Goal: Complete application form: Complete application form

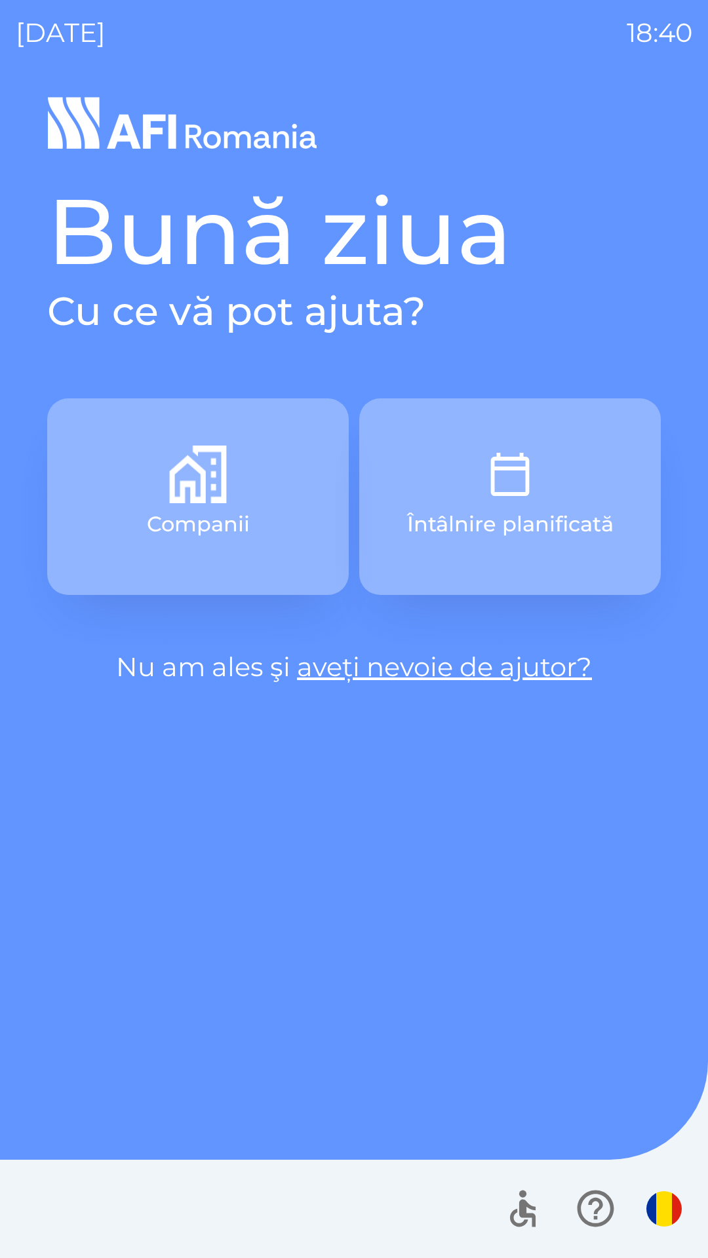
click at [142, 517] on button "Companii" at bounding box center [197, 496] width 301 height 197
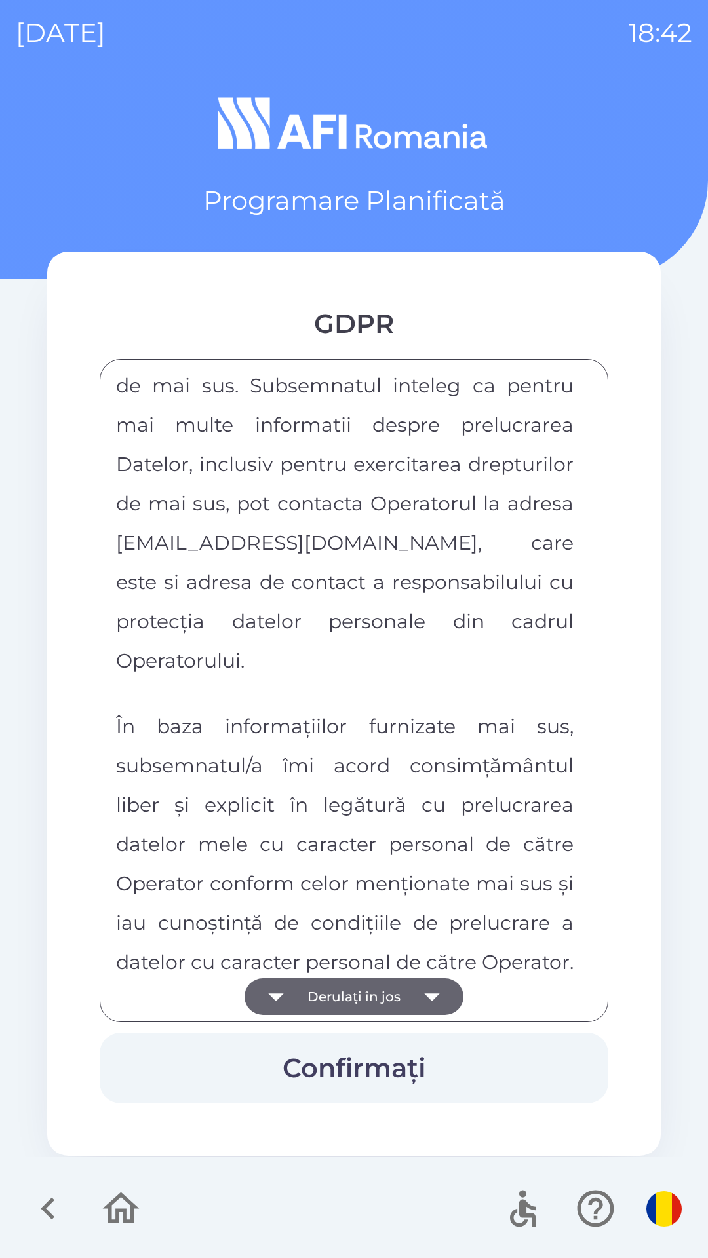
scroll to position [6891, 0]
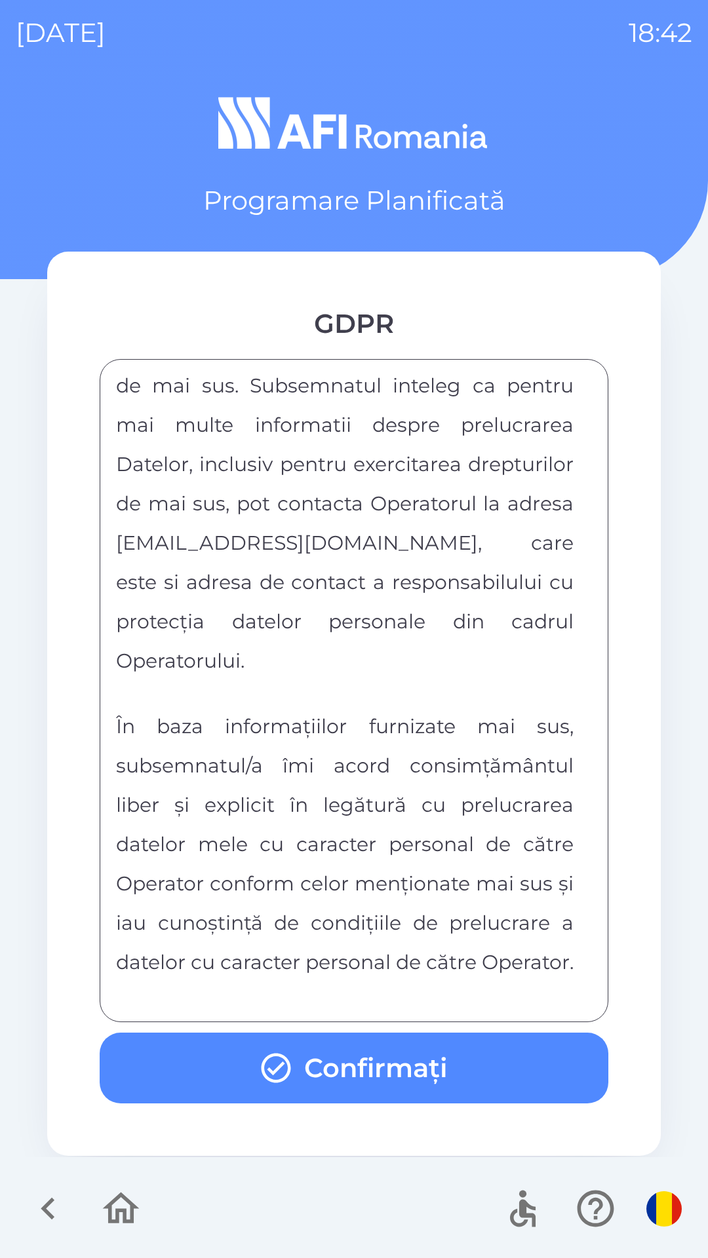
click at [370, 1086] on button "Confirmați" at bounding box center [354, 1067] width 508 height 71
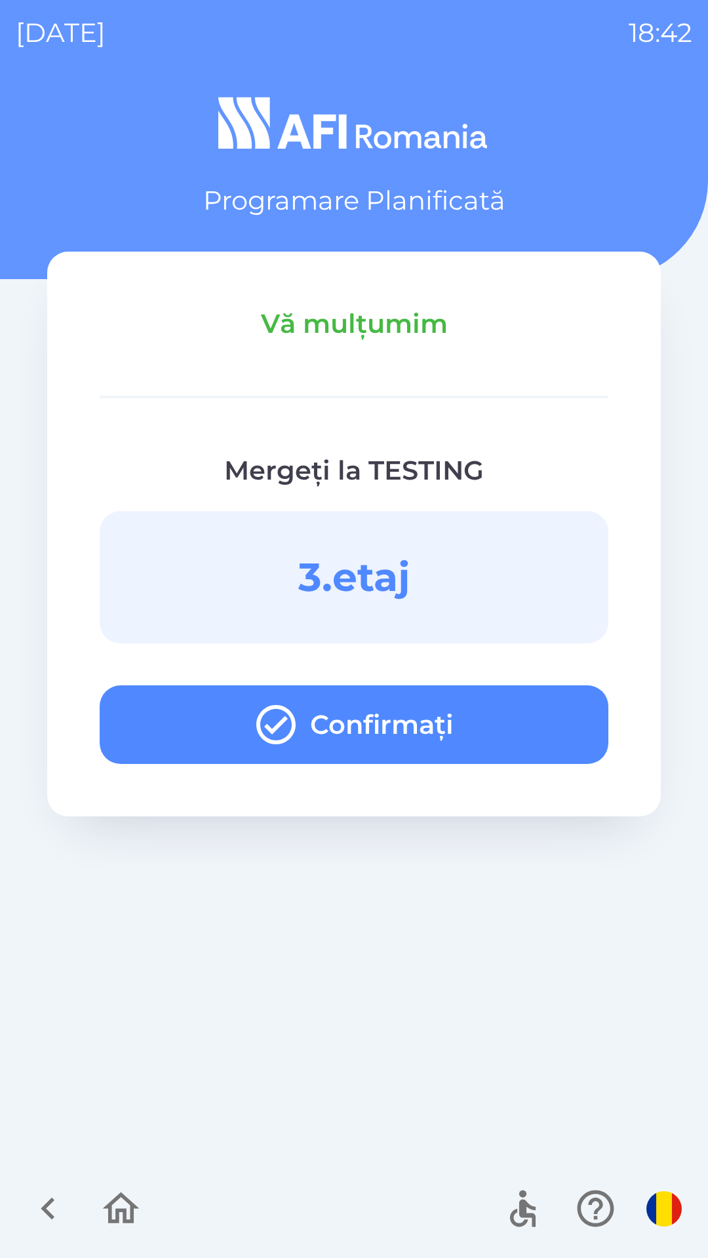
click at [478, 730] on button "Confirmați" at bounding box center [354, 724] width 508 height 79
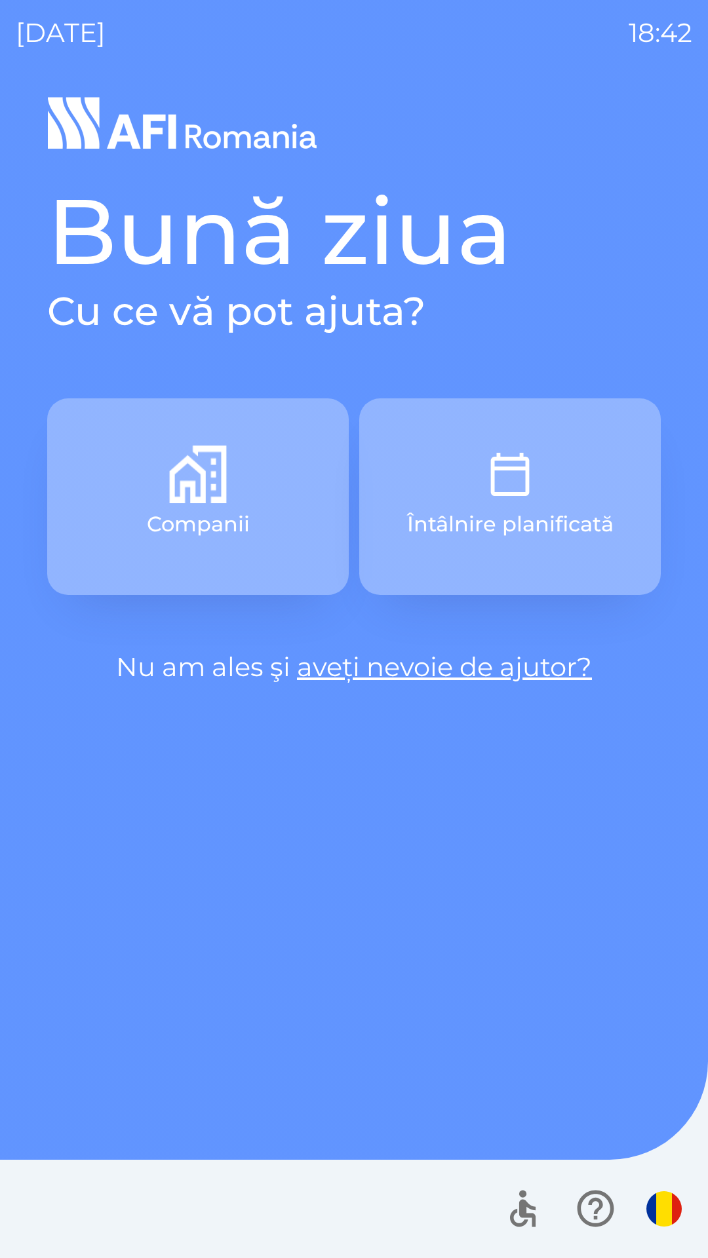
click at [547, 495] on button "Întâlnire planificată" at bounding box center [509, 496] width 301 height 197
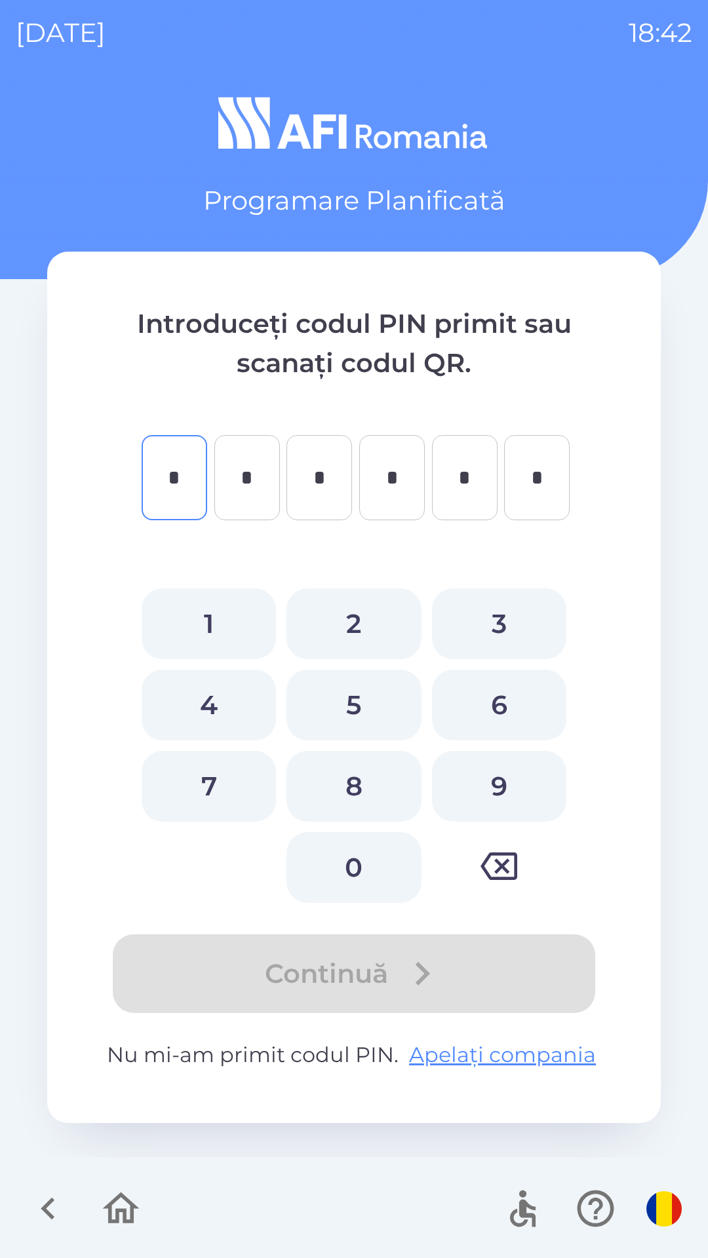
type input "*"
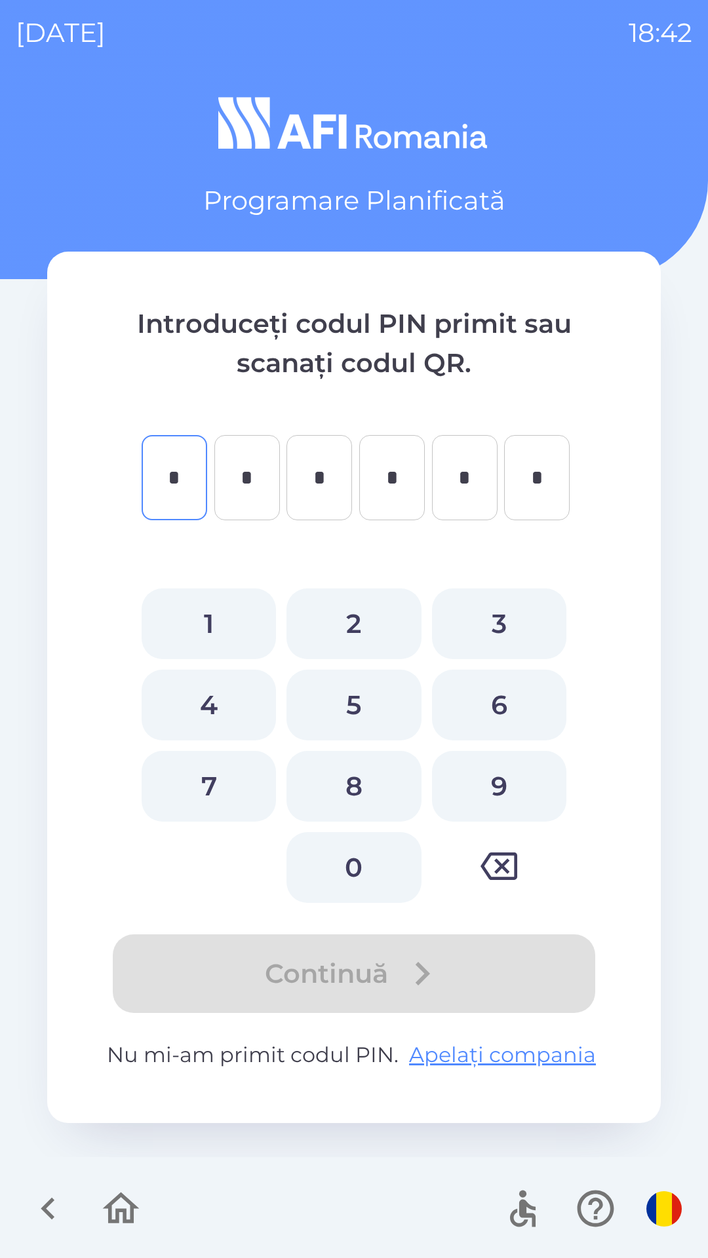
type input "*"
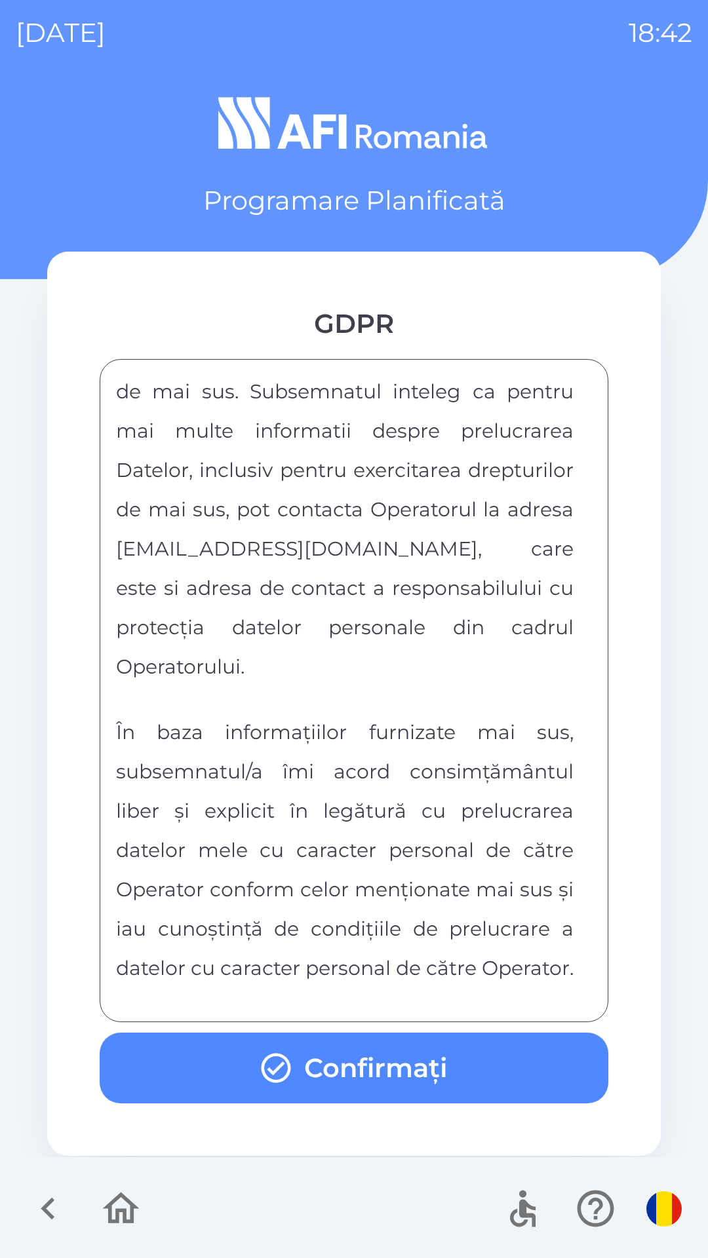
scroll to position [6891, 0]
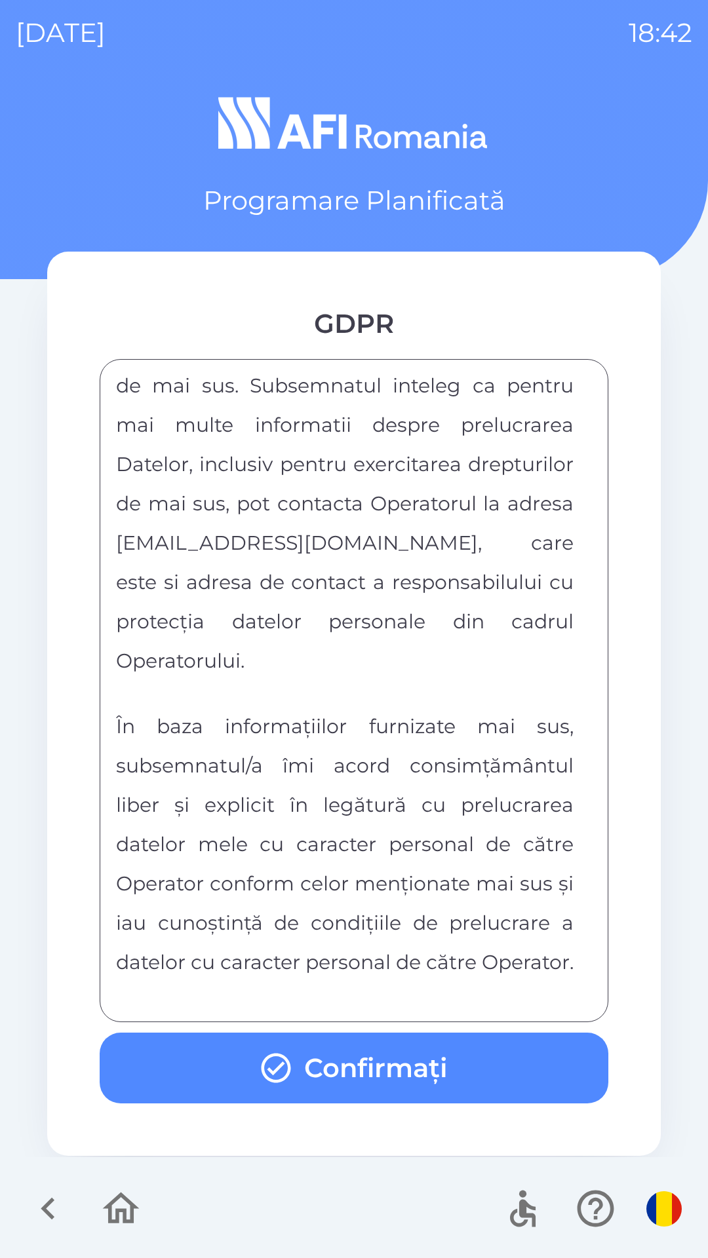
click at [466, 1055] on button "Confirmați" at bounding box center [354, 1067] width 508 height 71
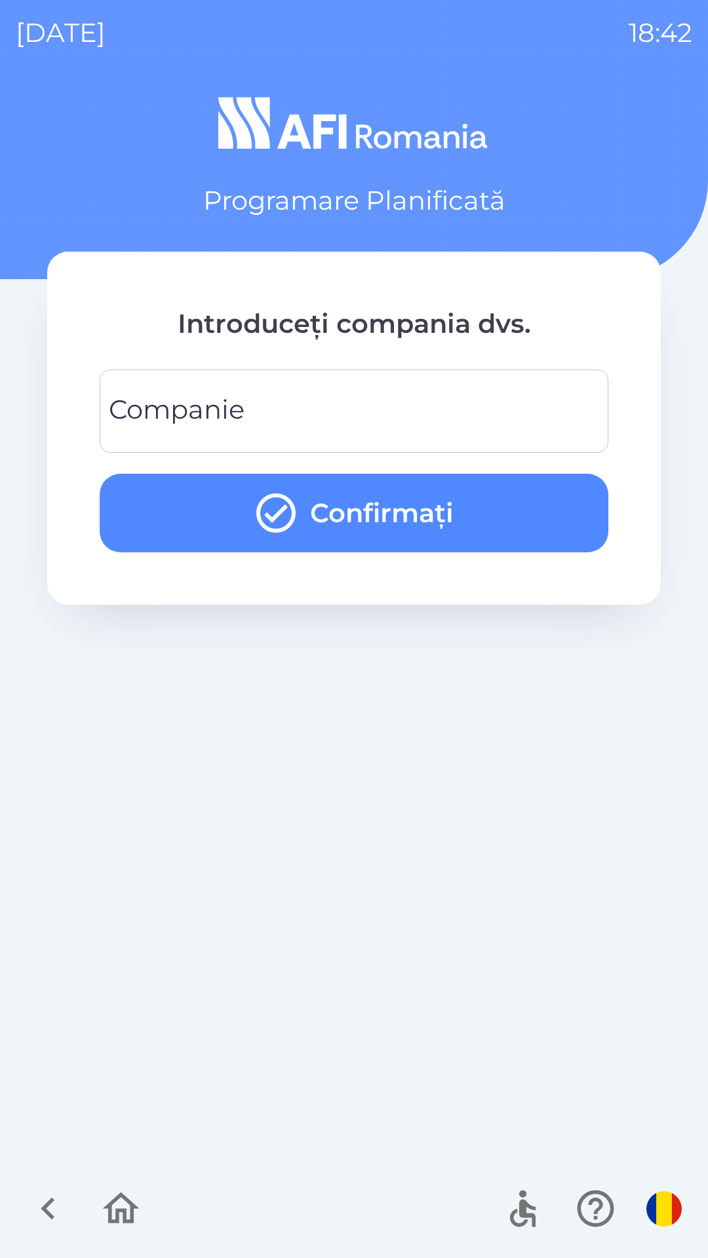
click at [521, 412] on input "Companie" at bounding box center [353, 411] width 477 height 52
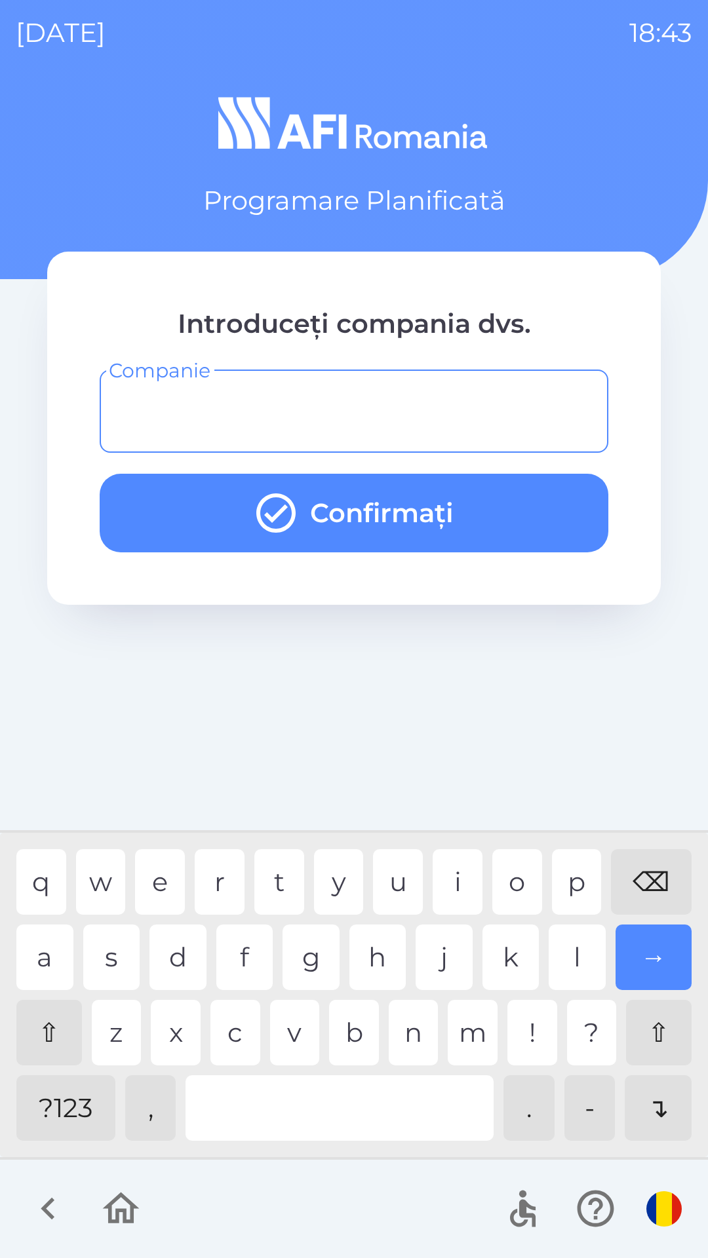
type input "*"
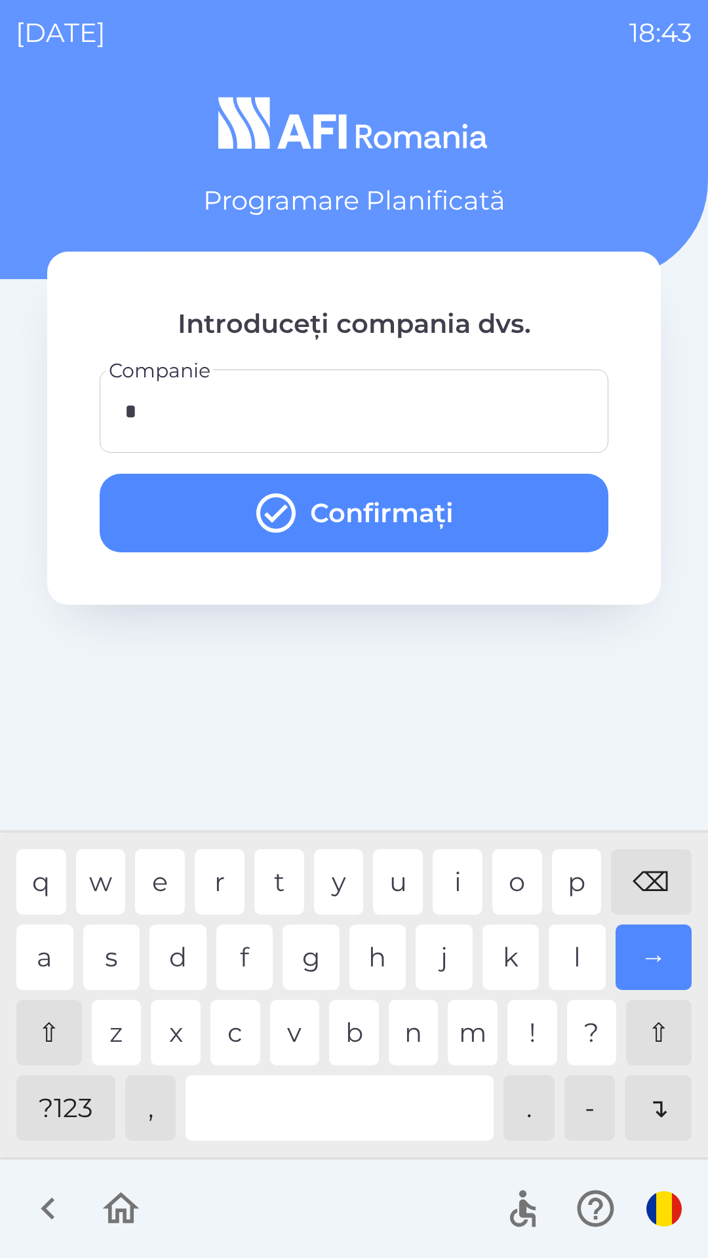
click at [502, 506] on button "Confirmați" at bounding box center [354, 513] width 508 height 79
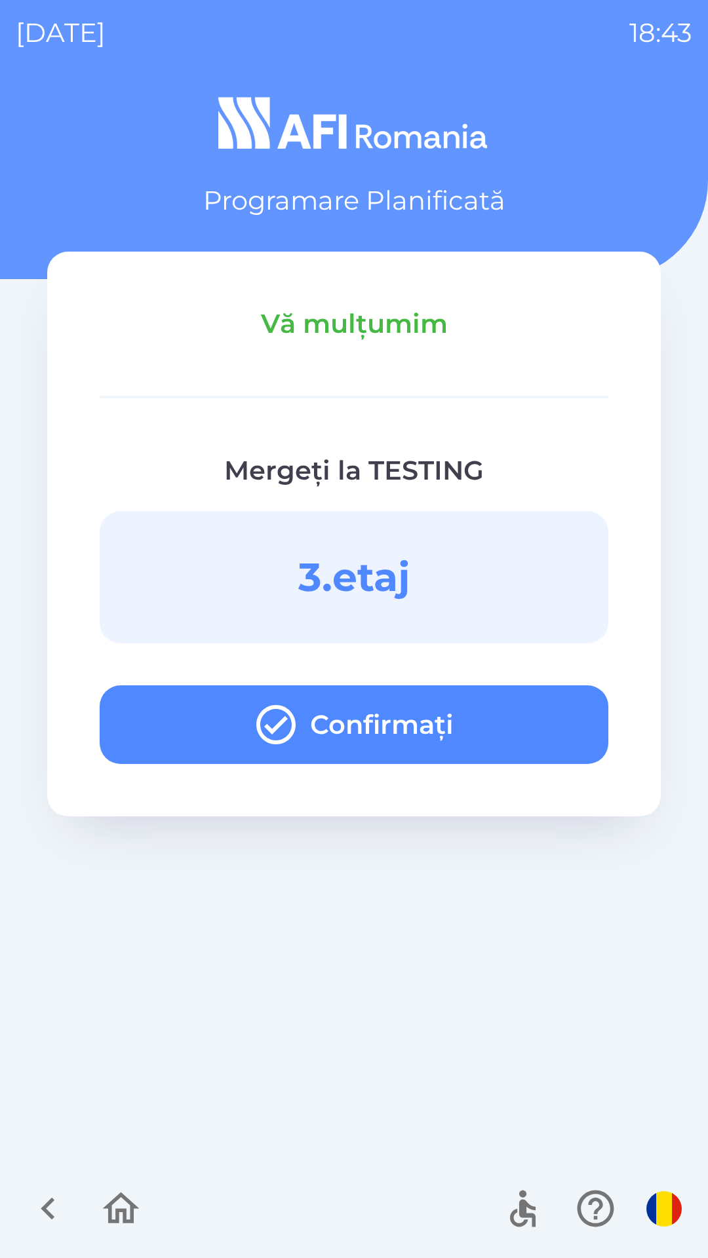
click at [530, 724] on button "Confirmați" at bounding box center [354, 724] width 508 height 79
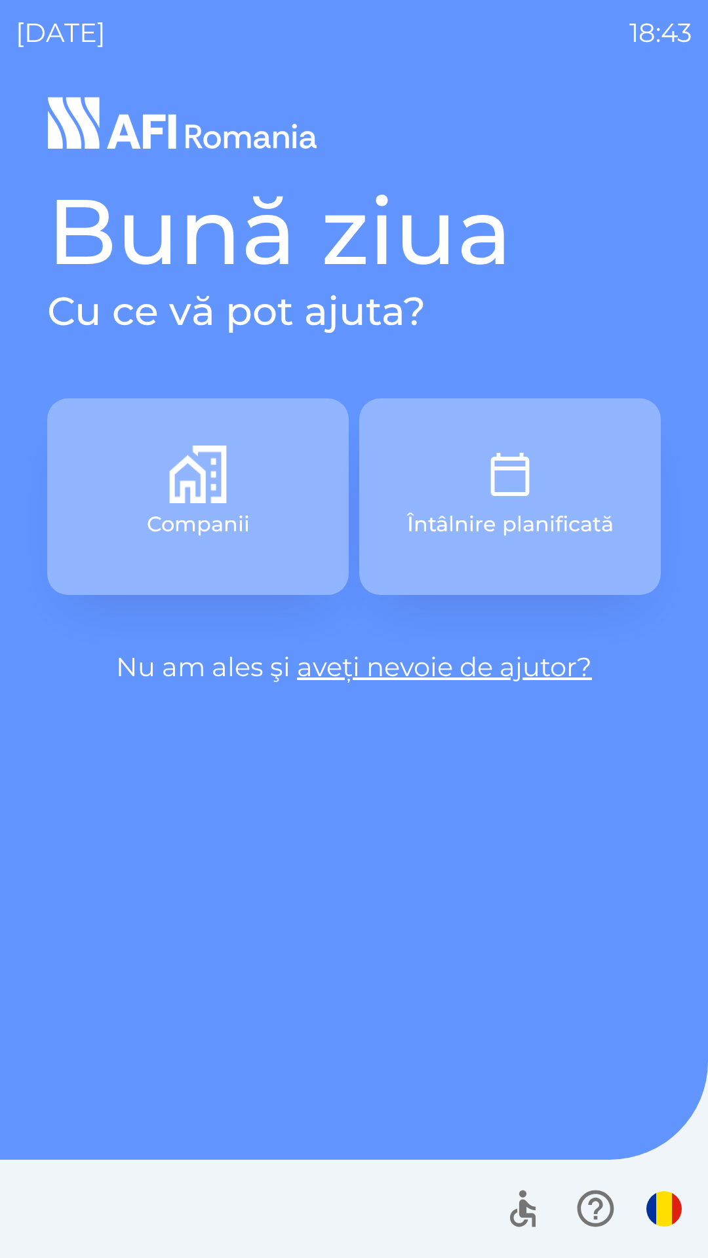
click at [501, 442] on button "Întâlnire planificată" at bounding box center [509, 496] width 301 height 197
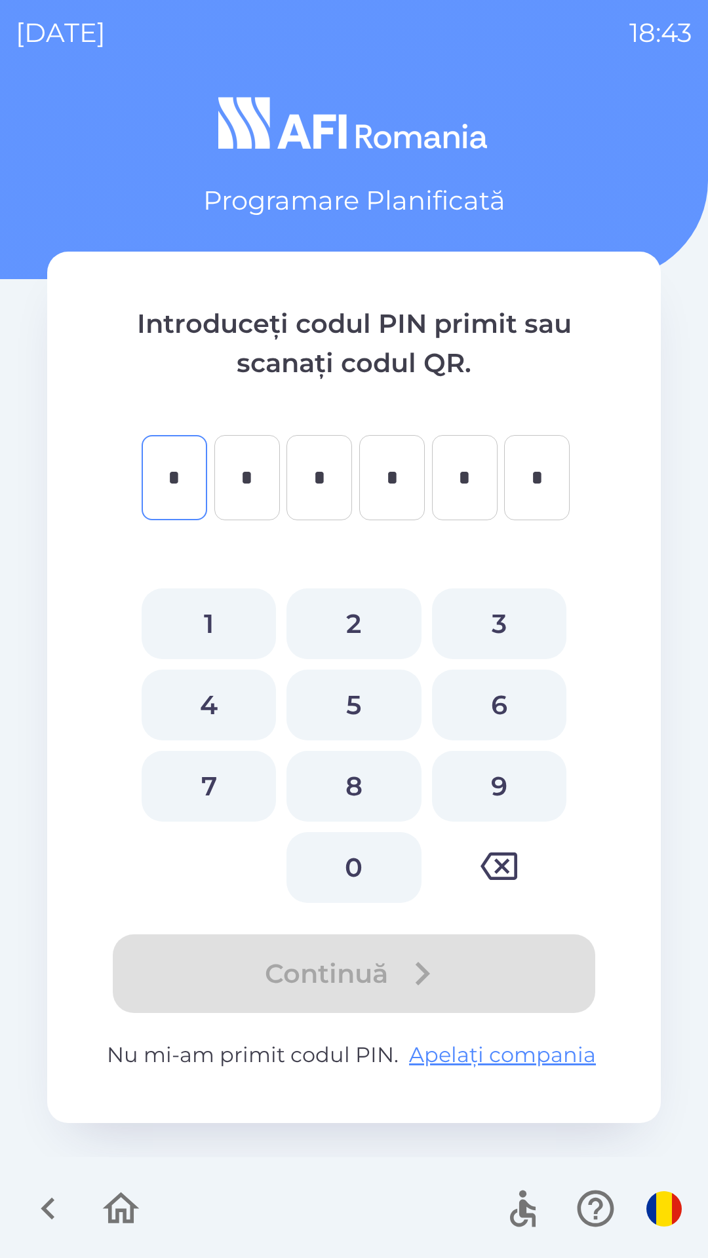
type input "*"
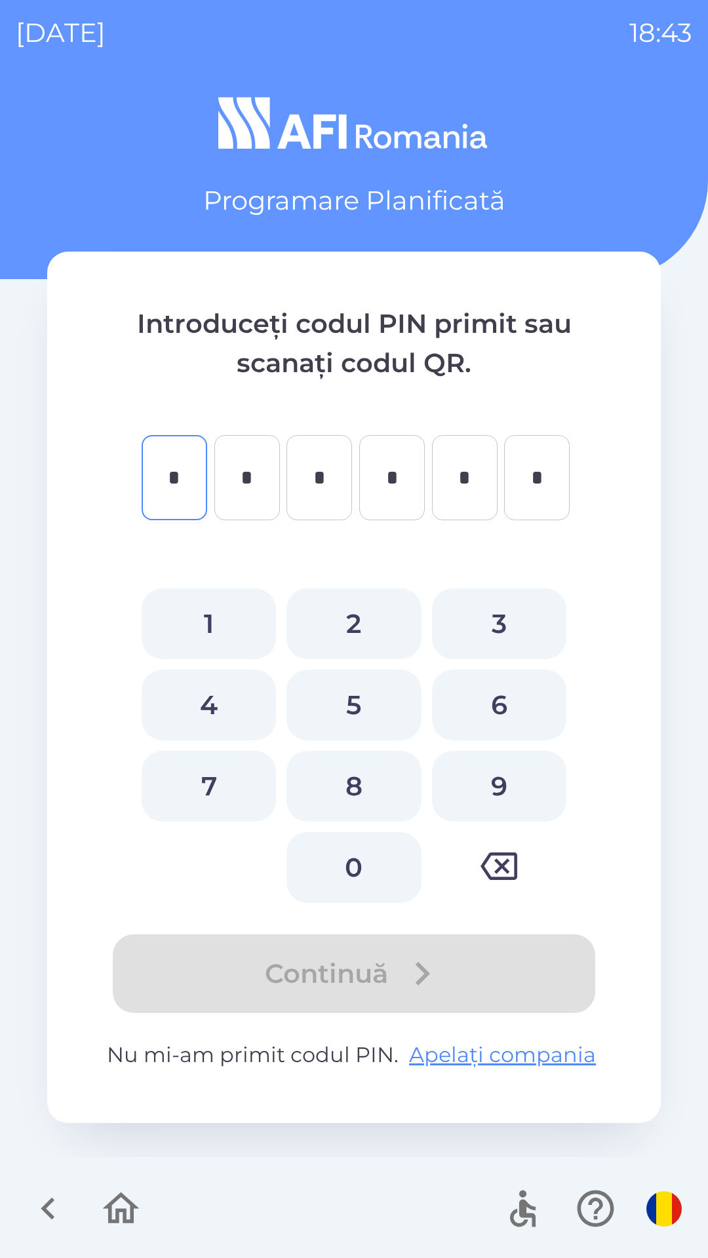
type input "*"
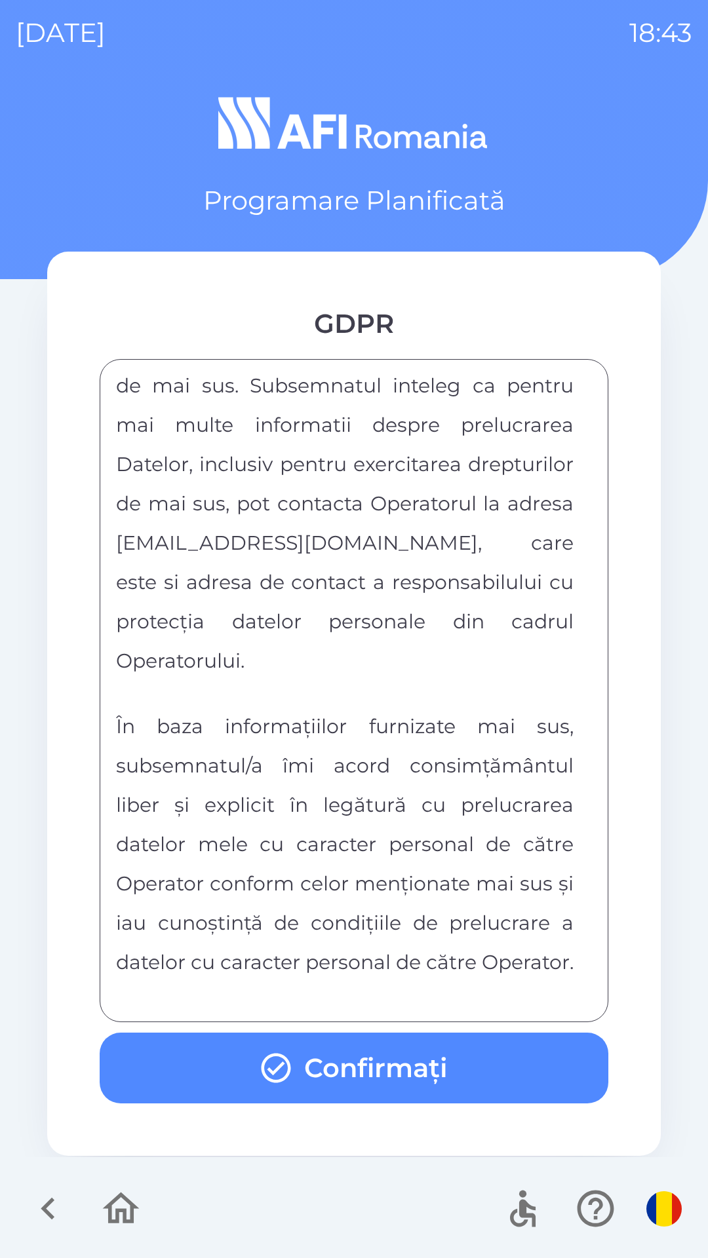
scroll to position [6891, 0]
click at [481, 1055] on button "Confirmați" at bounding box center [354, 1067] width 508 height 71
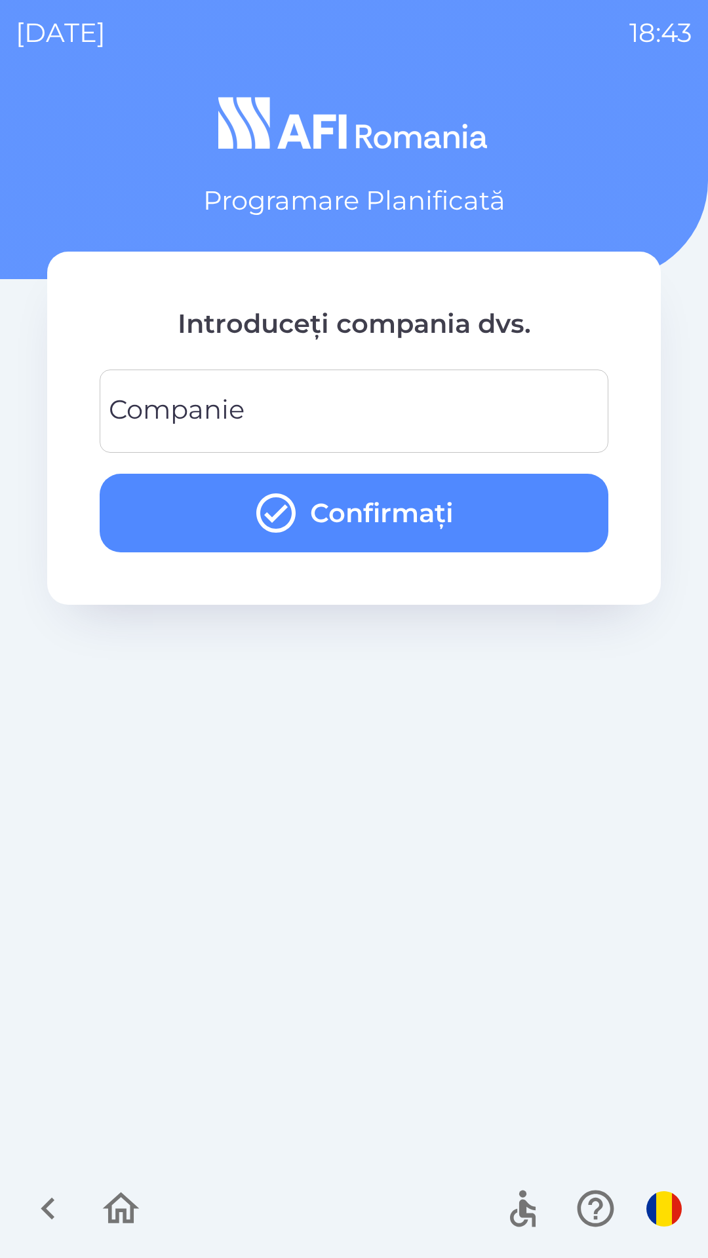
click at [547, 398] on input "Companie" at bounding box center [353, 411] width 477 height 52
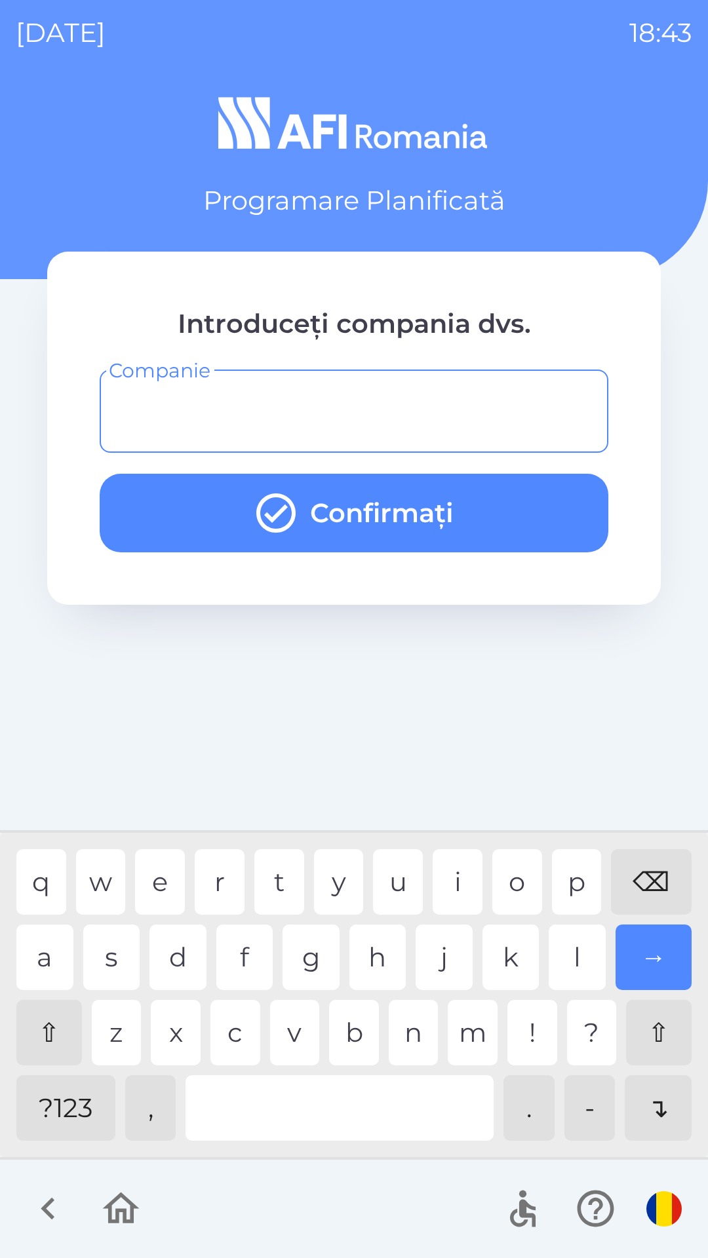
type input "*"
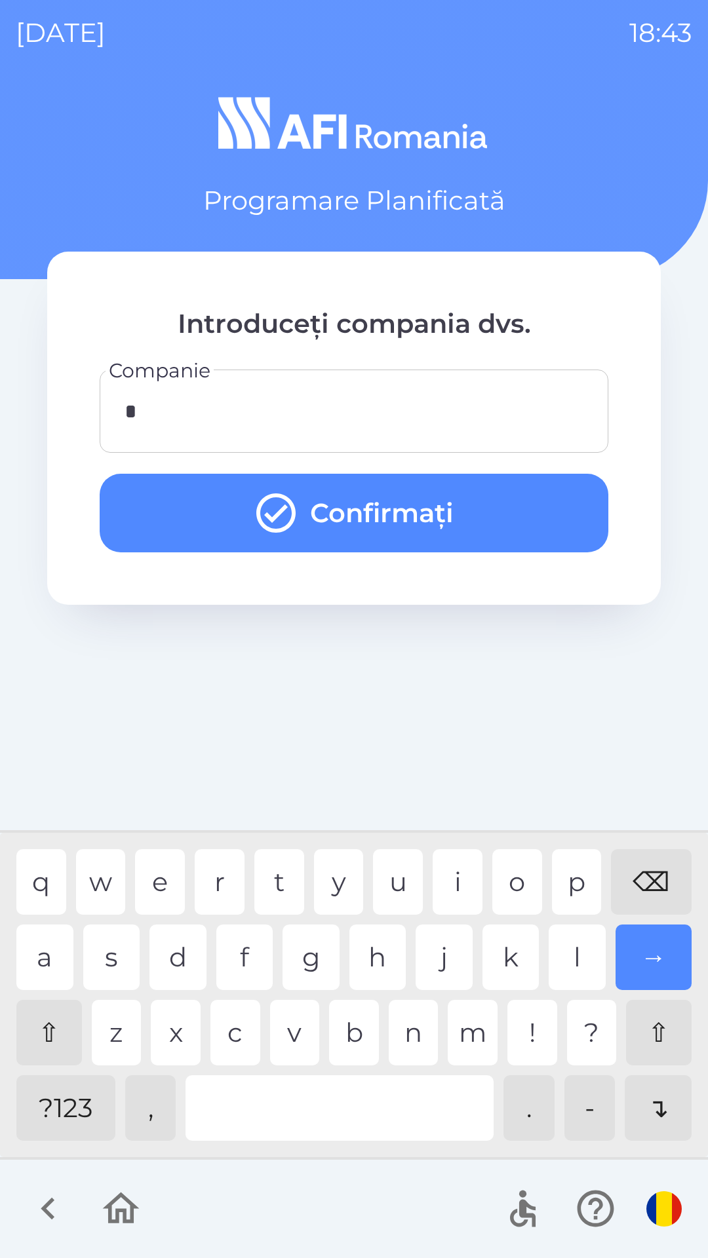
click at [531, 523] on button "Confirmați" at bounding box center [354, 513] width 508 height 79
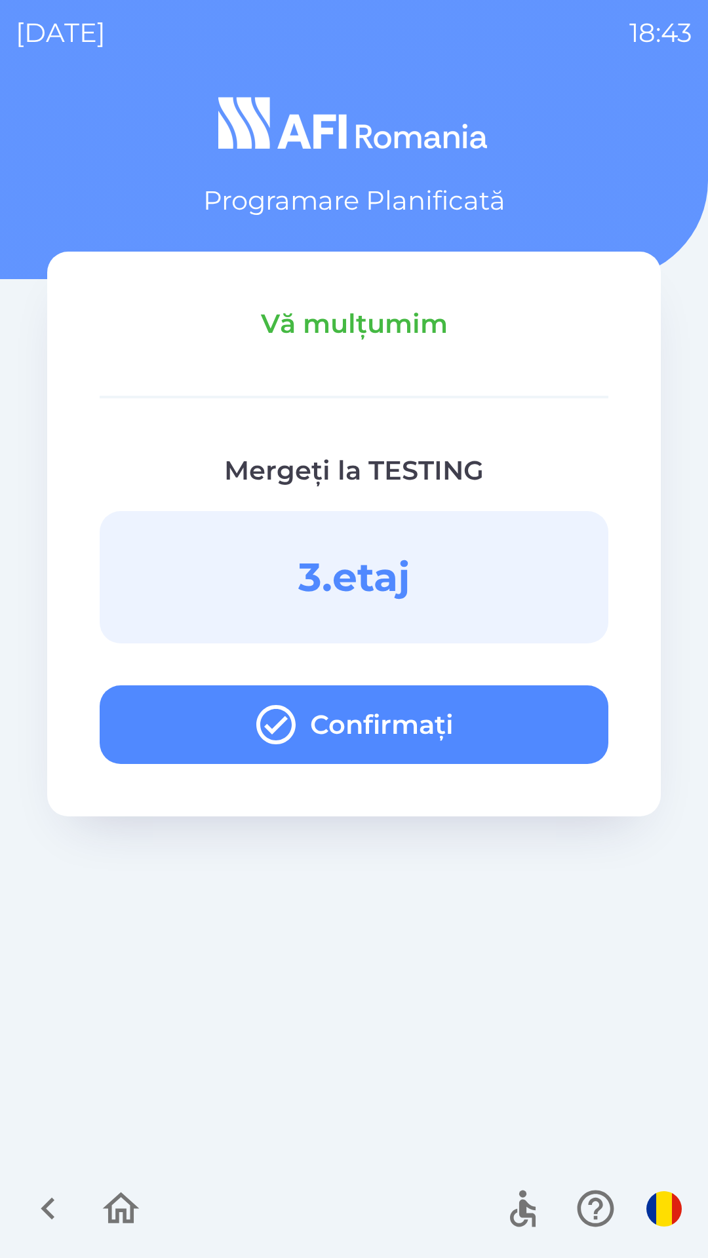
click at [516, 723] on button "Confirmați" at bounding box center [354, 724] width 508 height 79
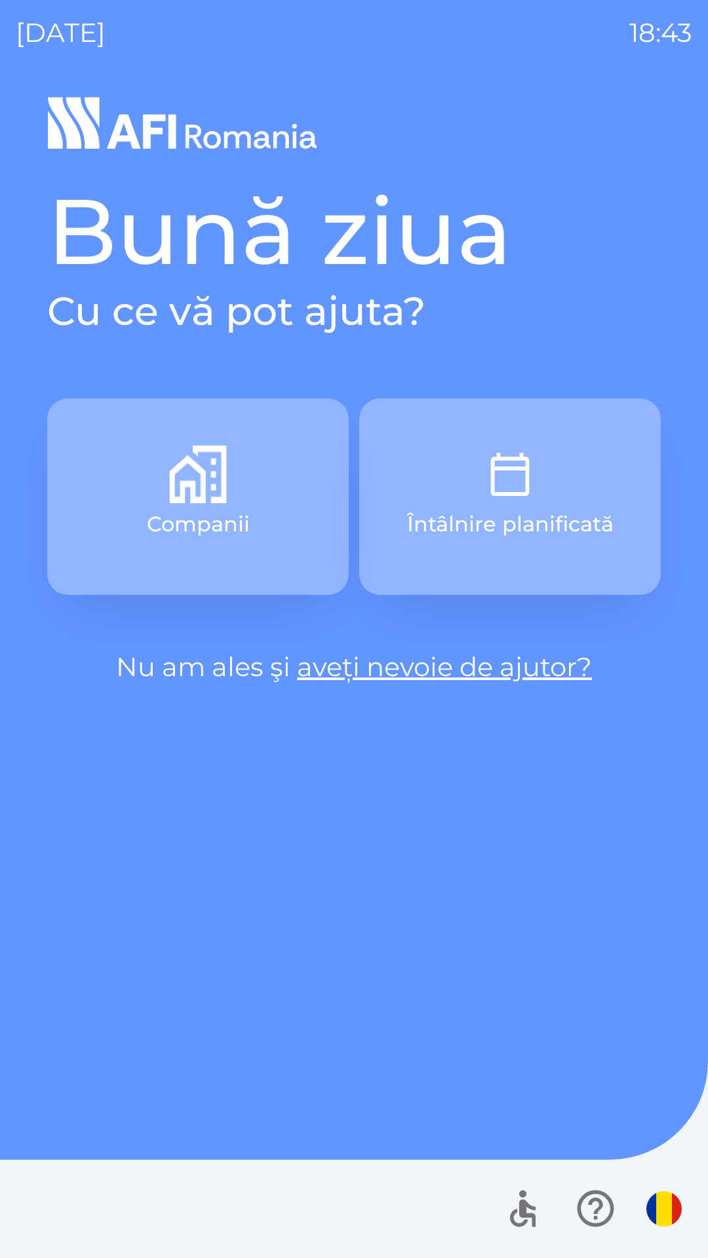
click at [581, 468] on button "Întâlnire planificată" at bounding box center [509, 496] width 301 height 197
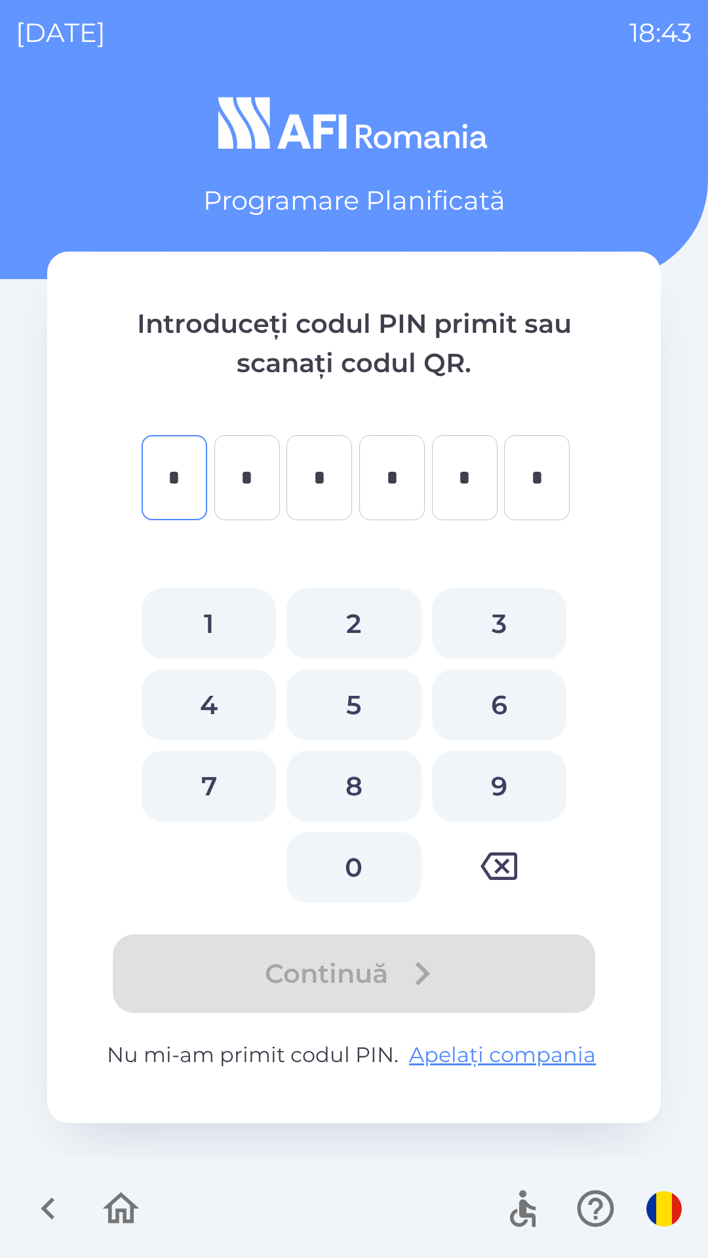
type input "*"
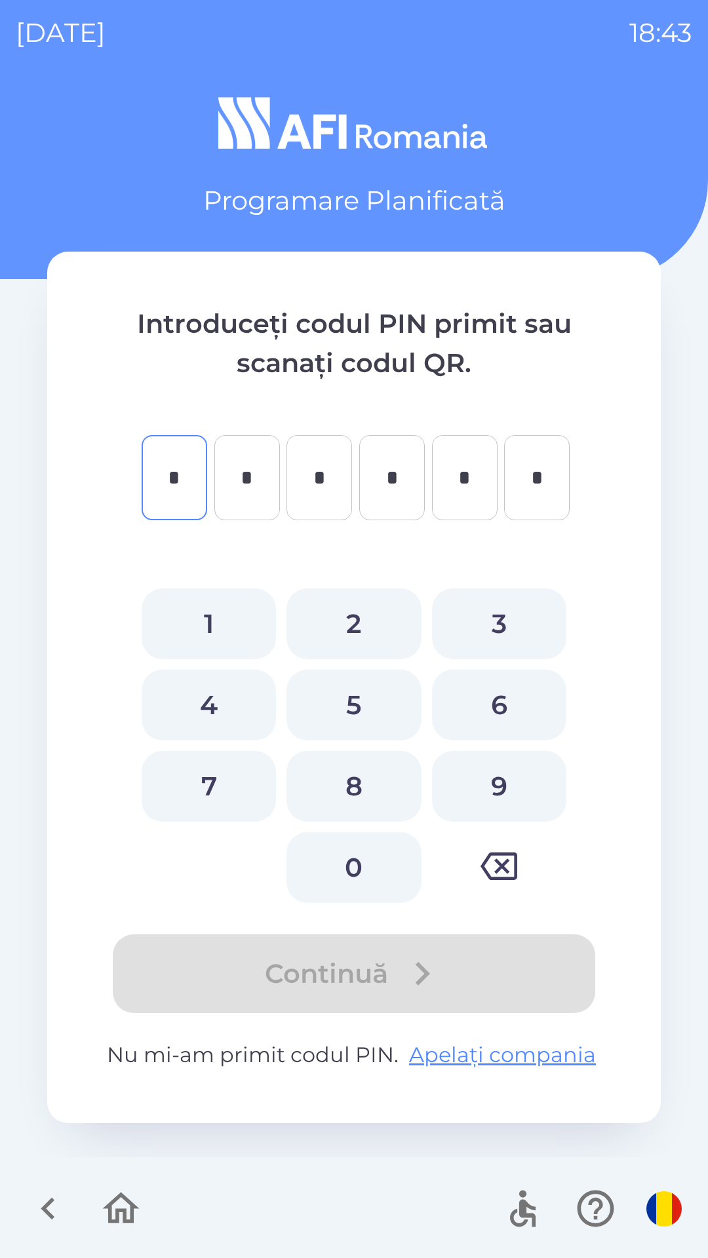
type input "*"
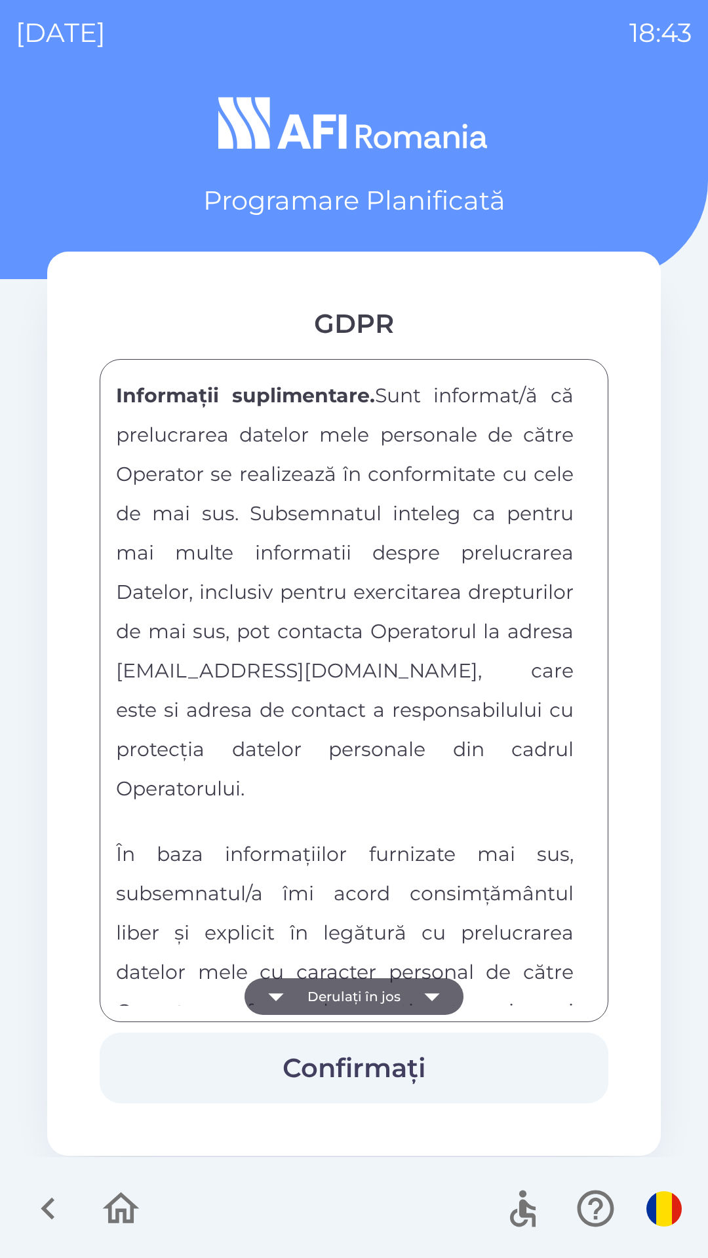
scroll to position [6891, 0]
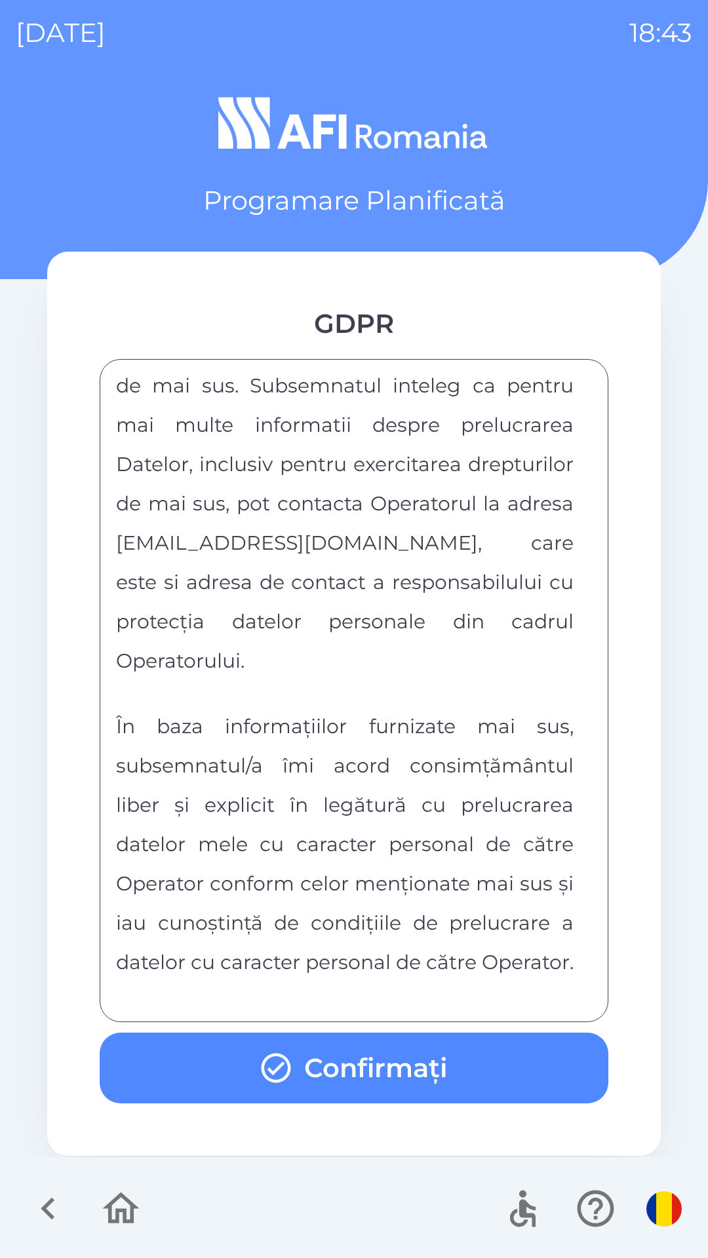
click at [450, 1082] on button "Confirmați" at bounding box center [354, 1067] width 508 height 71
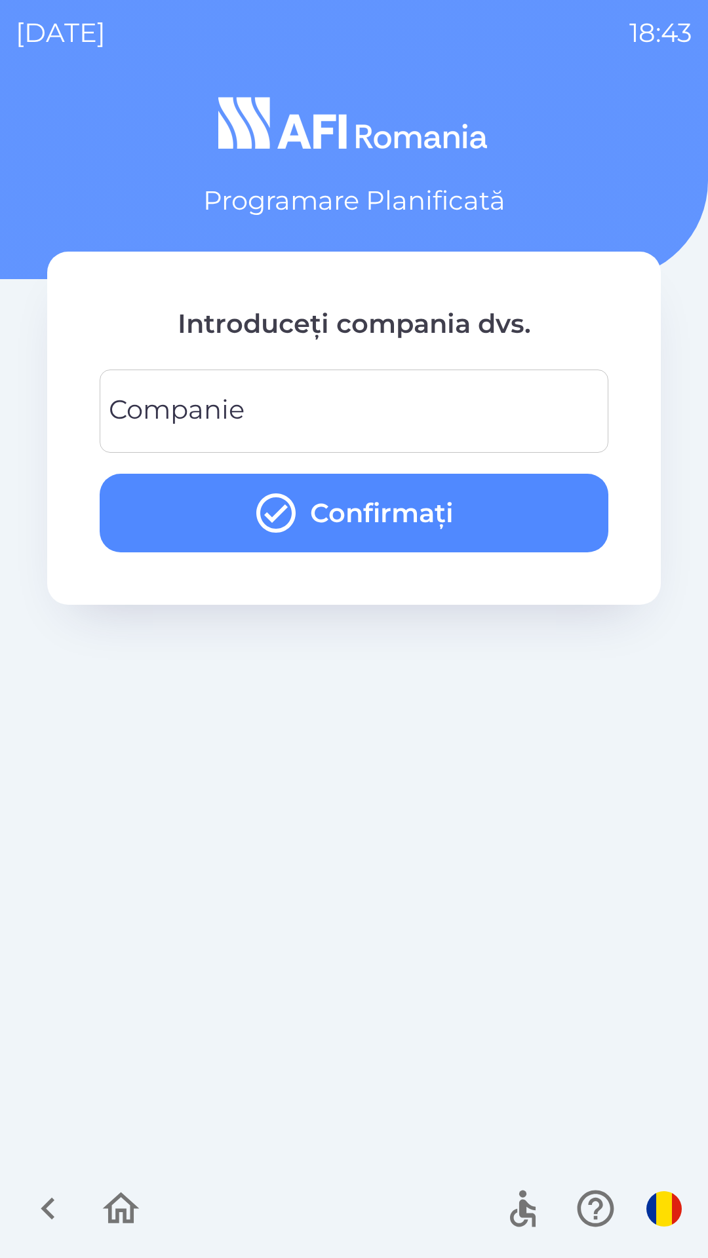
click at [567, 422] on input "Companie" at bounding box center [353, 411] width 477 height 52
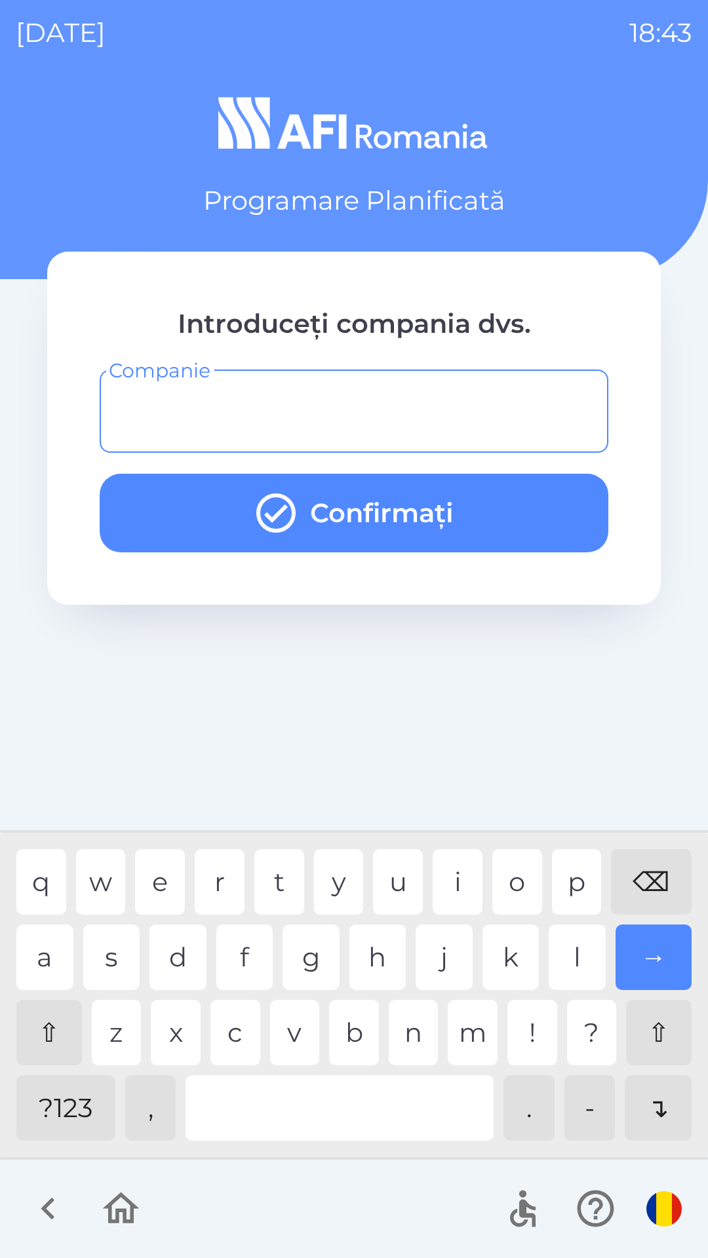
type input "*"
click at [466, 868] on div "i" at bounding box center [457, 882] width 50 height 66
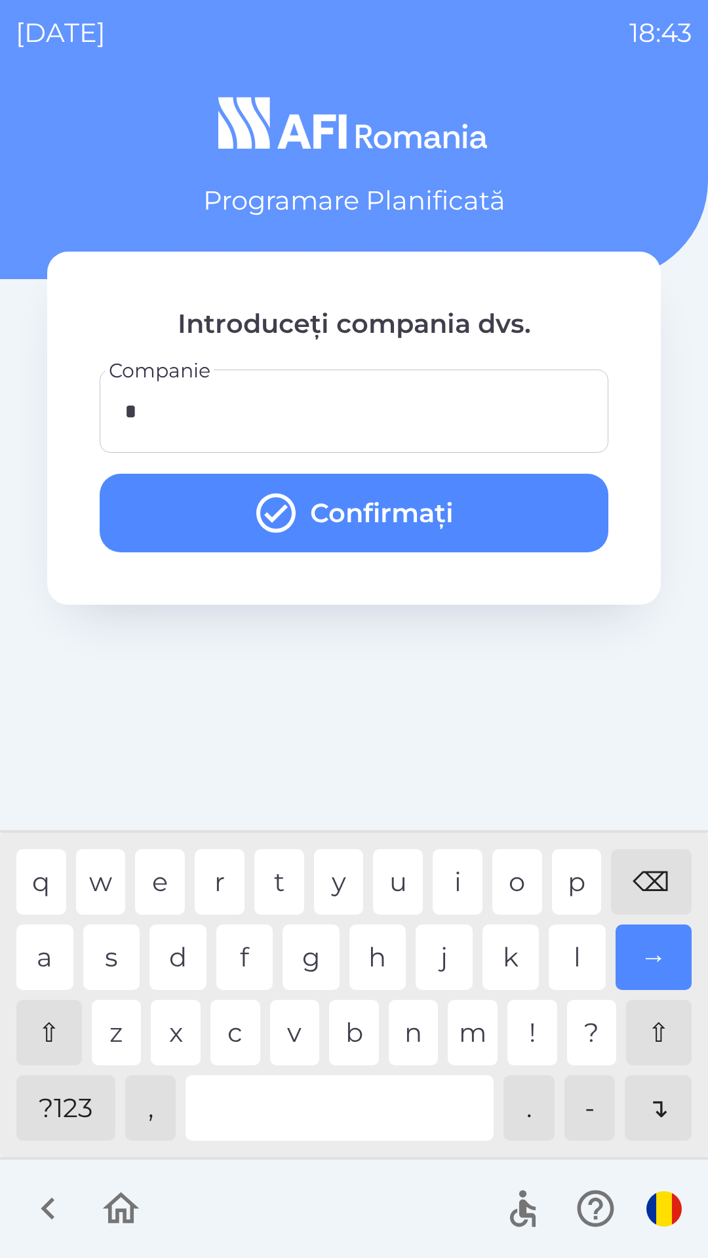
click at [535, 496] on button "Confirmați" at bounding box center [354, 513] width 508 height 79
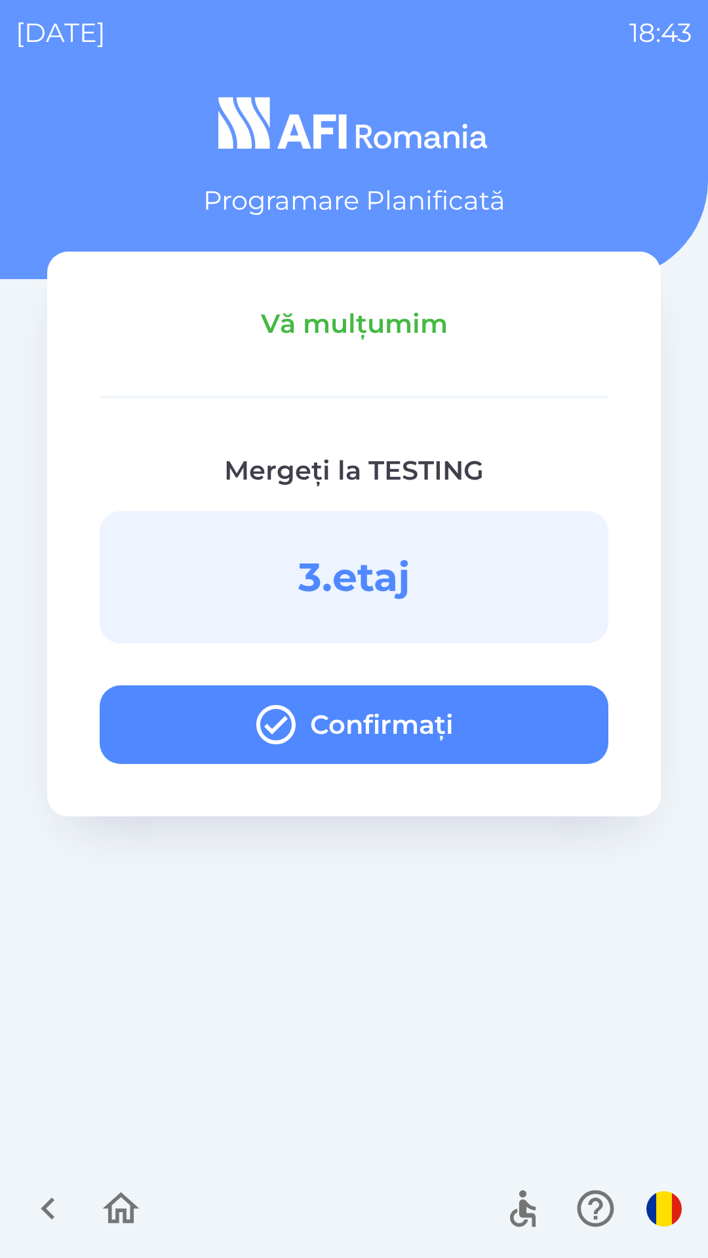
click at [554, 717] on button "Confirmați" at bounding box center [354, 724] width 508 height 79
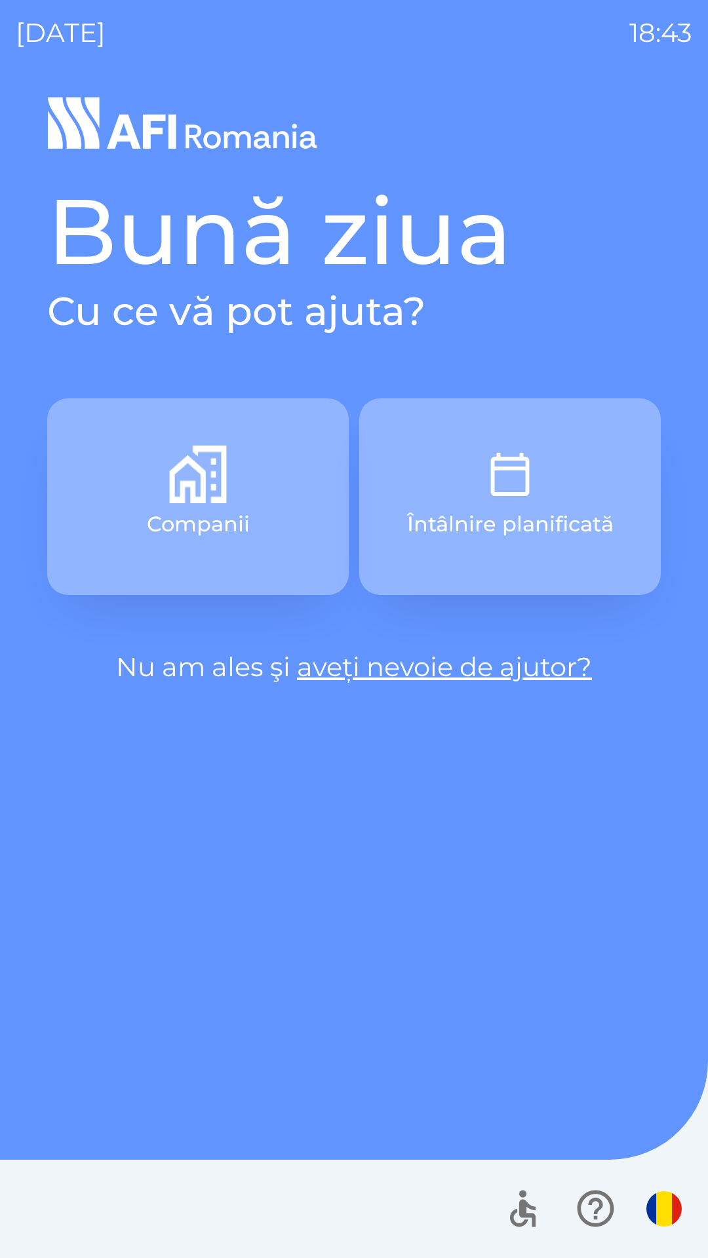
click at [553, 498] on button "Întâlnire planificată" at bounding box center [509, 496] width 301 height 197
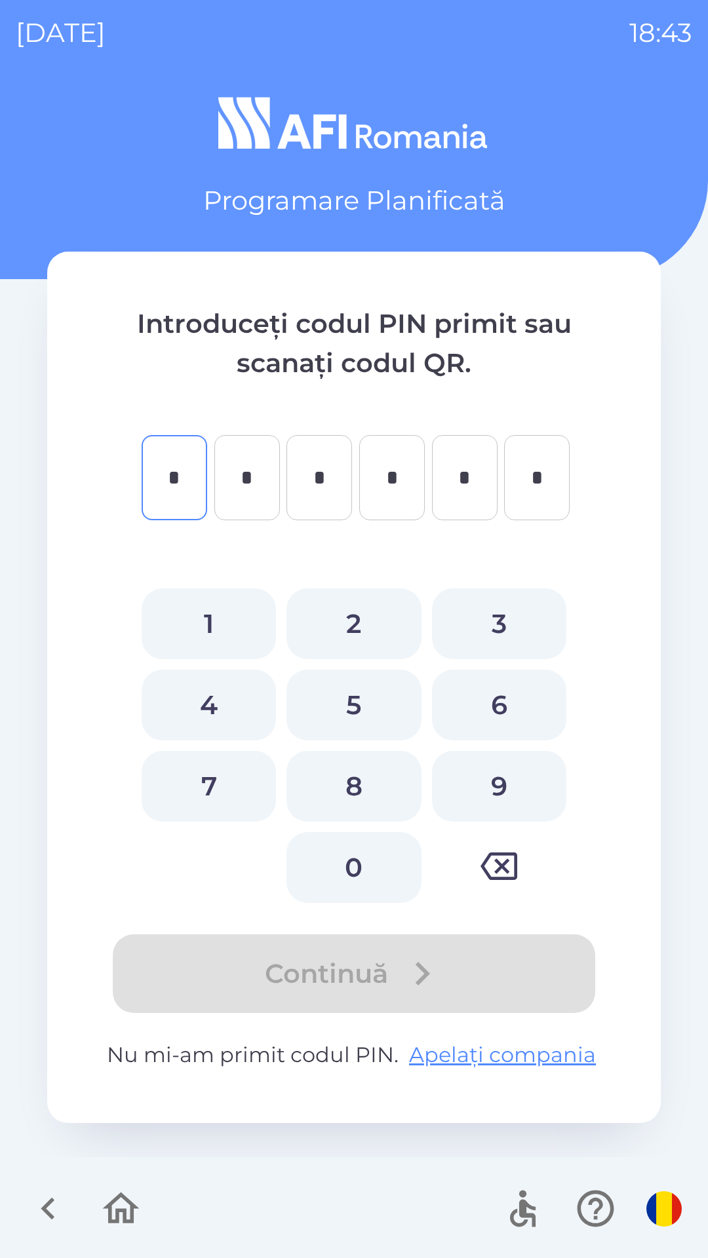
type input "*"
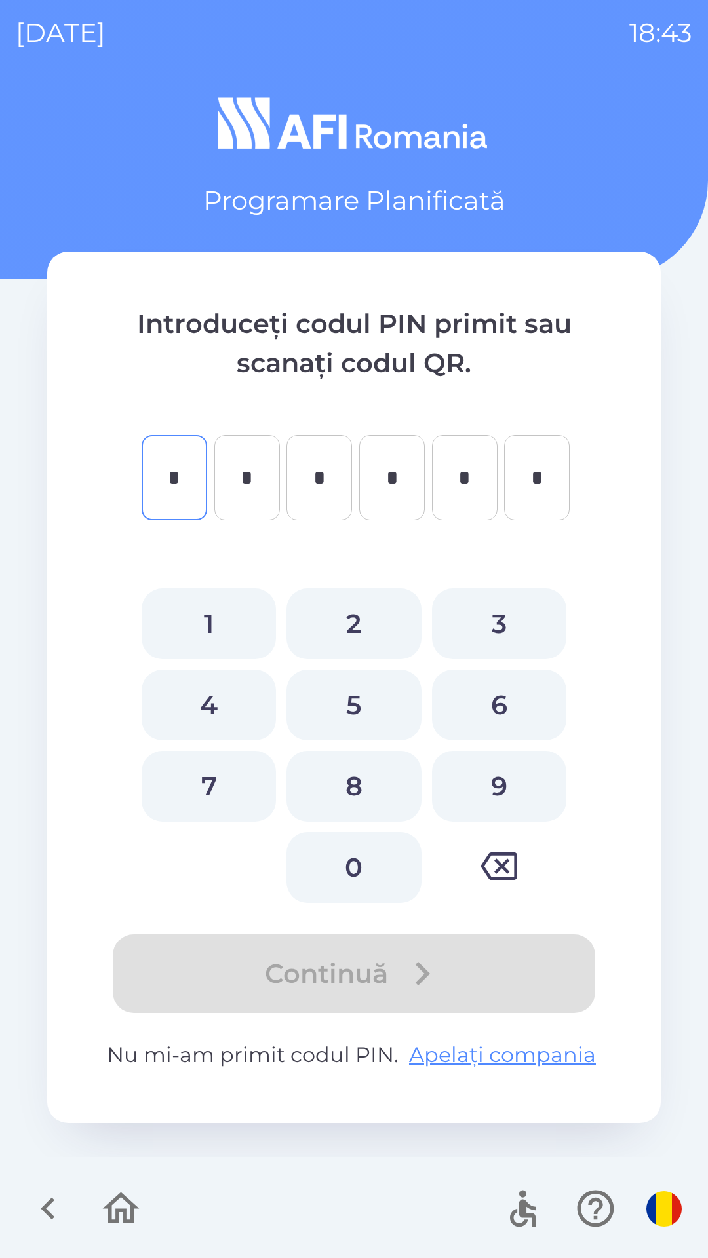
type input "*"
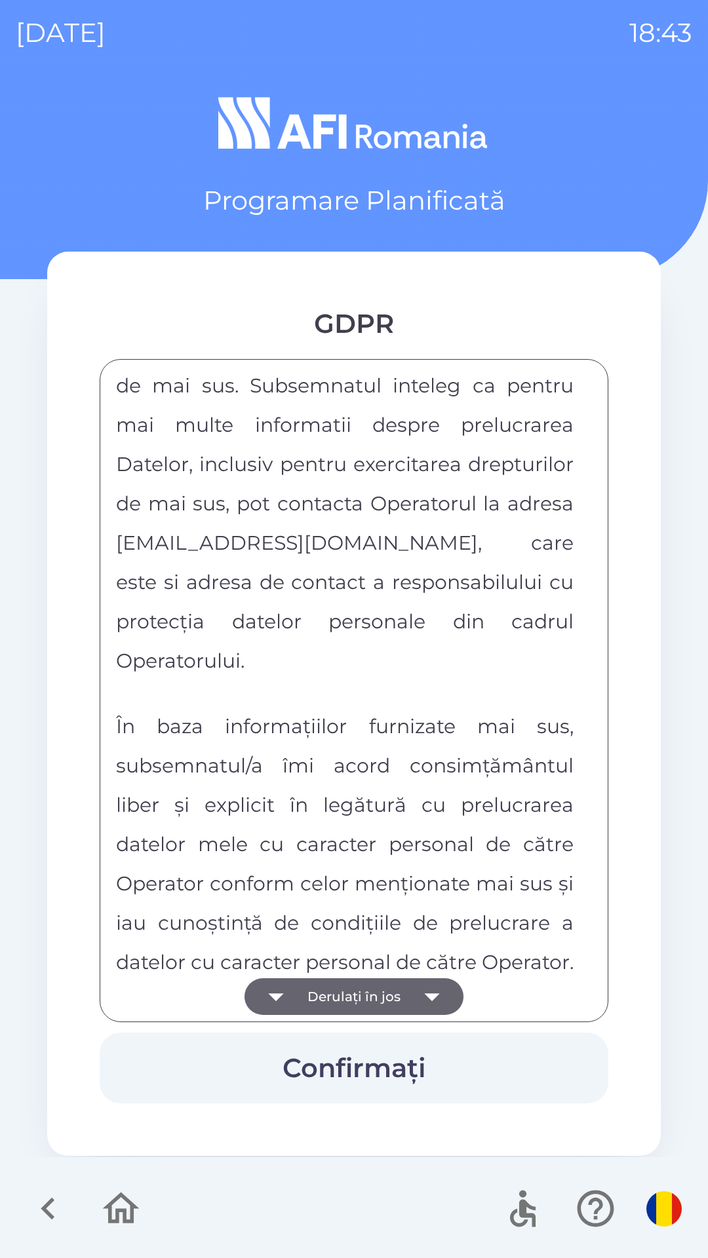
scroll to position [6891, 0]
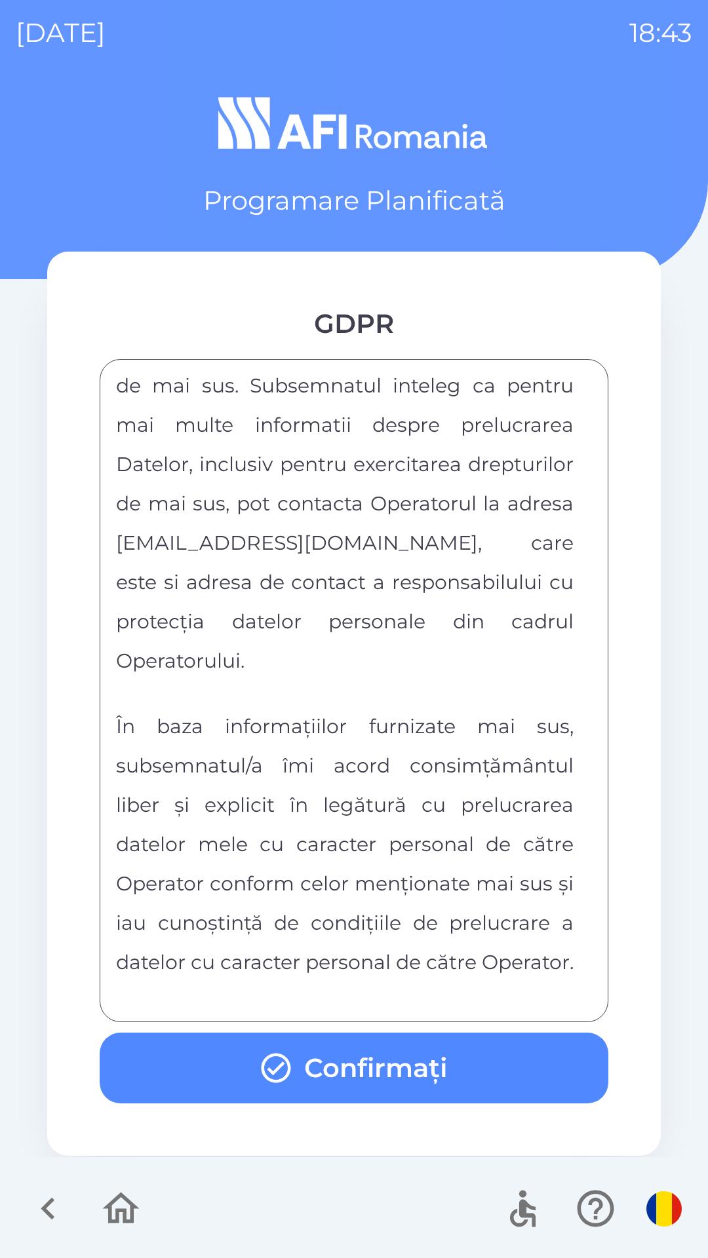
click at [542, 1058] on button "Confirmați" at bounding box center [354, 1067] width 508 height 71
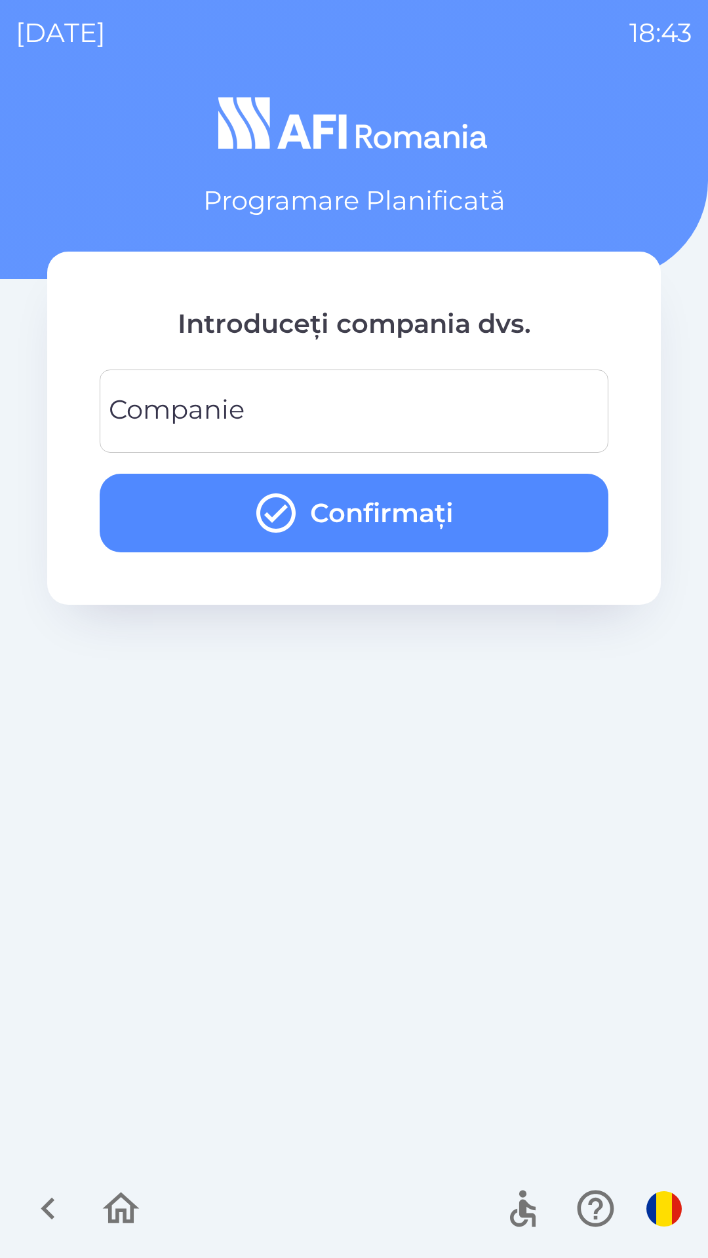
click at [526, 396] on input "Companie" at bounding box center [353, 411] width 477 height 52
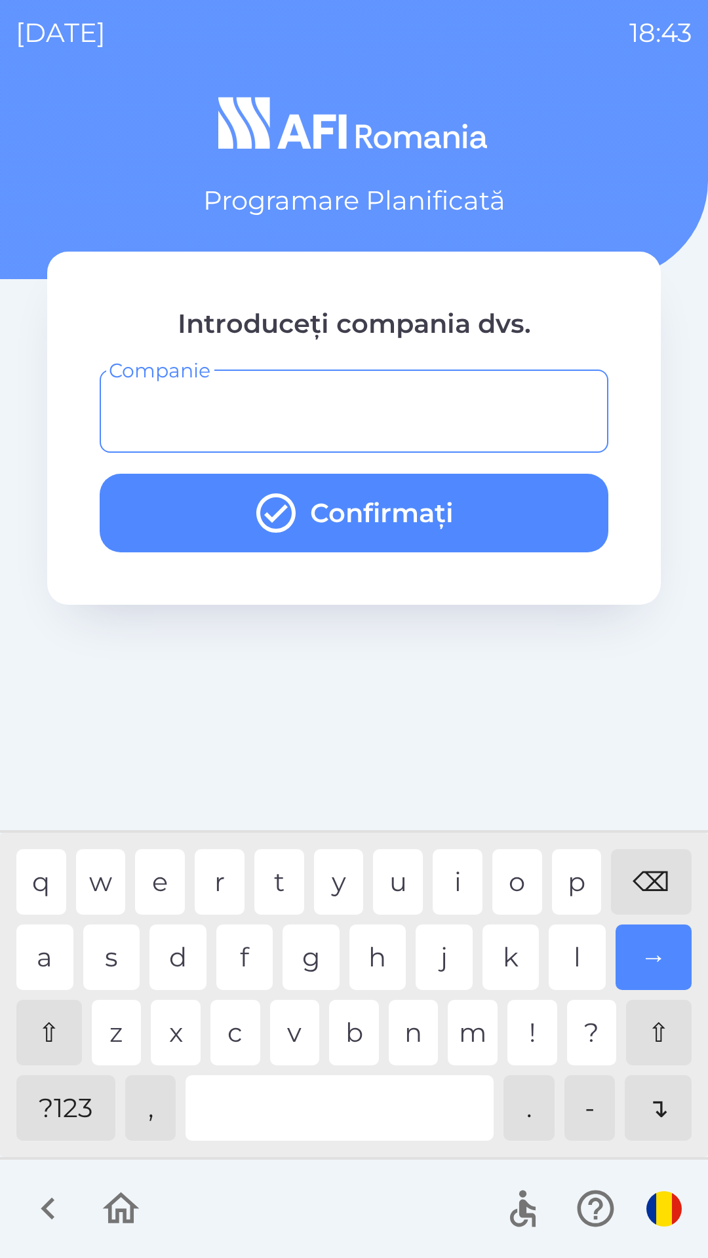
type input "*"
click at [402, 884] on div "u" at bounding box center [398, 882] width 50 height 66
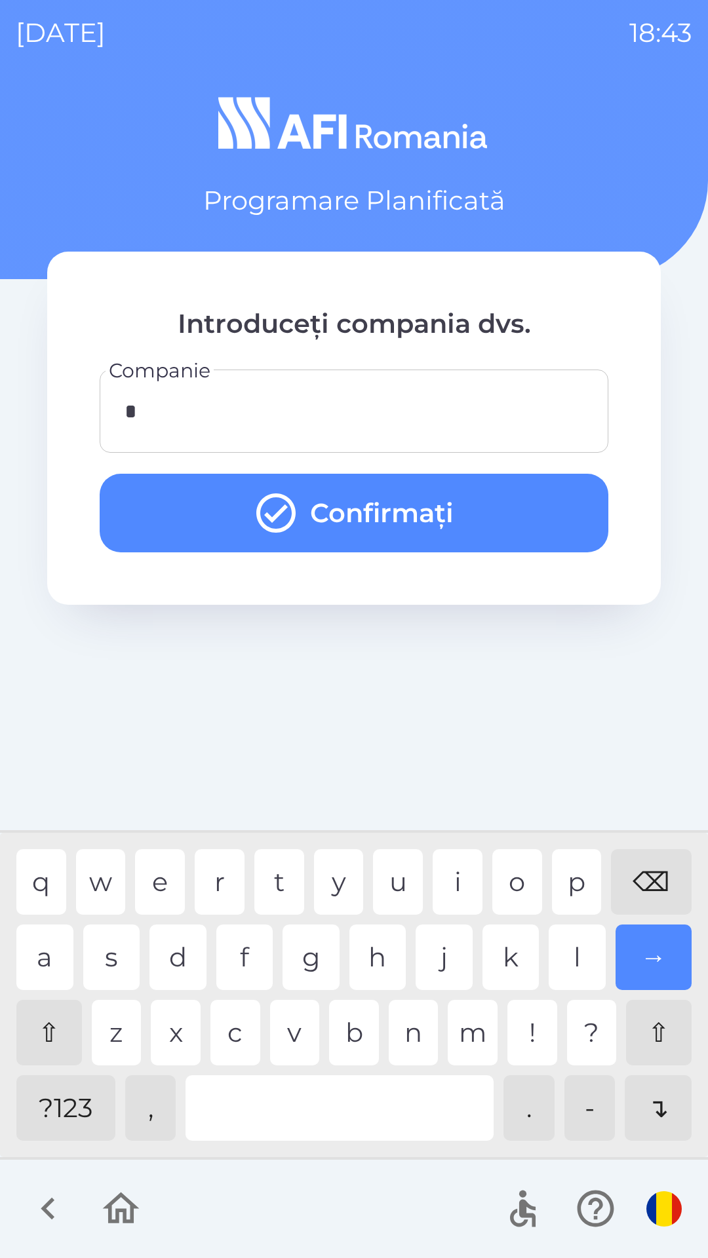
click at [555, 518] on button "Confirmați" at bounding box center [354, 513] width 508 height 79
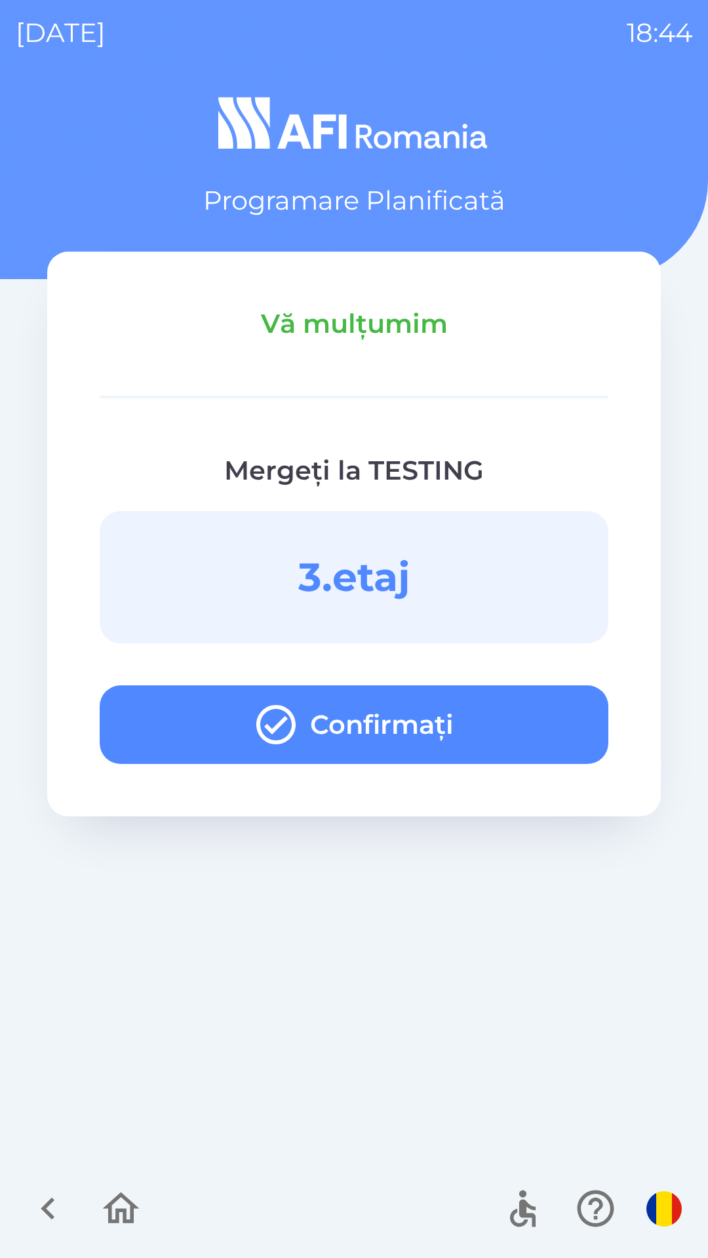
click at [528, 725] on button "Confirmați" at bounding box center [354, 724] width 508 height 79
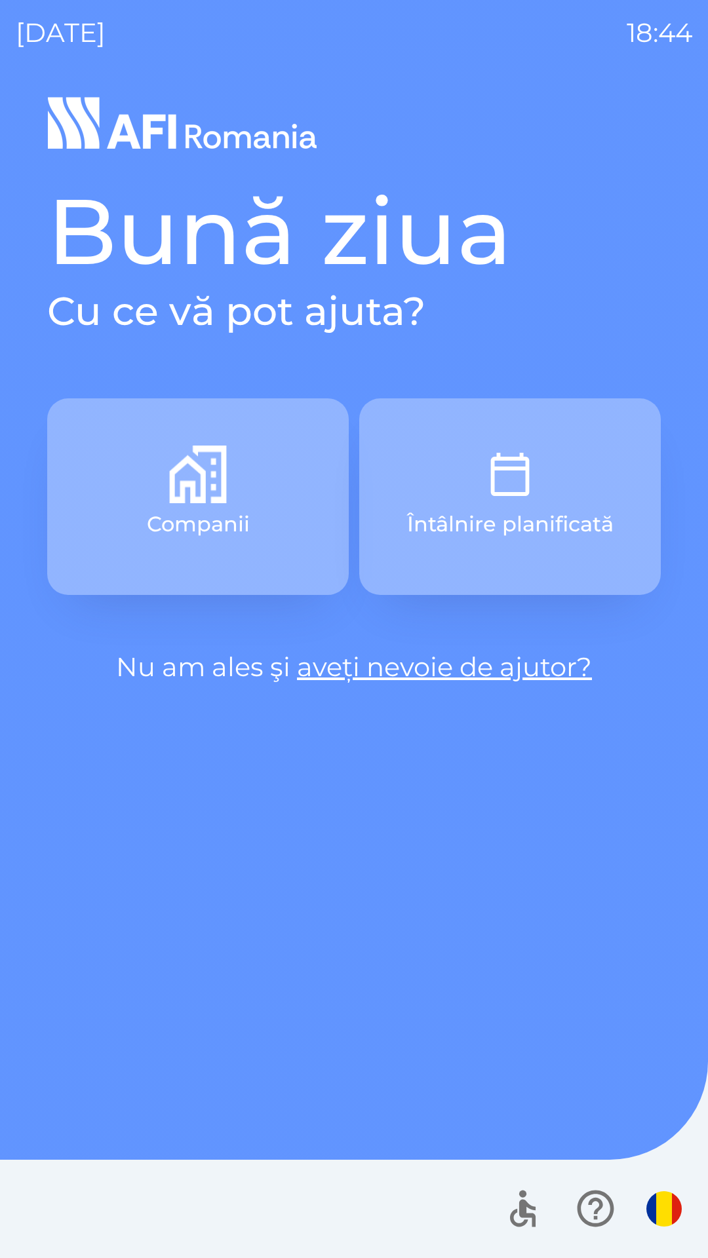
click at [513, 436] on button "Întâlnire planificată" at bounding box center [509, 496] width 301 height 197
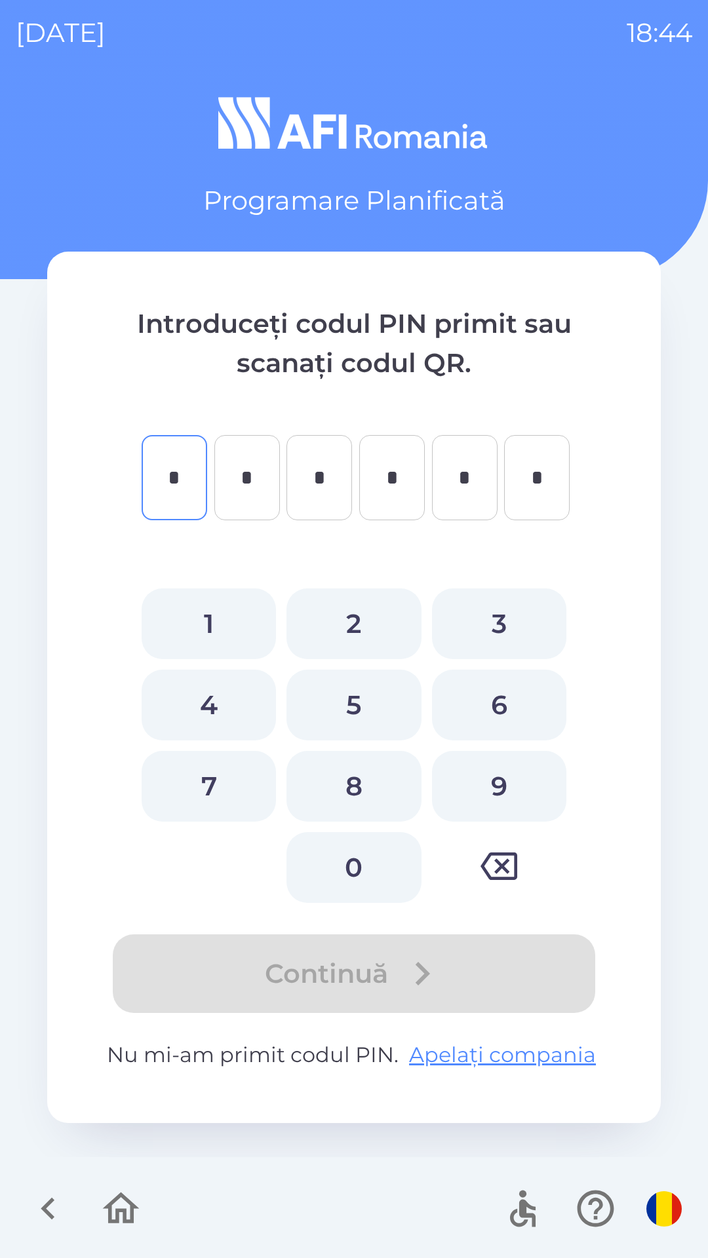
type input "*"
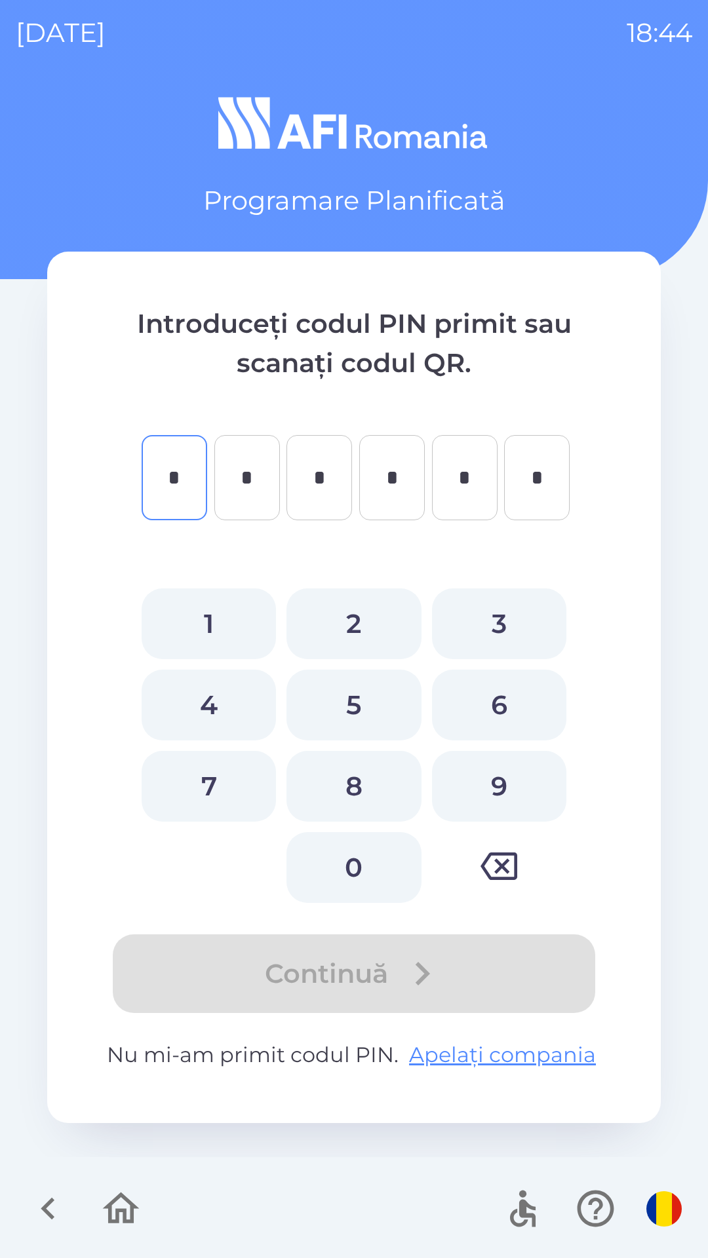
type input "*"
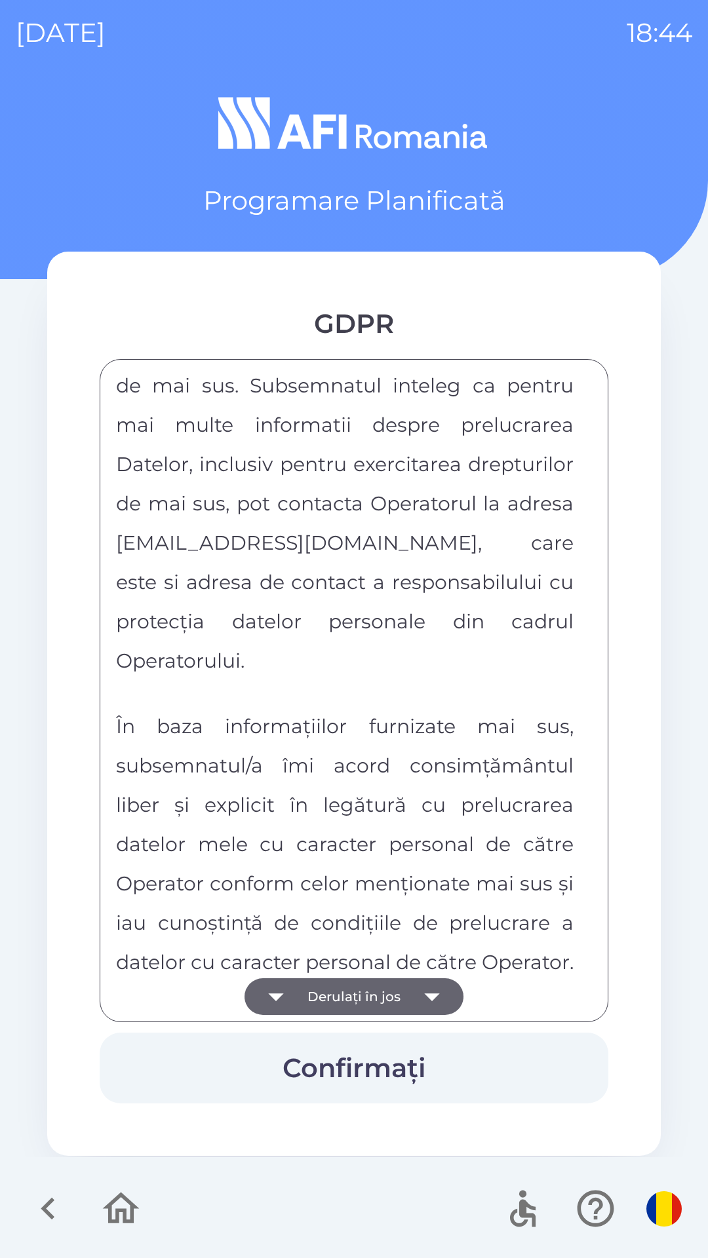
scroll to position [6891, 0]
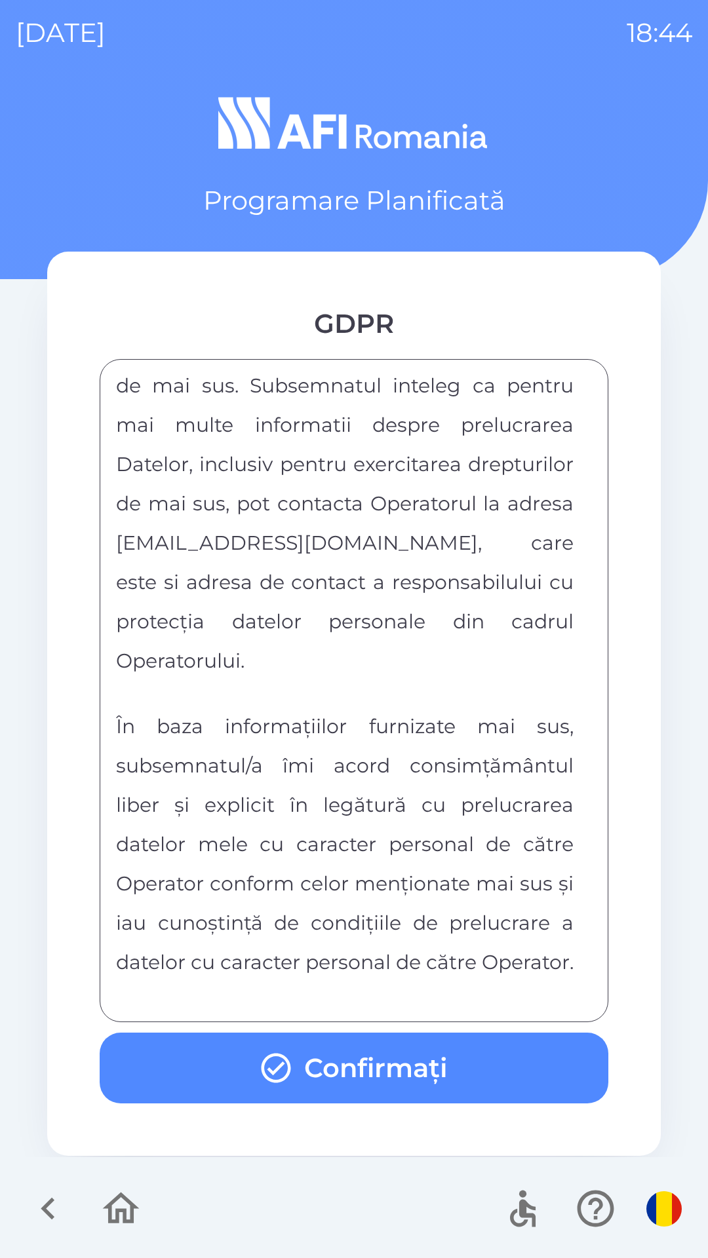
click at [506, 1072] on button "Confirmați" at bounding box center [354, 1067] width 508 height 71
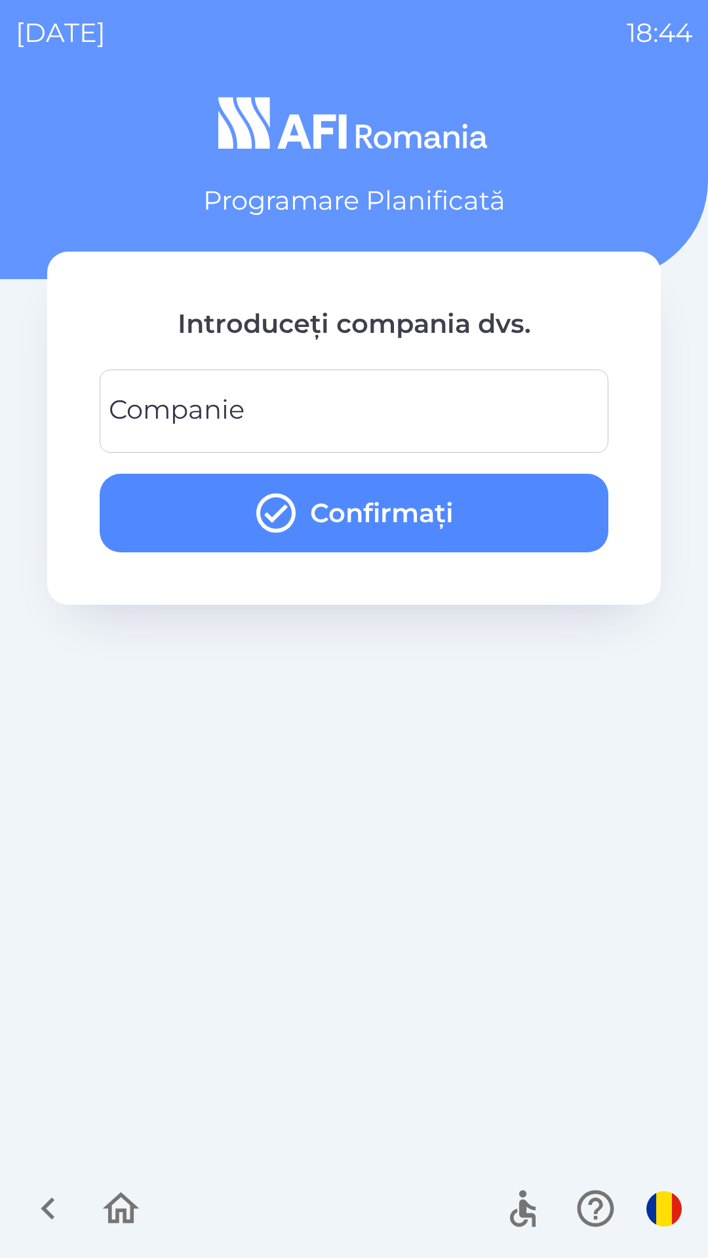
click at [567, 417] on input "Companie" at bounding box center [353, 411] width 477 height 52
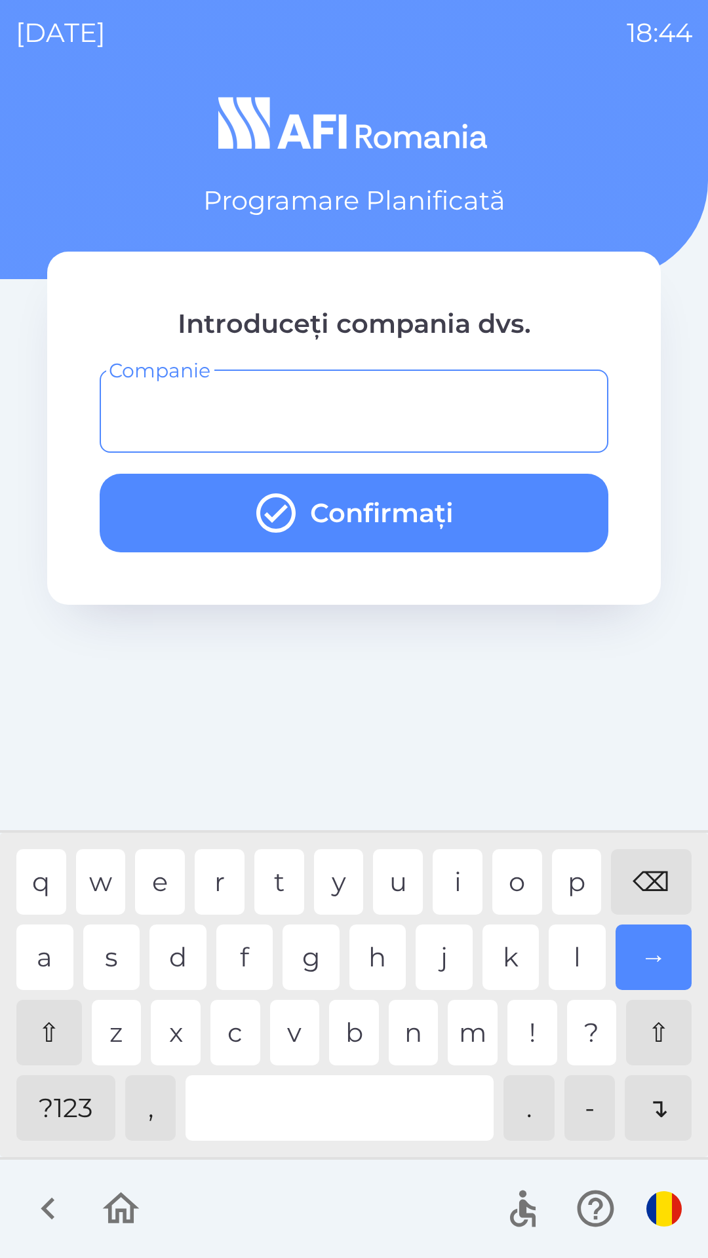
type input "*"
click at [290, 867] on div "t" at bounding box center [279, 882] width 50 height 66
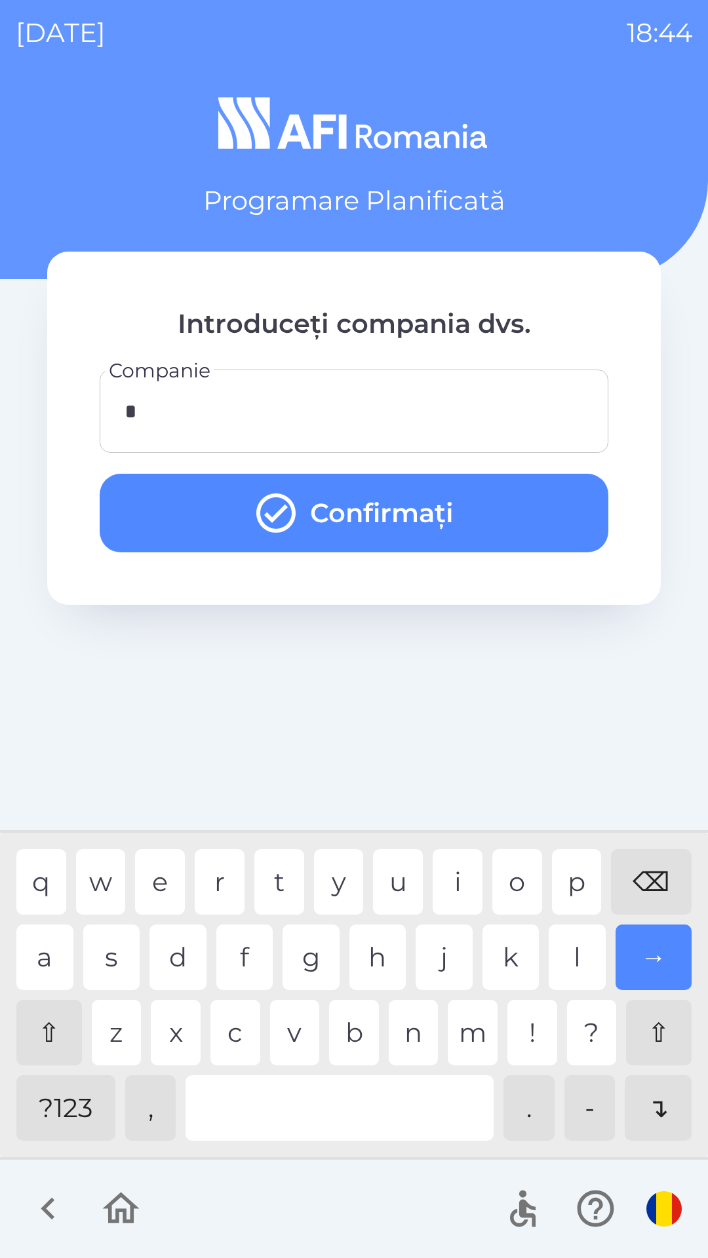
click at [555, 497] on button "Confirmați" at bounding box center [354, 513] width 508 height 79
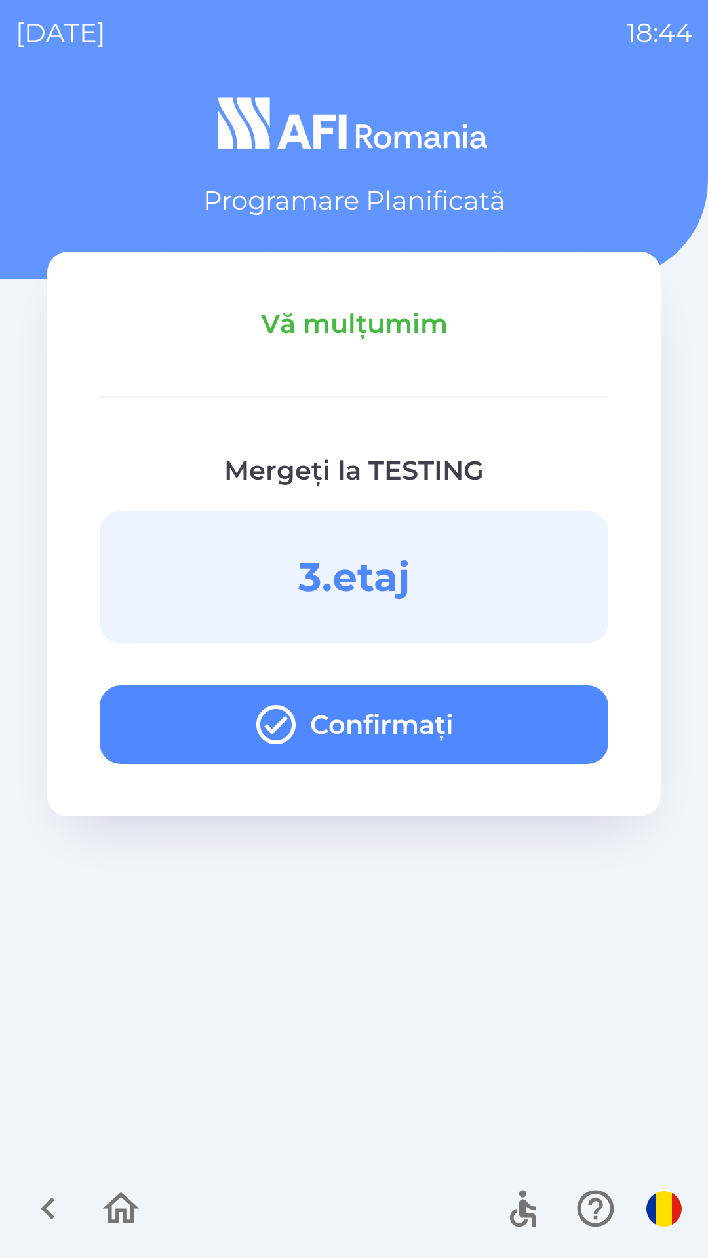
click at [481, 708] on button "Confirmați" at bounding box center [354, 724] width 508 height 79
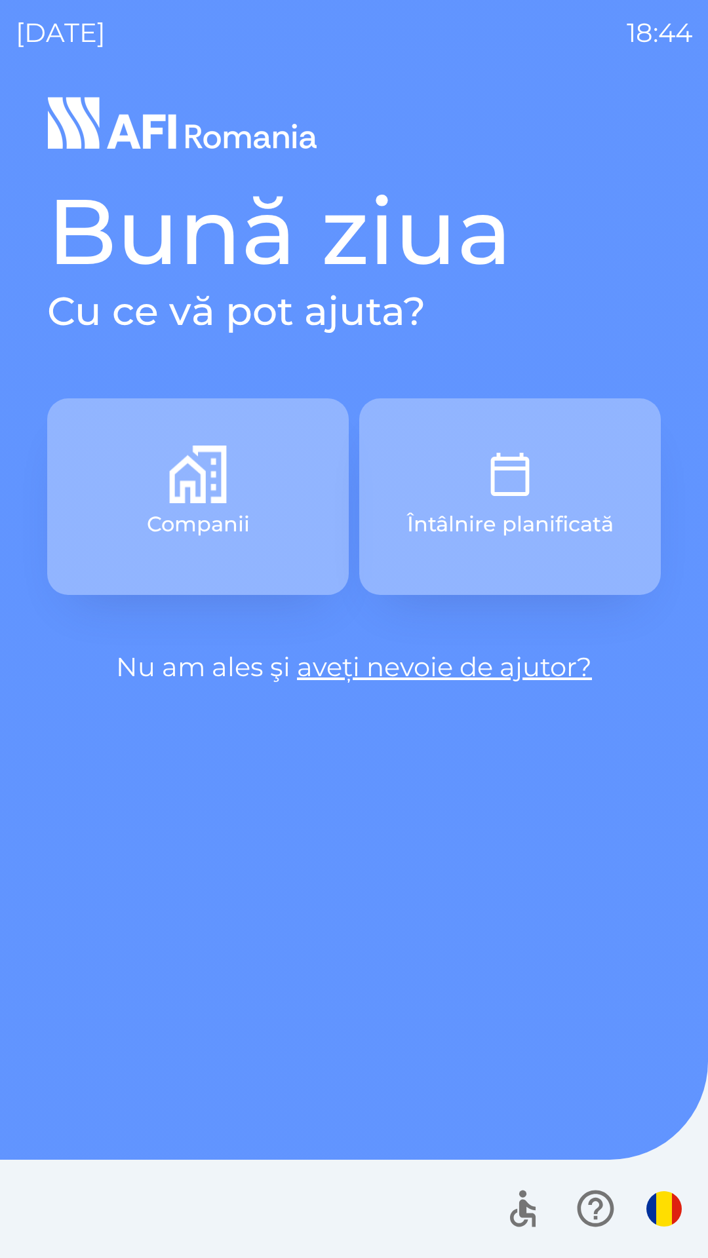
click at [528, 508] on button "Întâlnire planificată" at bounding box center [509, 496] width 301 height 197
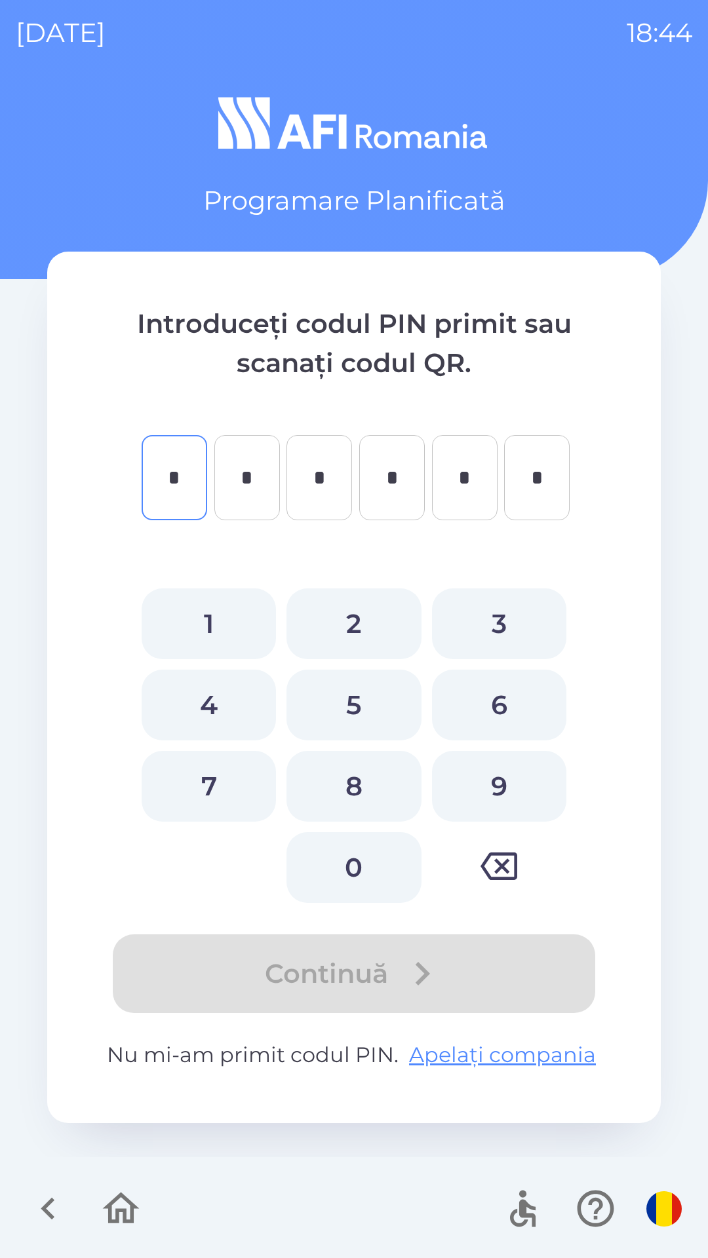
type input "*"
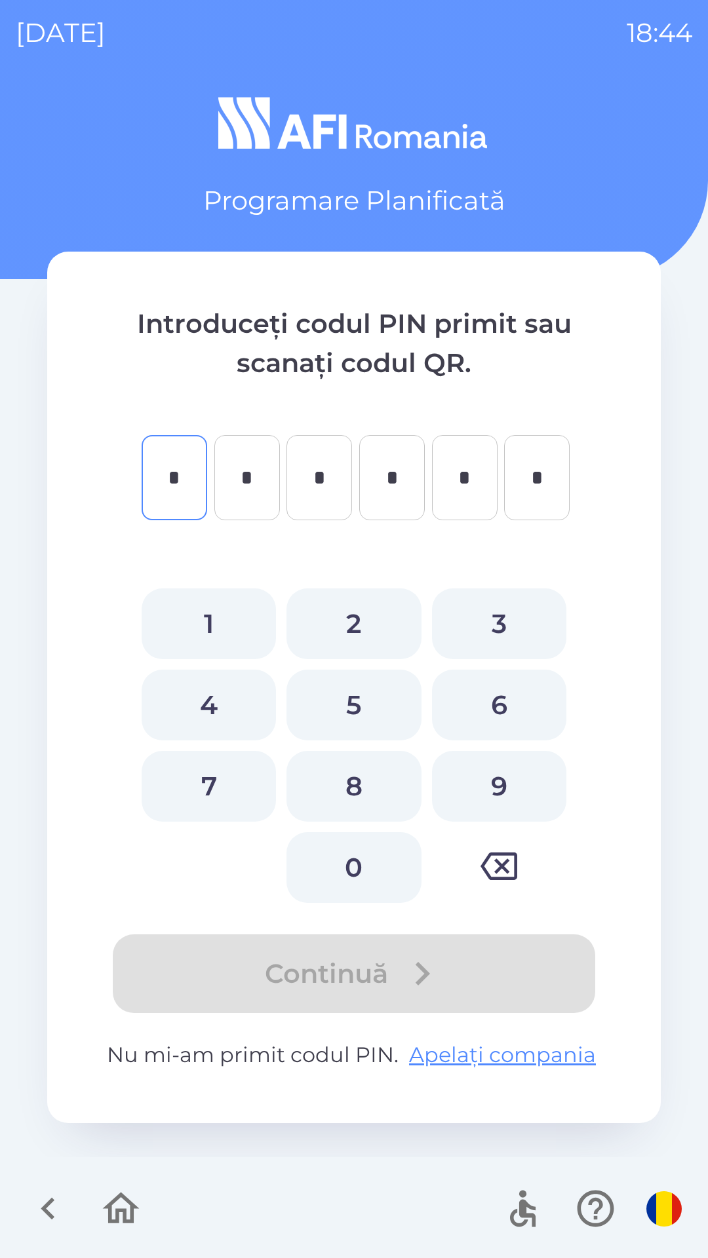
type input "*"
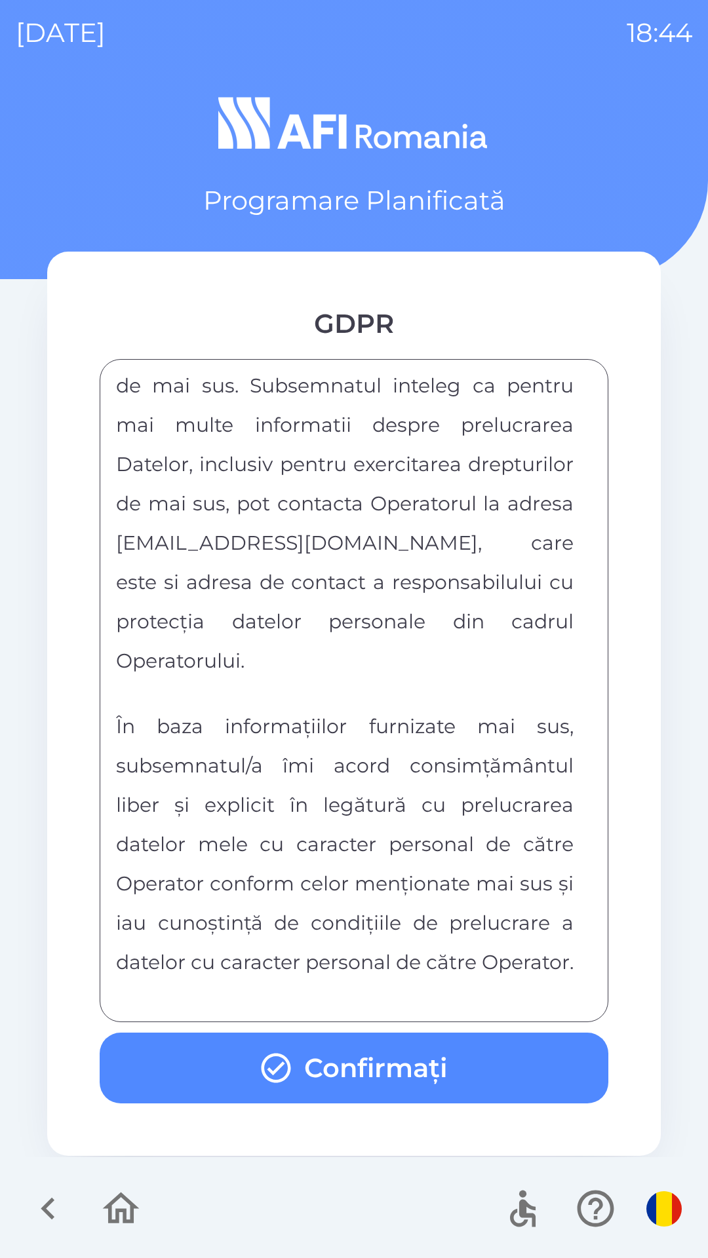
scroll to position [6891, 0]
click at [502, 1065] on button "Confirmați" at bounding box center [354, 1067] width 508 height 71
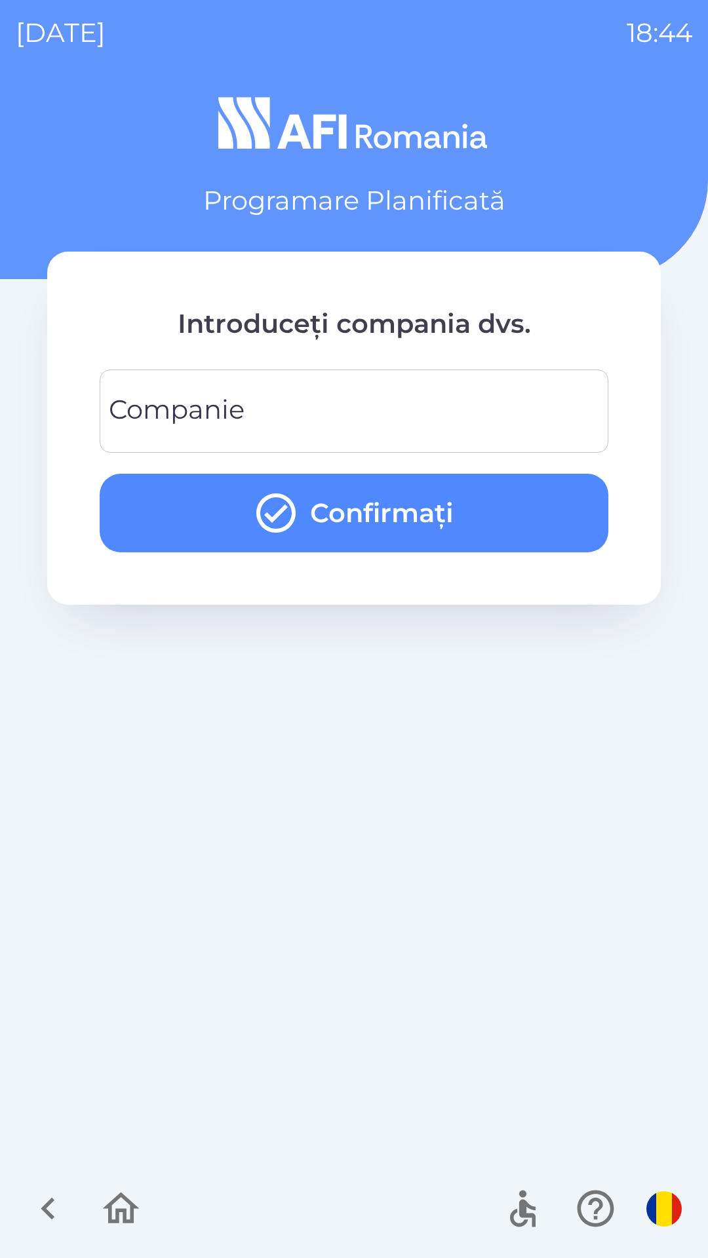
click at [560, 396] on input "Companie" at bounding box center [353, 411] width 477 height 52
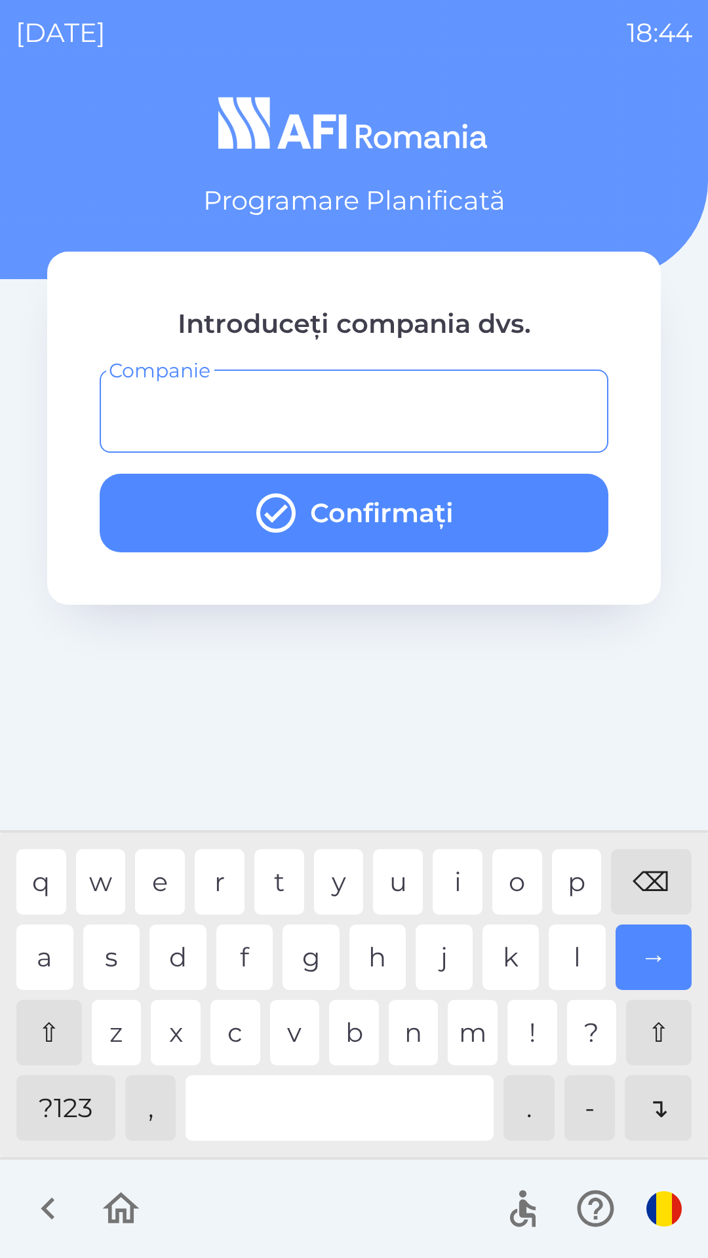
type input "*"
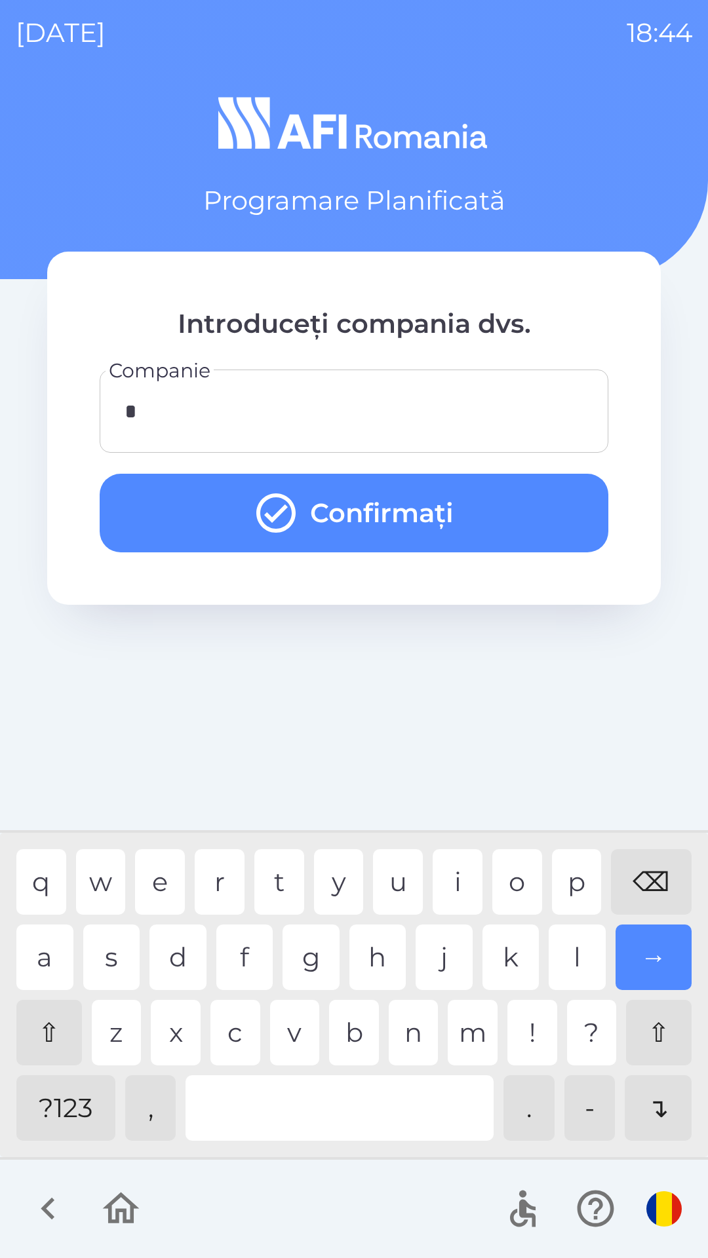
click at [488, 497] on button "Confirmați" at bounding box center [354, 513] width 508 height 79
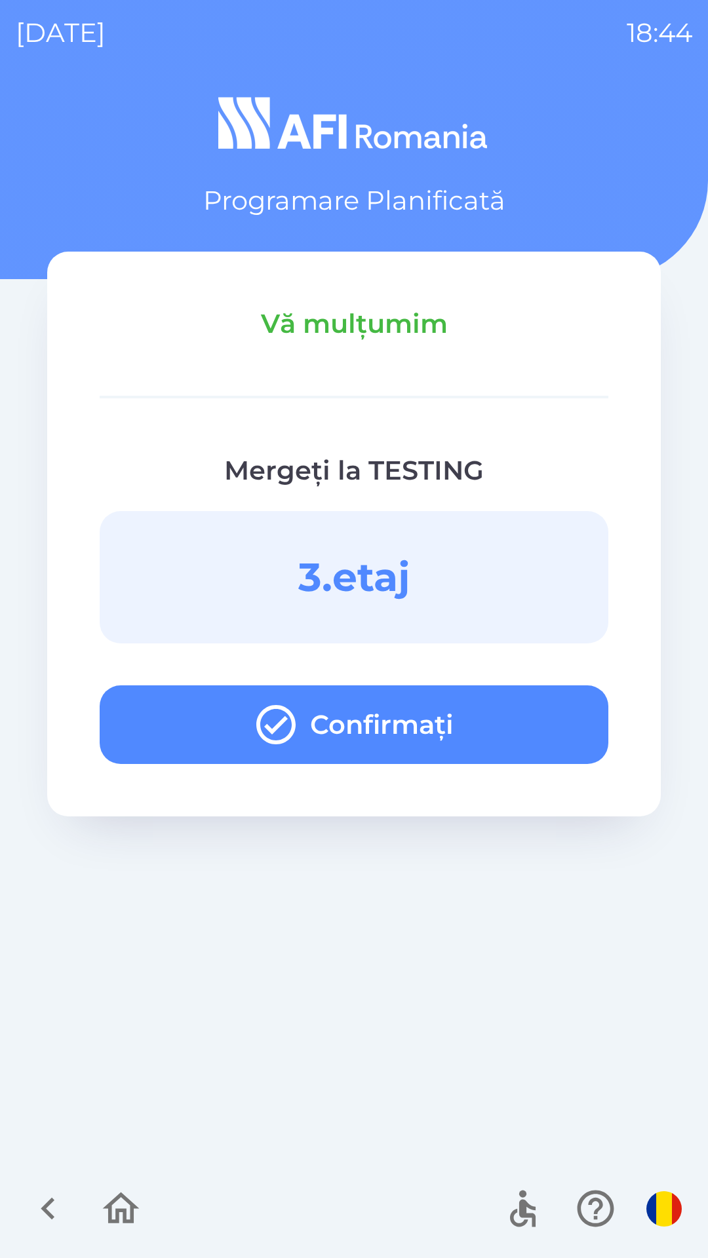
click at [533, 732] on button "Confirmați" at bounding box center [354, 724] width 508 height 79
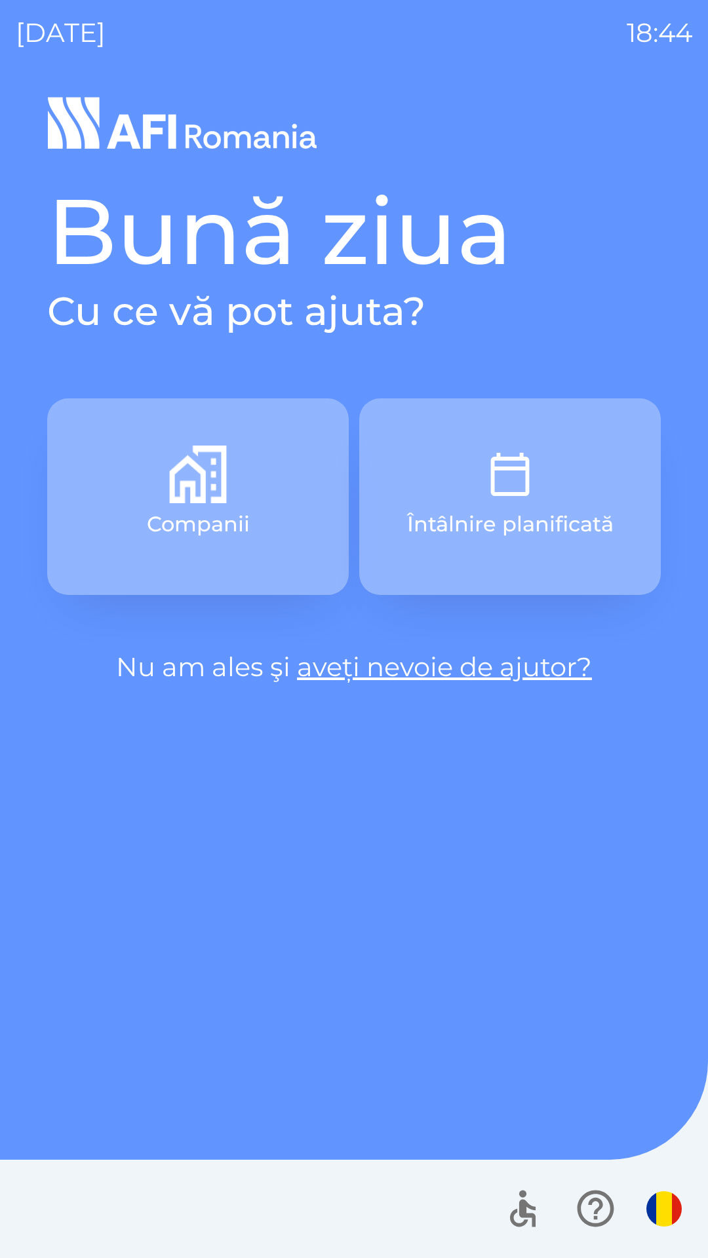
click at [553, 505] on button "Întâlnire planificată" at bounding box center [509, 496] width 301 height 197
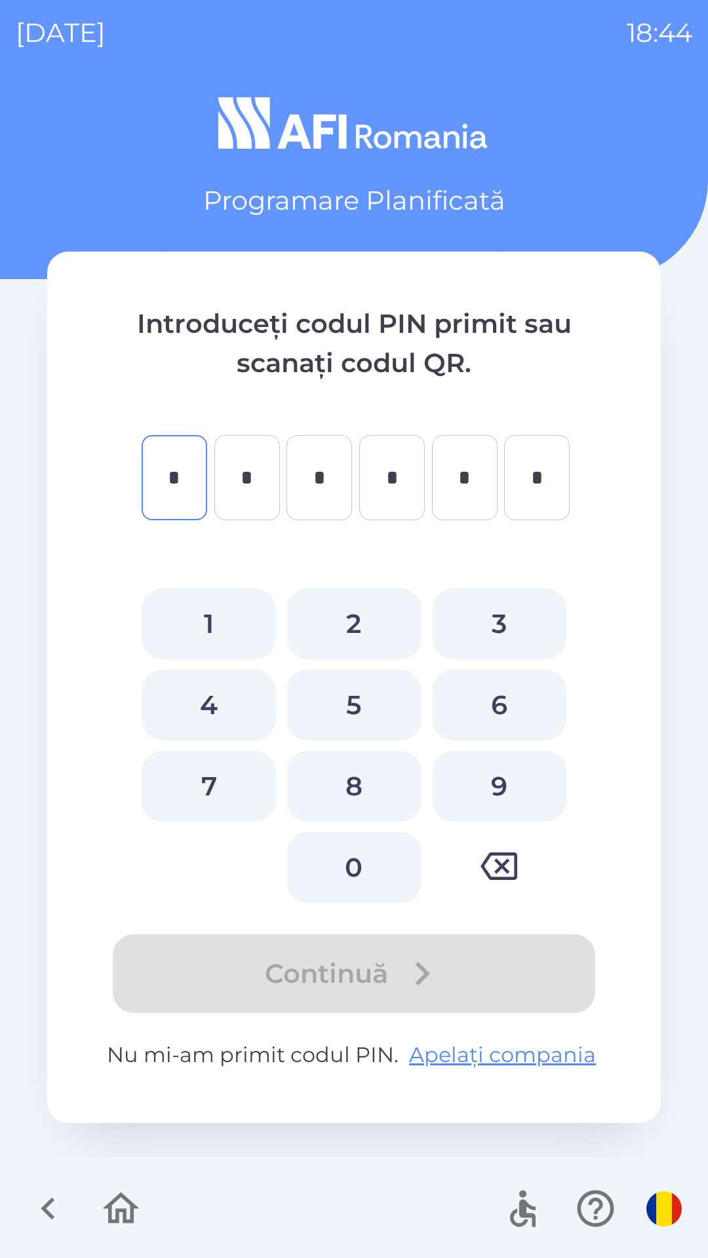
type input "*"
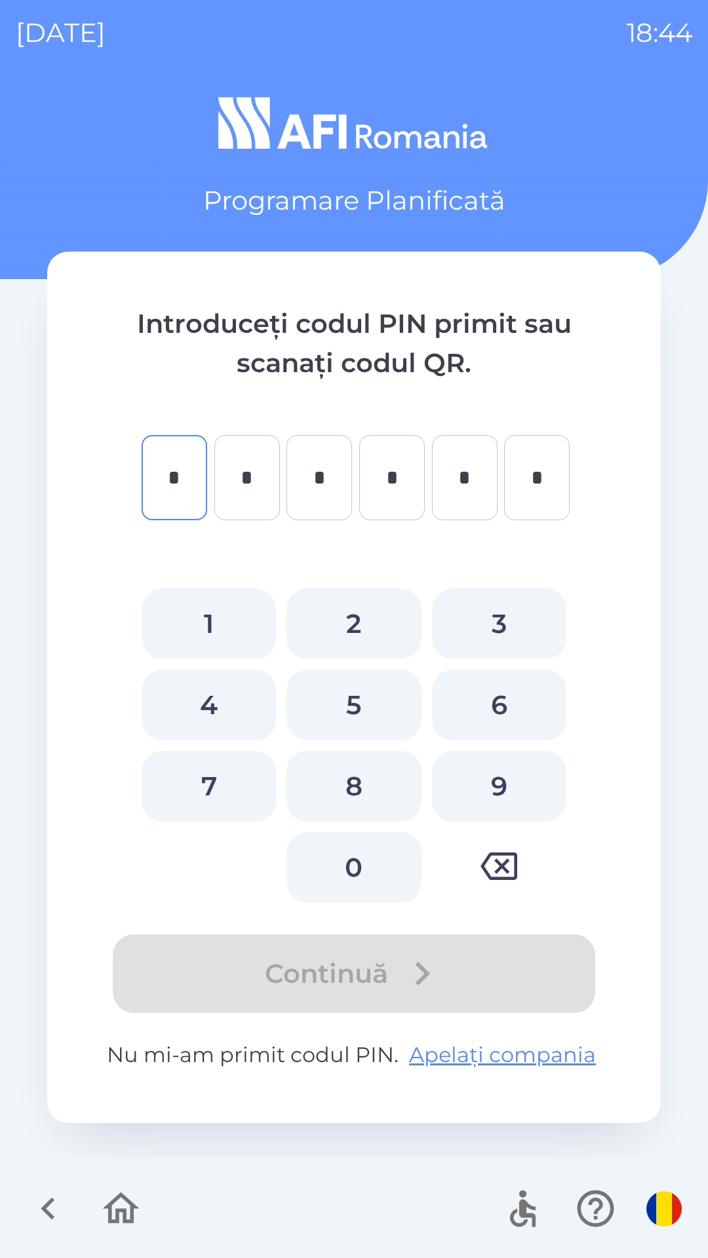
type input "*"
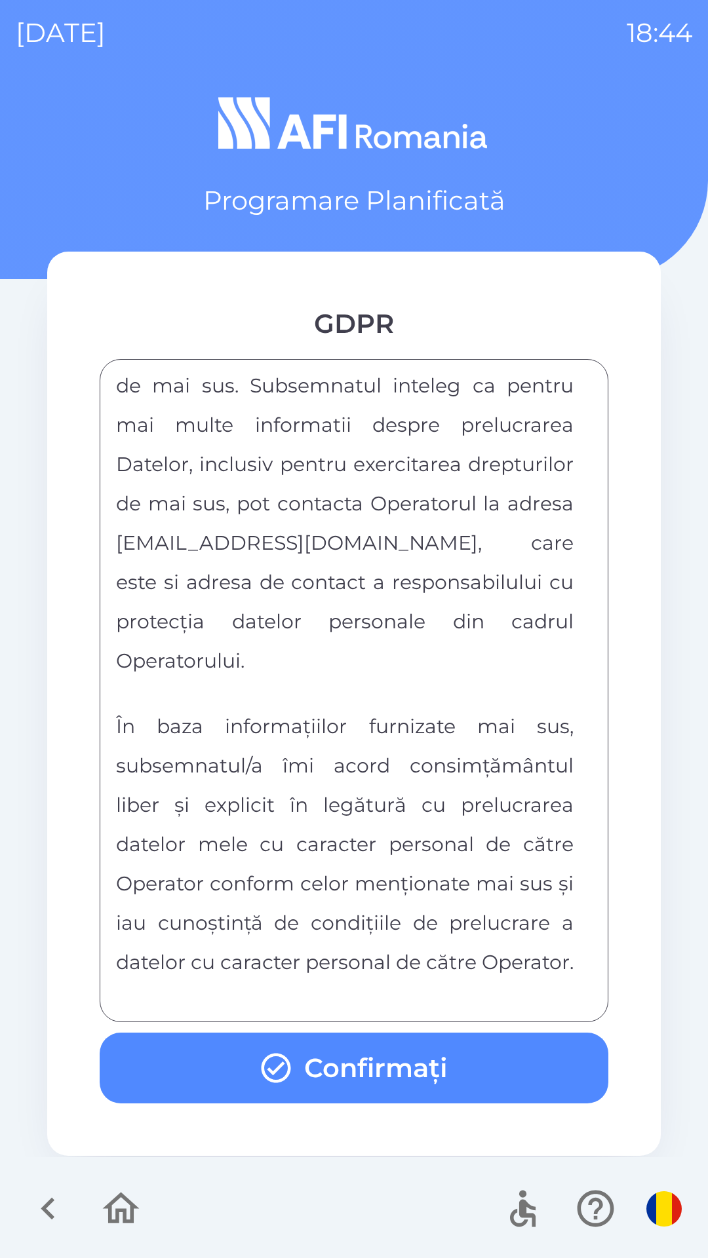
scroll to position [6891, 0]
click at [433, 1073] on button "Confirmați" at bounding box center [354, 1067] width 508 height 71
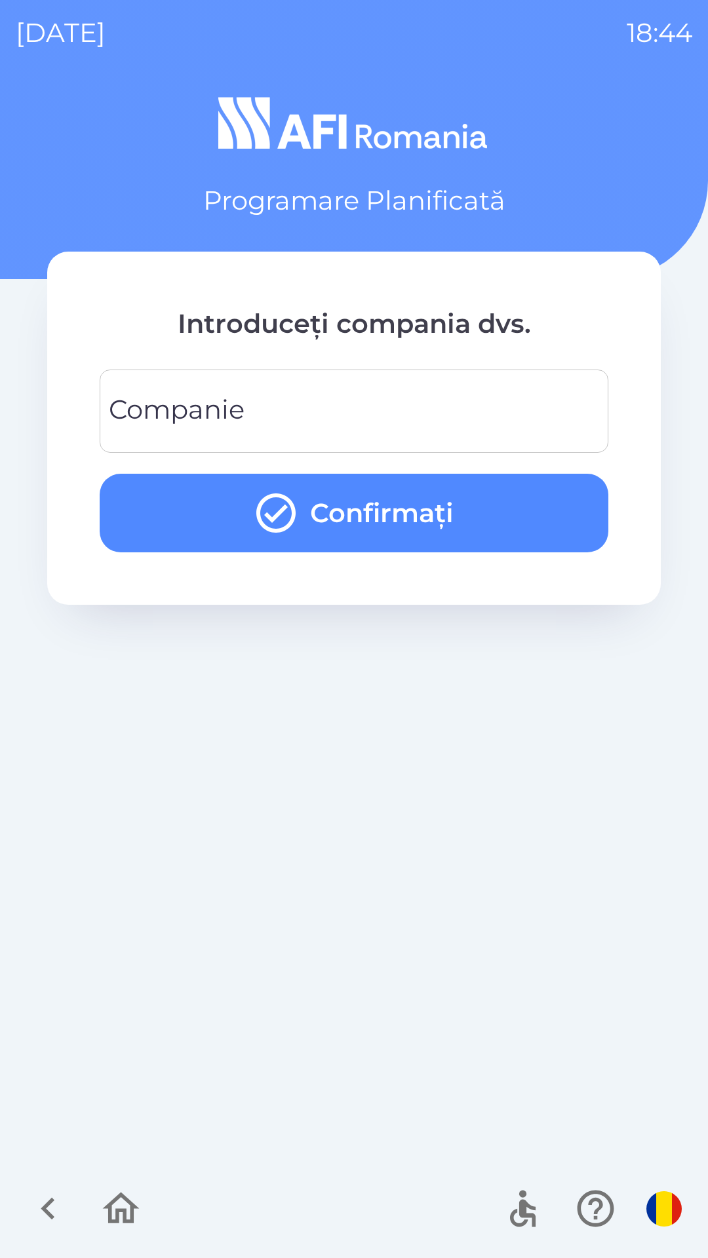
click at [535, 400] on input "Companie" at bounding box center [353, 411] width 477 height 52
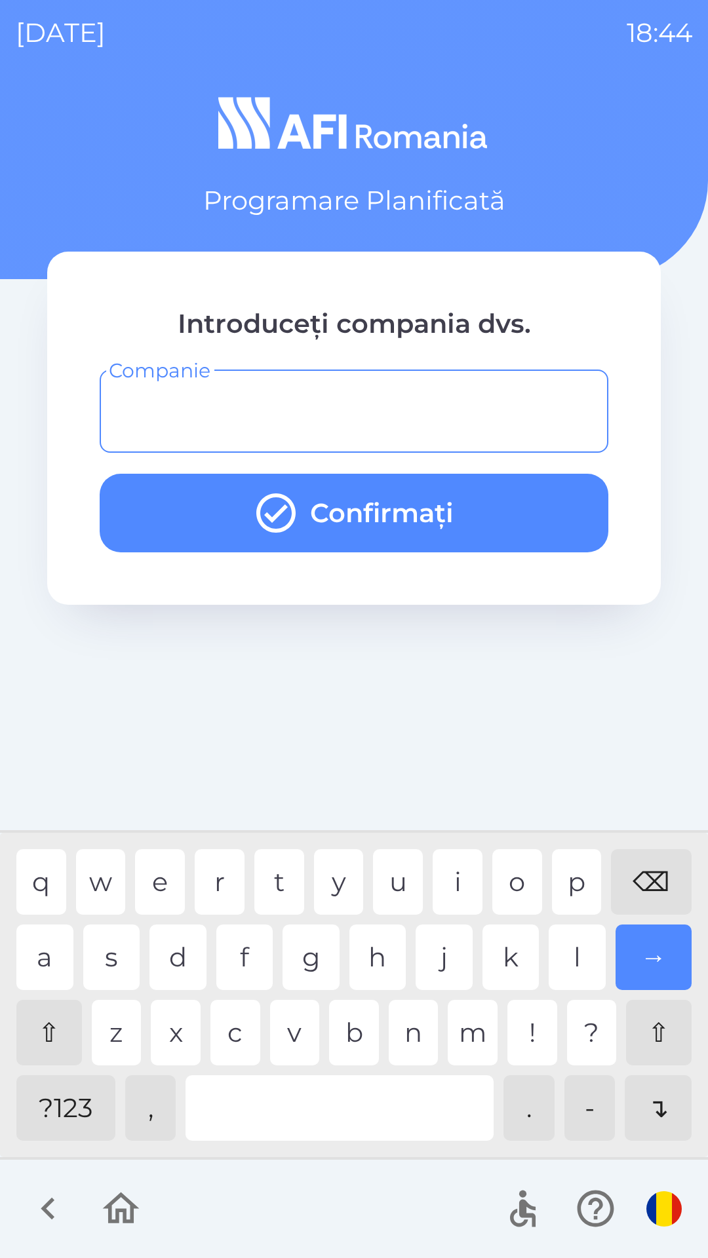
type input "*"
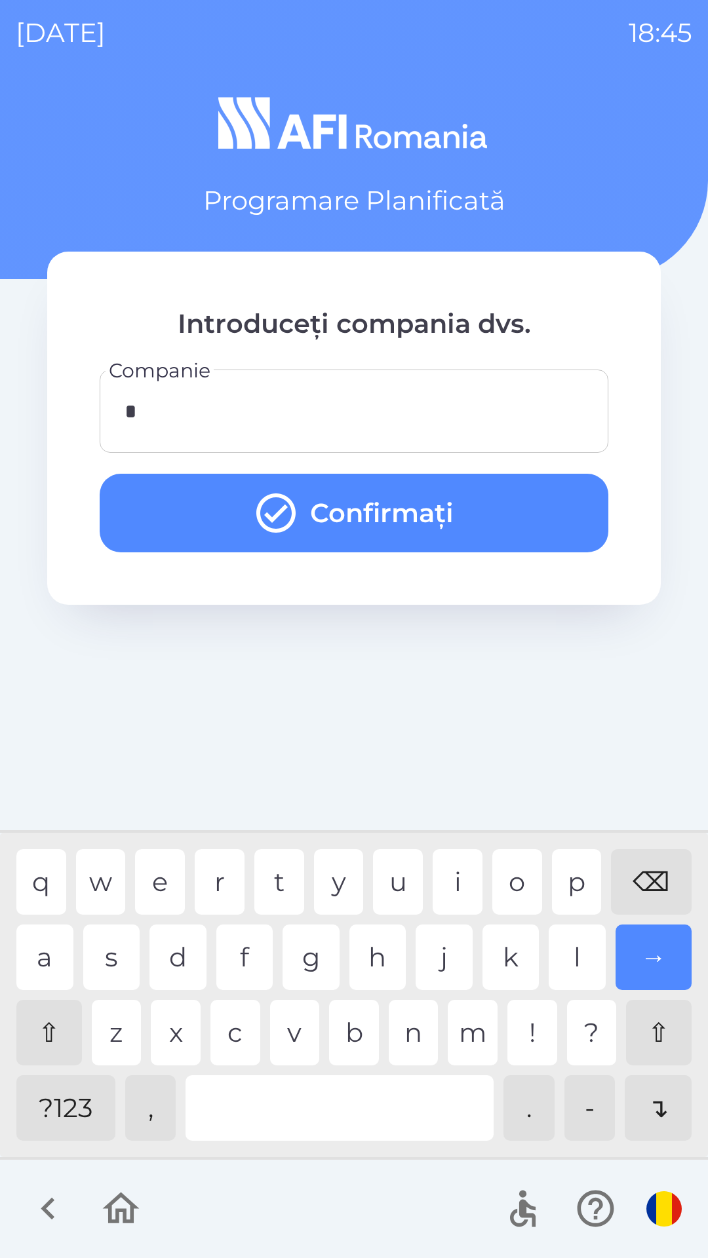
click at [529, 518] on button "Confirmați" at bounding box center [354, 513] width 508 height 79
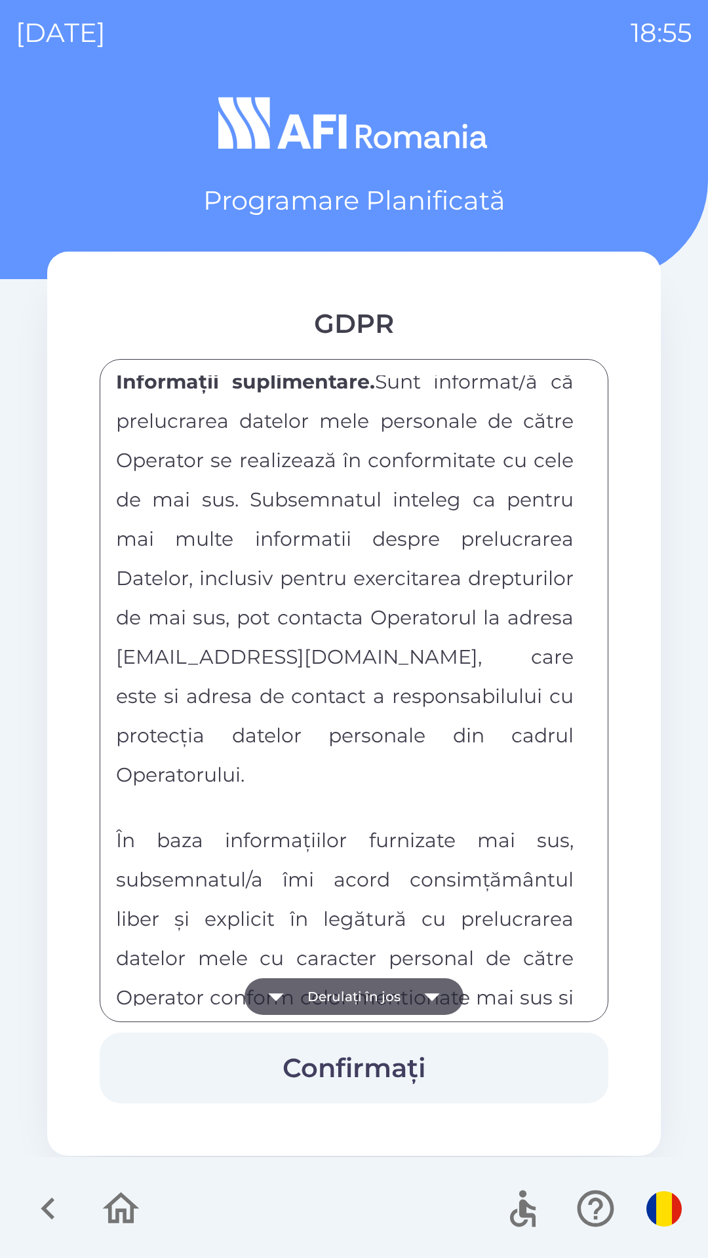
scroll to position [6891, 0]
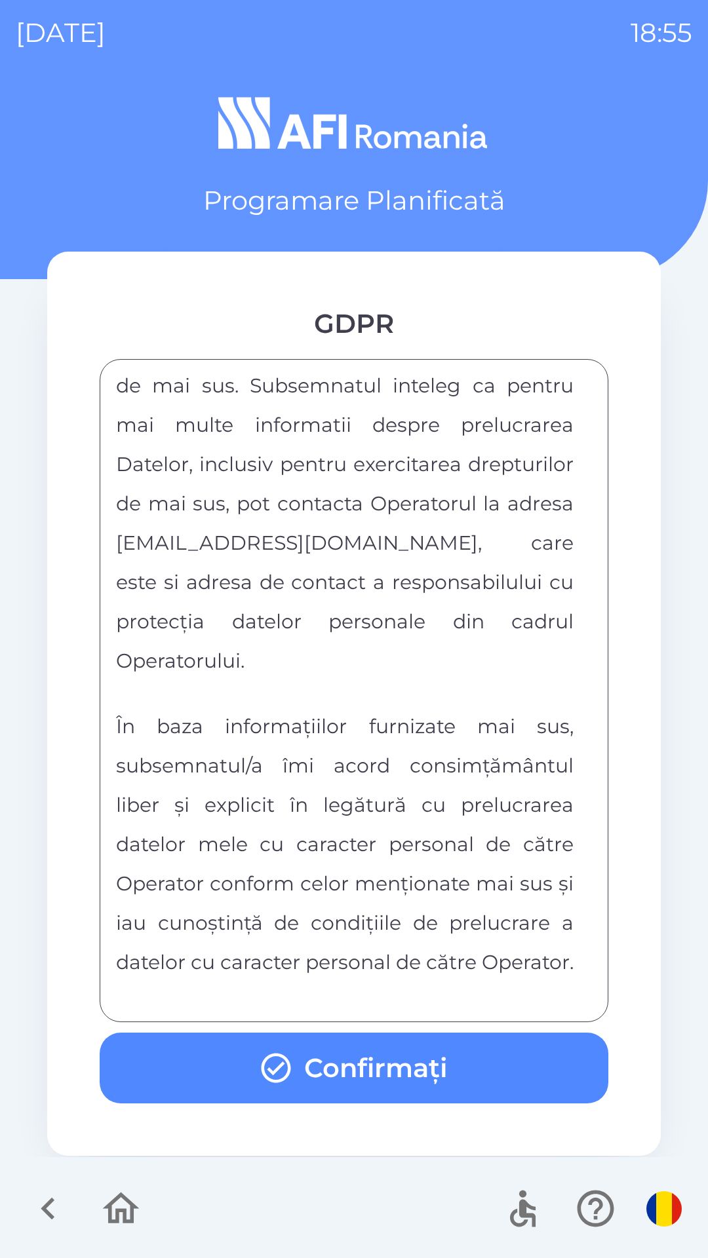
click at [439, 1066] on button "Confirmați" at bounding box center [354, 1067] width 508 height 71
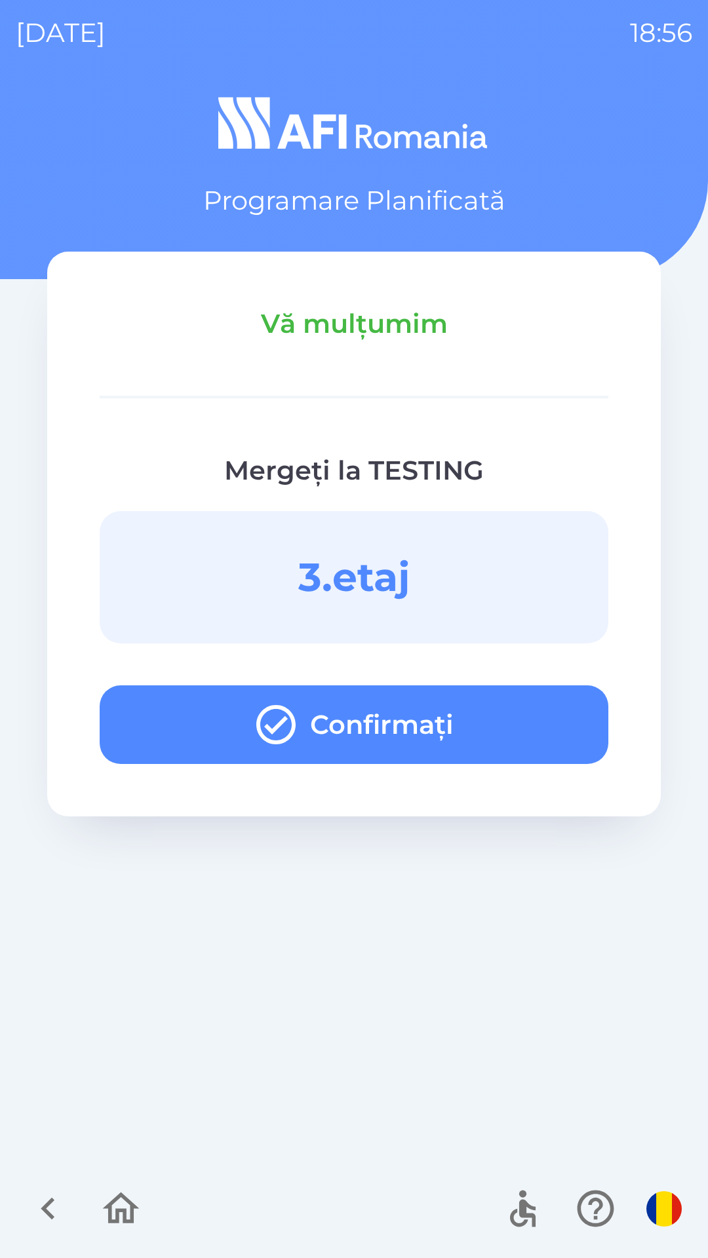
click at [477, 731] on button "Confirmați" at bounding box center [354, 724] width 508 height 79
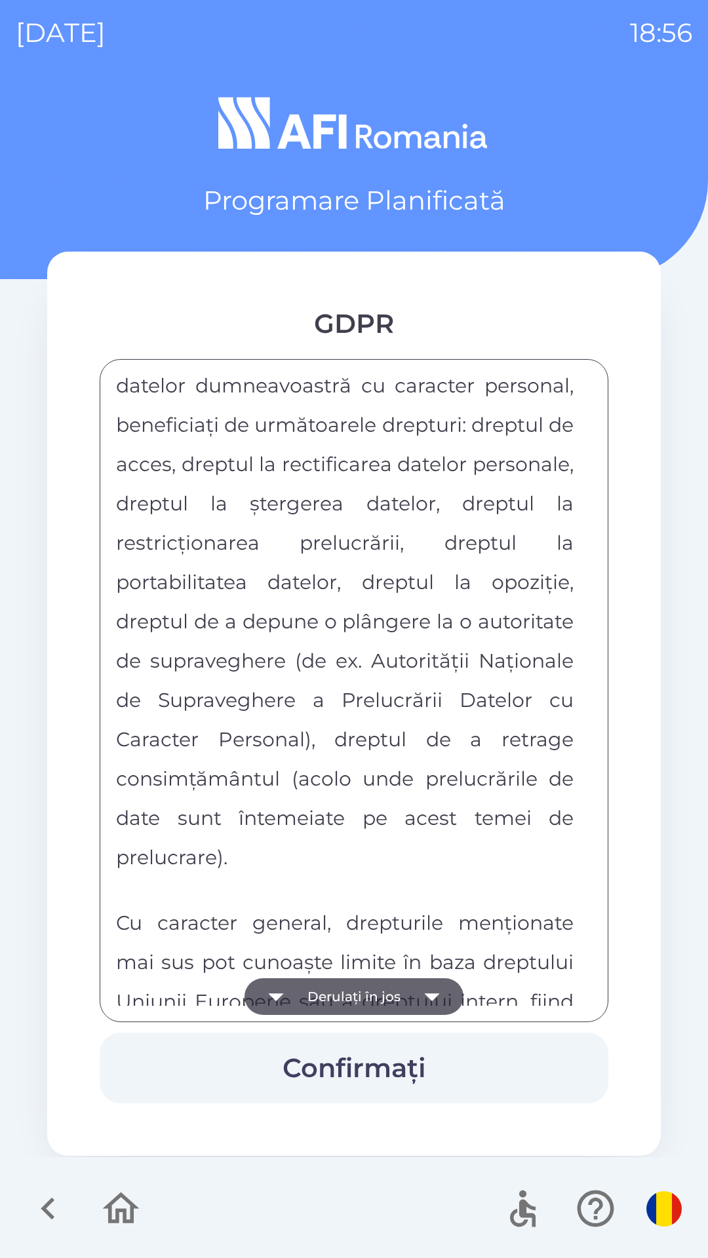
click at [237, 911] on span "Cu caracter general, drepturile menționate mai sus pot cunoaște limite în baza …" at bounding box center [344, 1001] width 457 height 181
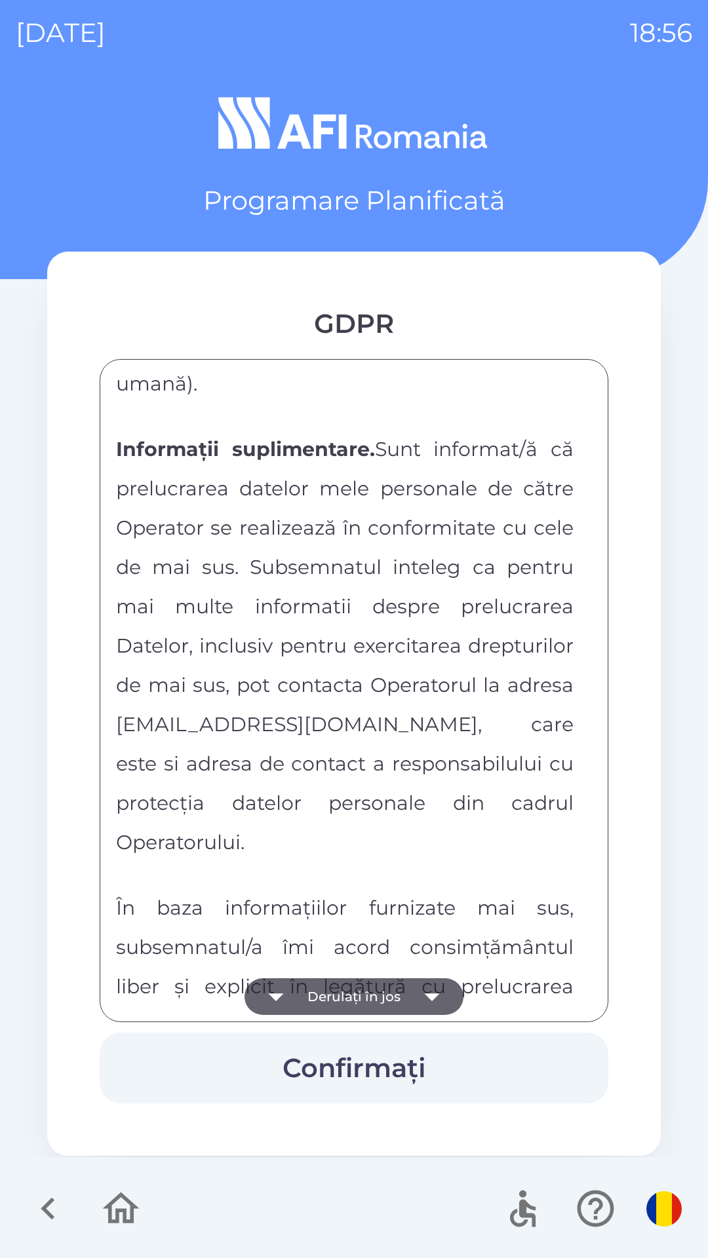
scroll to position [6891, 0]
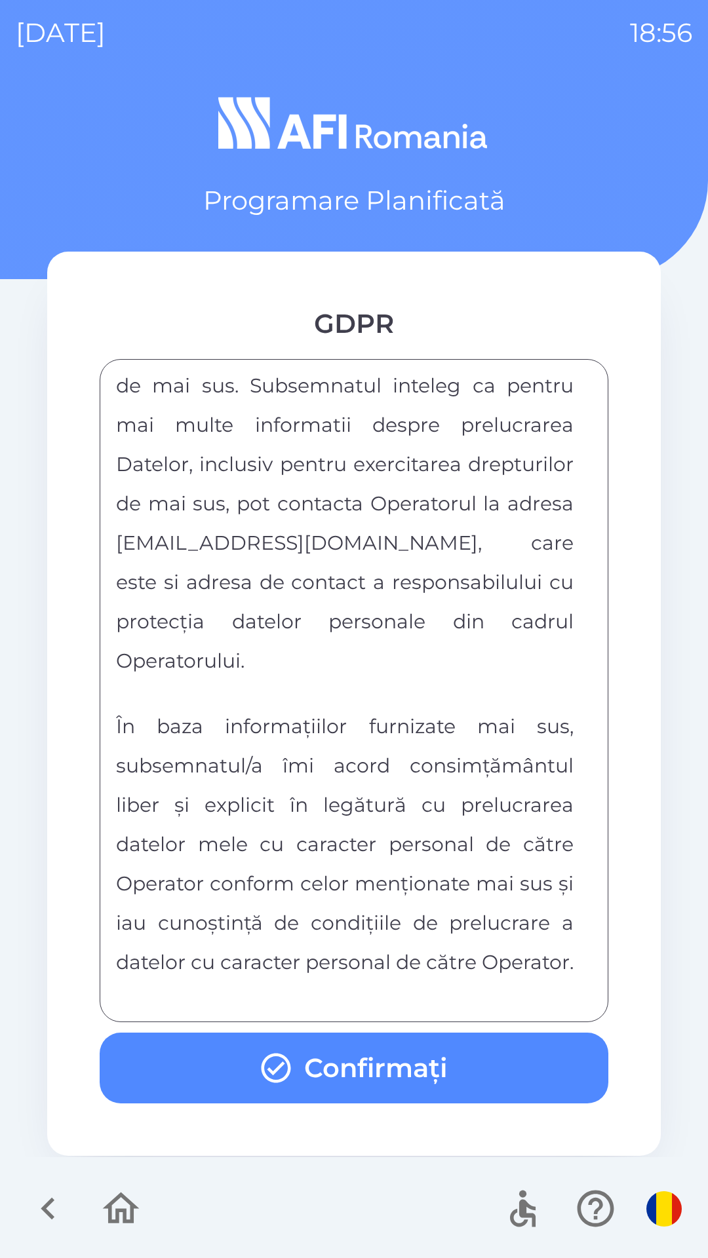
click at [506, 1067] on button "Confirmați" at bounding box center [354, 1067] width 508 height 71
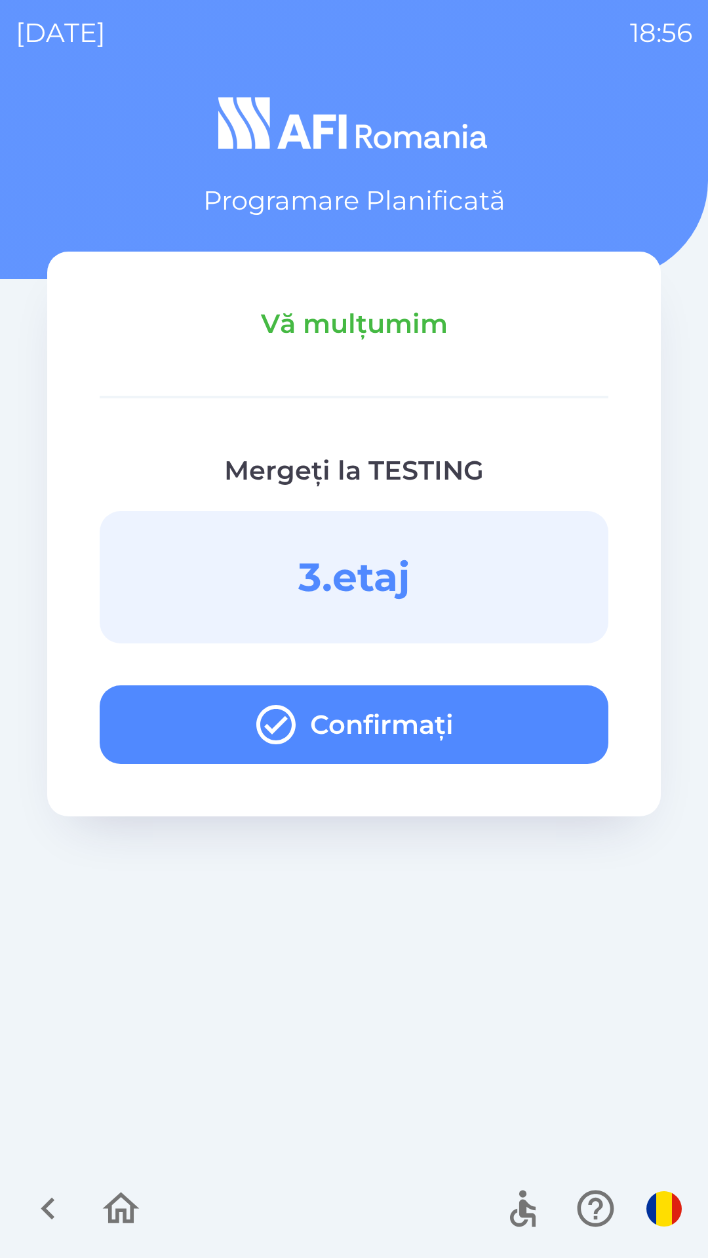
click at [558, 721] on button "Confirmați" at bounding box center [354, 724] width 508 height 79
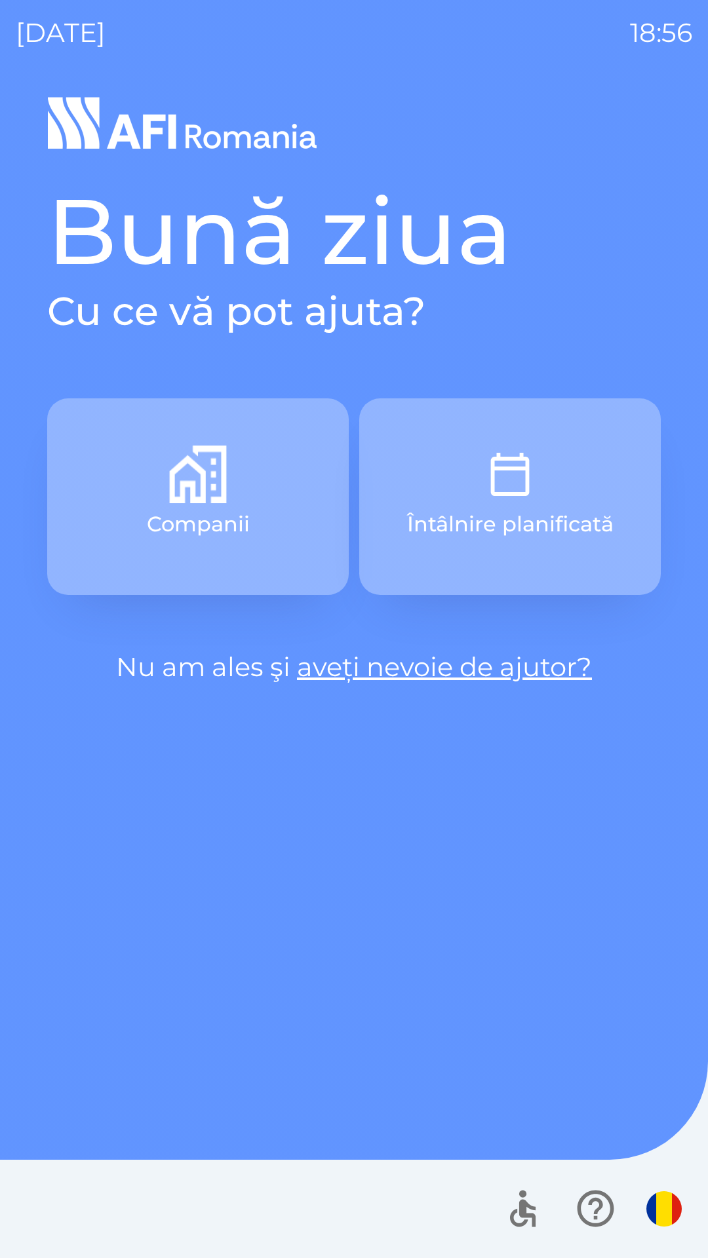
click at [548, 485] on button "Întâlnire planificată" at bounding box center [509, 496] width 301 height 197
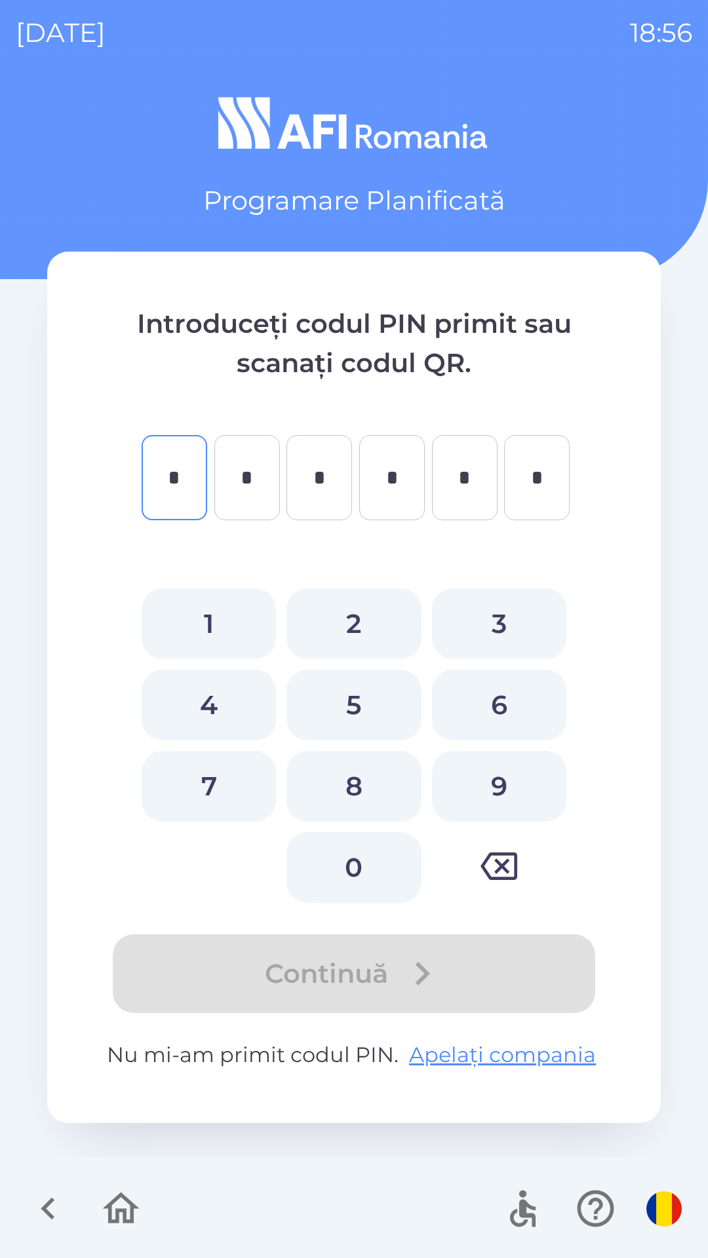
type input "*"
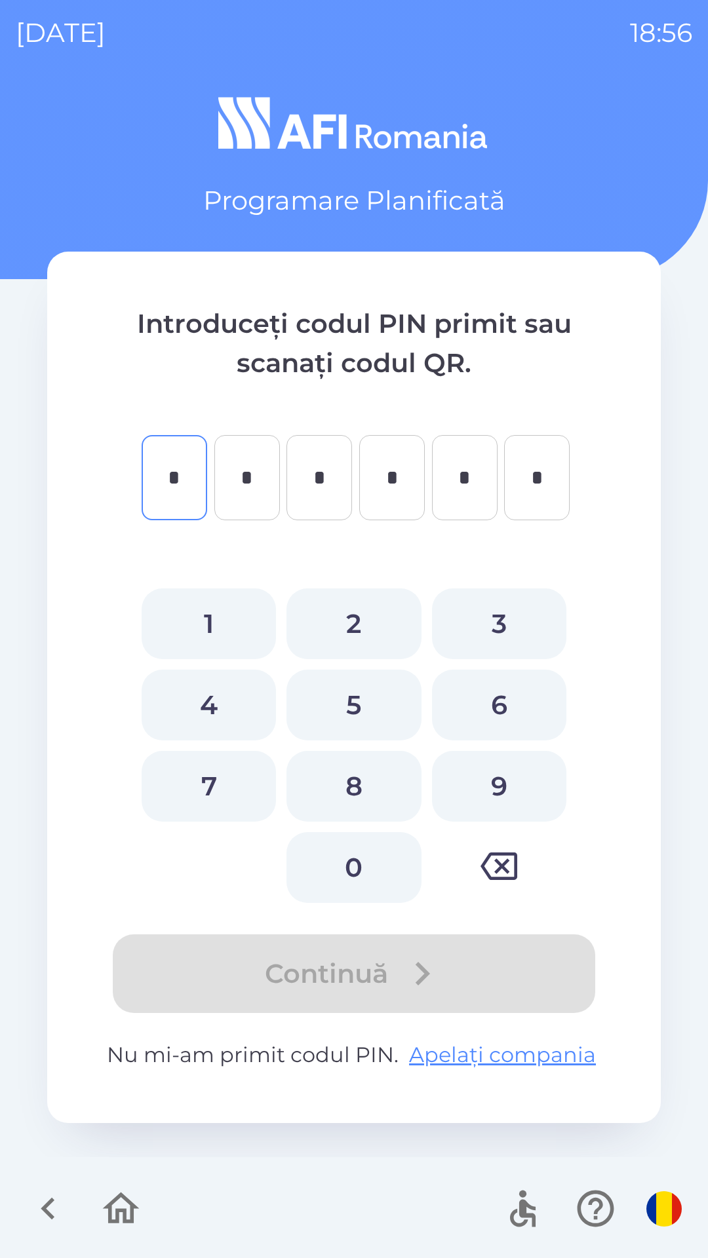
type input "*"
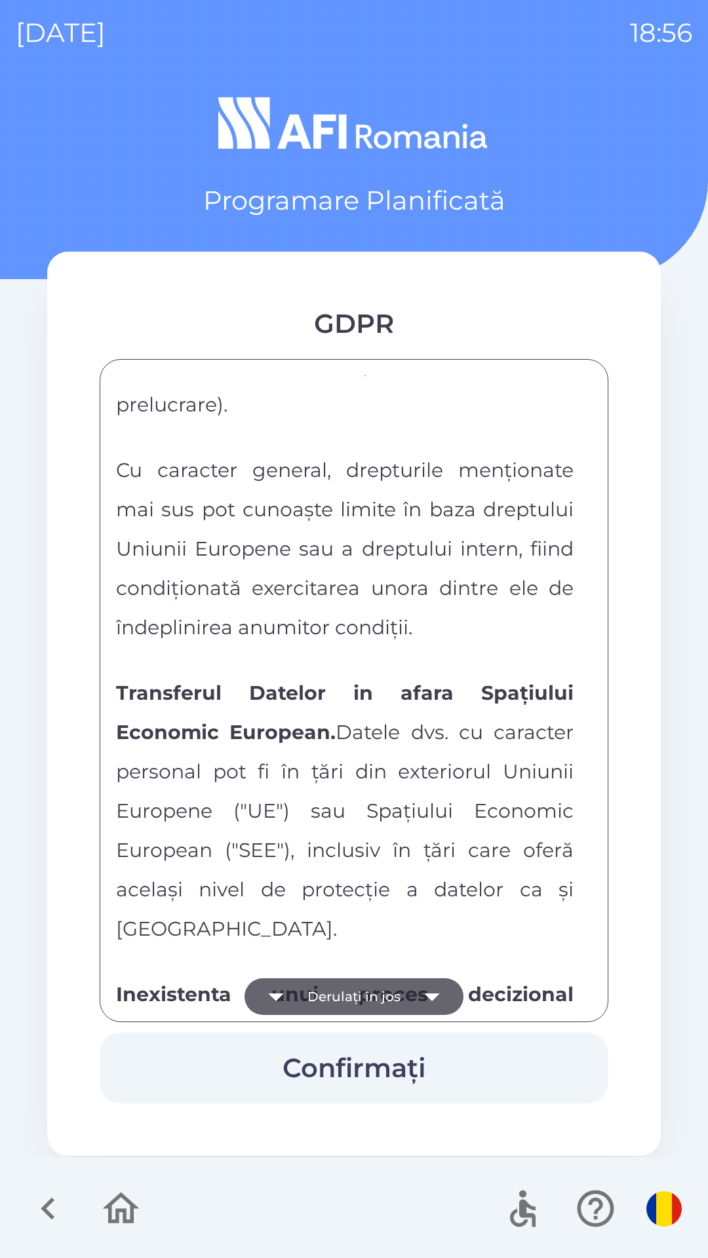
click at [293, 744] on strong "Transferul Datelor in afara Spațiului Economic European." at bounding box center [344, 713] width 457 height 64
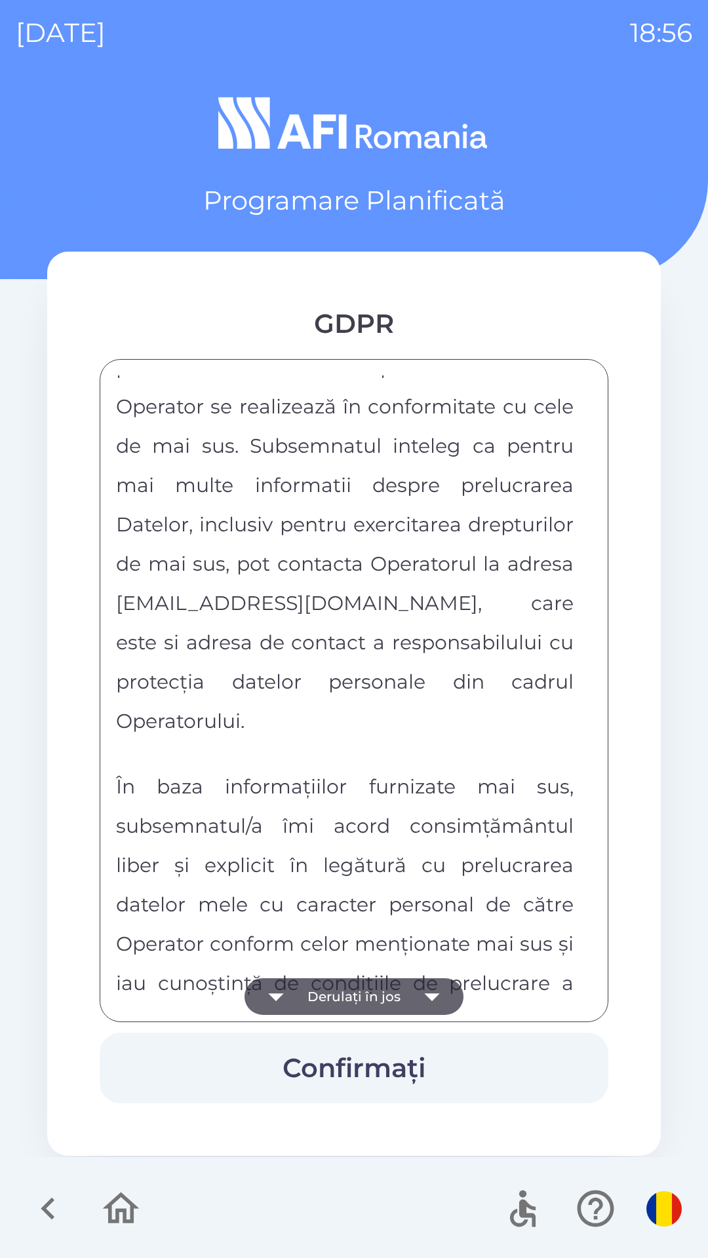
scroll to position [6891, 0]
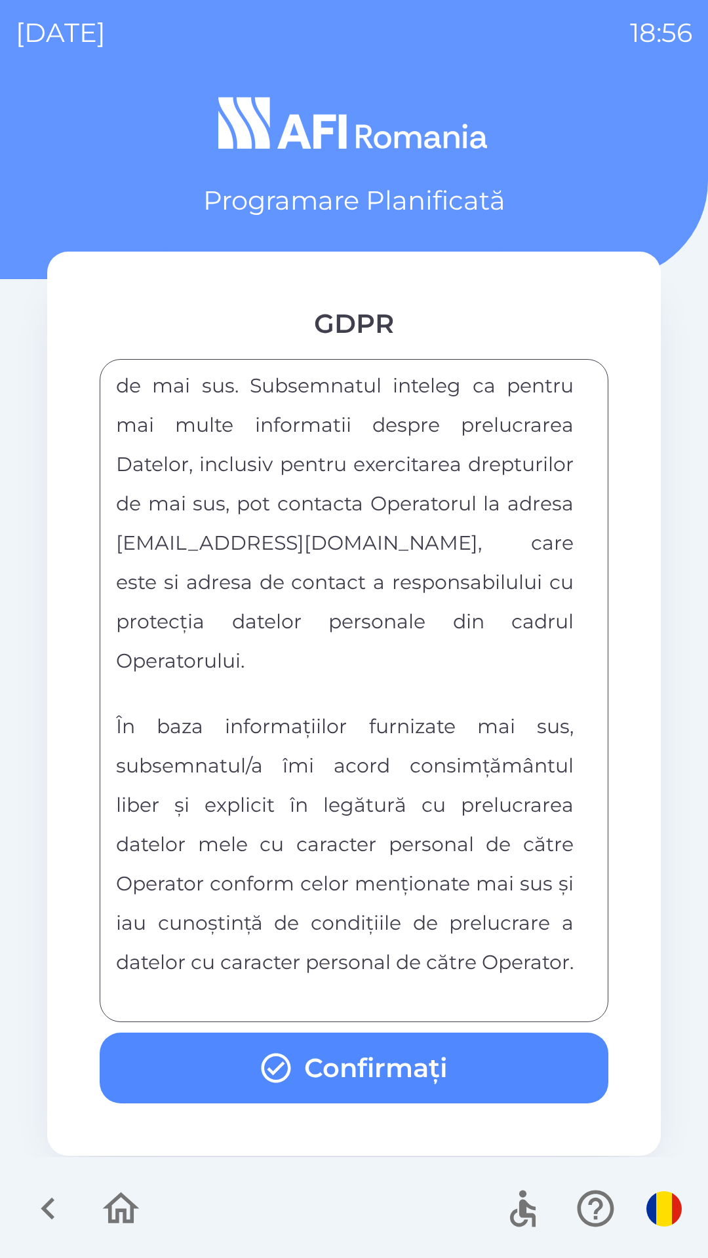
click at [514, 1070] on button "Confirmați" at bounding box center [354, 1067] width 508 height 71
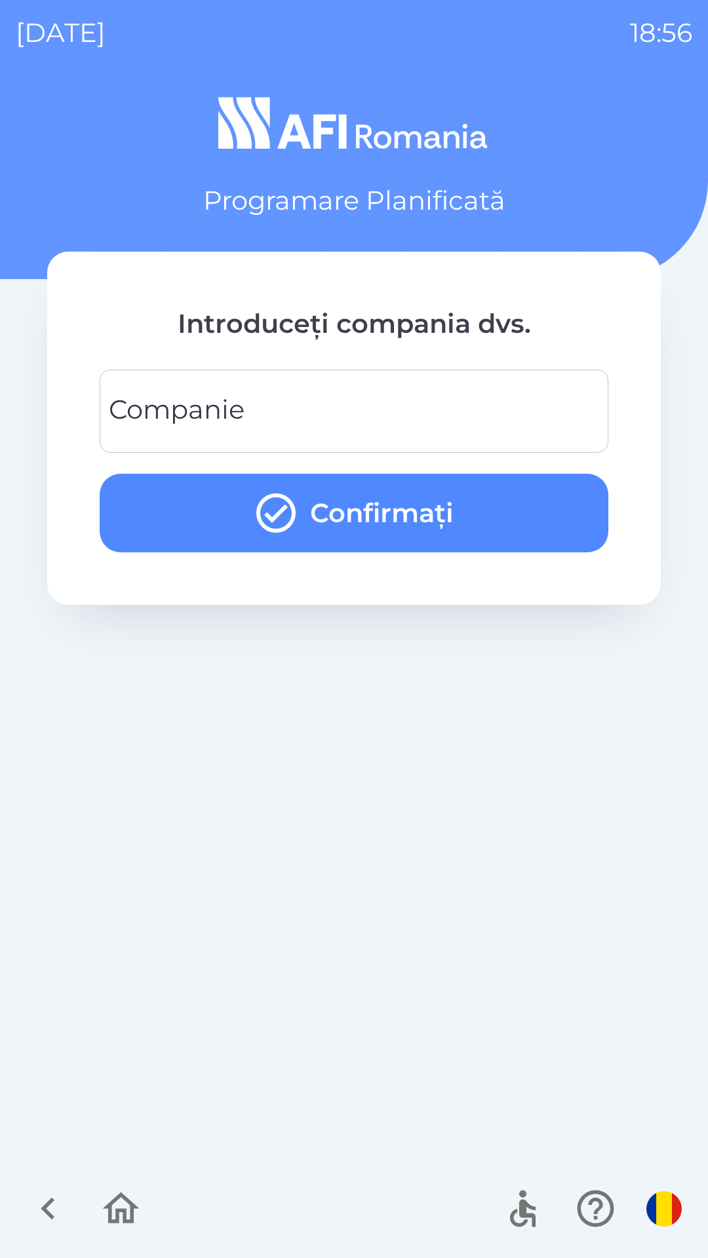
click at [528, 413] on input "Companie" at bounding box center [353, 411] width 477 height 52
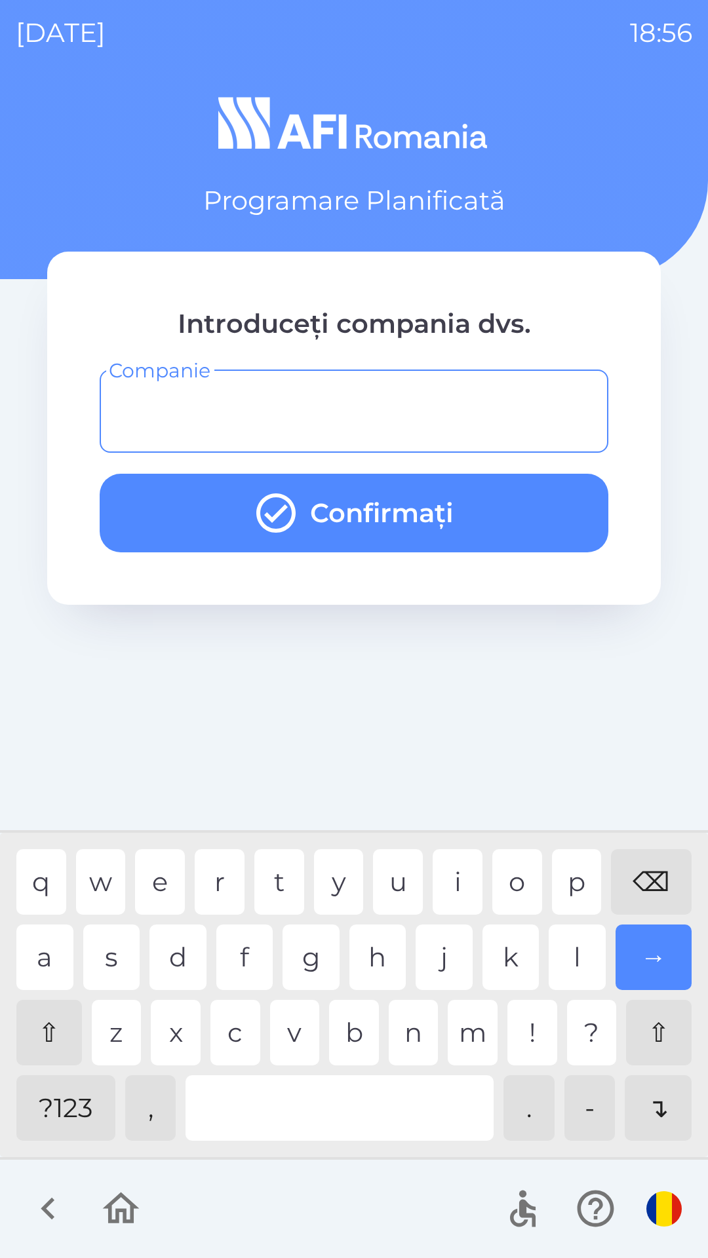
type input "*"
click at [394, 894] on div "u" at bounding box center [398, 882] width 50 height 66
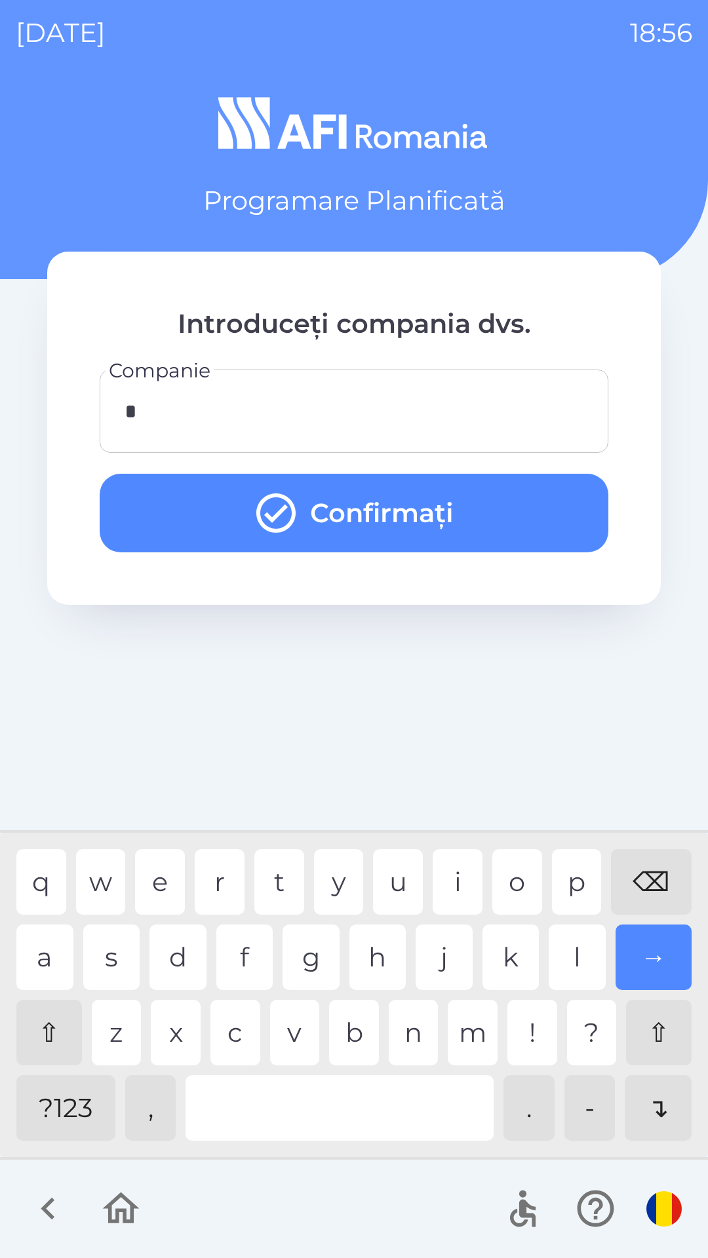
click at [540, 520] on button "Confirmați" at bounding box center [354, 513] width 508 height 79
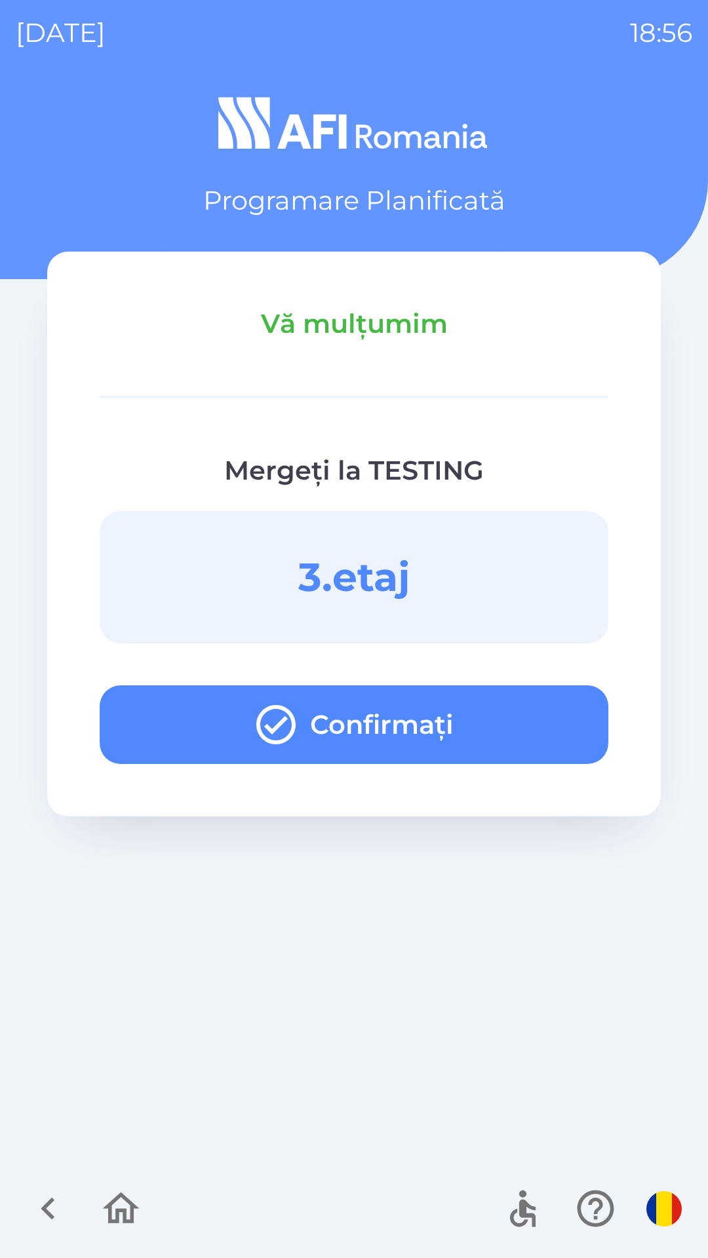
click at [548, 736] on button "Confirmați" at bounding box center [354, 724] width 508 height 79
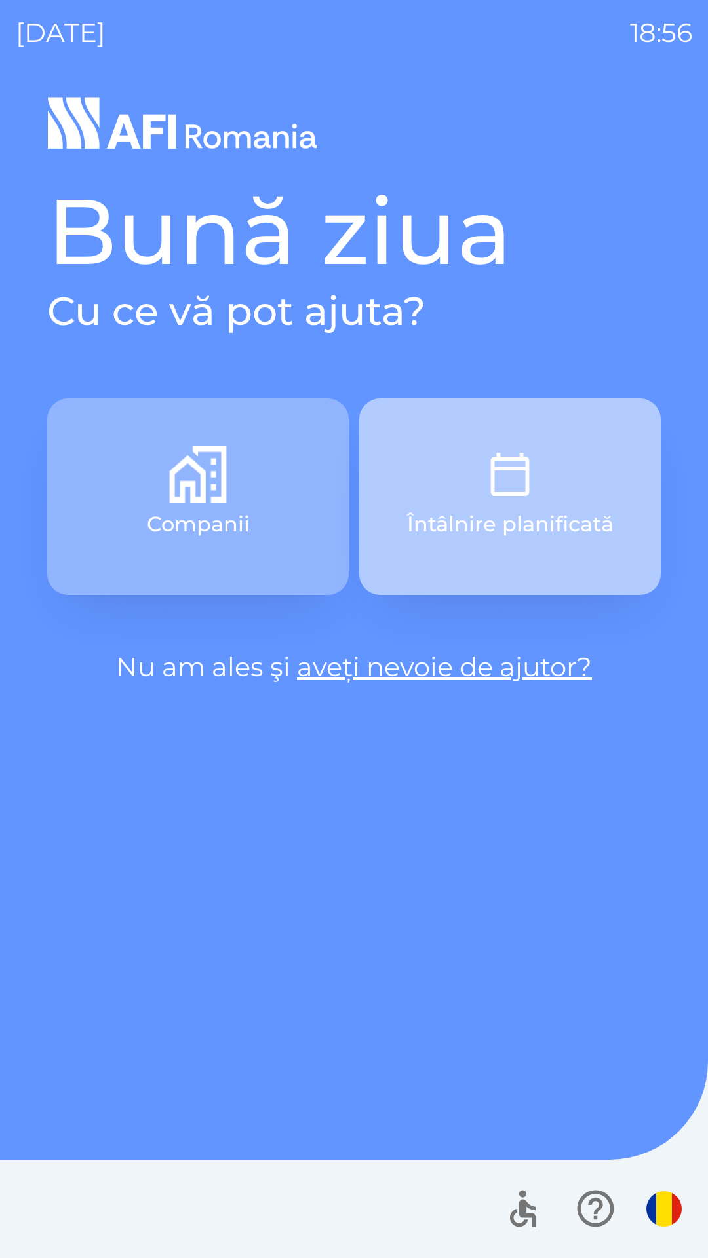
click at [561, 454] on button "Întâlnire planificată" at bounding box center [509, 496] width 301 height 197
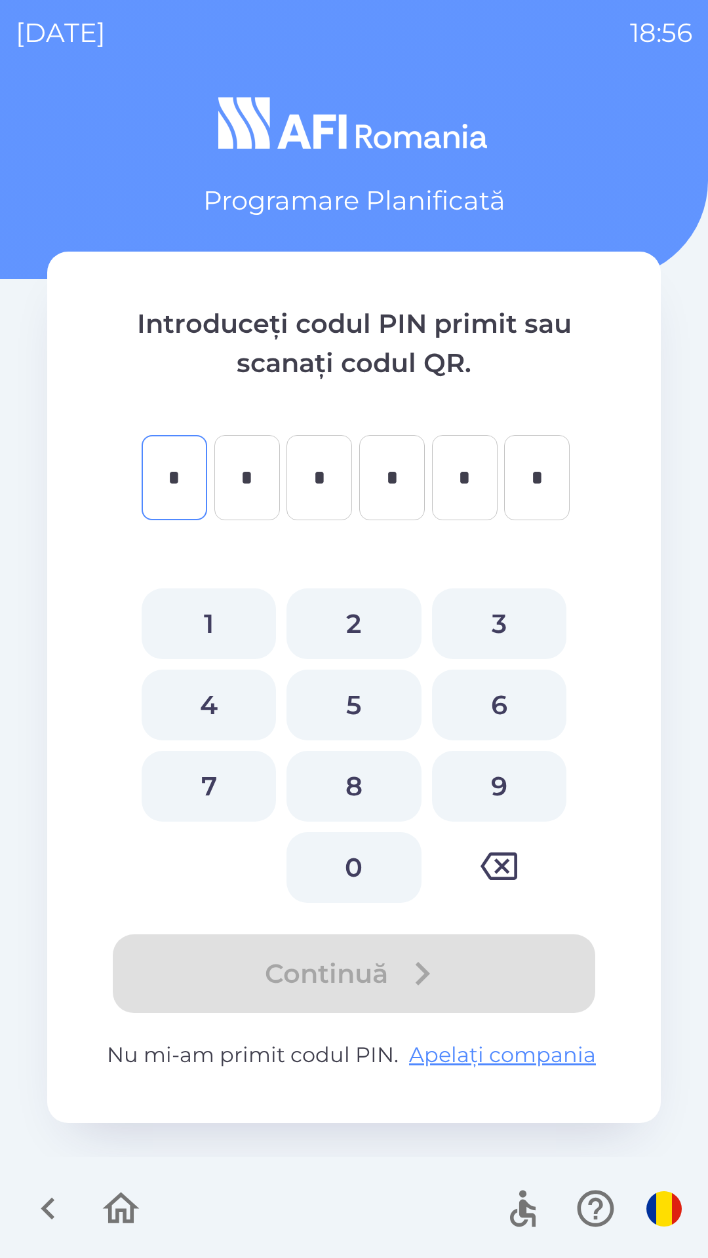
type input "*"
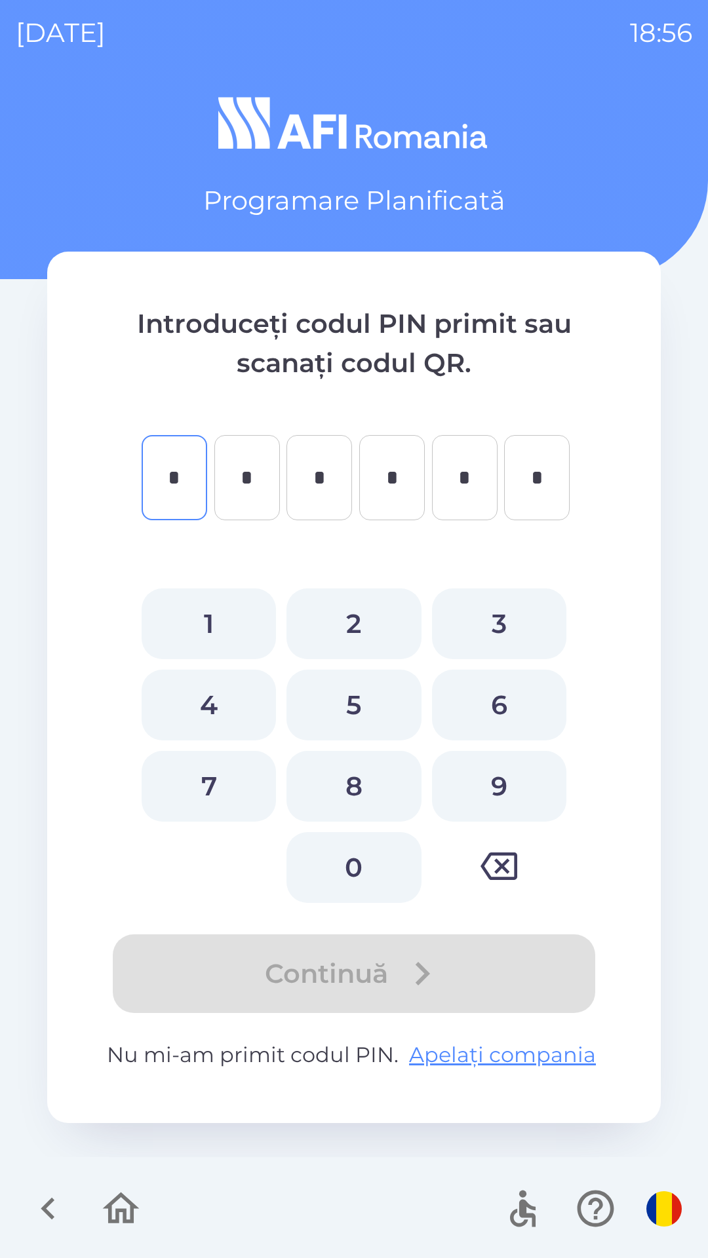
type input "*"
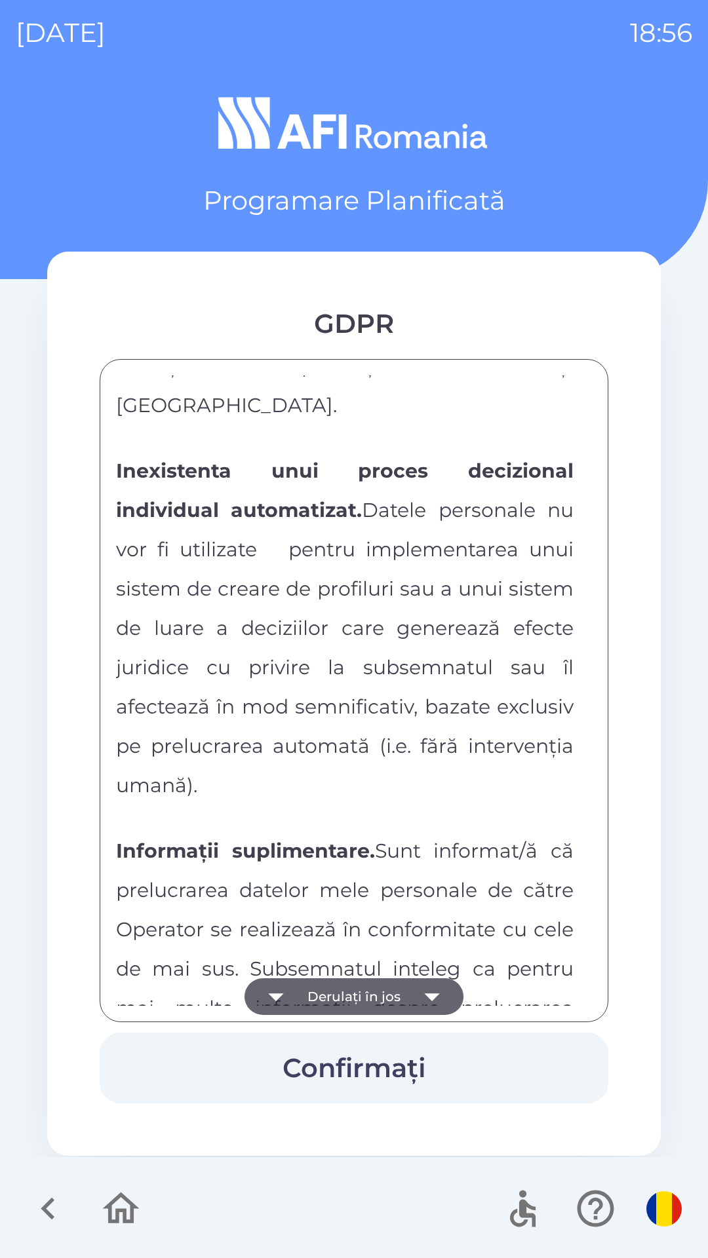
scroll to position [6891, 0]
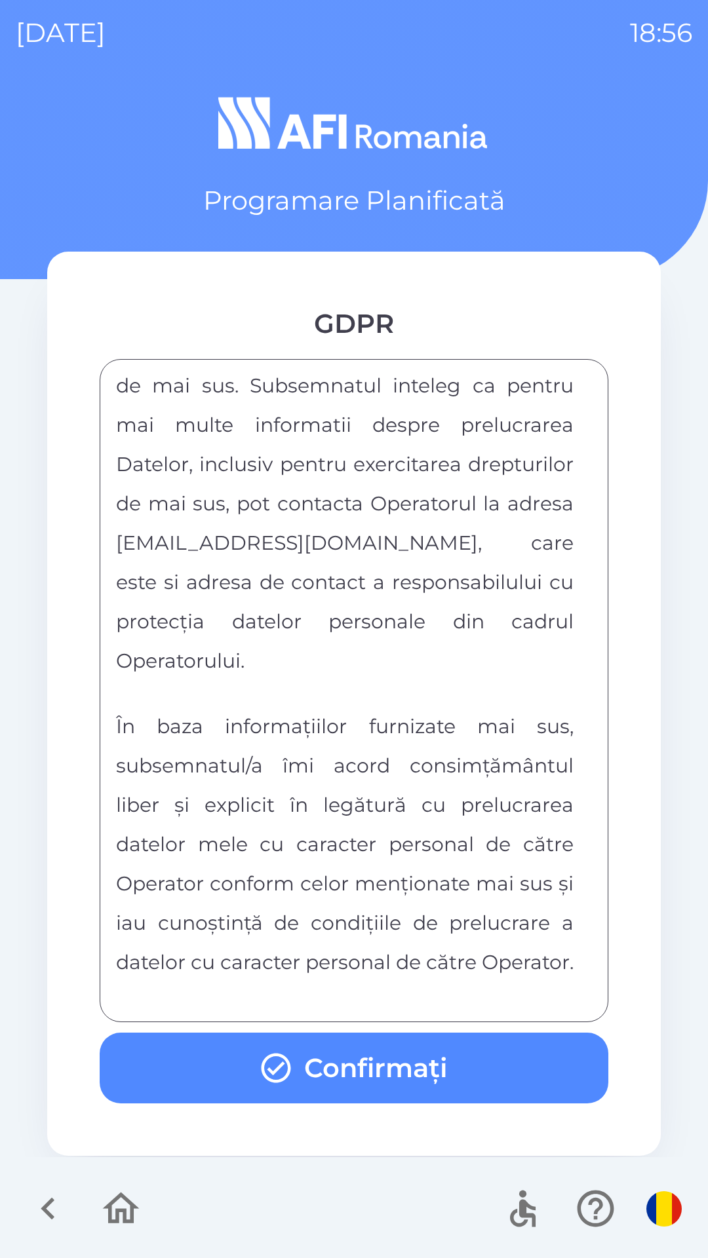
click at [518, 1073] on button "Confirmați" at bounding box center [354, 1067] width 508 height 71
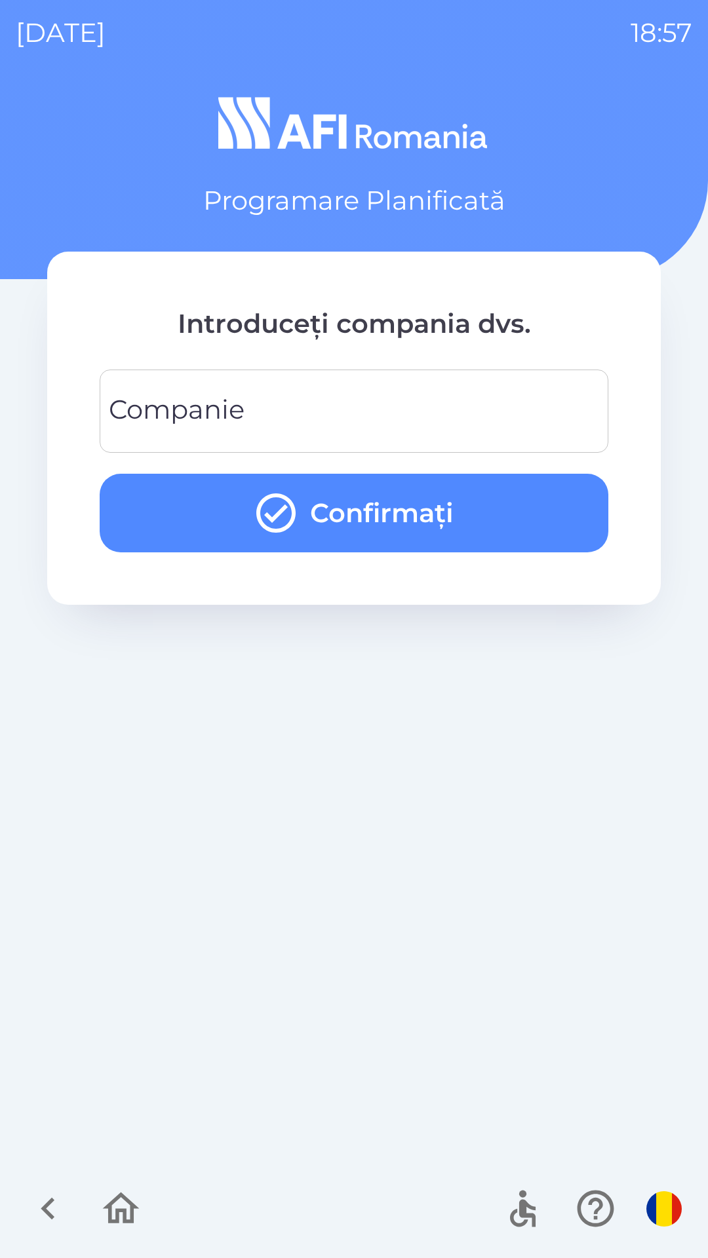
click at [530, 403] on input "Companie" at bounding box center [353, 411] width 477 height 52
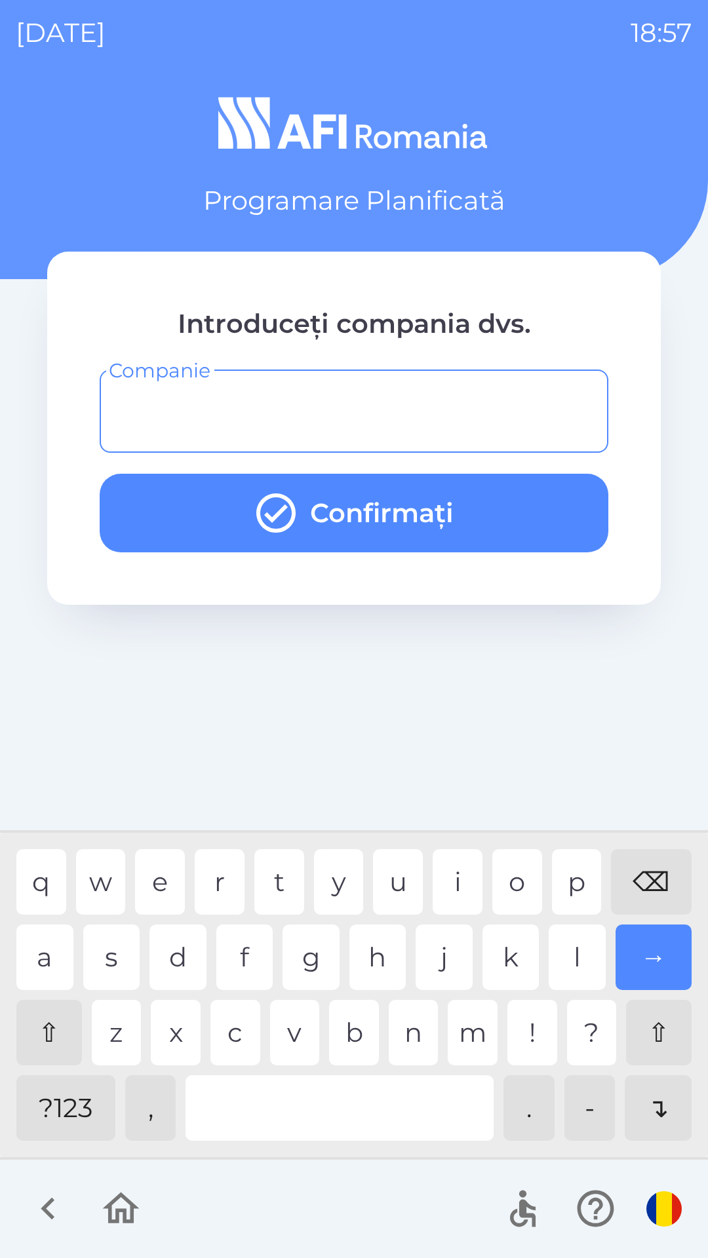
type input "*"
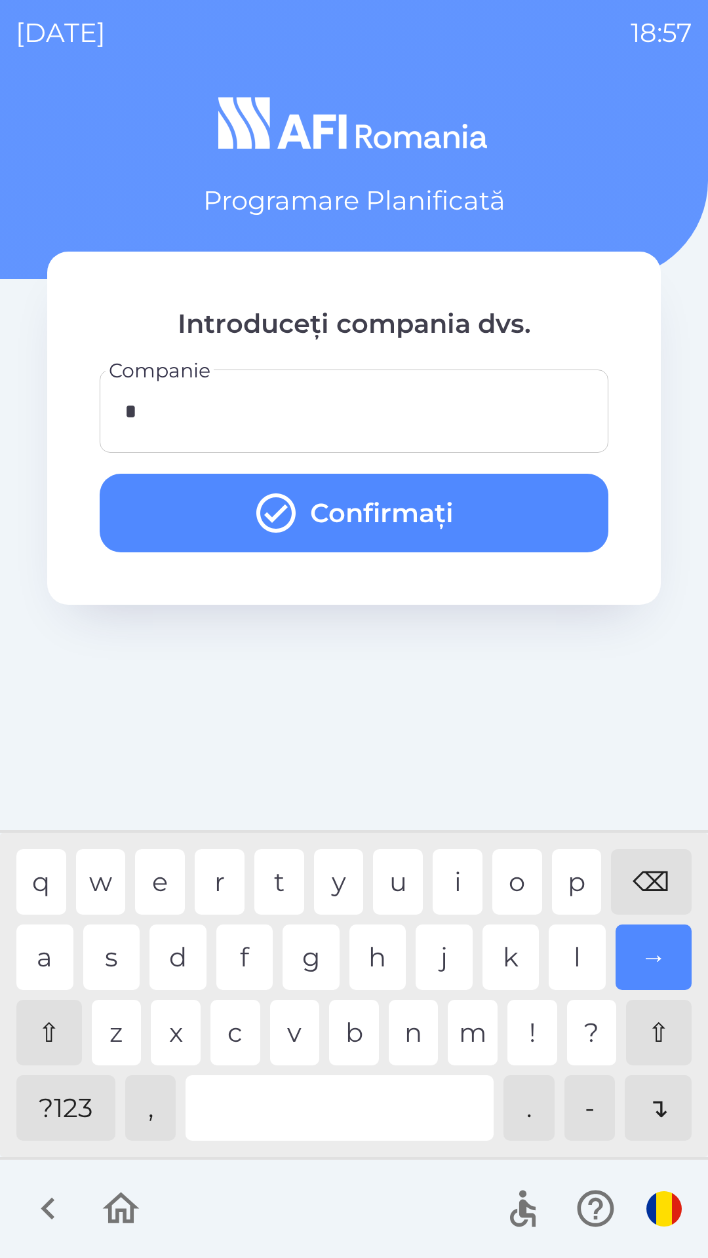
click at [521, 510] on button "Confirmați" at bounding box center [354, 513] width 508 height 79
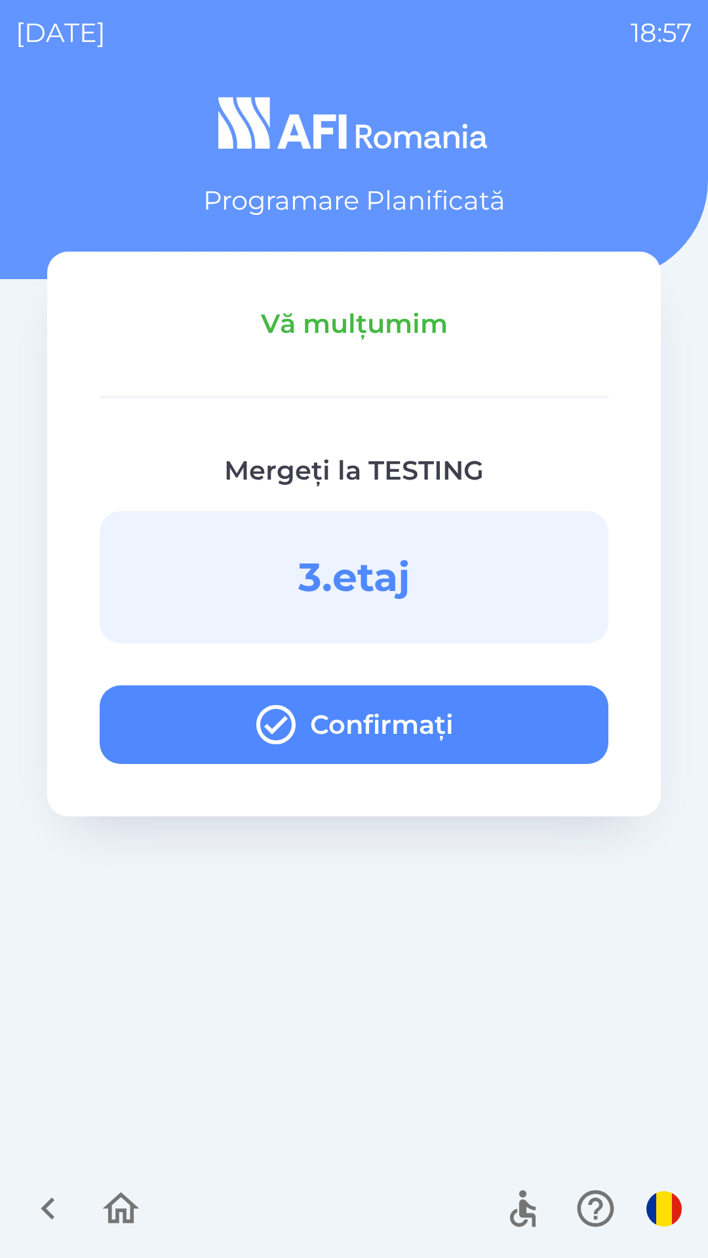
click at [555, 719] on button "Confirmați" at bounding box center [354, 724] width 508 height 79
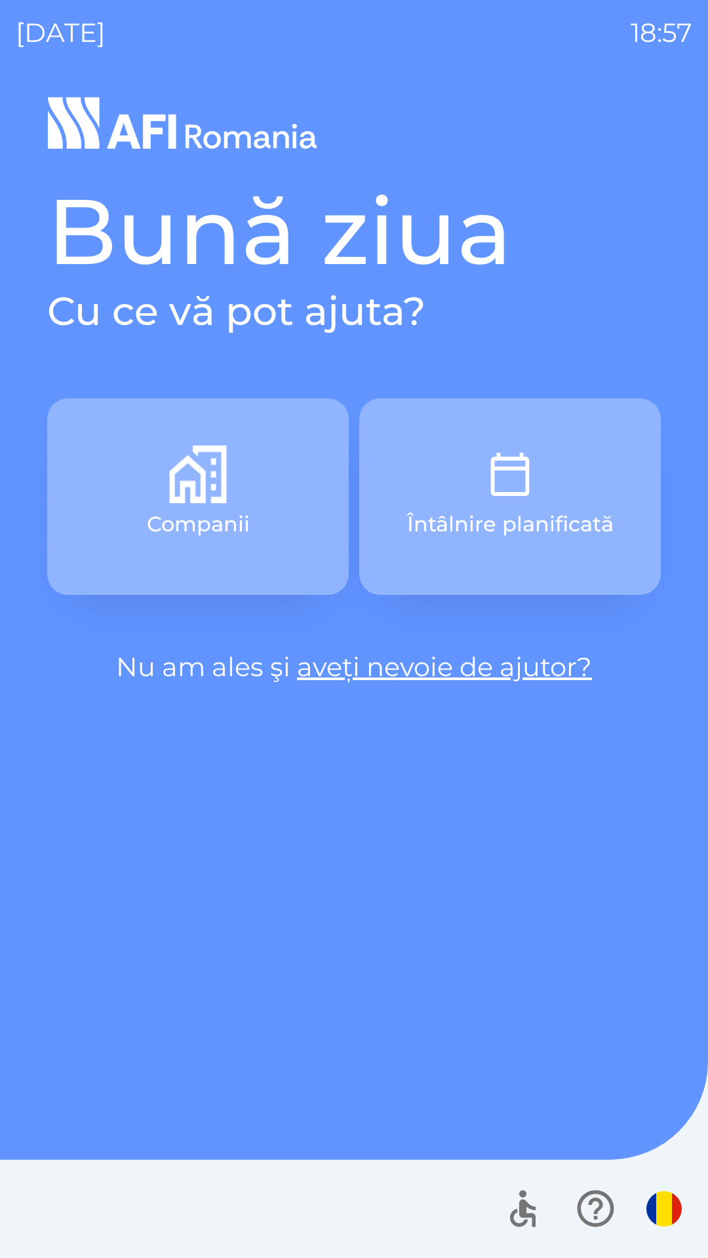
click at [554, 479] on button "Întâlnire planificată" at bounding box center [509, 496] width 301 height 197
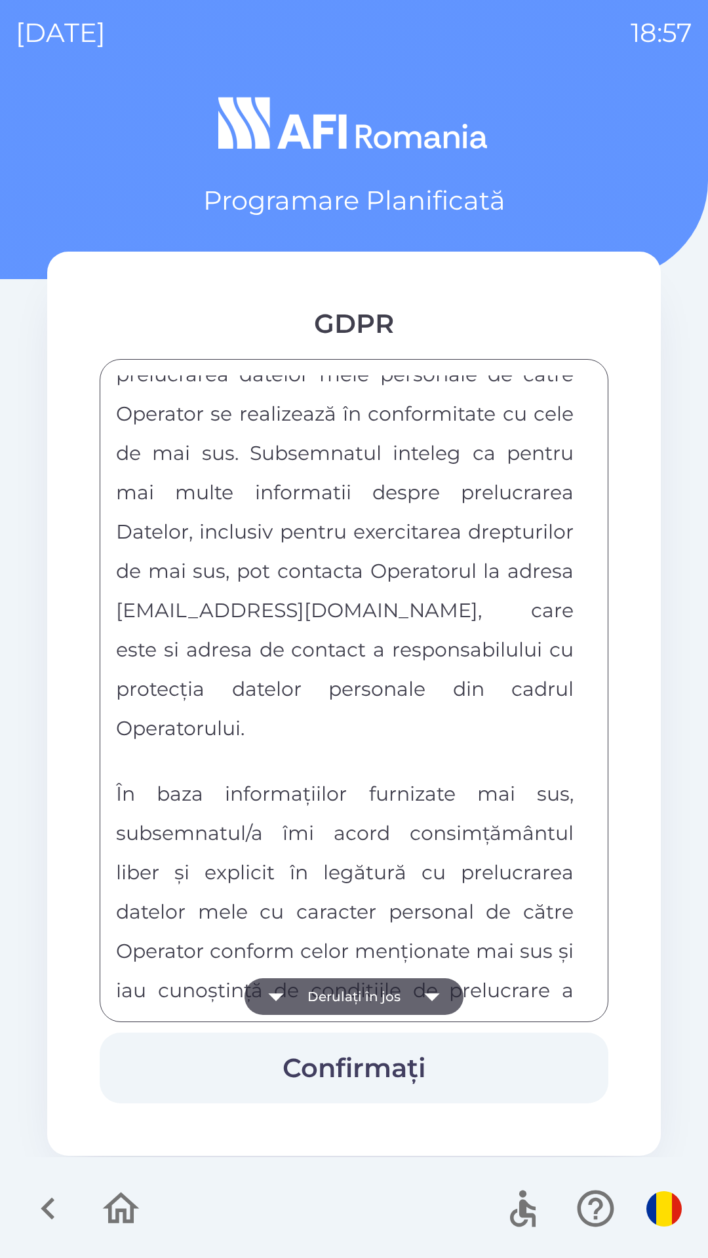
scroll to position [6891, 0]
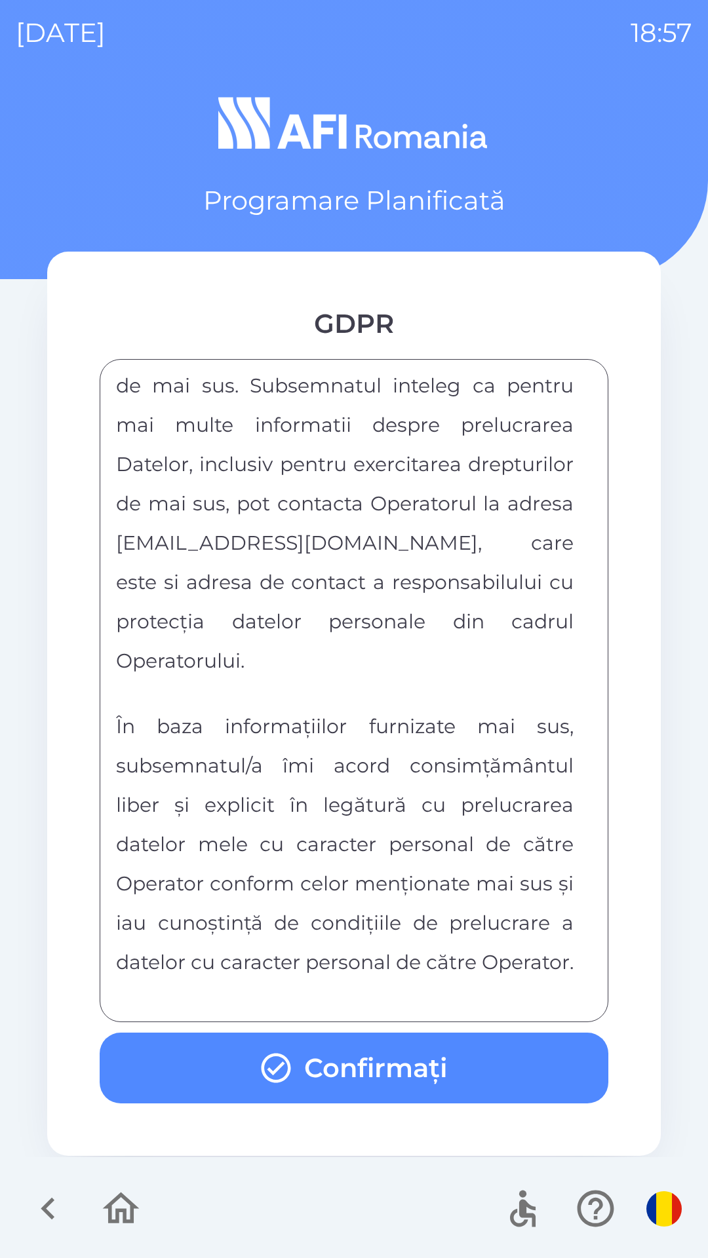
click at [531, 1070] on button "Confirmați" at bounding box center [354, 1067] width 508 height 71
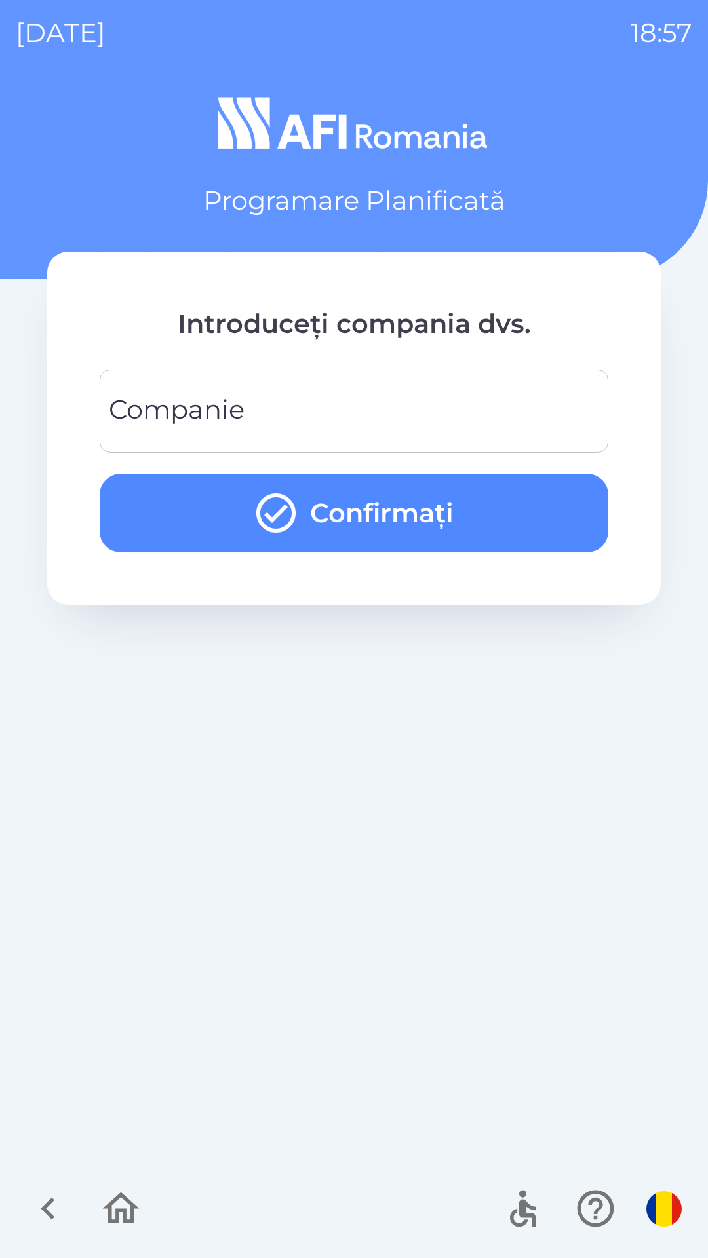
click at [517, 412] on input "Companie" at bounding box center [353, 411] width 477 height 52
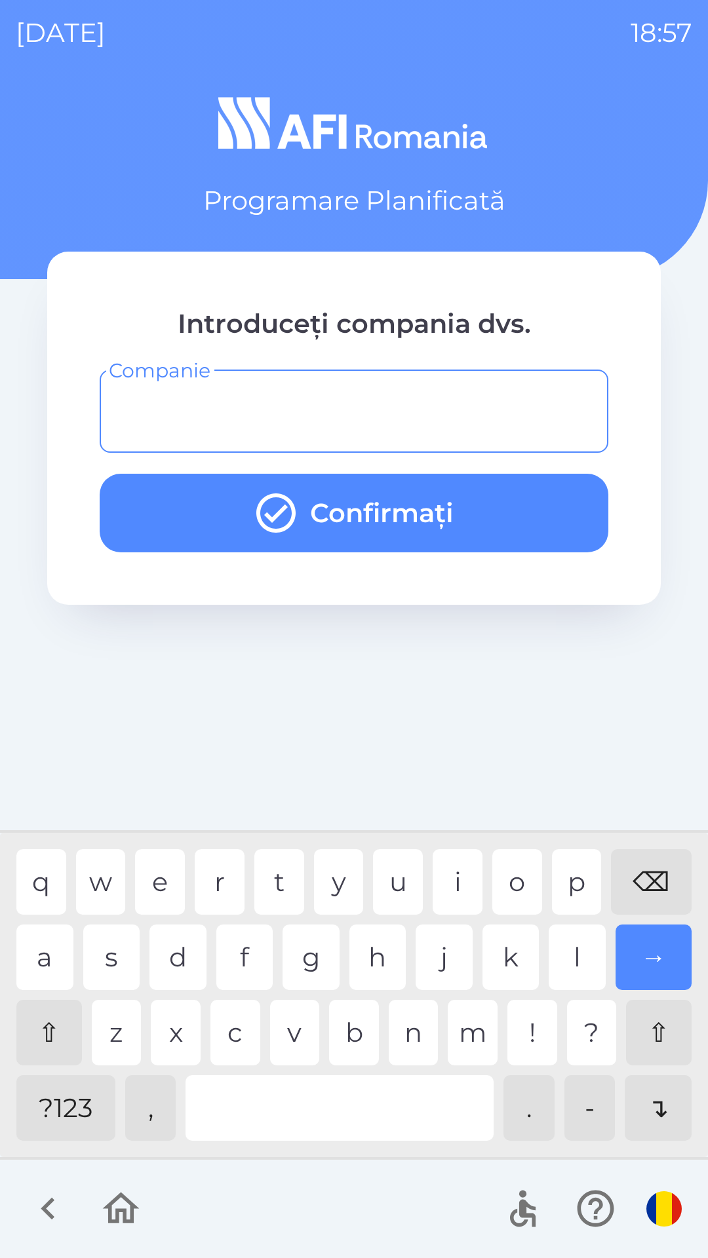
type input "*"
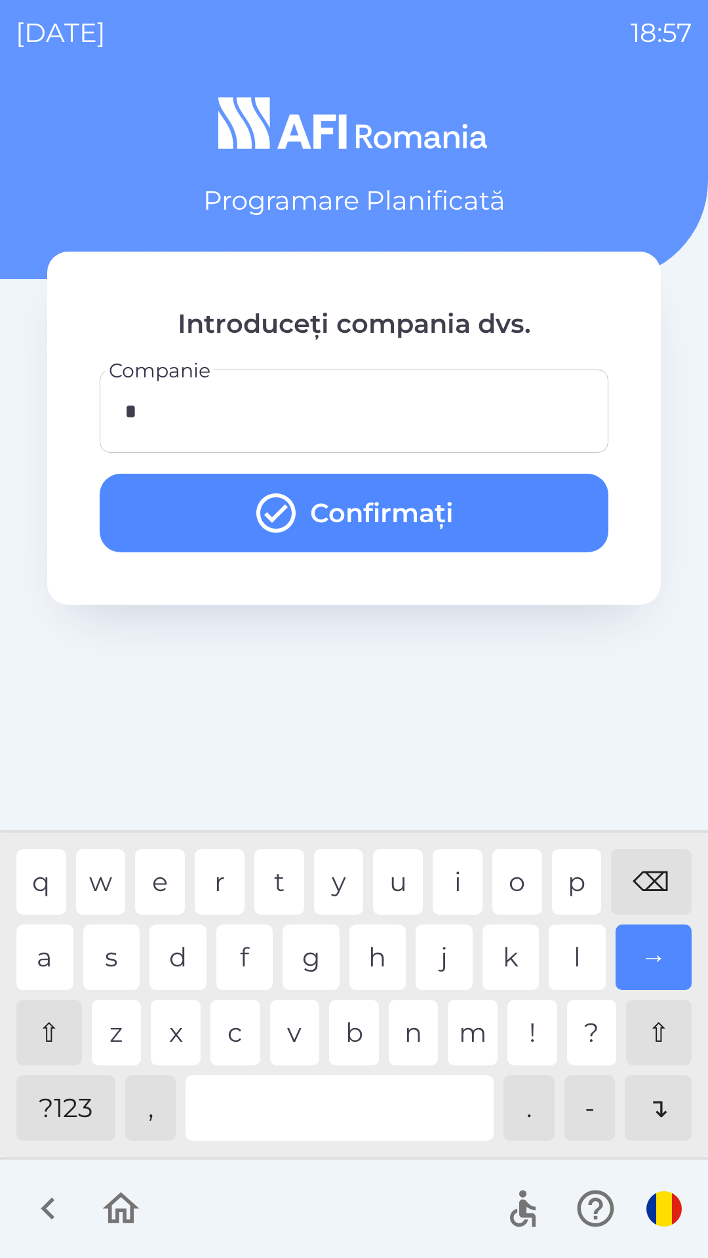
click at [541, 493] on button "Confirmați" at bounding box center [354, 513] width 508 height 79
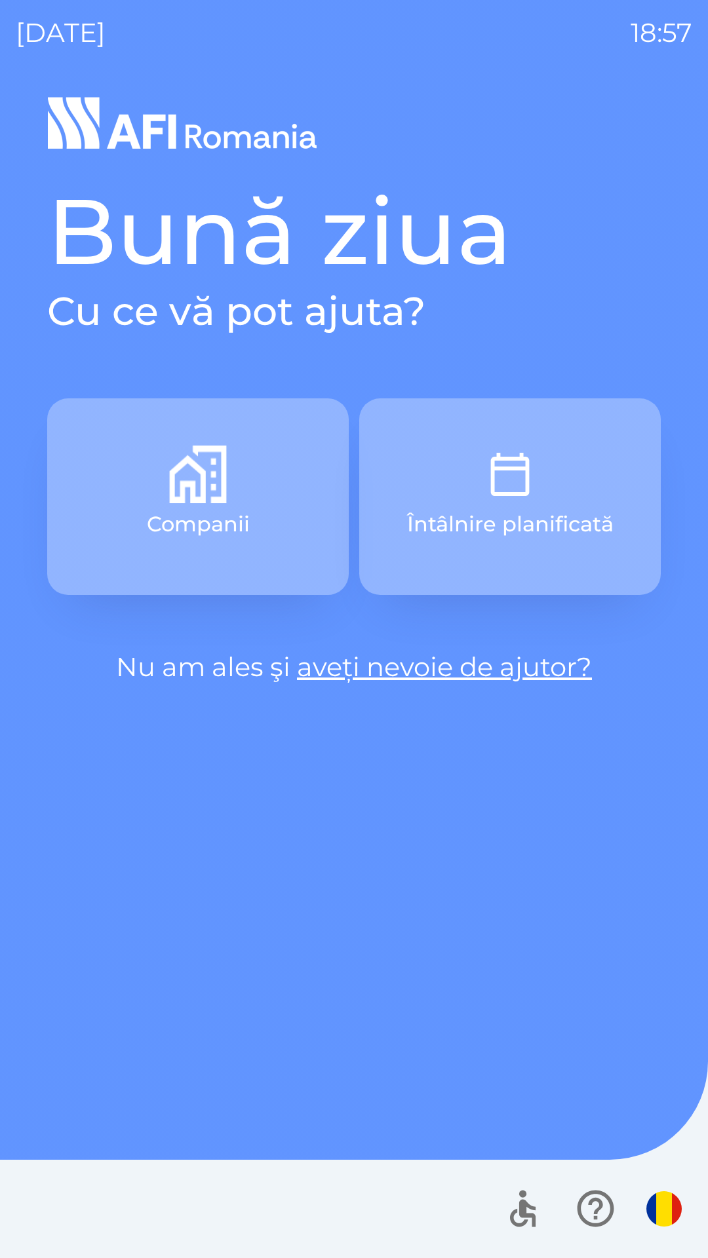
click at [516, 506] on button "Întâlnire planificată" at bounding box center [509, 496] width 301 height 197
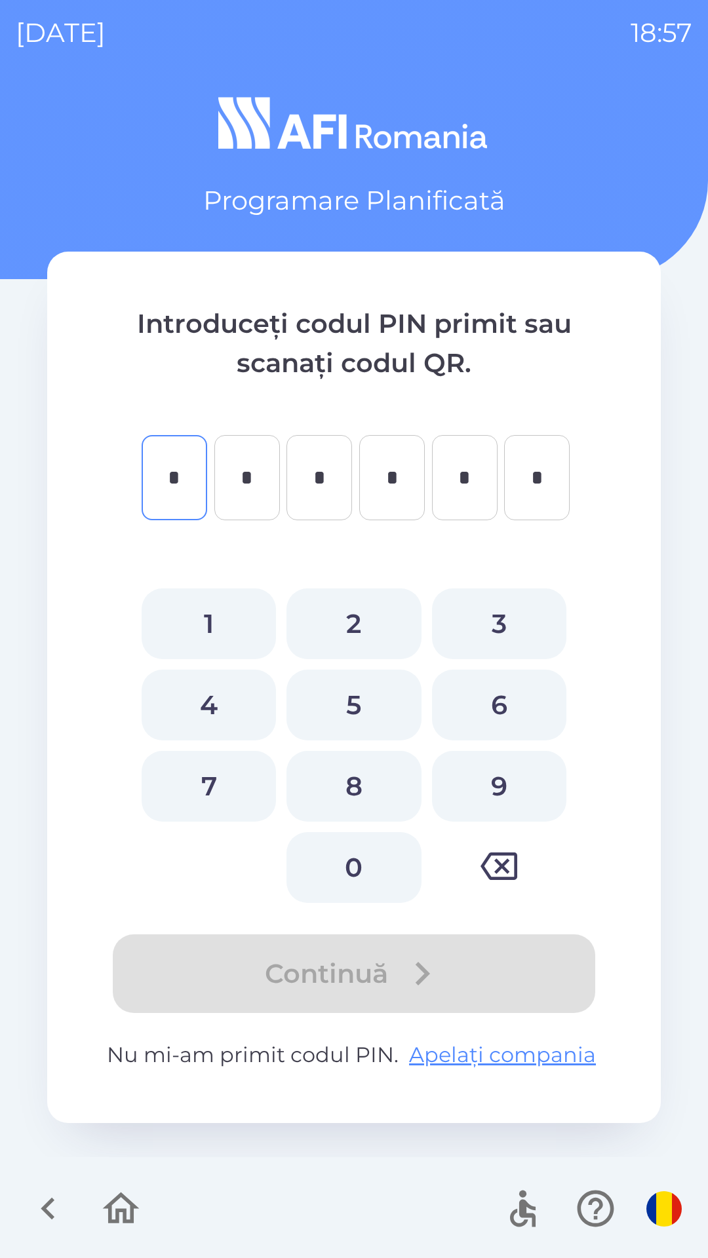
type input "*"
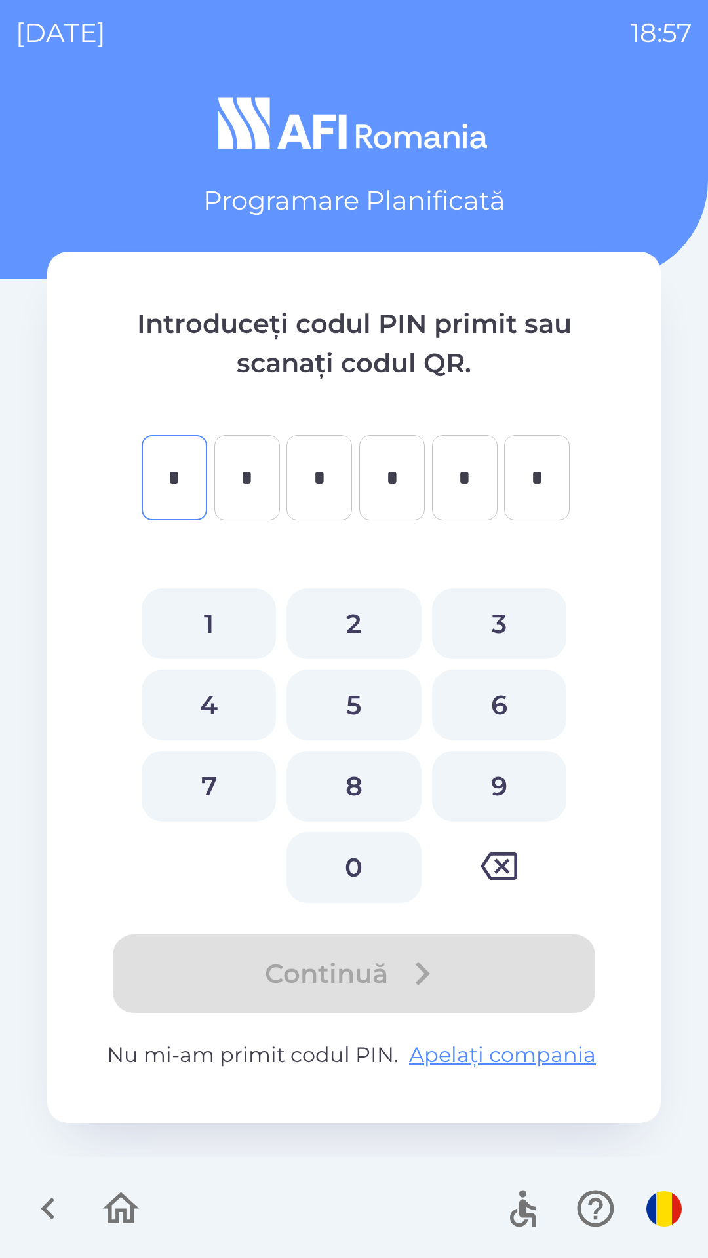
type input "*"
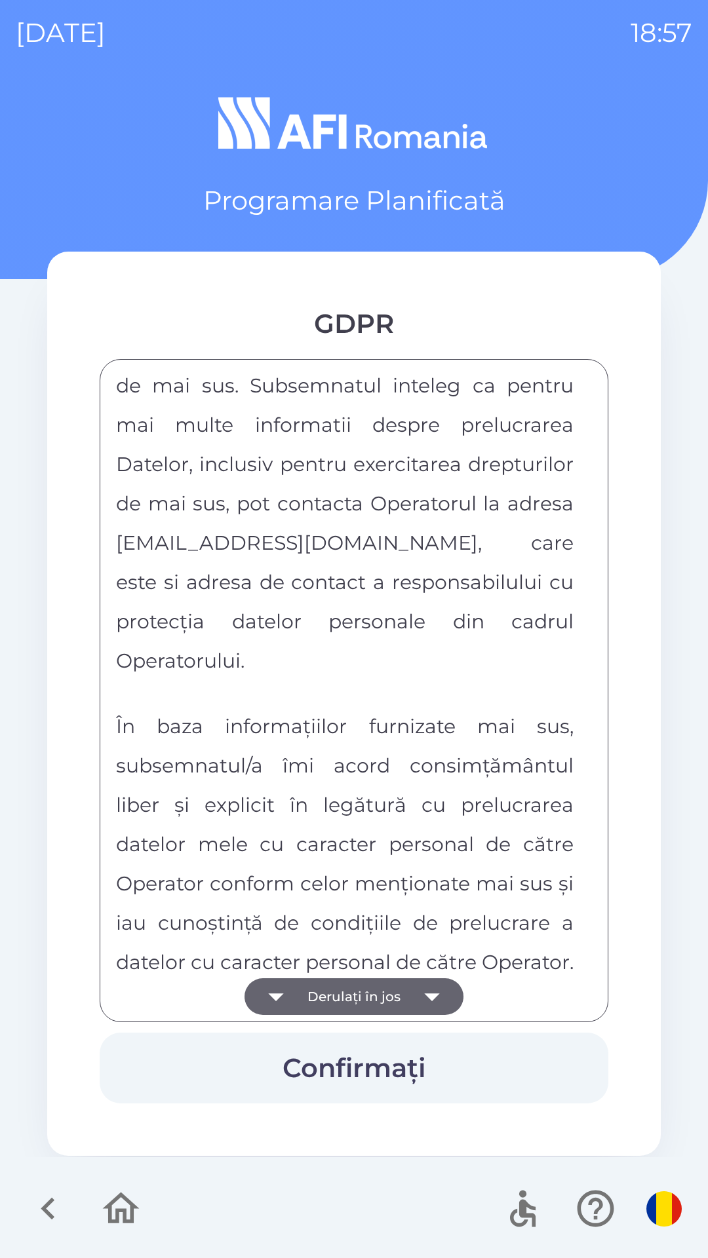
scroll to position [6891, 0]
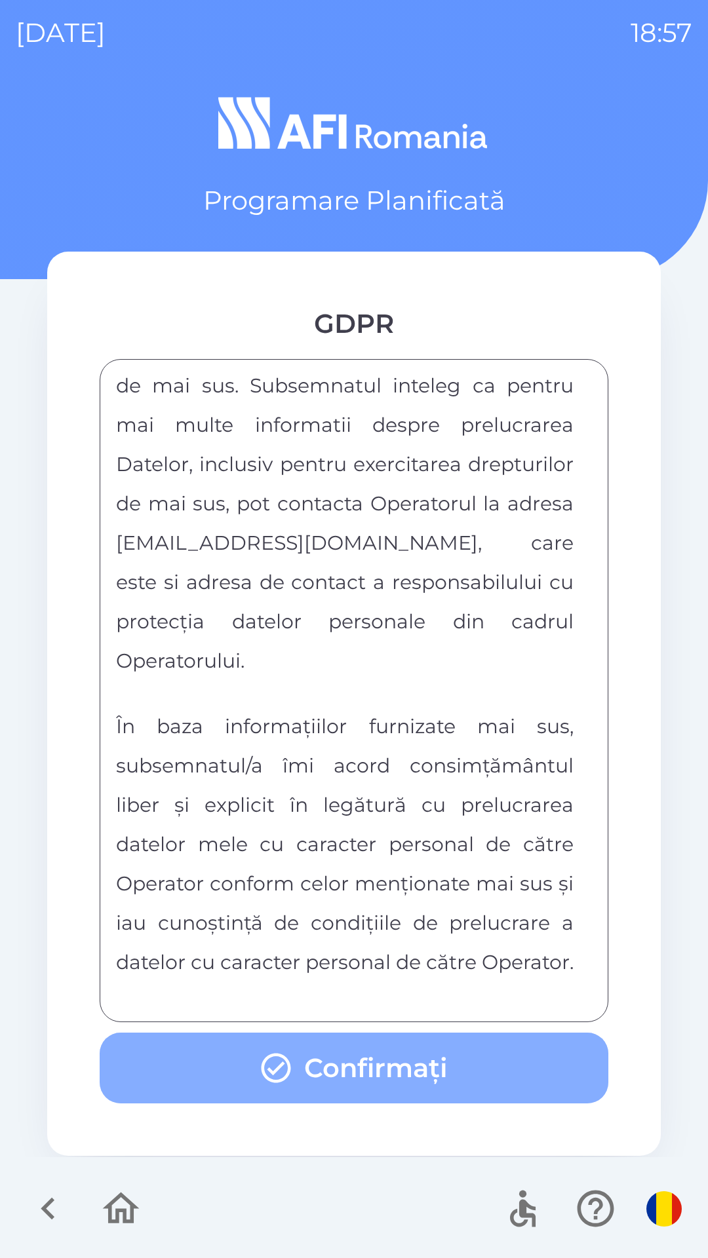
click at [478, 1066] on button "Confirmați" at bounding box center [354, 1067] width 508 height 71
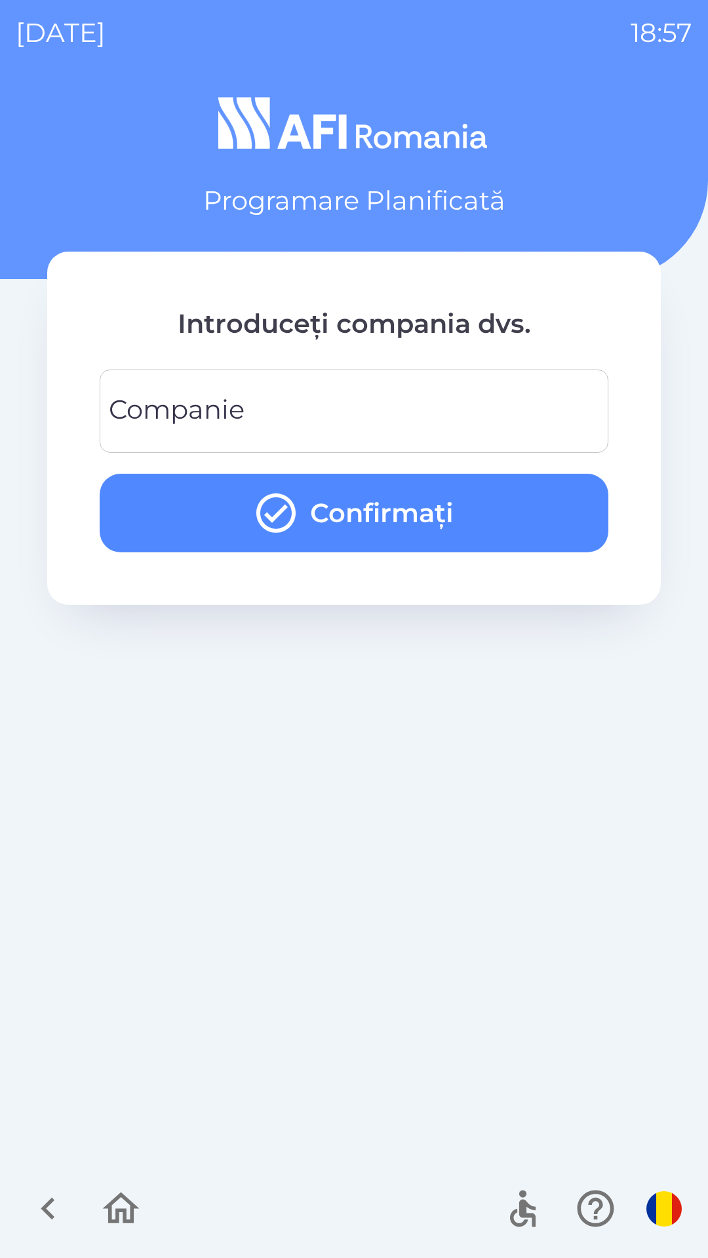
click at [504, 396] on input "Companie" at bounding box center [353, 411] width 477 height 52
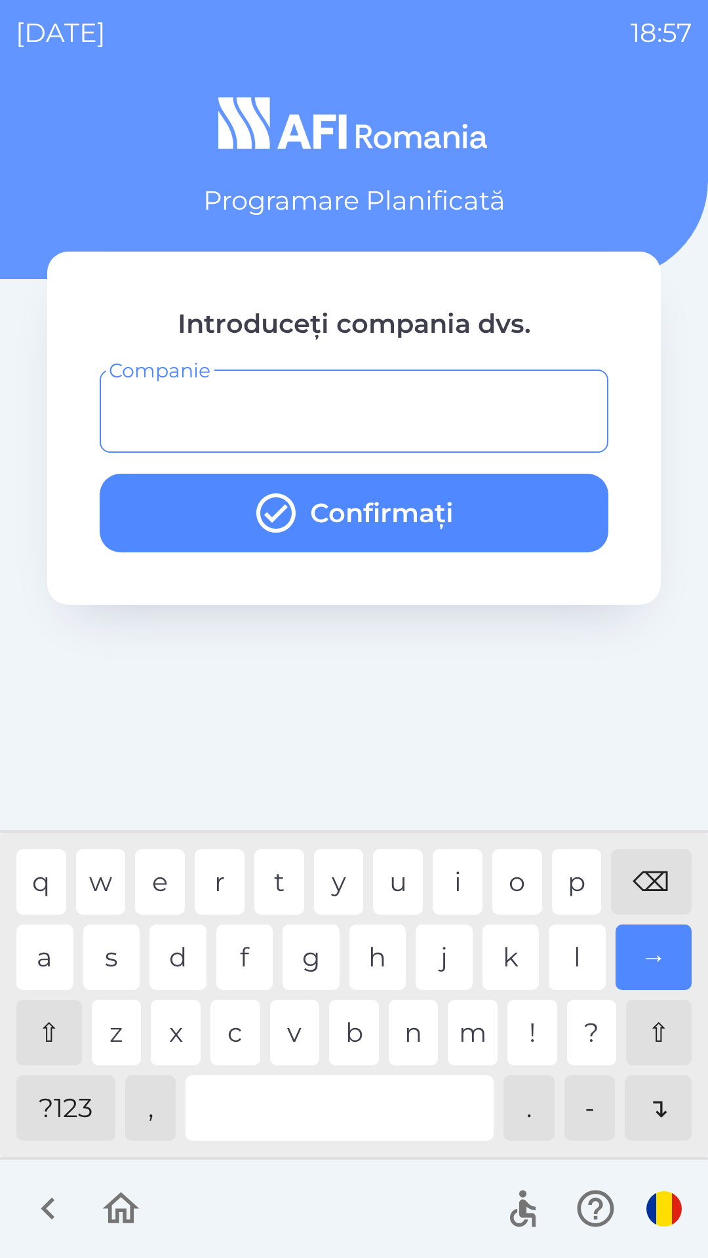
type input "*"
click at [396, 866] on div "u" at bounding box center [398, 882] width 50 height 66
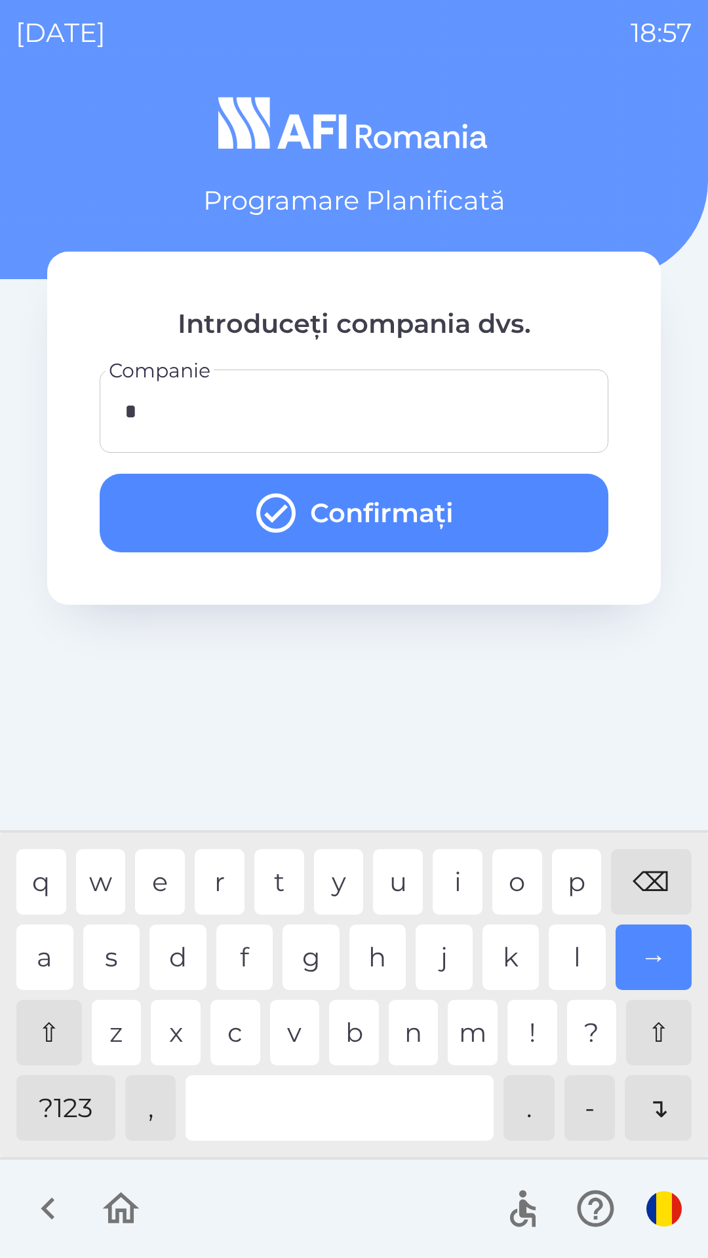
click at [516, 504] on button "Confirmați" at bounding box center [354, 513] width 508 height 79
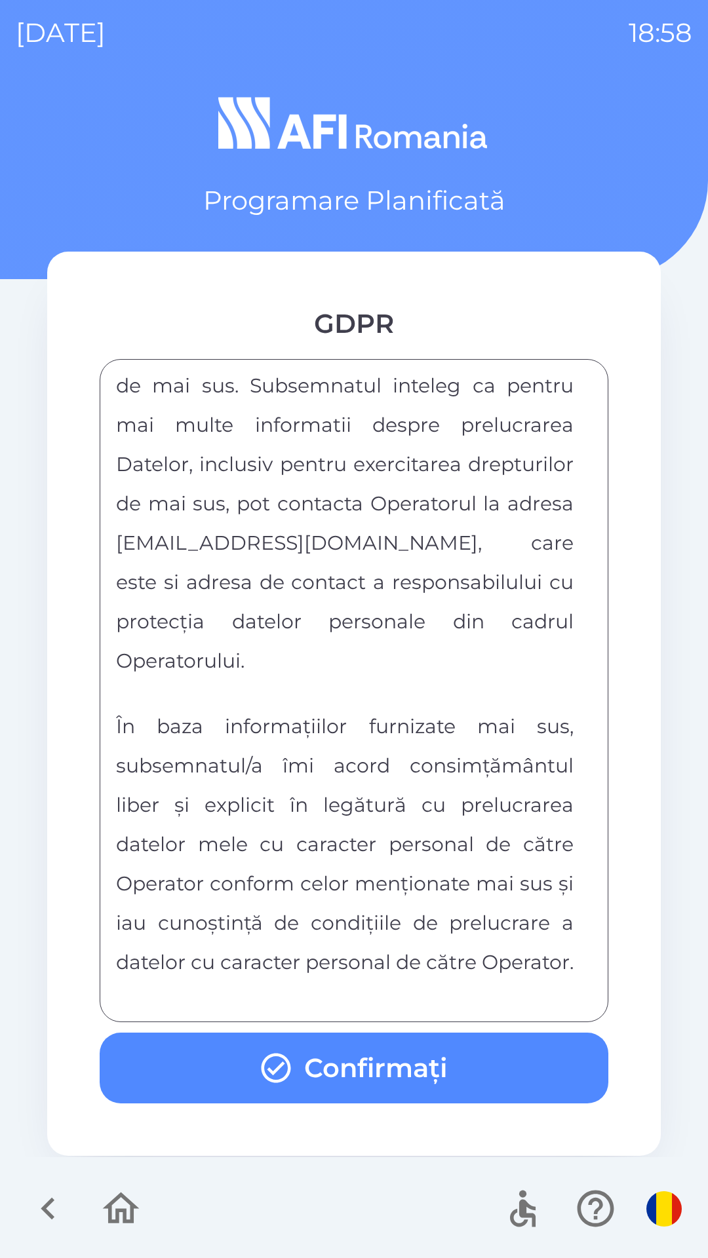
scroll to position [6891, 0]
click at [516, 1071] on button "Confirmați" at bounding box center [354, 1067] width 508 height 71
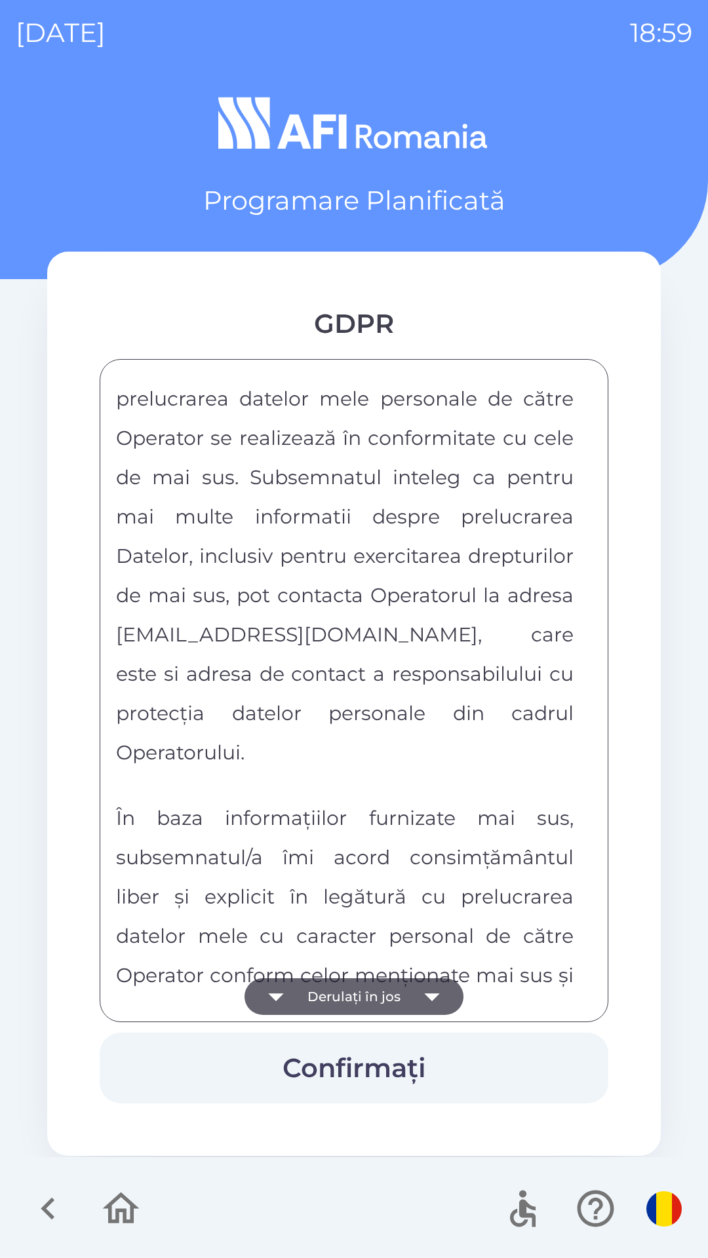
scroll to position [6891, 0]
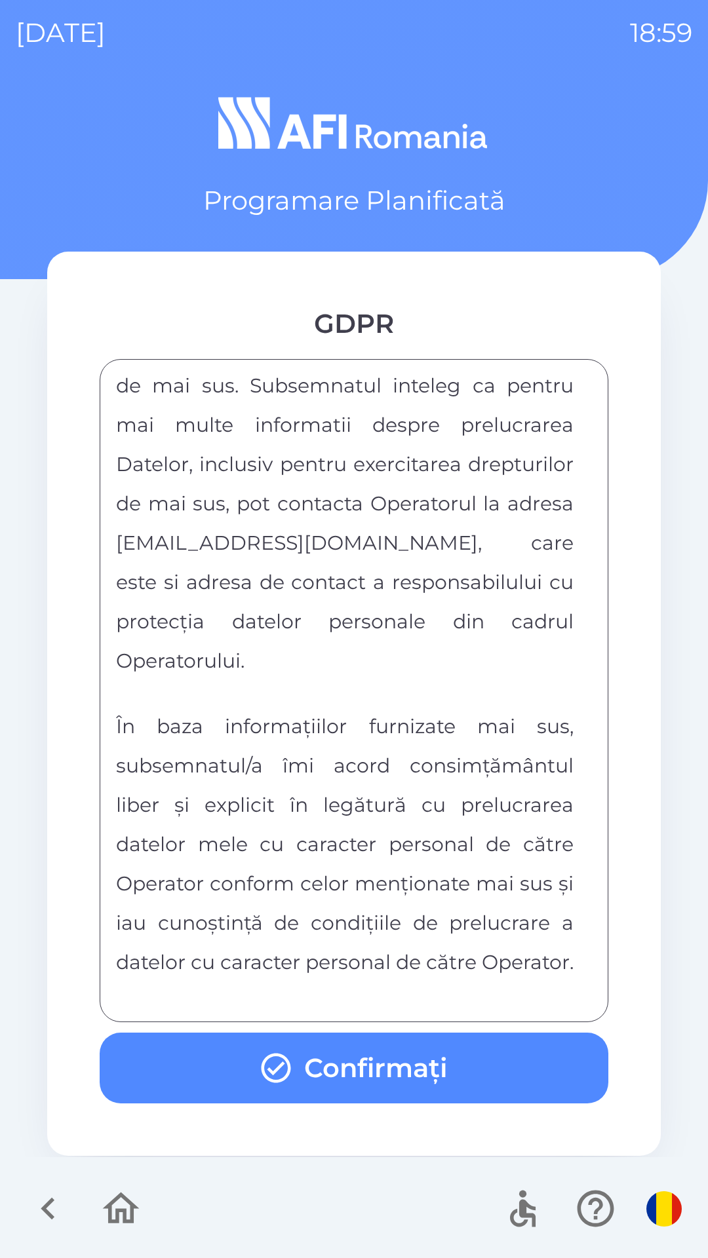
click at [434, 1055] on button "Confirmați" at bounding box center [354, 1067] width 508 height 71
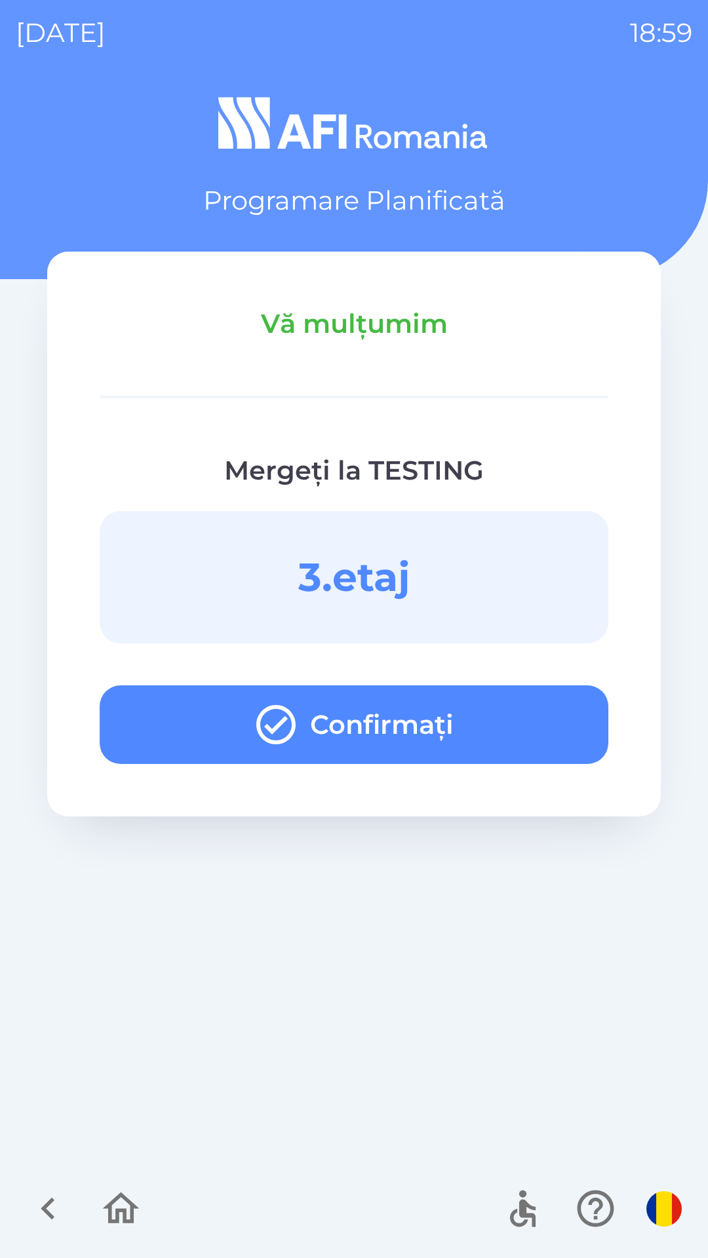
click at [520, 718] on button "Confirmați" at bounding box center [354, 724] width 508 height 79
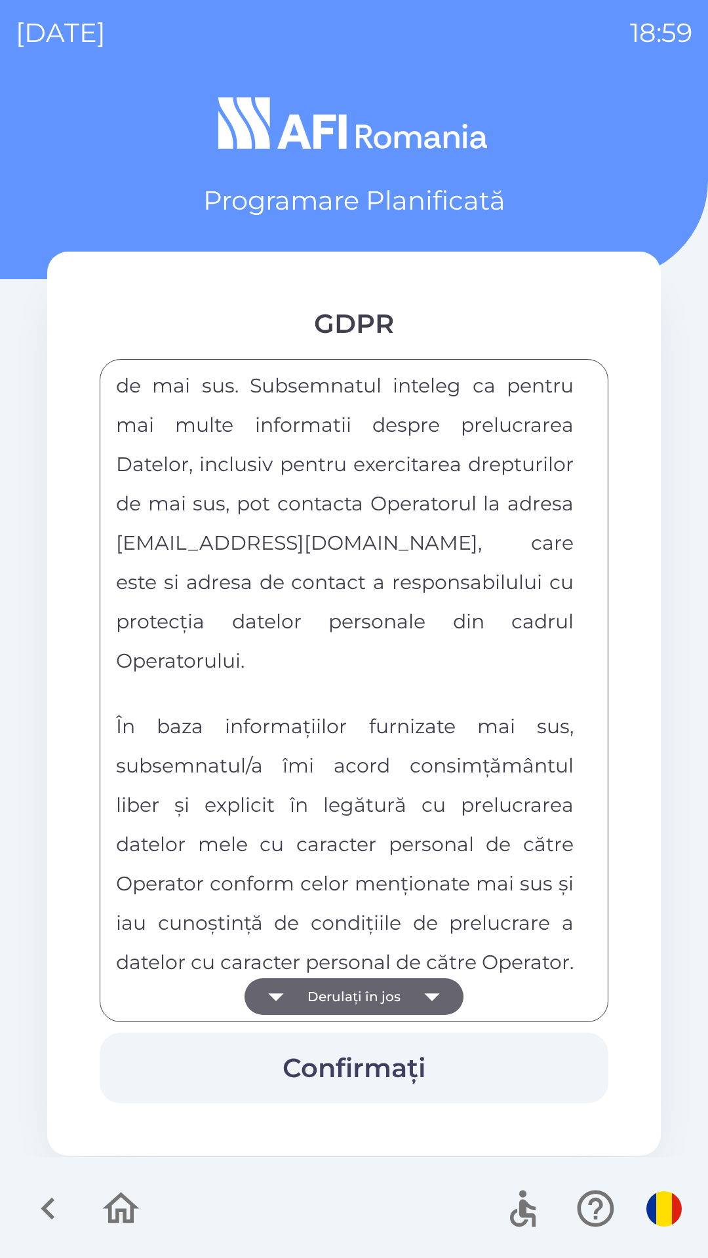
scroll to position [6891, 0]
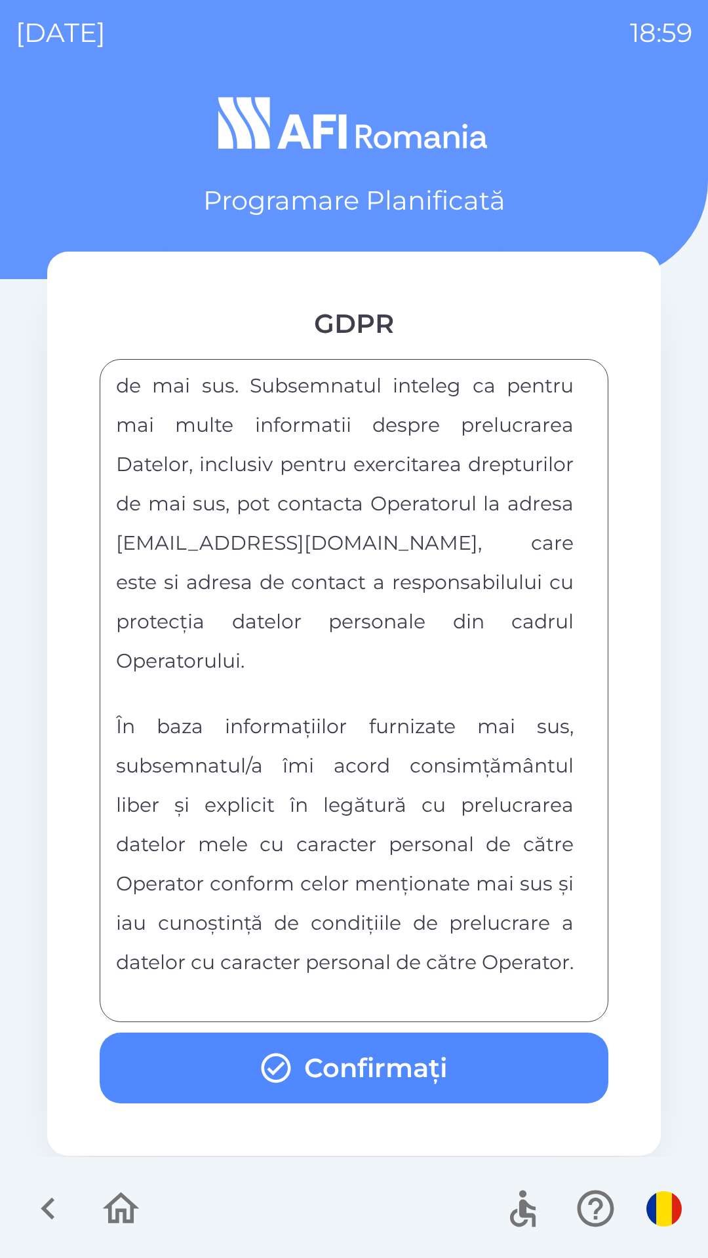
click at [528, 1057] on button "Confirmați" at bounding box center [354, 1067] width 508 height 71
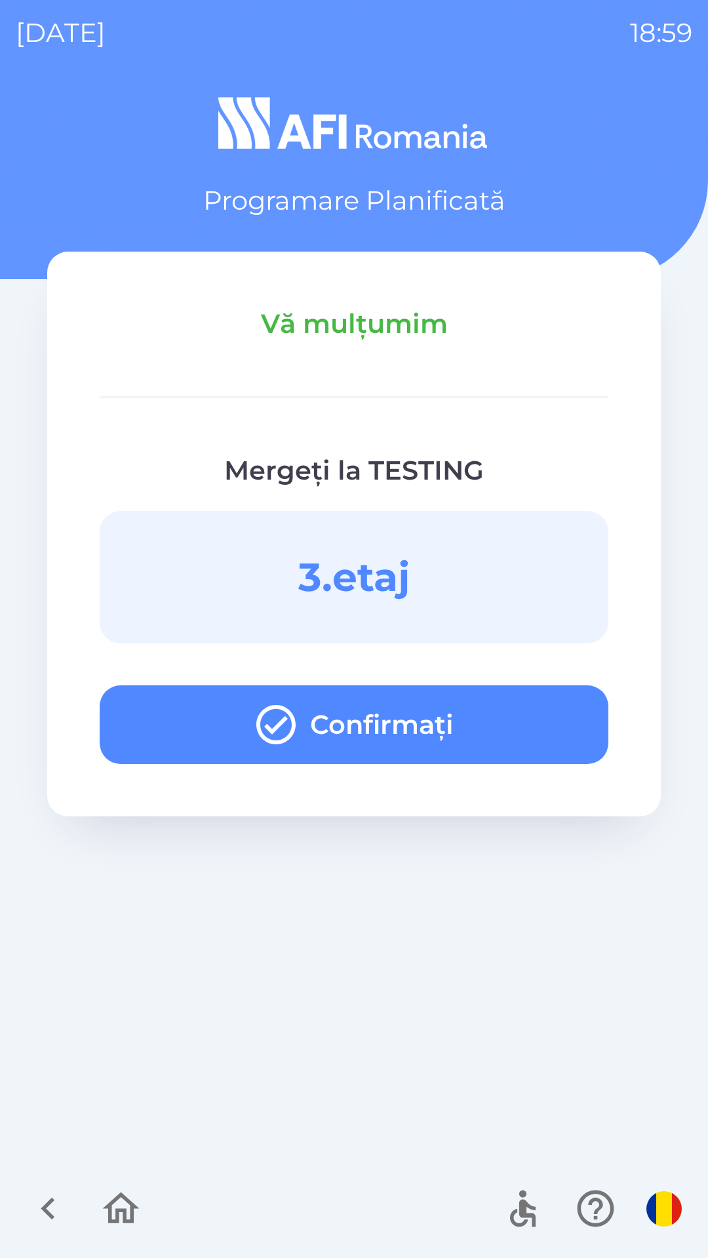
click at [500, 720] on button "Confirmați" at bounding box center [354, 724] width 508 height 79
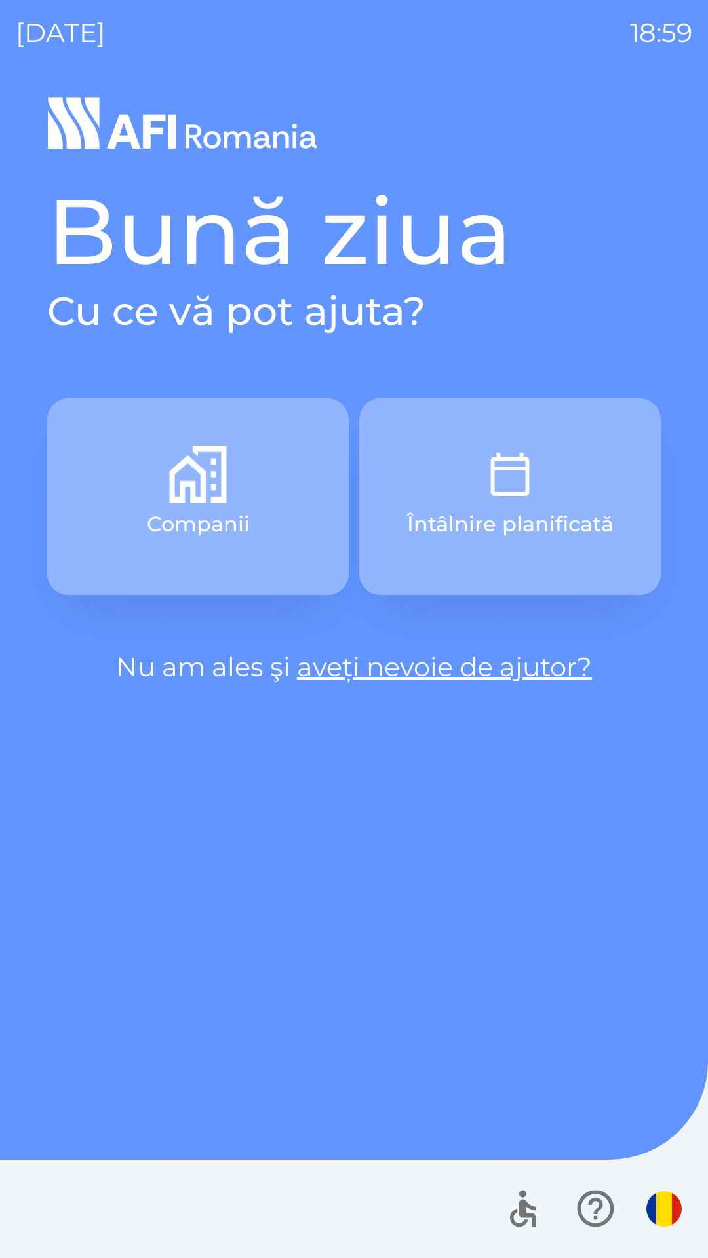
click at [533, 483] on img "button" at bounding box center [510, 474] width 58 height 58
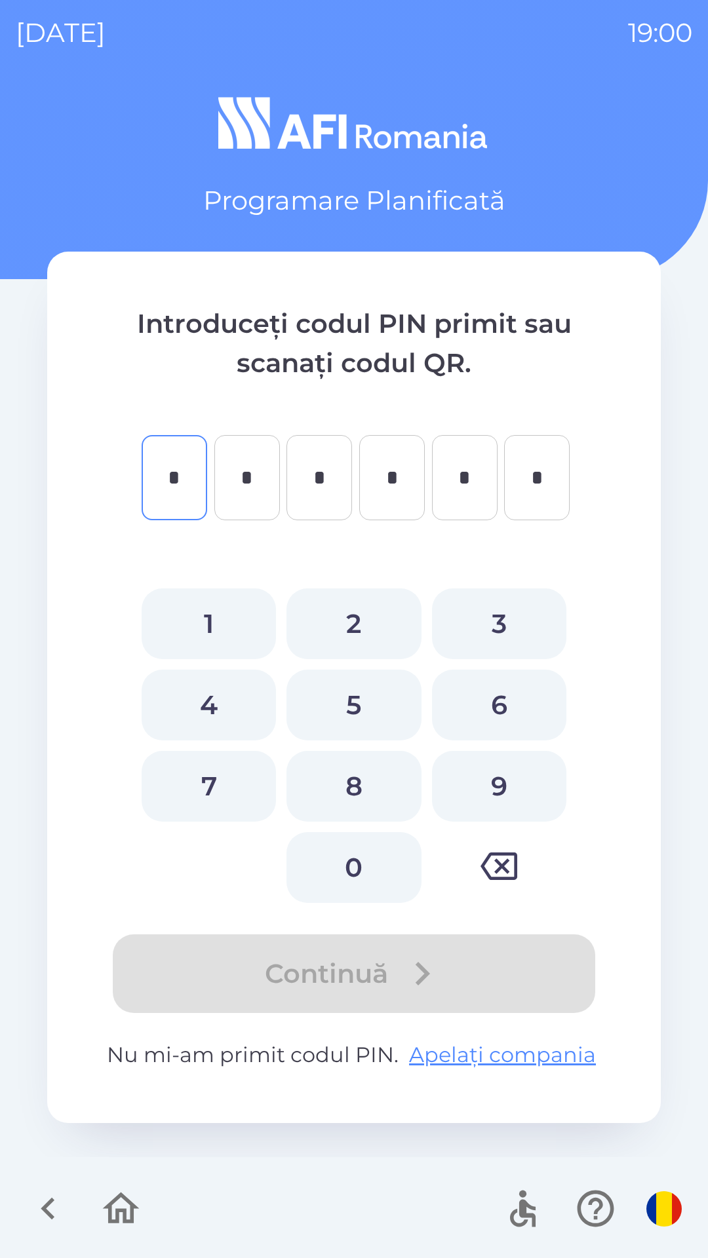
type input "*"
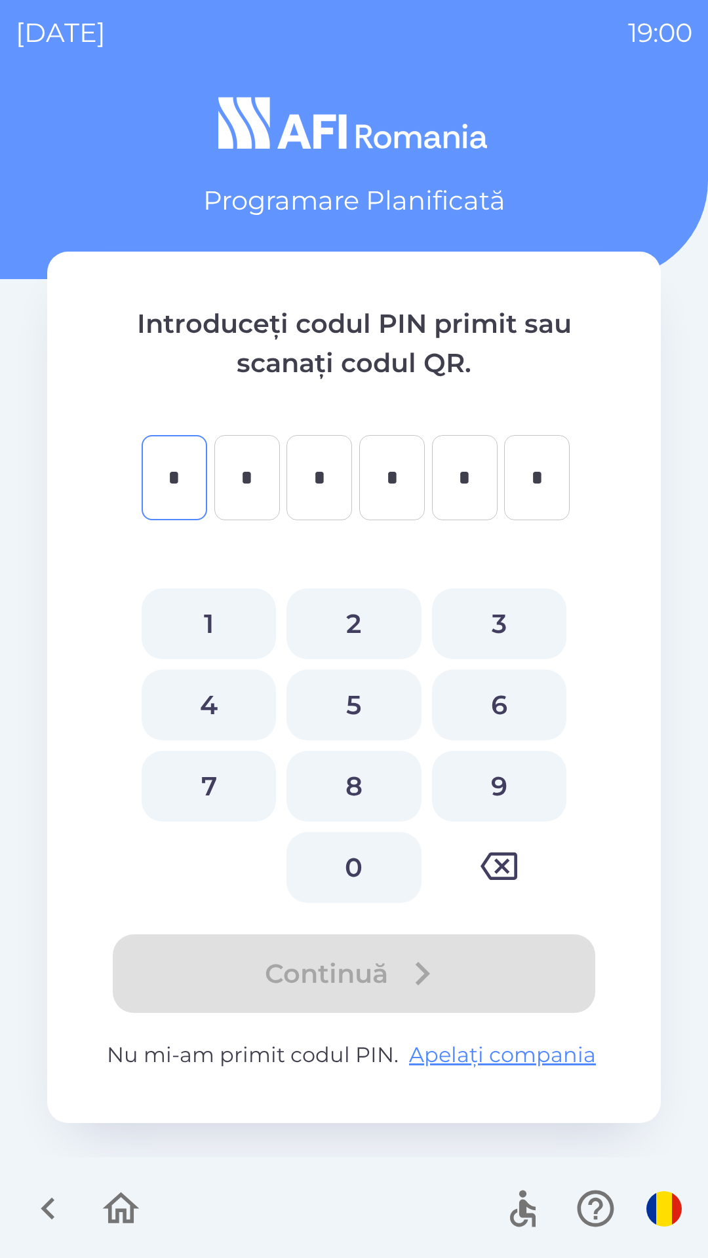
type input "*"
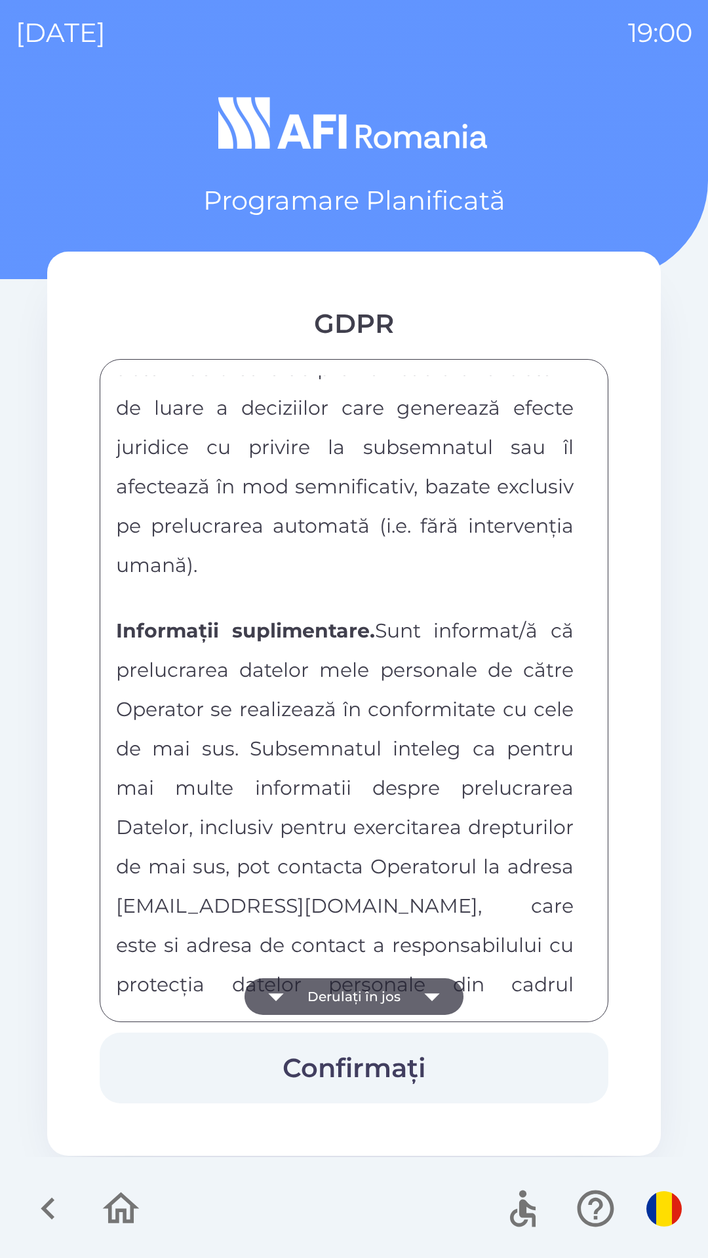
scroll to position [6891, 0]
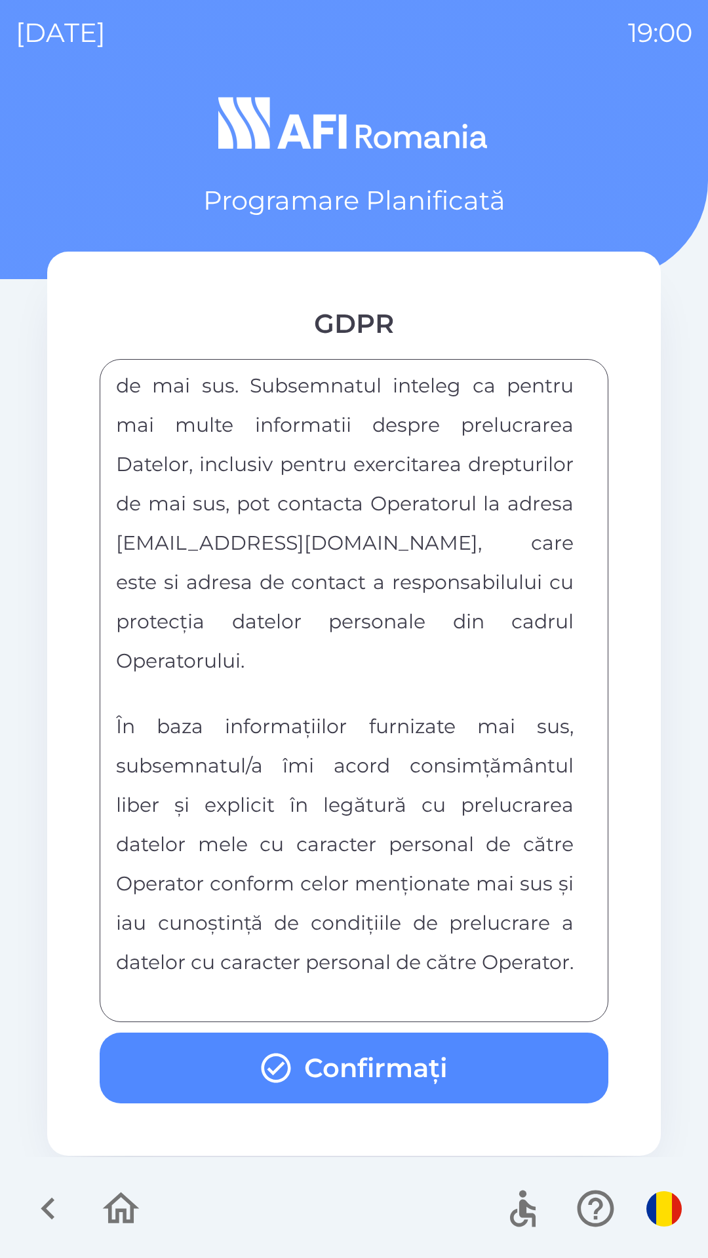
click at [490, 1066] on button "Confirmați" at bounding box center [354, 1067] width 508 height 71
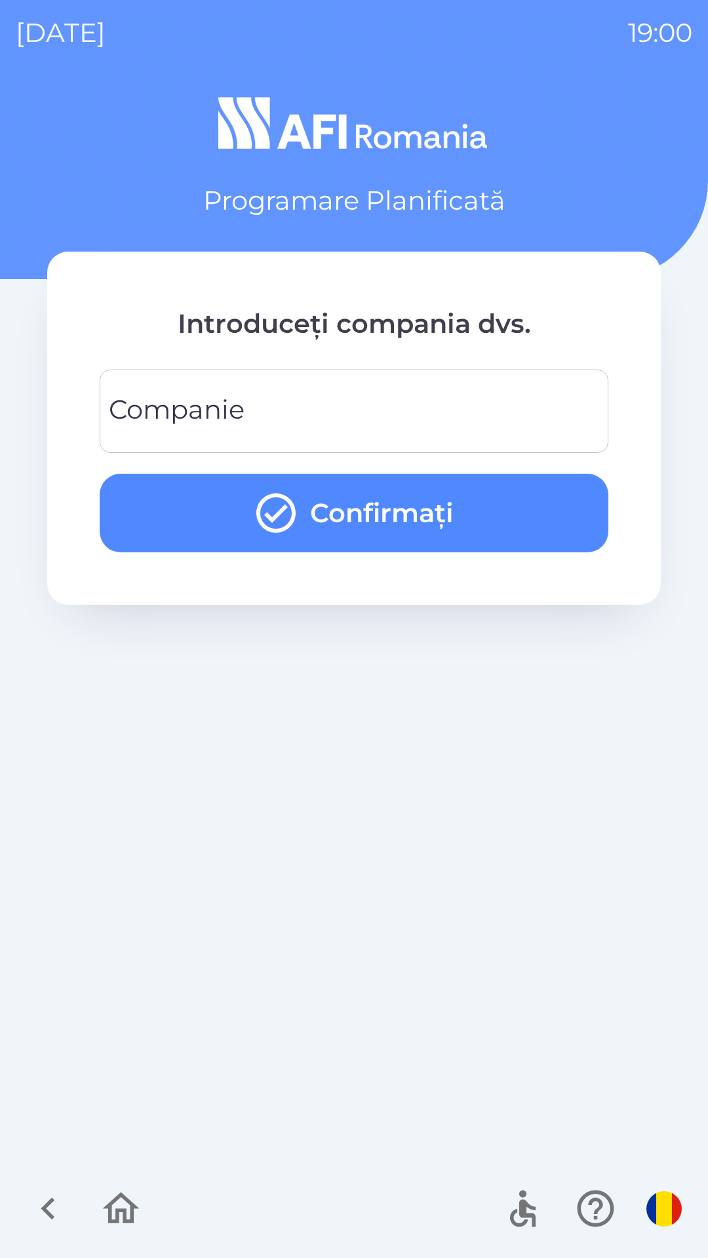
click at [542, 424] on input "Companie" at bounding box center [353, 411] width 477 height 52
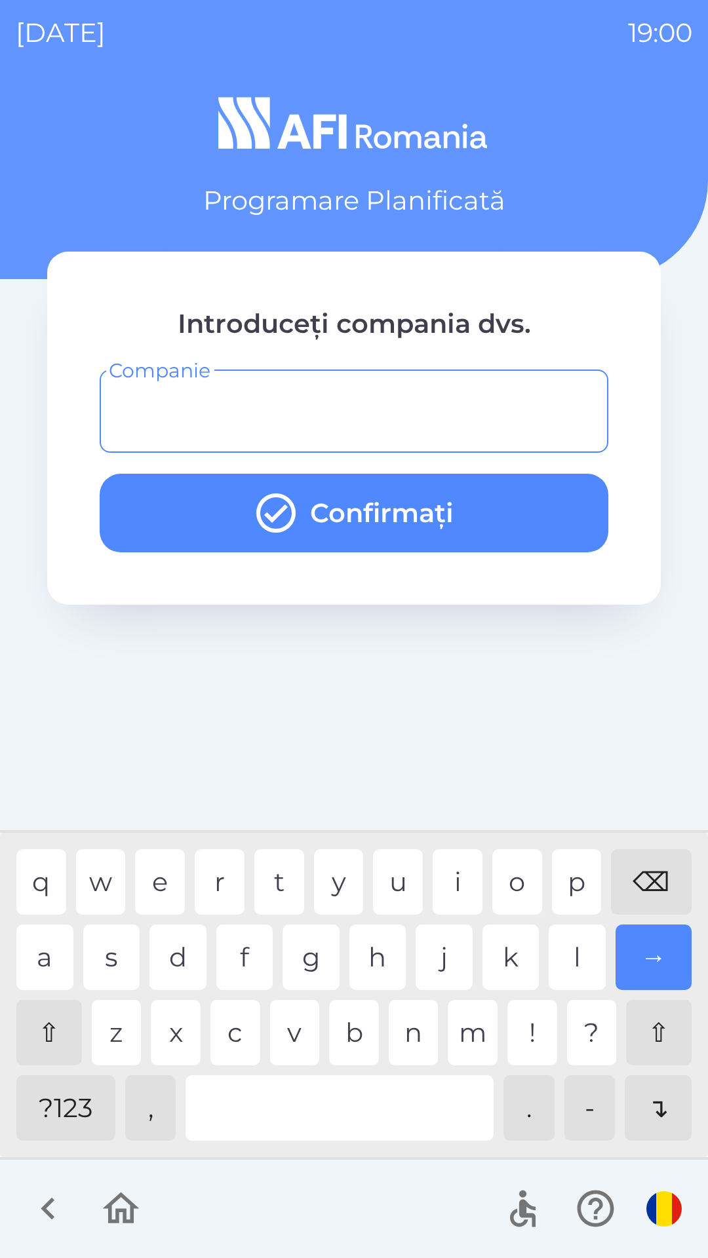
type input "*"
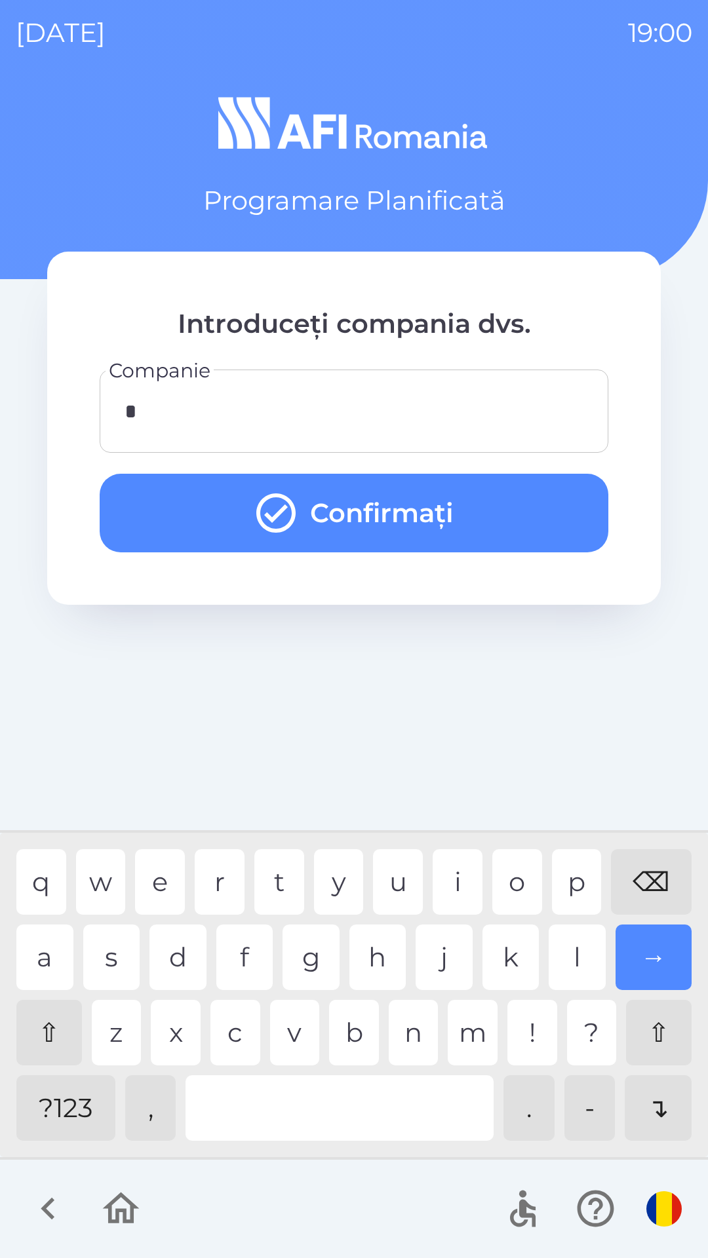
click at [534, 518] on button "Confirmați" at bounding box center [354, 513] width 508 height 79
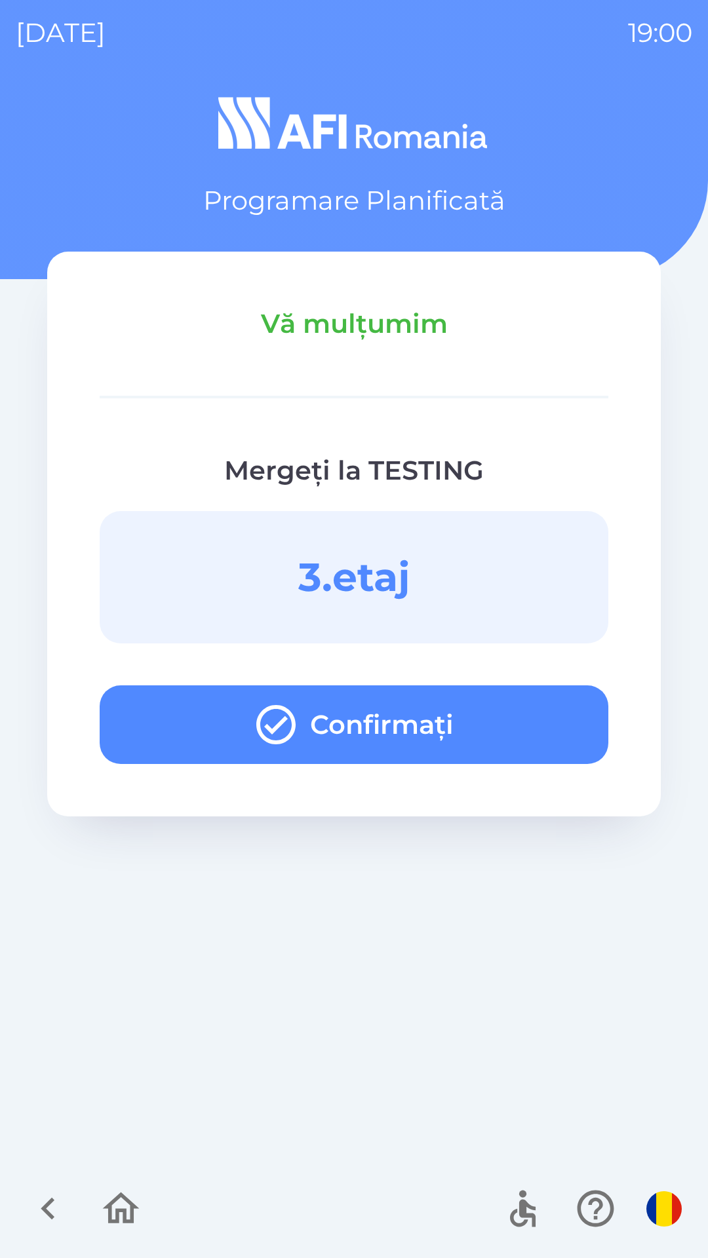
click at [519, 710] on button "Confirmați" at bounding box center [354, 724] width 508 height 79
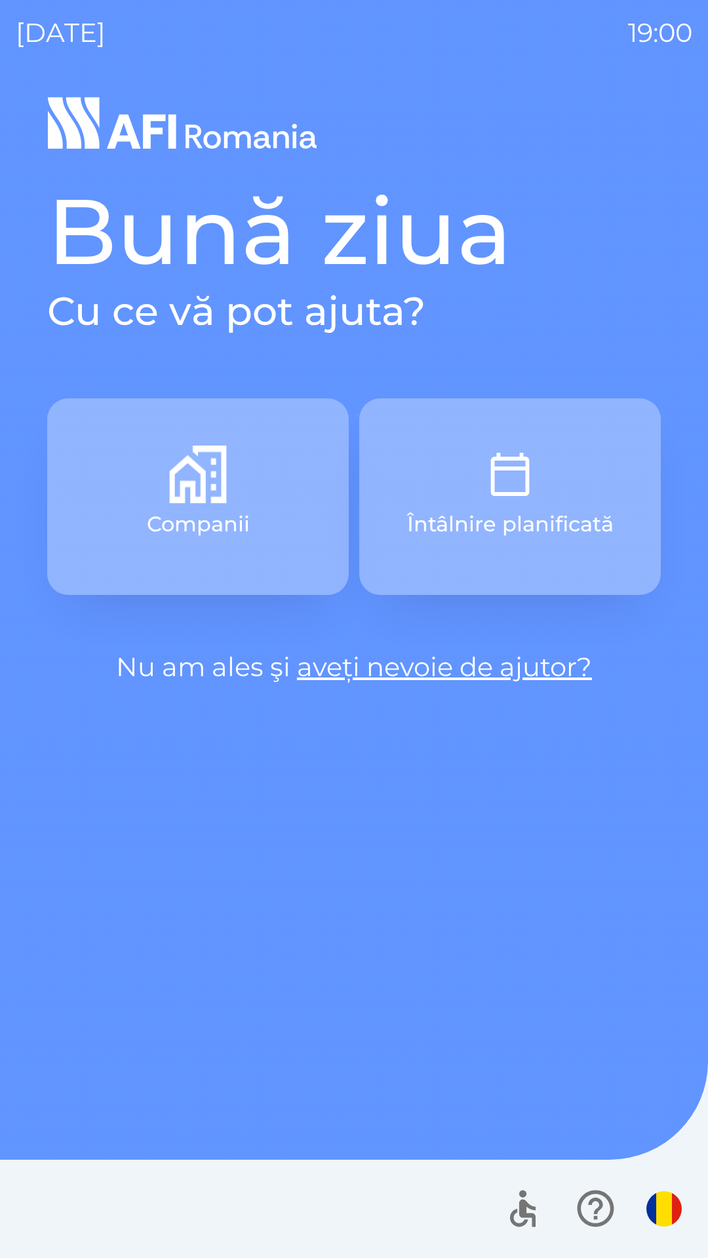
click at [561, 504] on button "Întâlnire planificată" at bounding box center [509, 496] width 301 height 197
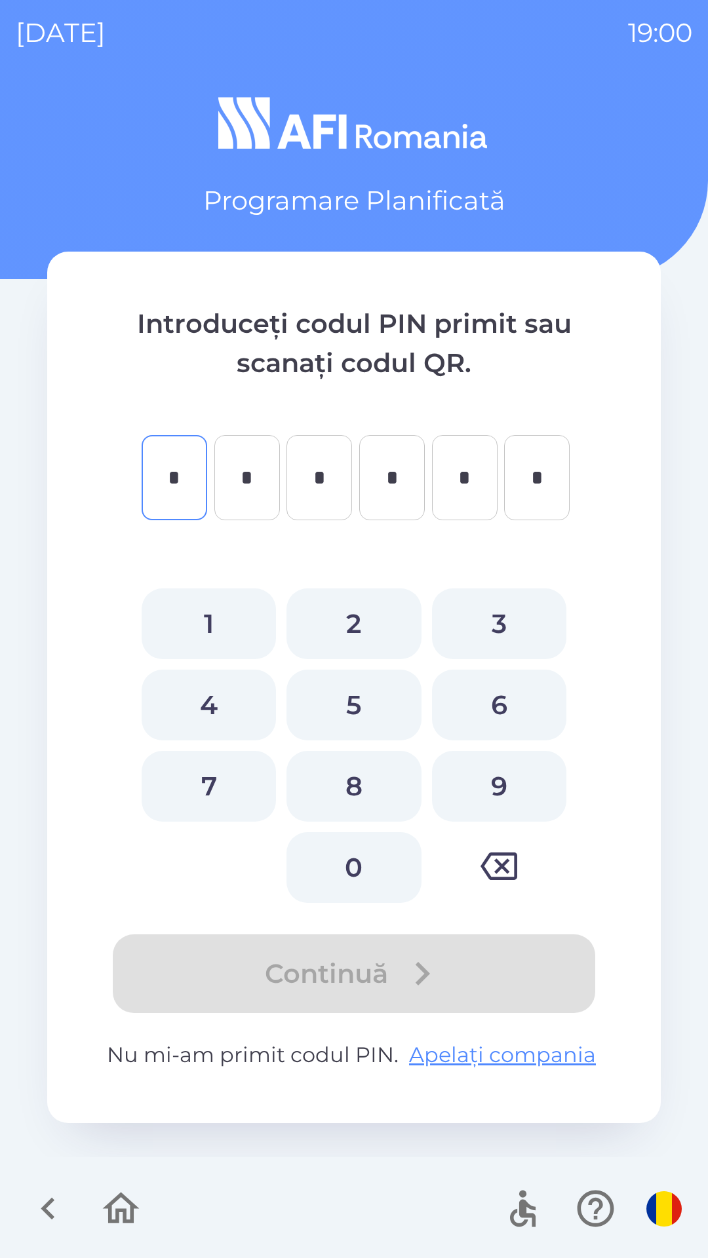
type input "*"
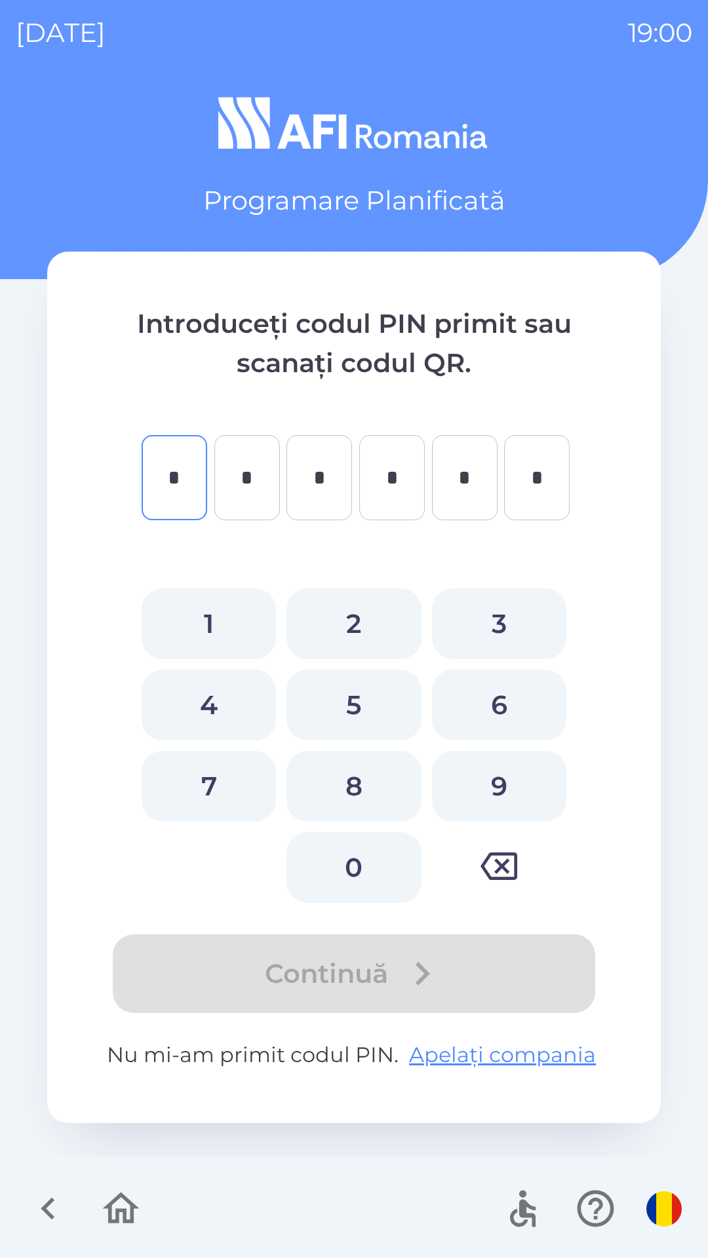
type input "*"
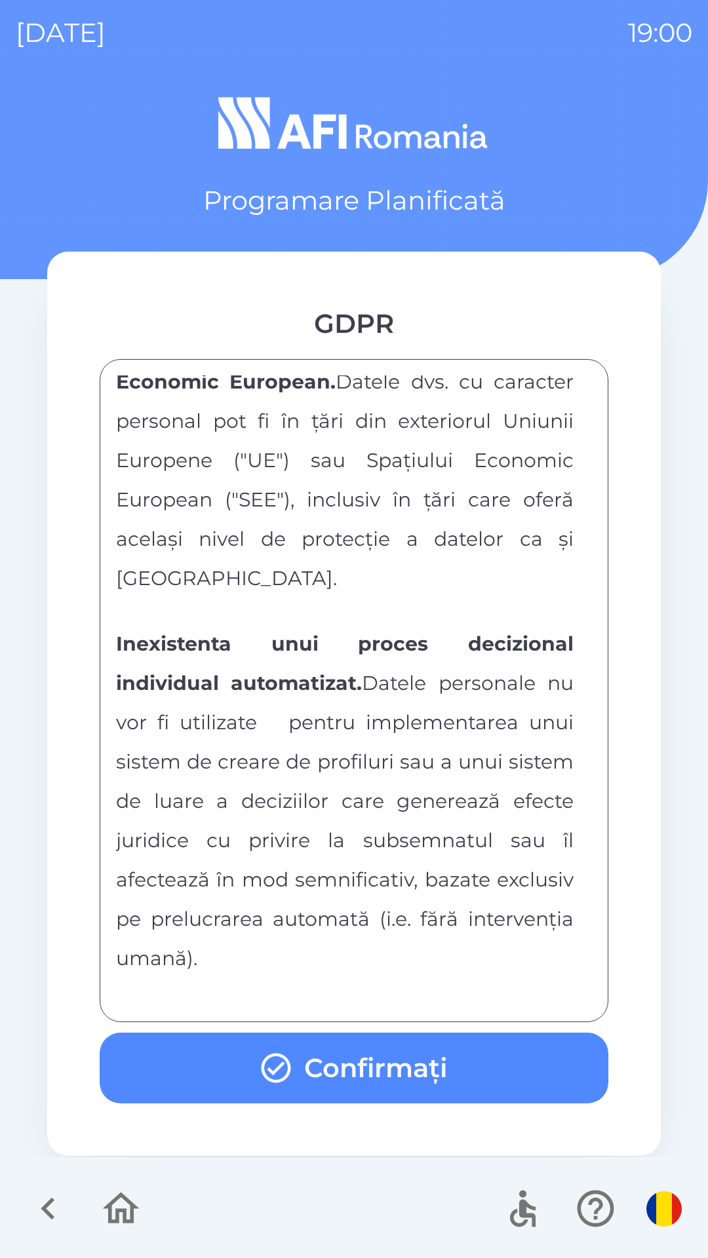
scroll to position [6891, 0]
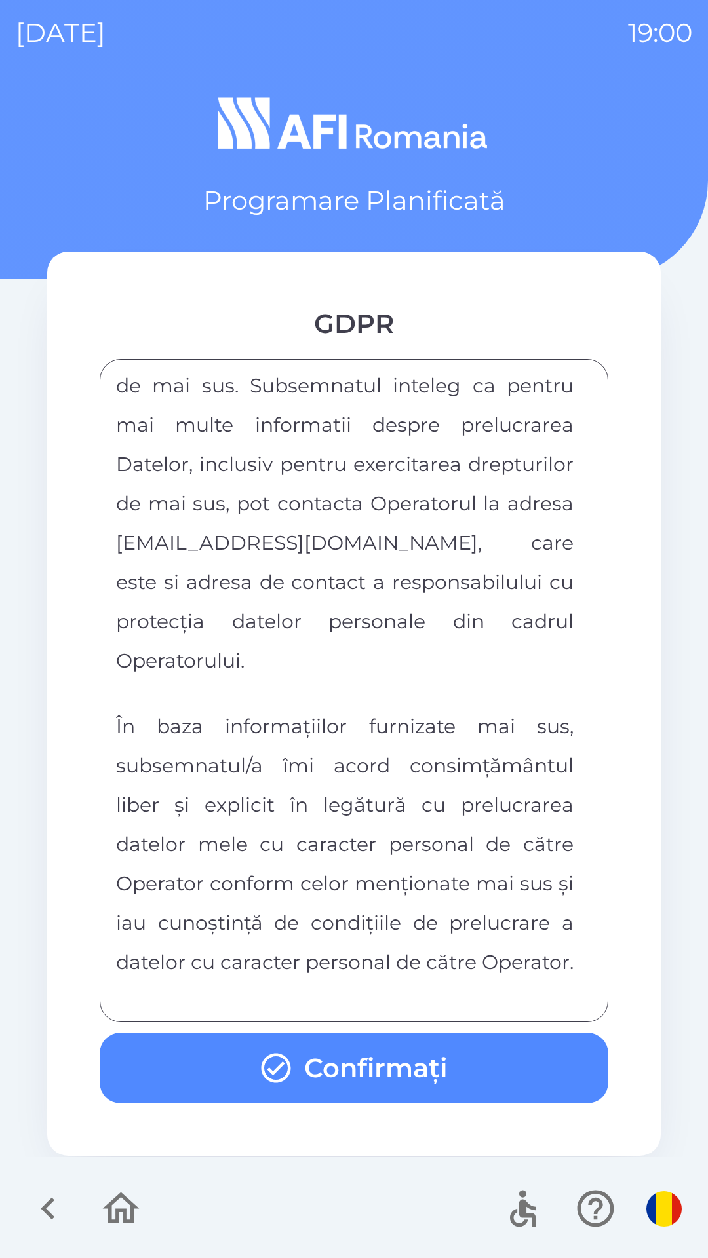
click at [465, 1058] on button "Confirmați" at bounding box center [354, 1067] width 508 height 71
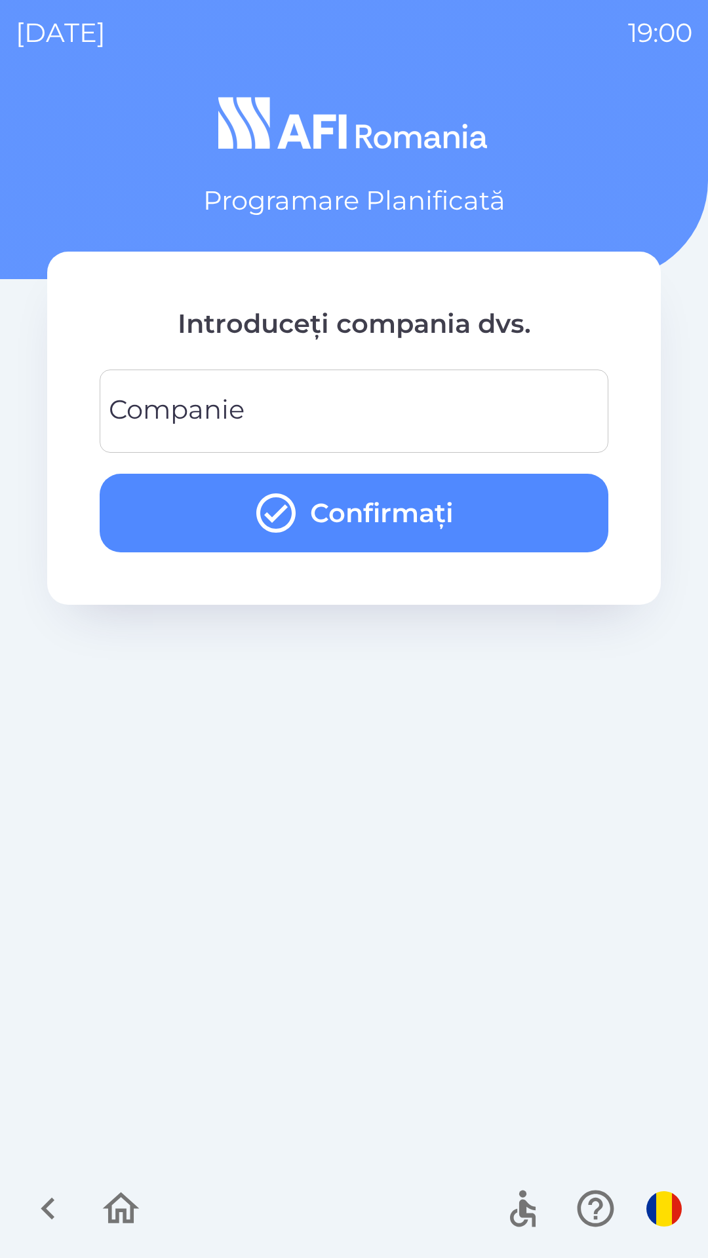
click at [533, 398] on input "Companie" at bounding box center [353, 411] width 477 height 52
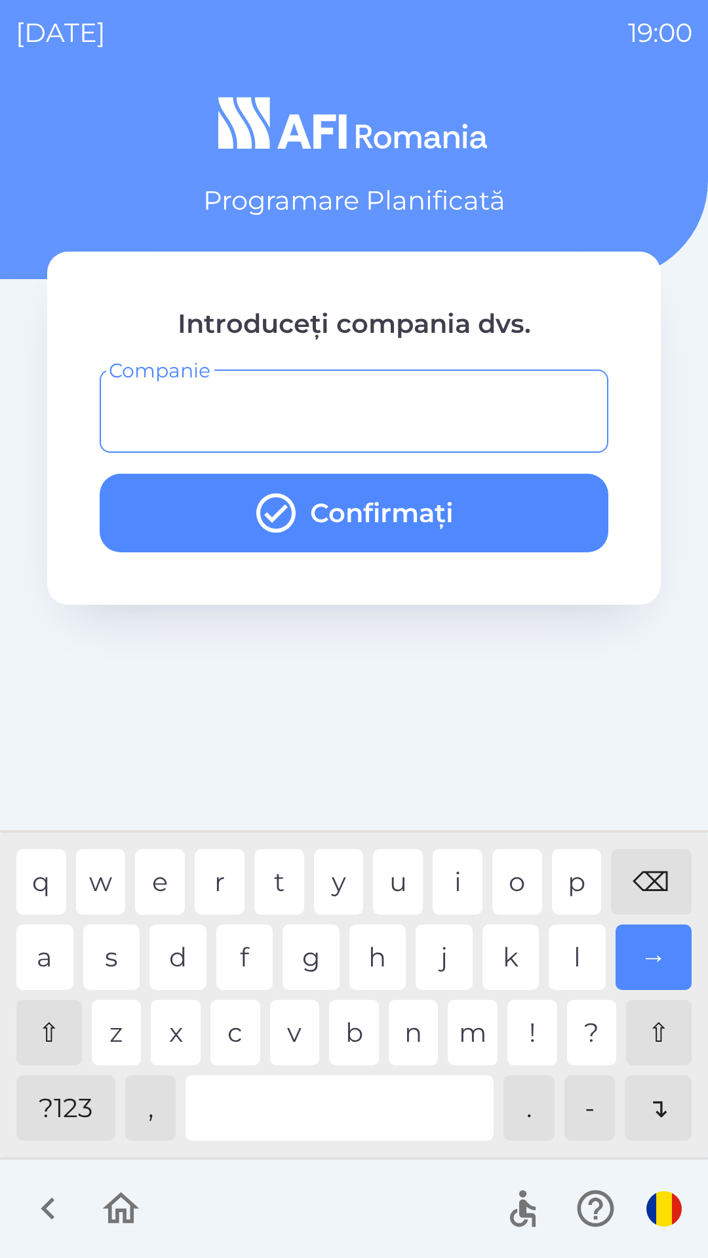
type input "*"
click at [371, 964] on div "h" at bounding box center [377, 957] width 57 height 66
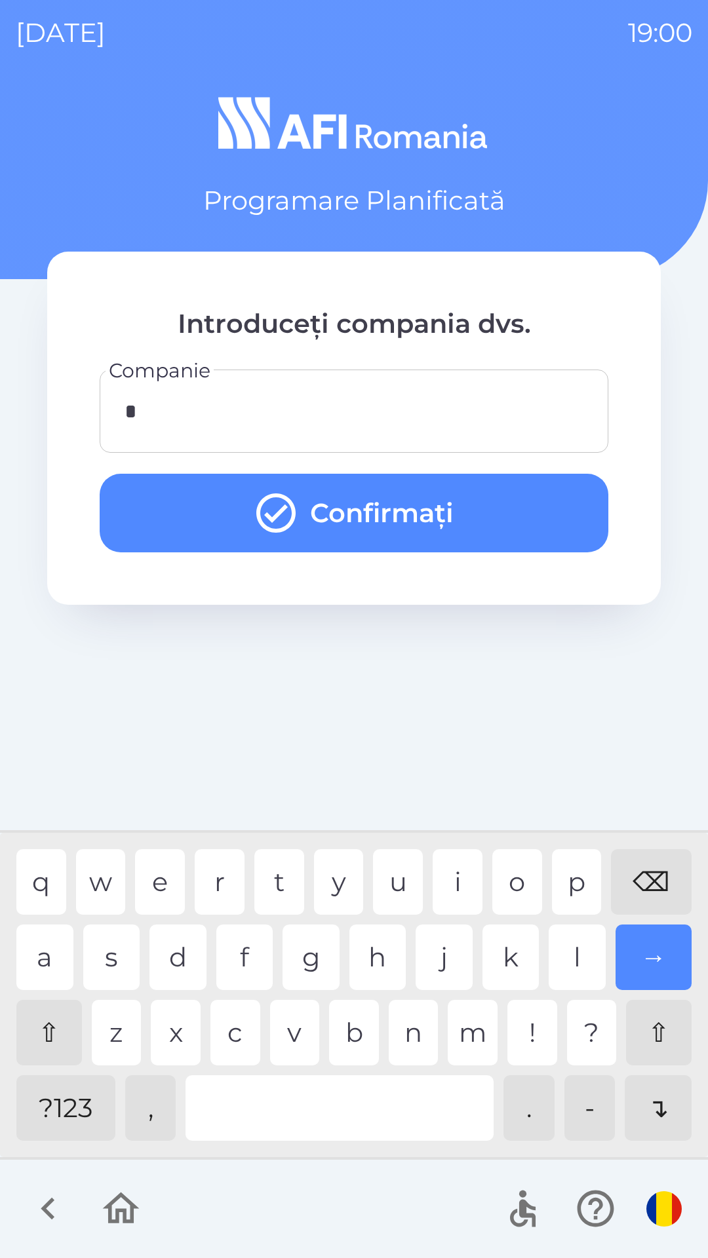
click at [556, 522] on button "Confirmați" at bounding box center [354, 513] width 508 height 79
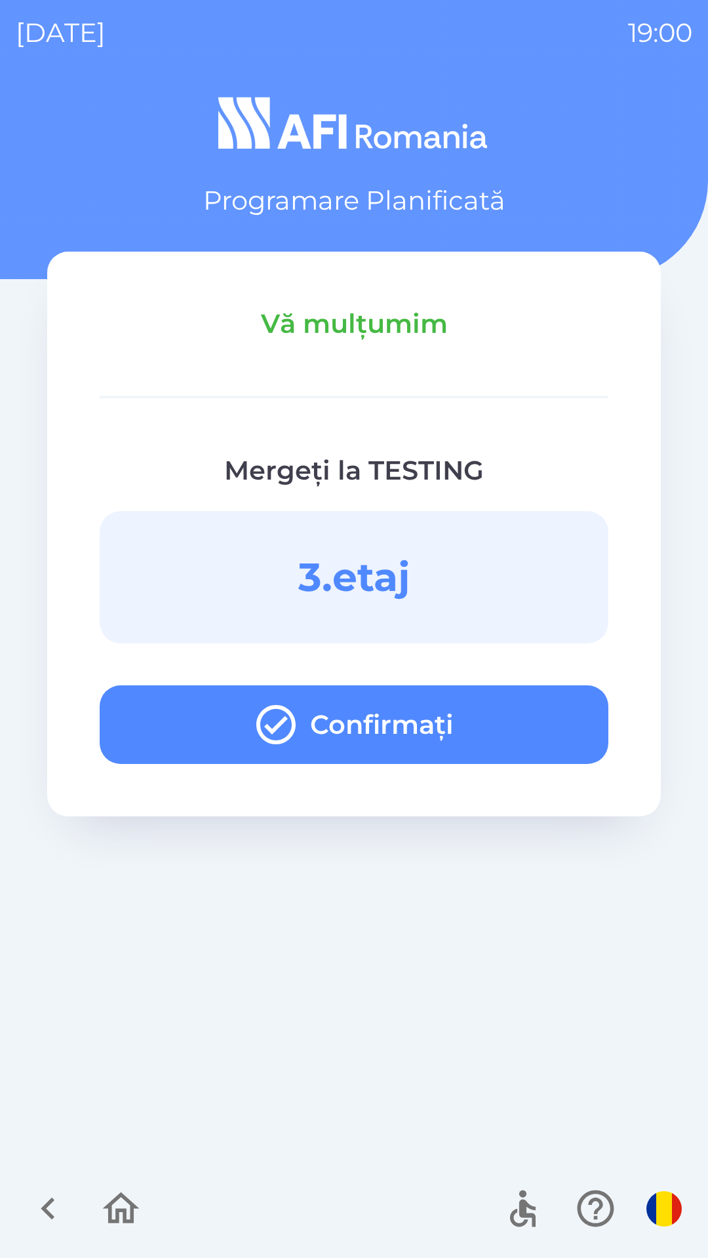
click at [545, 708] on button "Confirmați" at bounding box center [354, 724] width 508 height 79
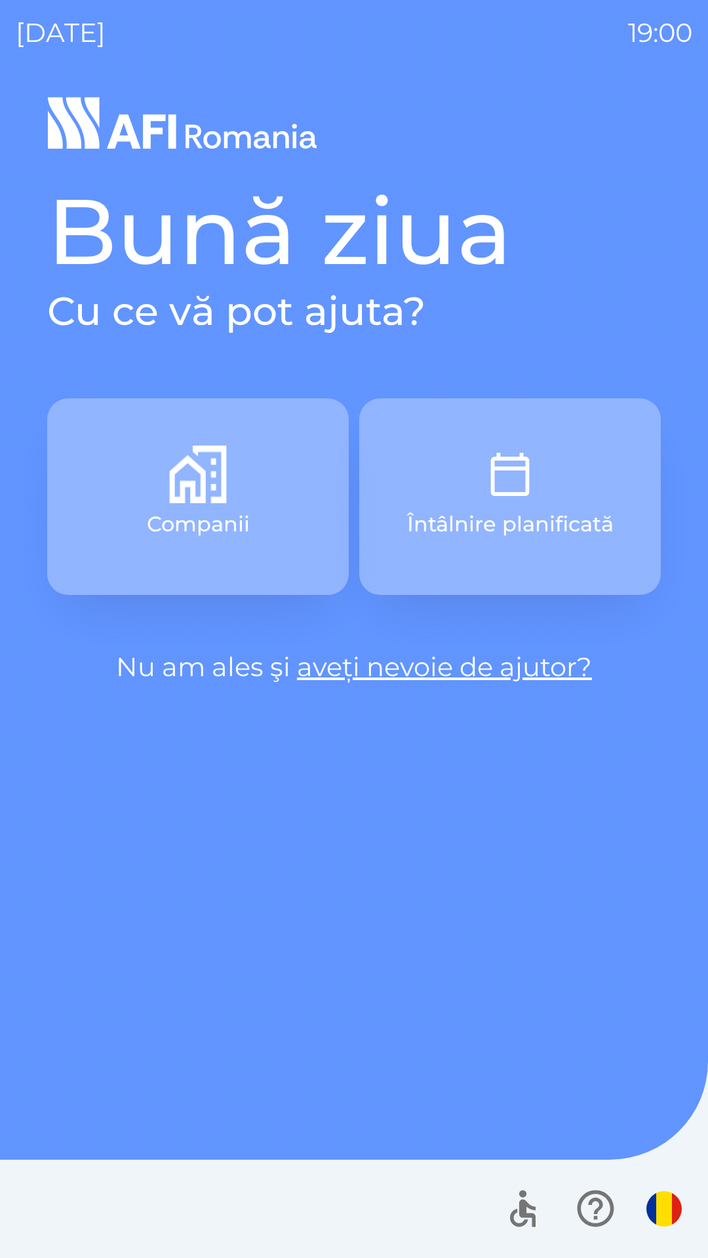
click at [570, 491] on button "Întâlnire planificată" at bounding box center [509, 496] width 301 height 197
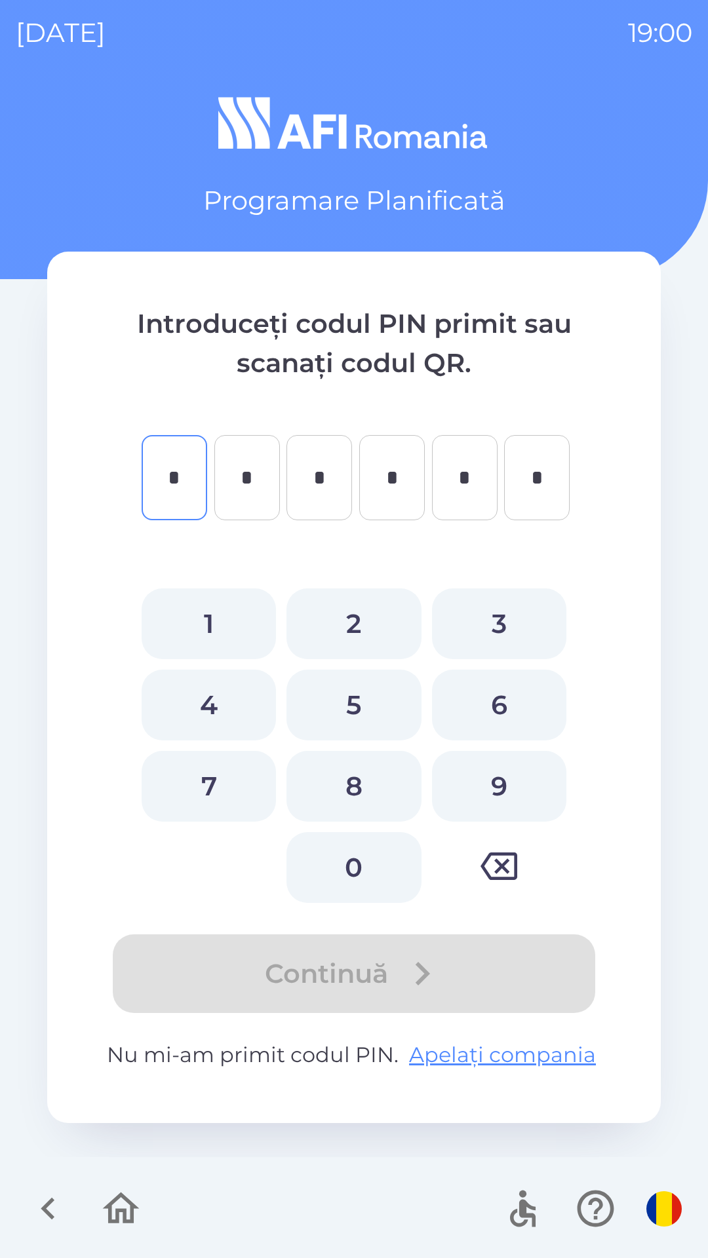
type input "*"
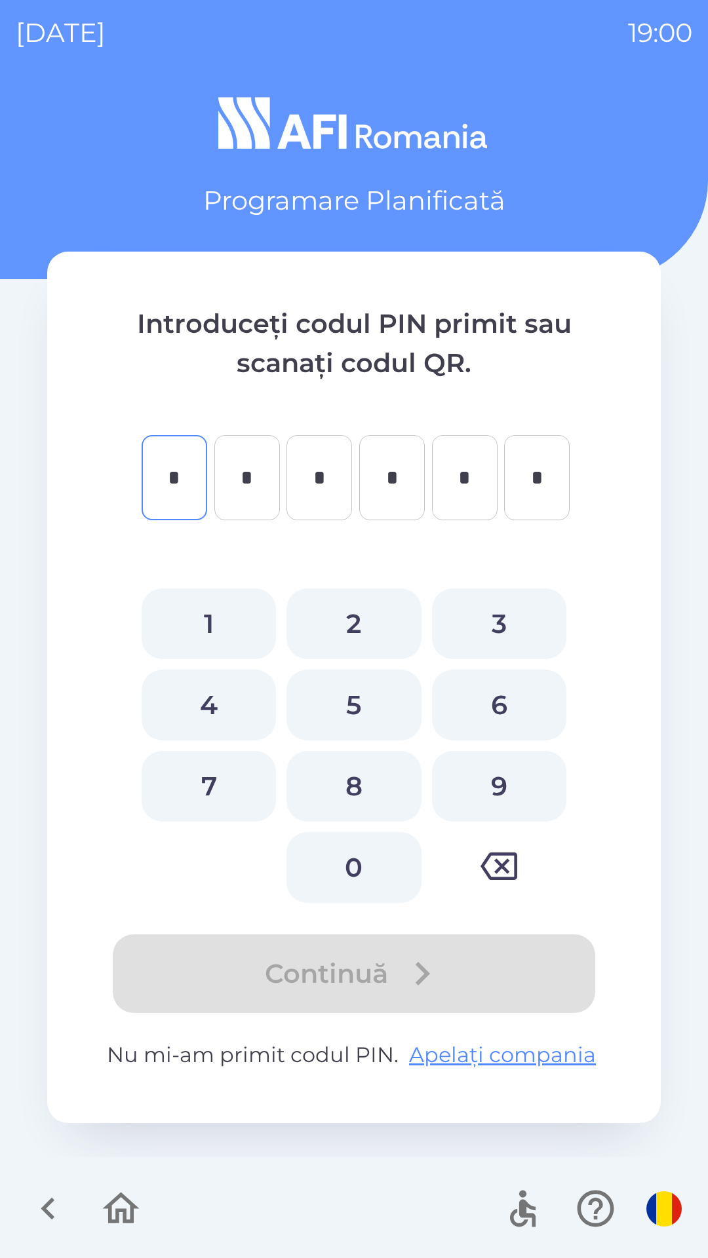
type input "*"
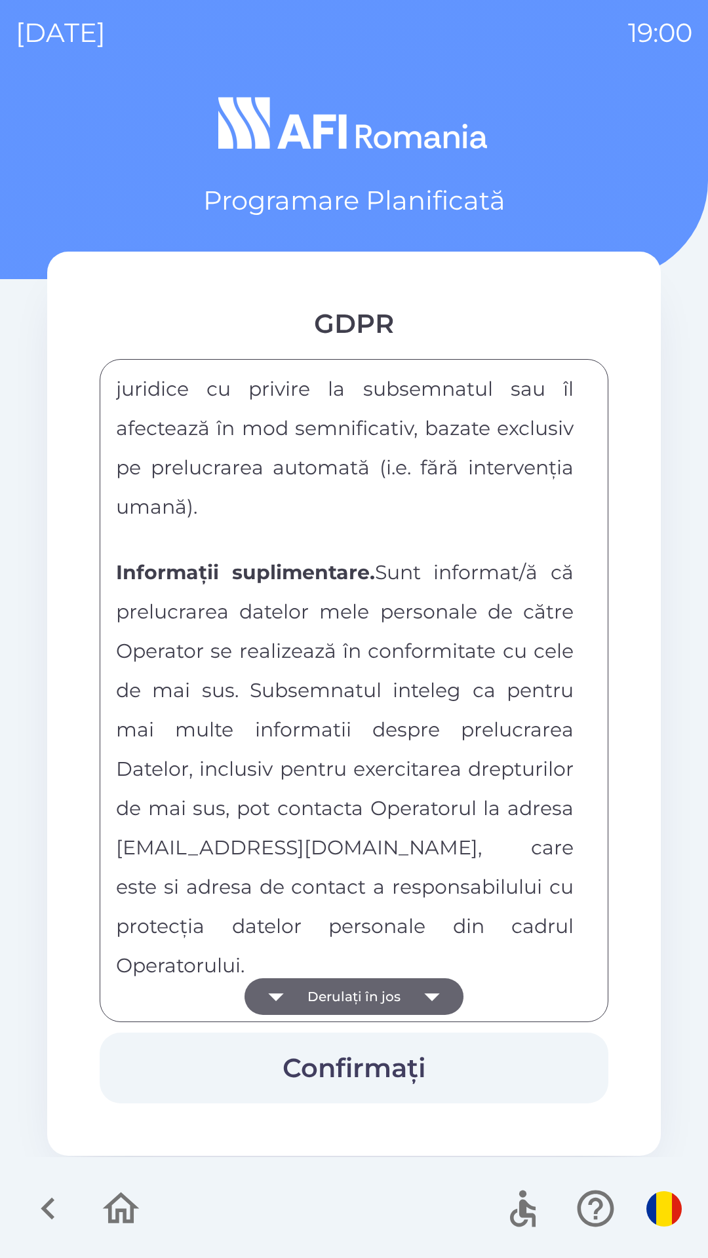
scroll to position [6891, 0]
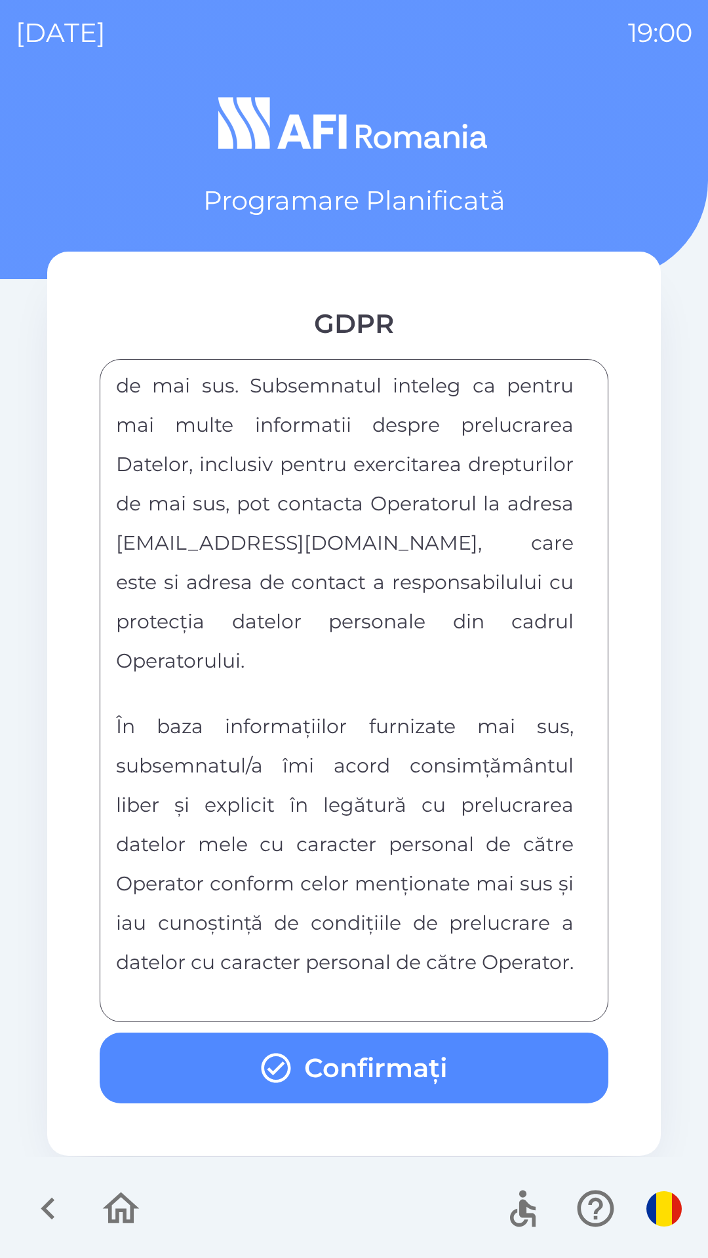
click at [546, 1069] on button "Confirmați" at bounding box center [354, 1067] width 508 height 71
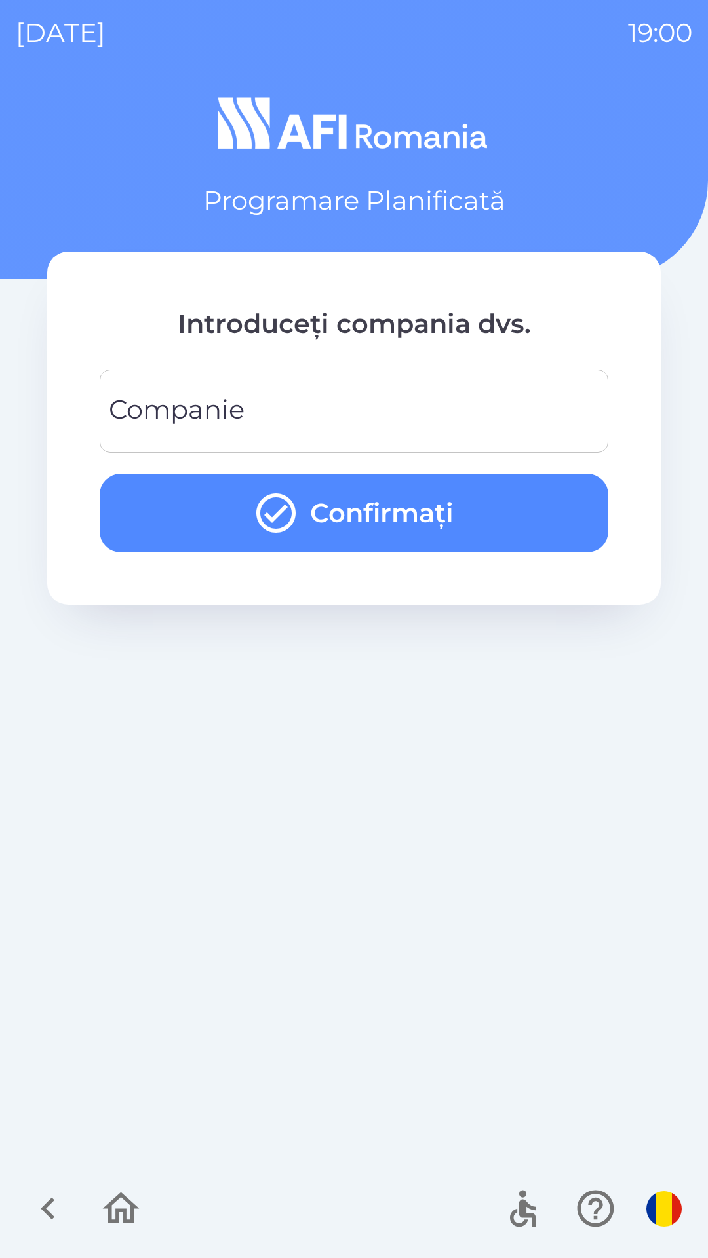
click at [554, 413] on input "Companie" at bounding box center [353, 411] width 477 height 52
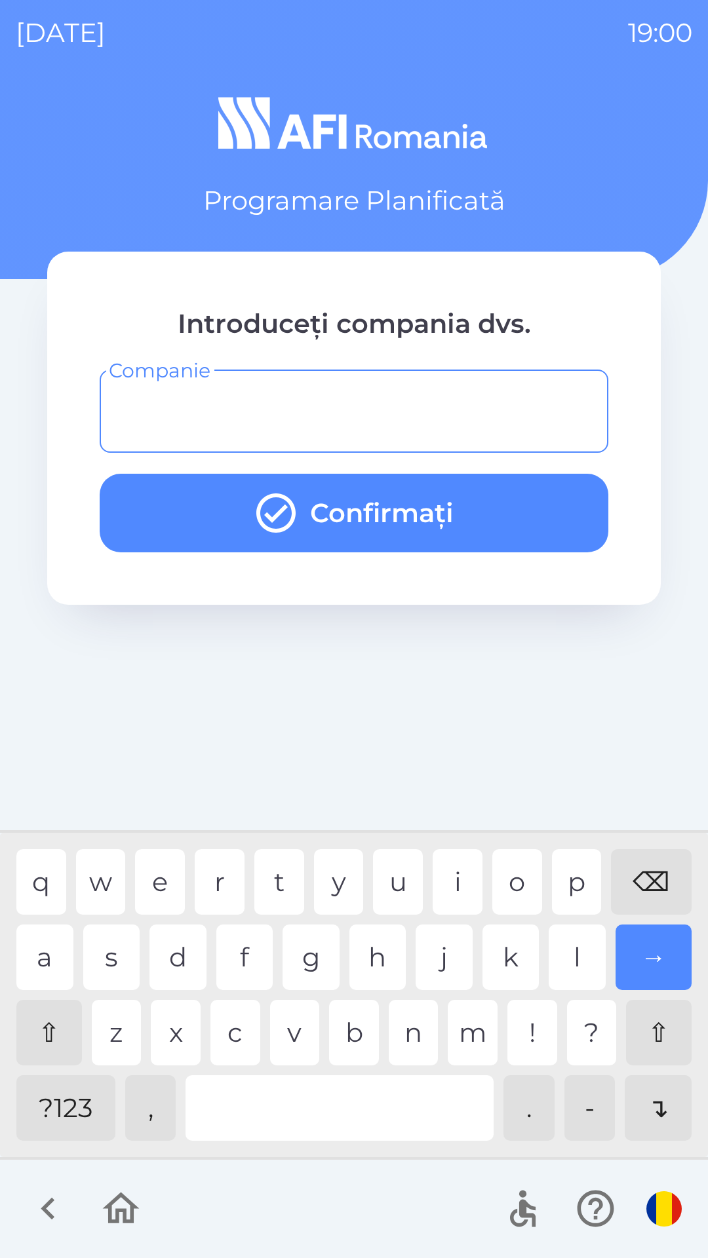
type input "*"
click at [395, 871] on div "u" at bounding box center [398, 882] width 50 height 66
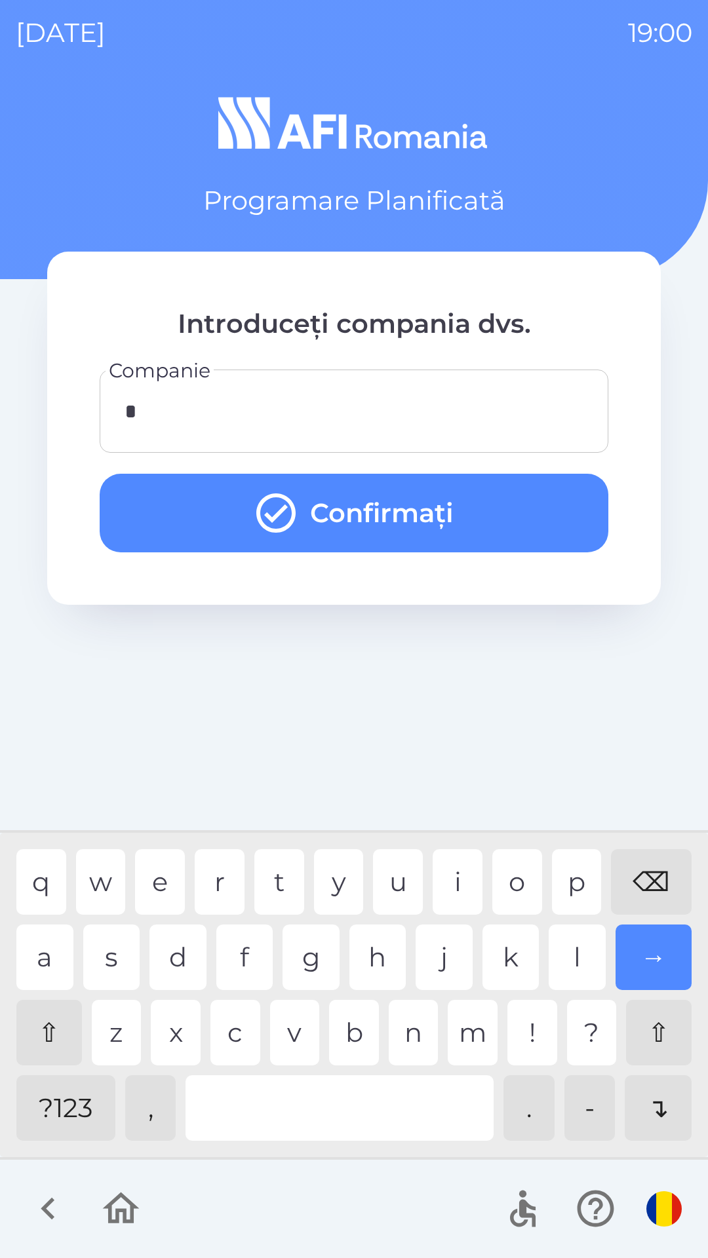
click at [533, 506] on button "Confirmați" at bounding box center [354, 513] width 508 height 79
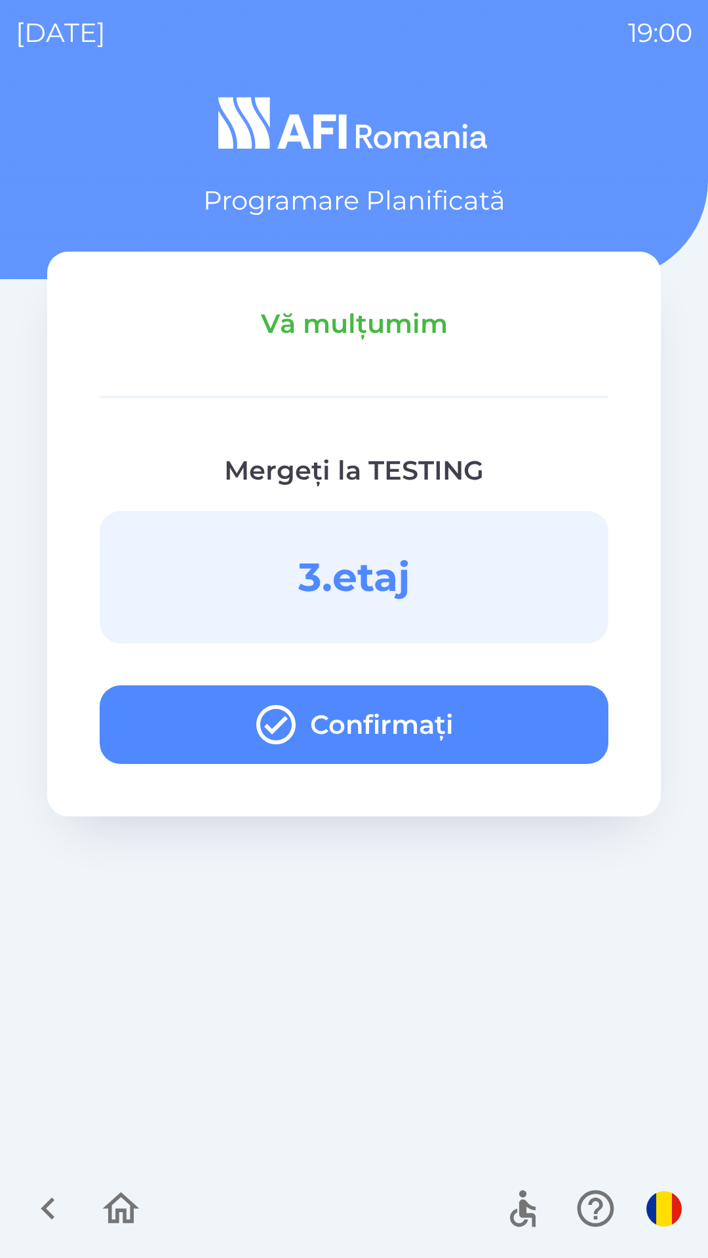
click at [535, 719] on button "Confirmați" at bounding box center [354, 724] width 508 height 79
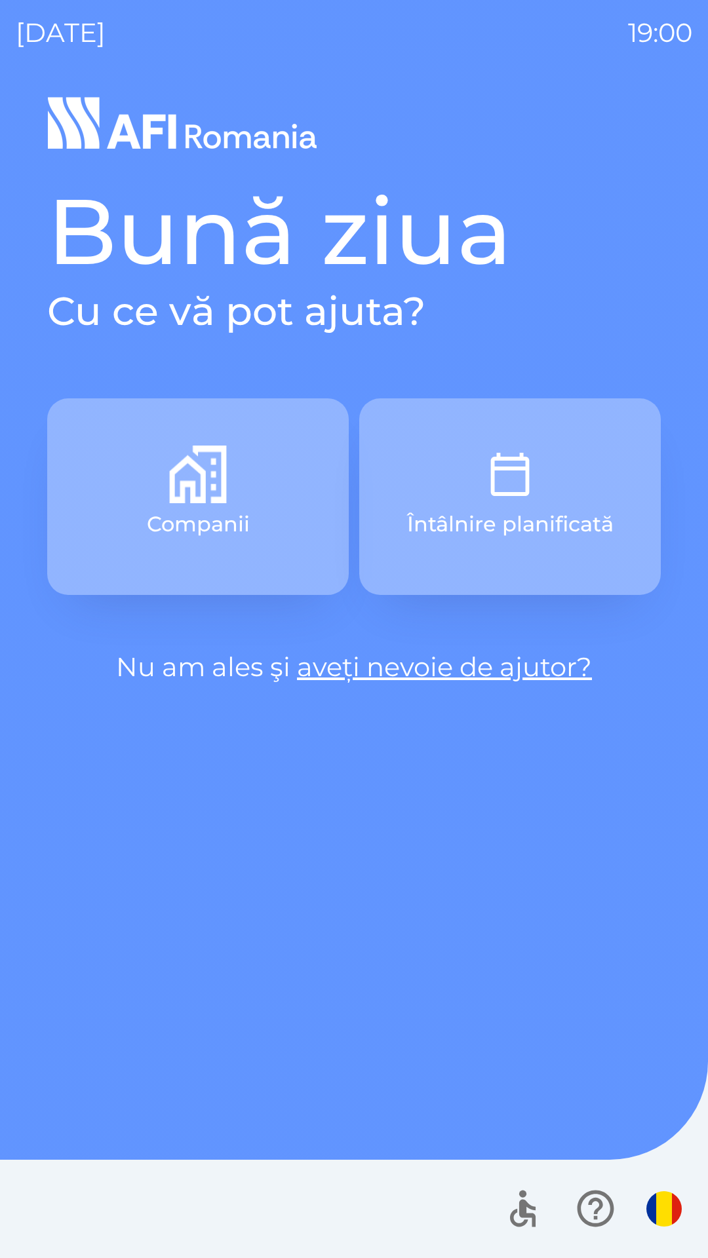
click at [547, 516] on p "Întâlnire planificată" at bounding box center [510, 523] width 206 height 31
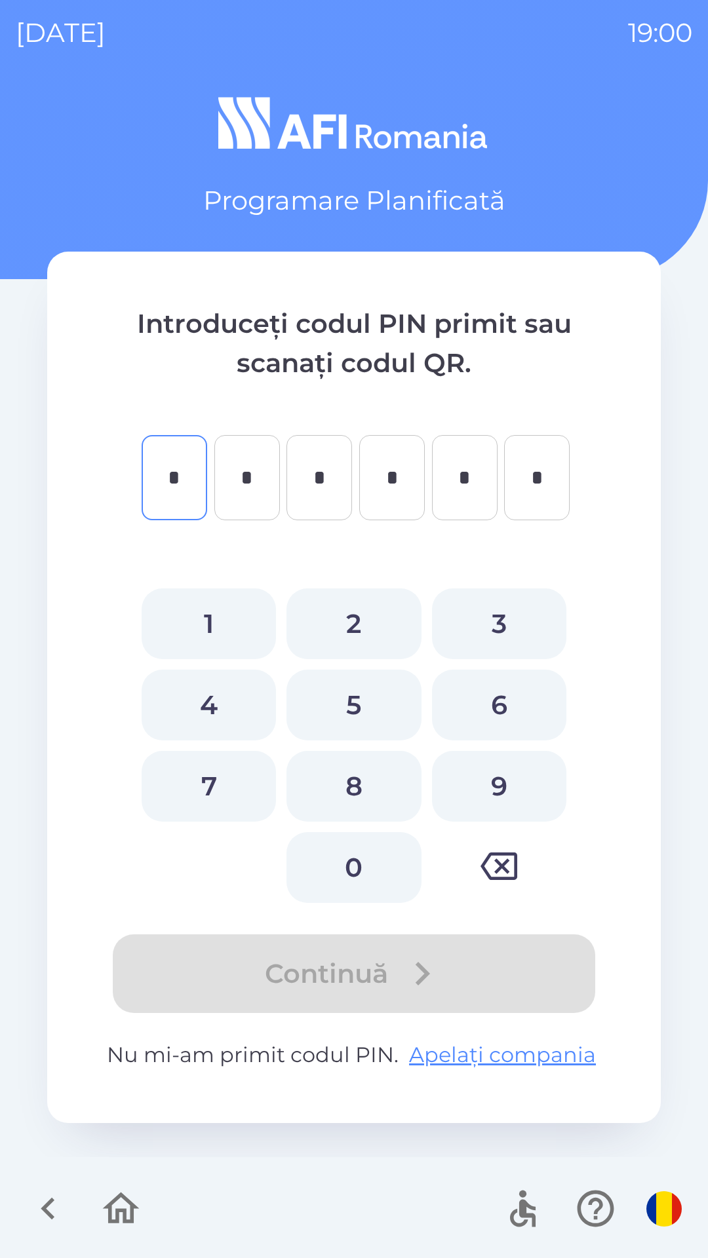
type input "*"
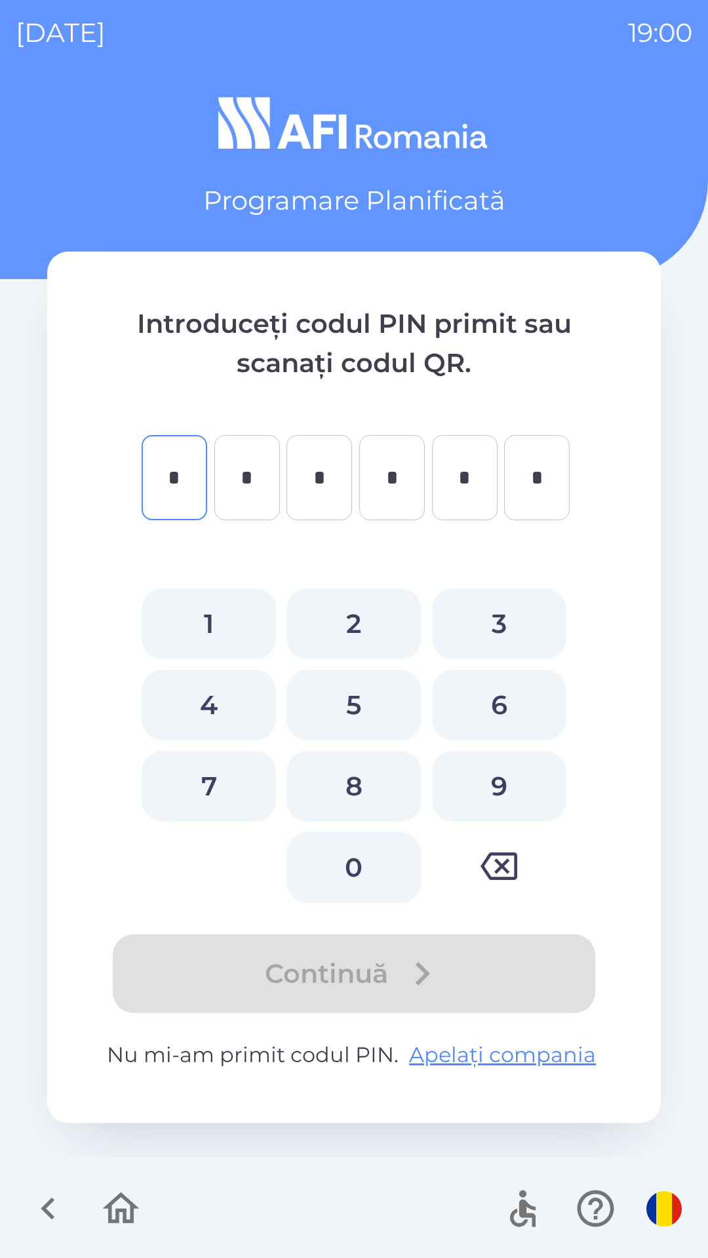
type input "*"
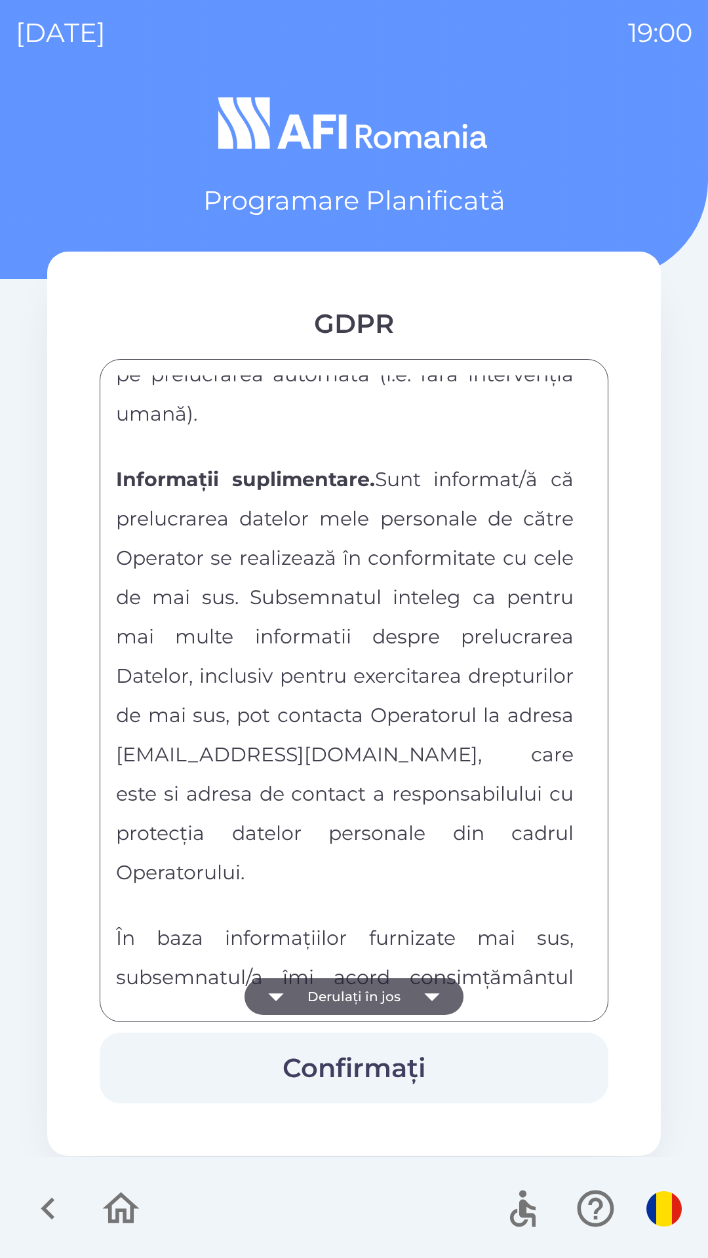
scroll to position [6891, 0]
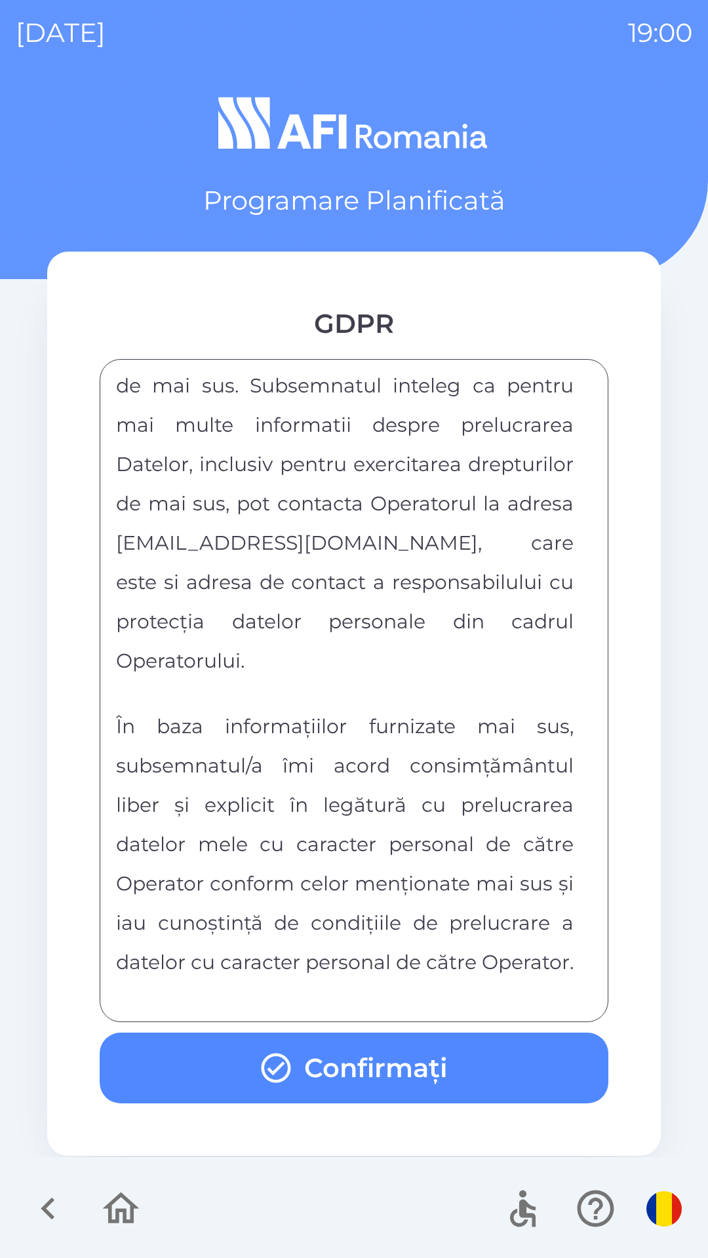
click at [515, 1053] on button "Confirmați" at bounding box center [354, 1067] width 508 height 71
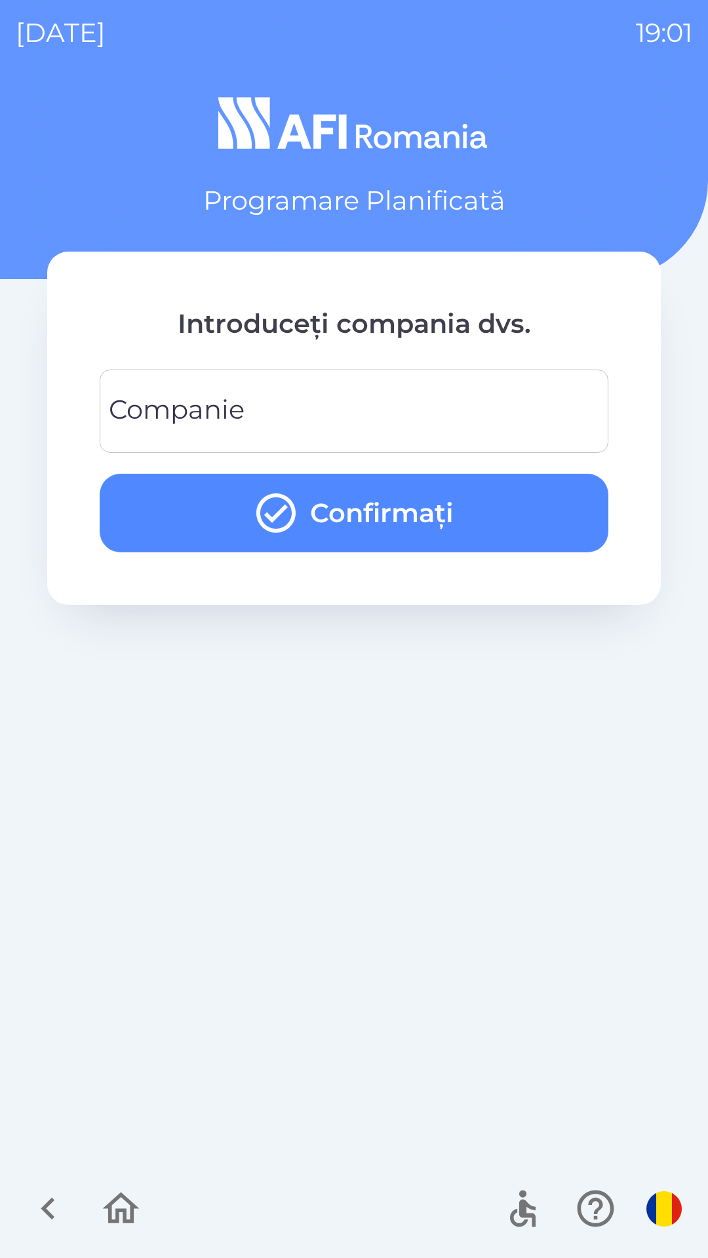
click at [493, 404] on input "Companie" at bounding box center [353, 411] width 477 height 52
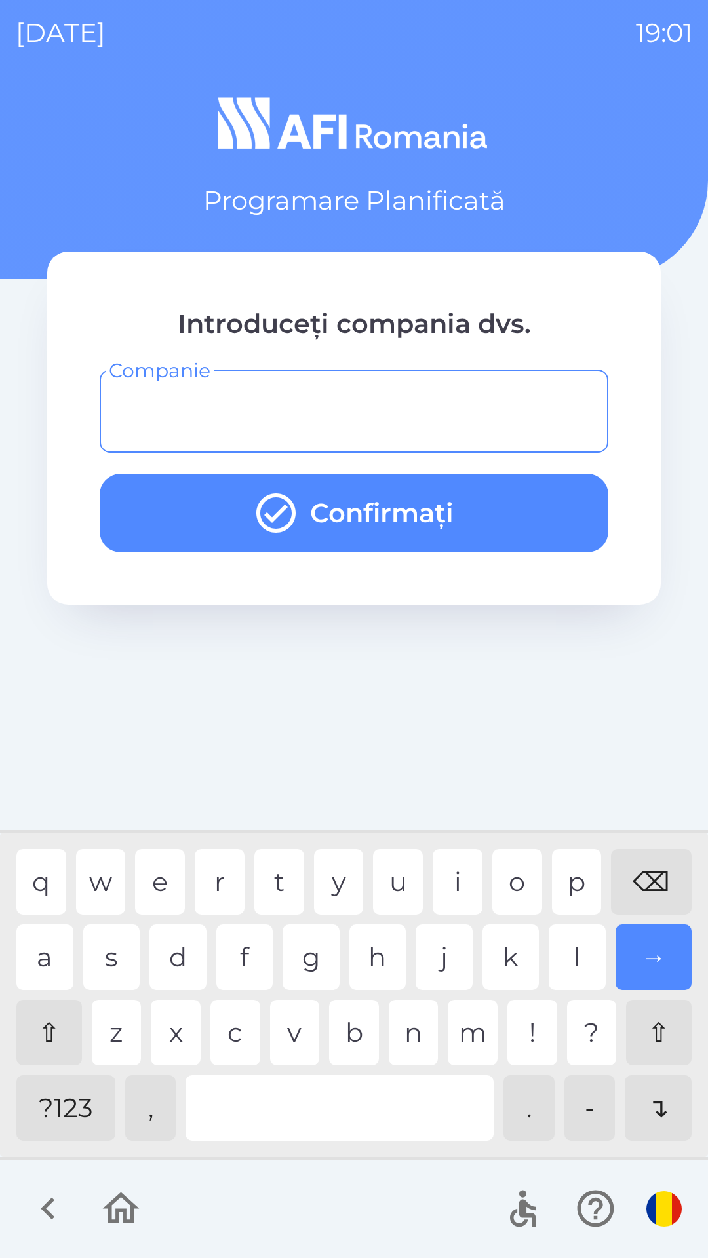
type input "*"
click at [454, 865] on div "i" at bounding box center [457, 882] width 50 height 66
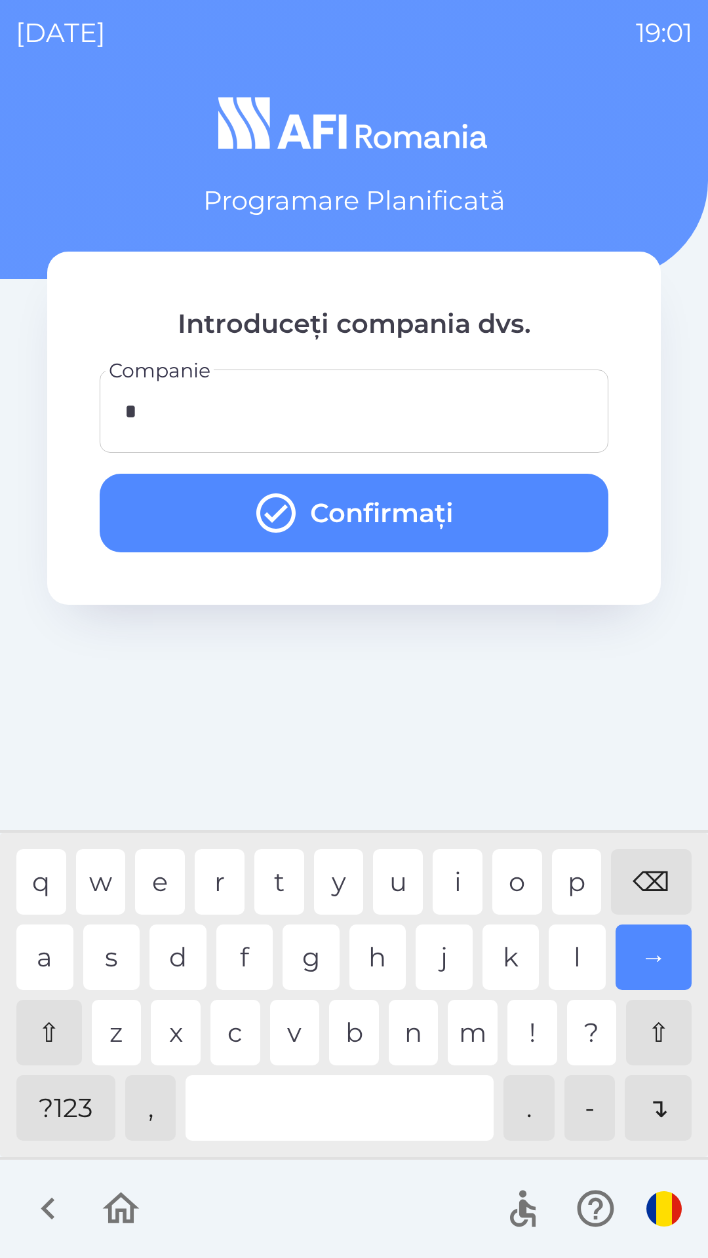
click at [520, 506] on button "Confirmați" at bounding box center [354, 513] width 508 height 79
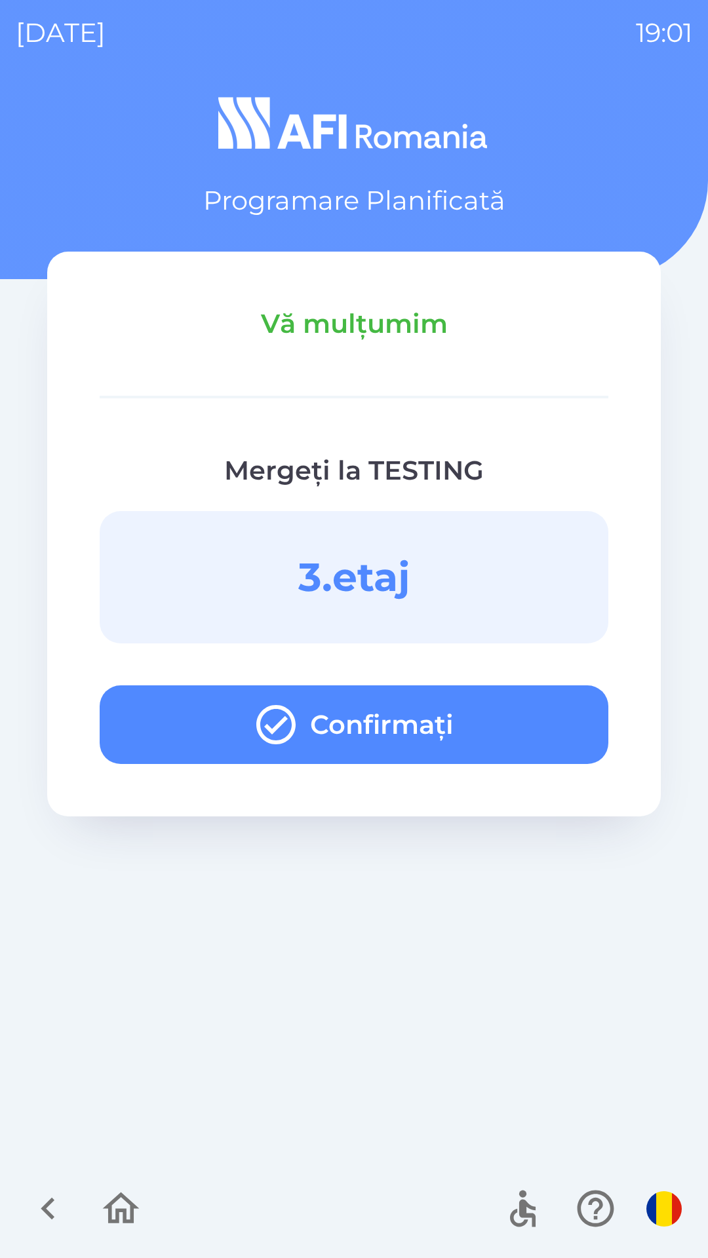
click at [558, 723] on button "Confirmați" at bounding box center [354, 724] width 508 height 79
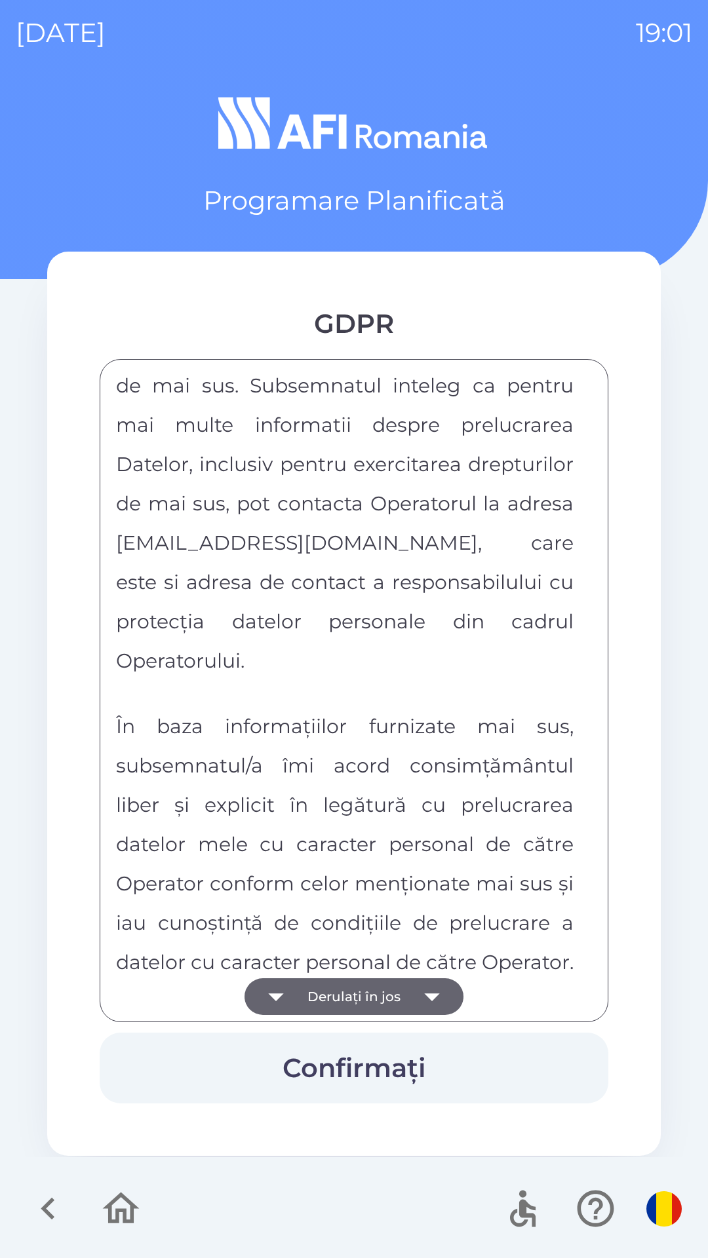
scroll to position [6891, 0]
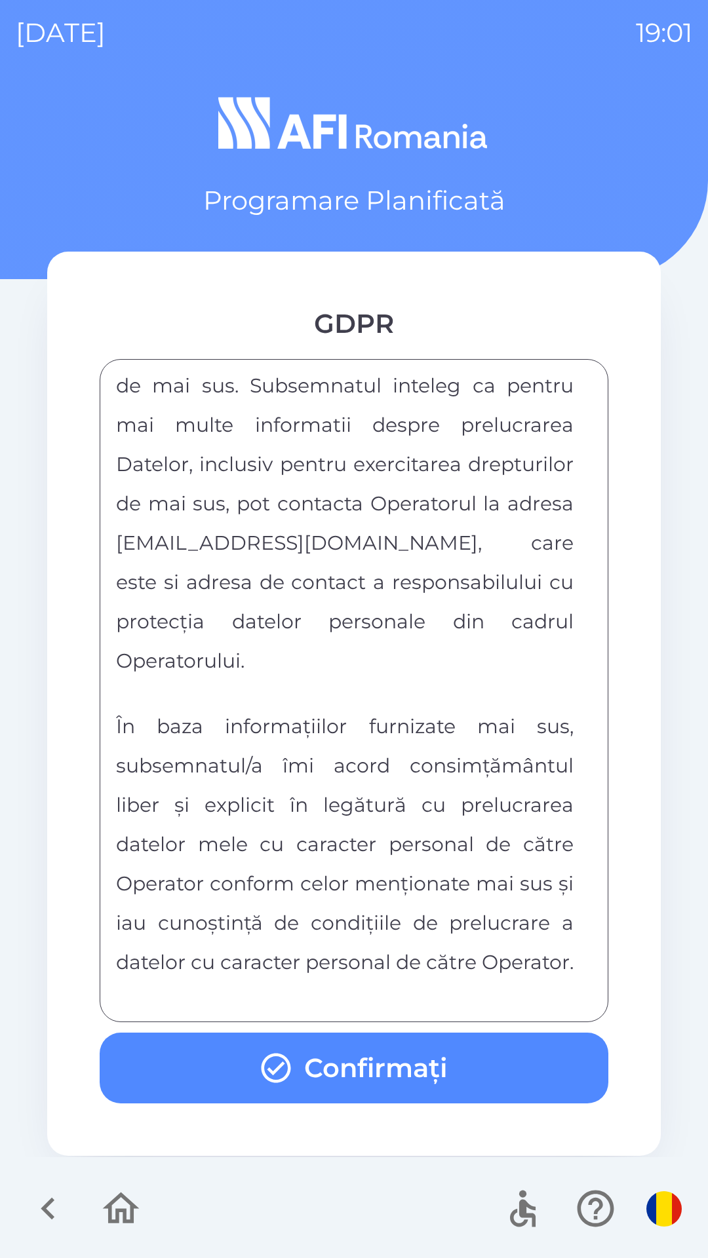
click at [518, 1057] on button "Confirmați" at bounding box center [354, 1067] width 508 height 71
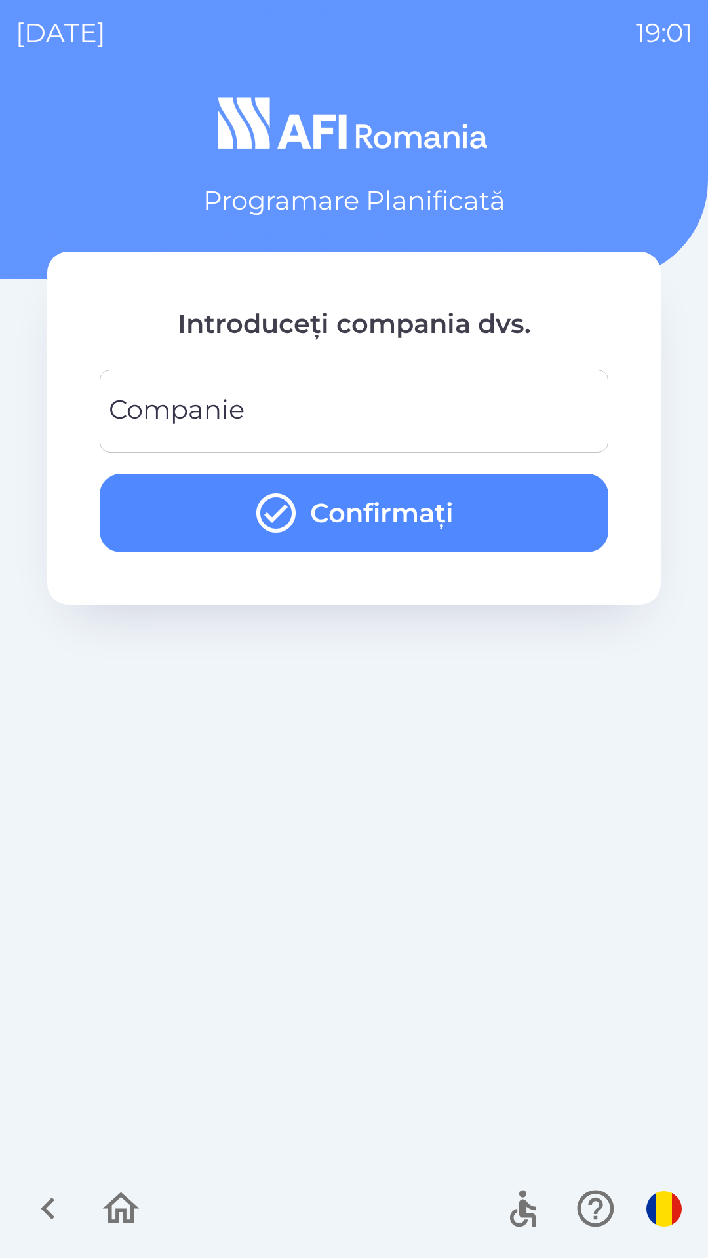
click at [544, 410] on input "Companie" at bounding box center [353, 411] width 477 height 52
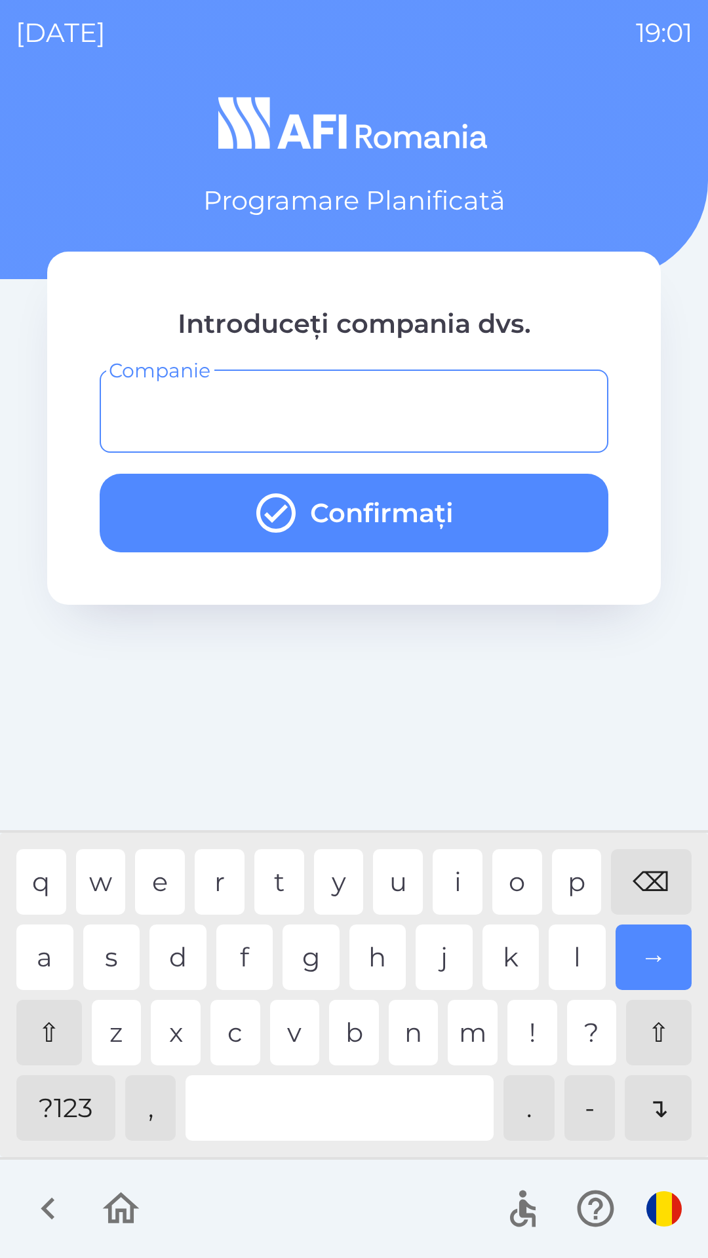
type input "*"
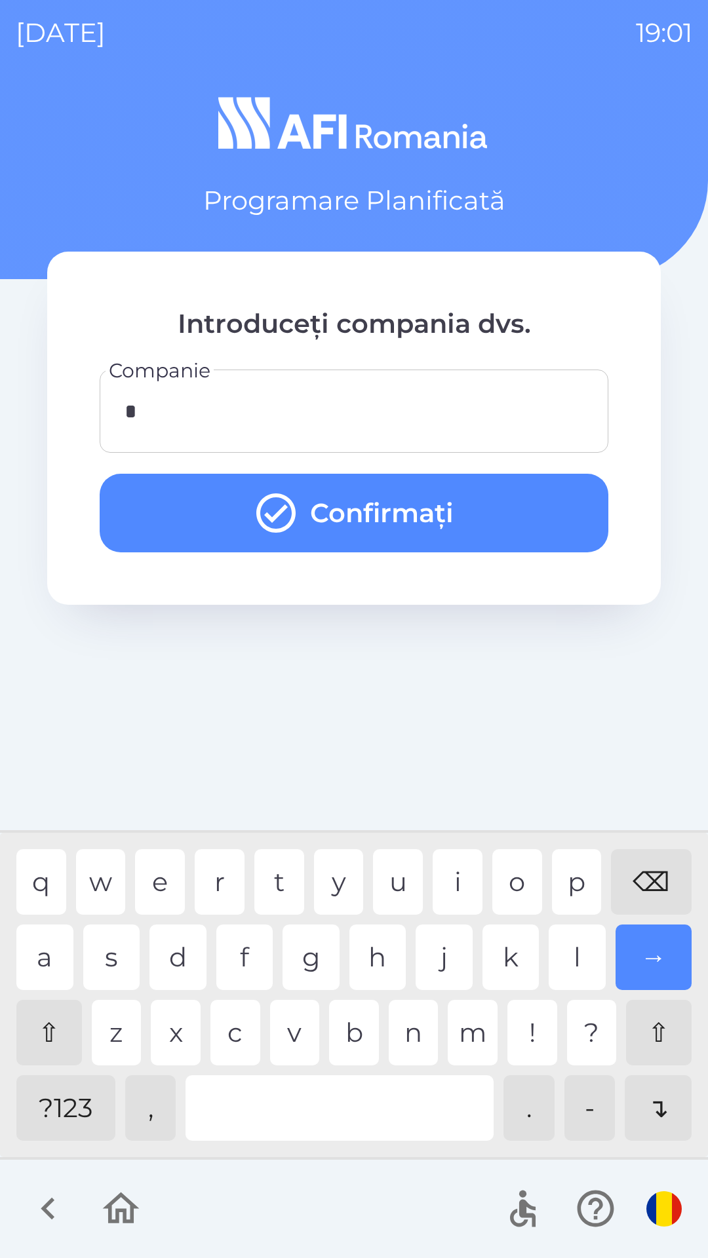
click at [514, 509] on button "Confirmați" at bounding box center [354, 513] width 508 height 79
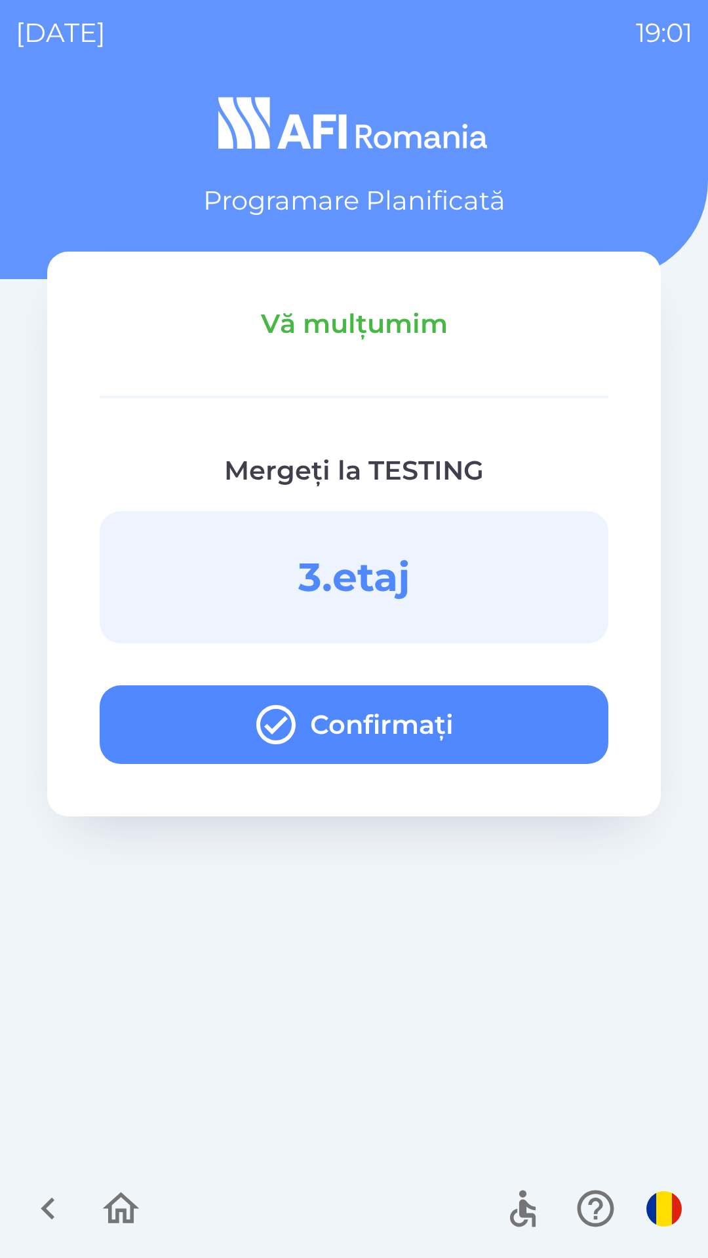
click at [531, 720] on button "Confirmați" at bounding box center [354, 724] width 508 height 79
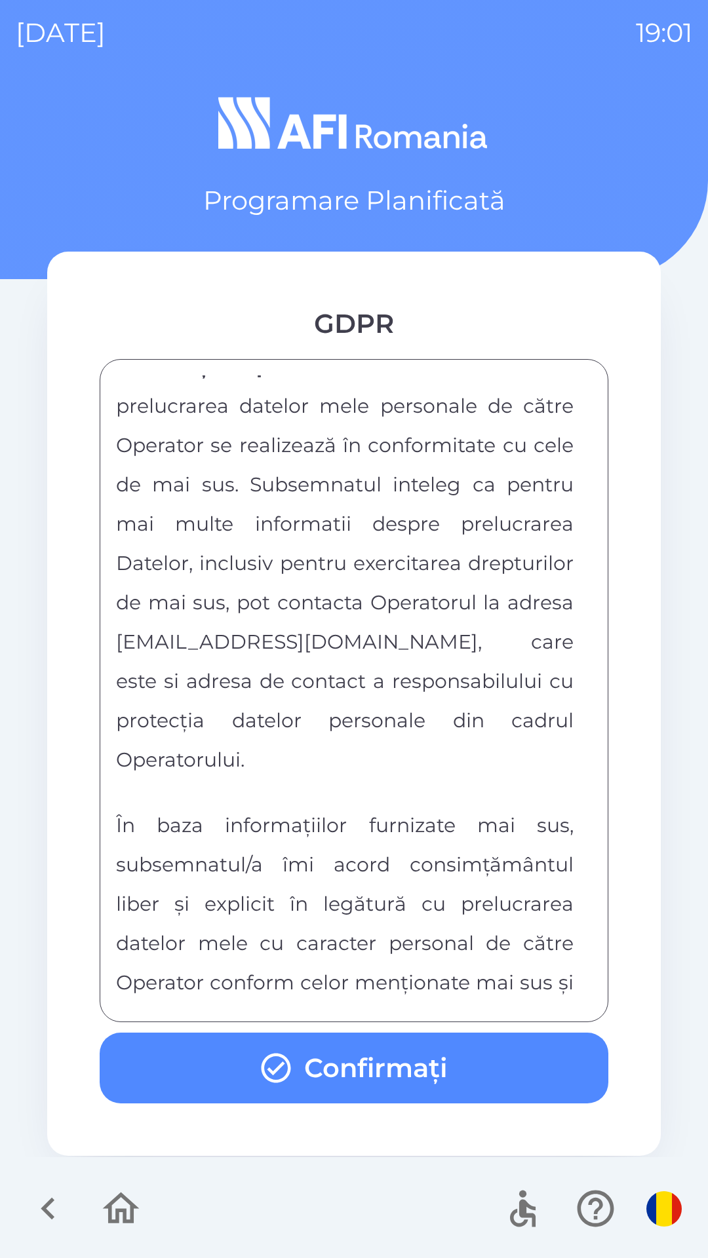
scroll to position [6891, 0]
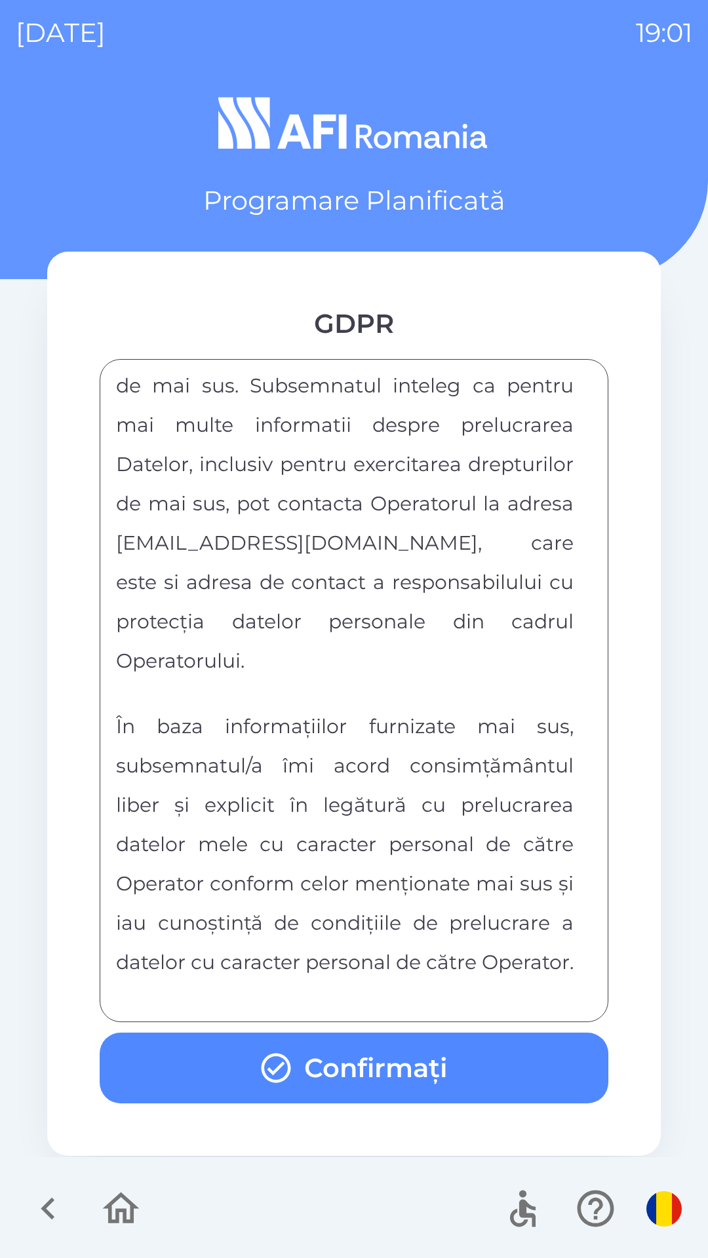
click at [526, 1085] on button "Confirmați" at bounding box center [354, 1067] width 508 height 71
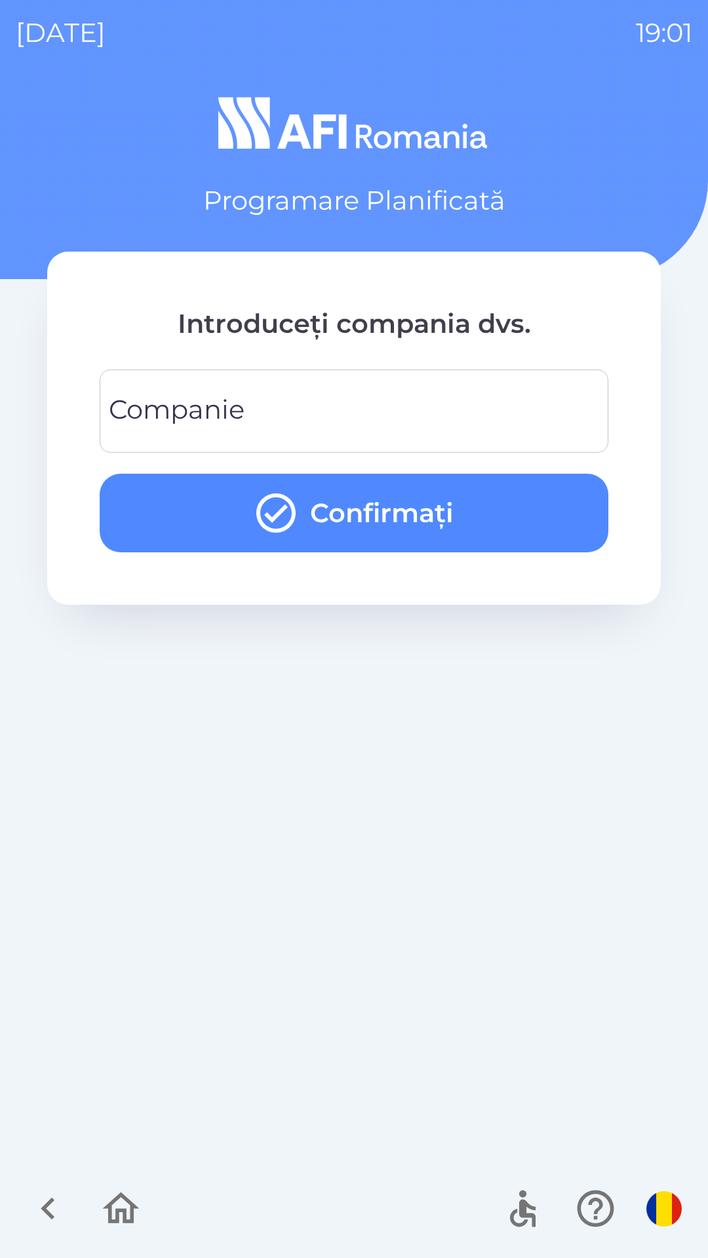
click at [493, 418] on input "Companie" at bounding box center [353, 411] width 477 height 52
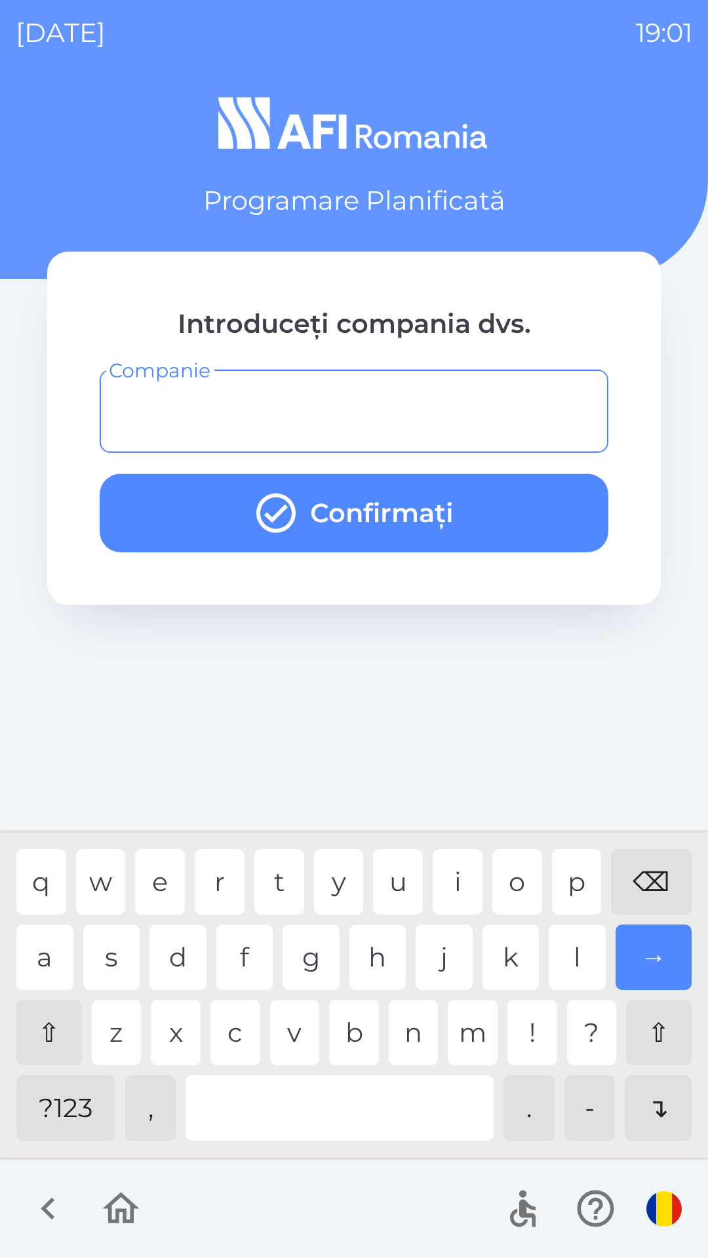
type input "*"
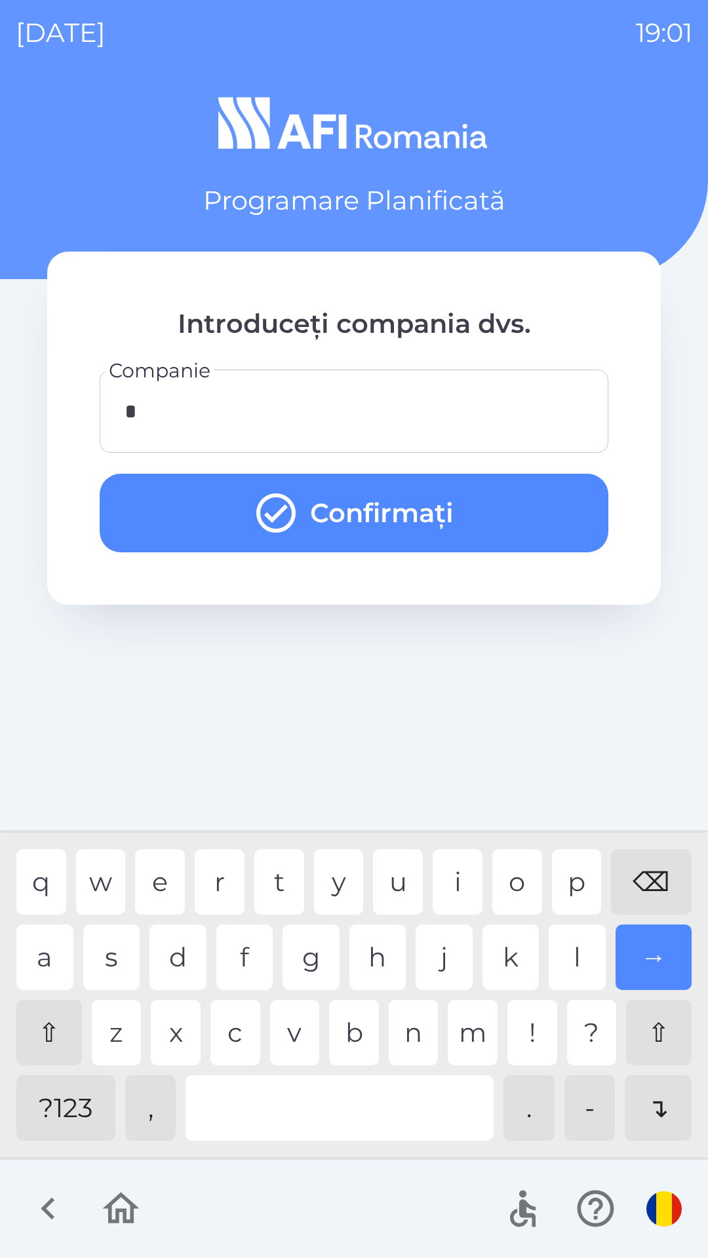
click at [521, 506] on button "Confirmați" at bounding box center [354, 513] width 508 height 79
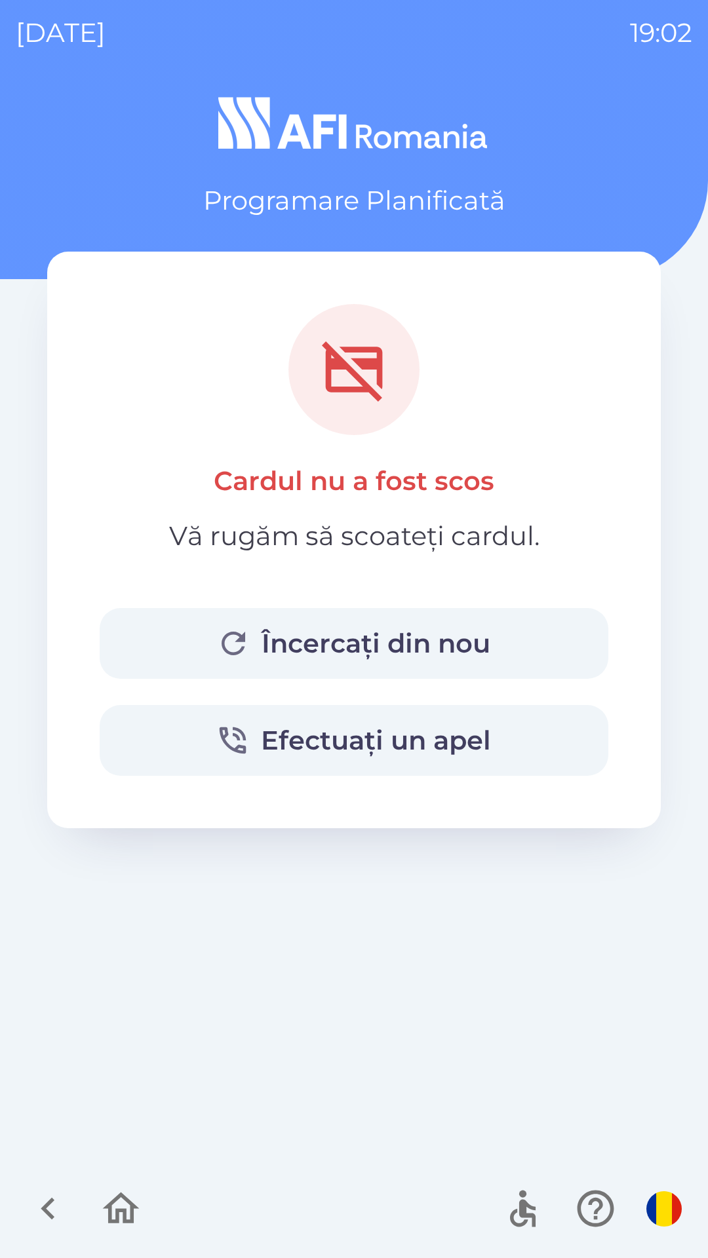
click at [409, 652] on button "Încercați din nou" at bounding box center [354, 643] width 508 height 71
click at [360, 650] on button "Încercați din nou" at bounding box center [354, 643] width 508 height 71
click at [466, 628] on button "Încercați din nou" at bounding box center [354, 643] width 508 height 71
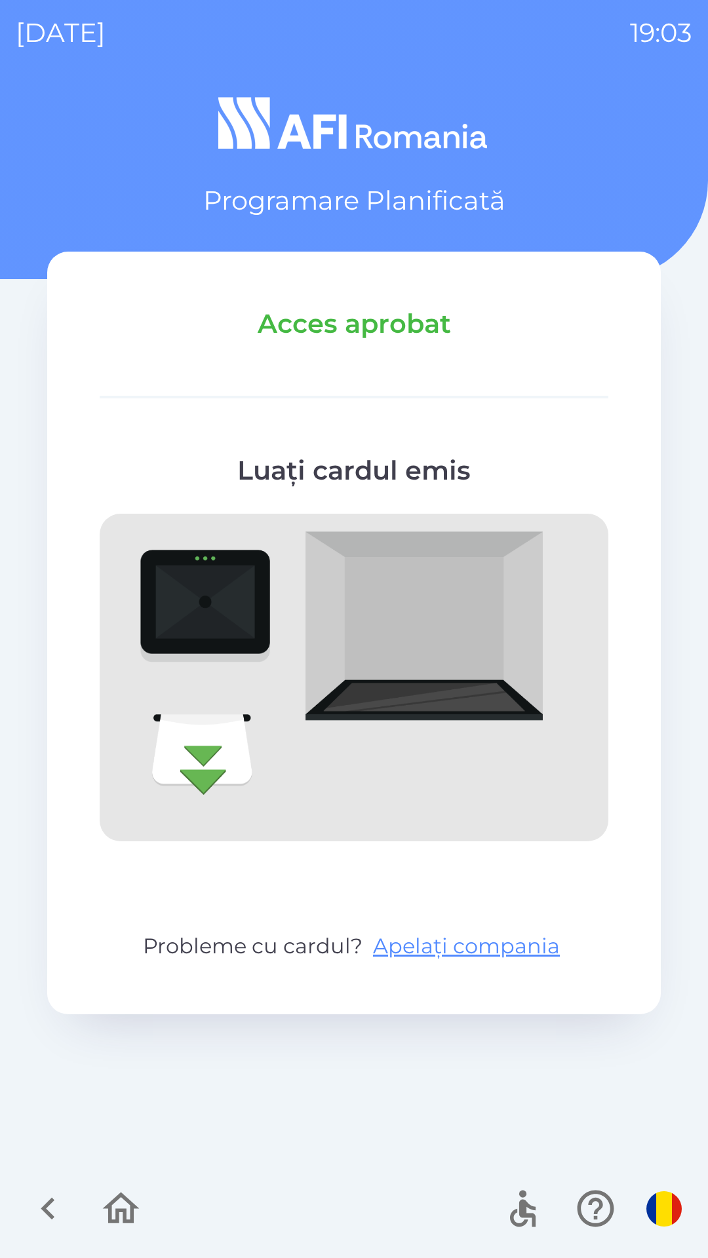
click at [127, 1202] on icon "button" at bounding box center [121, 1207] width 37 height 31
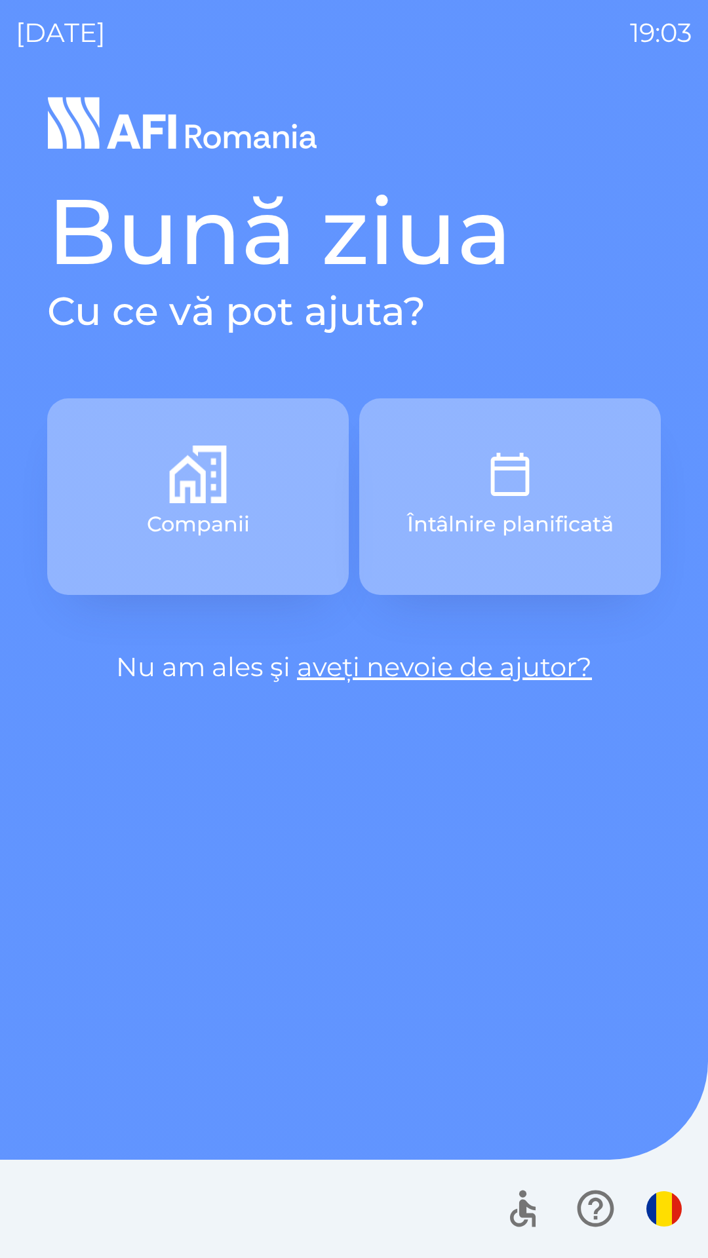
click at [567, 489] on button "Întâlnire planificată" at bounding box center [509, 496] width 301 height 197
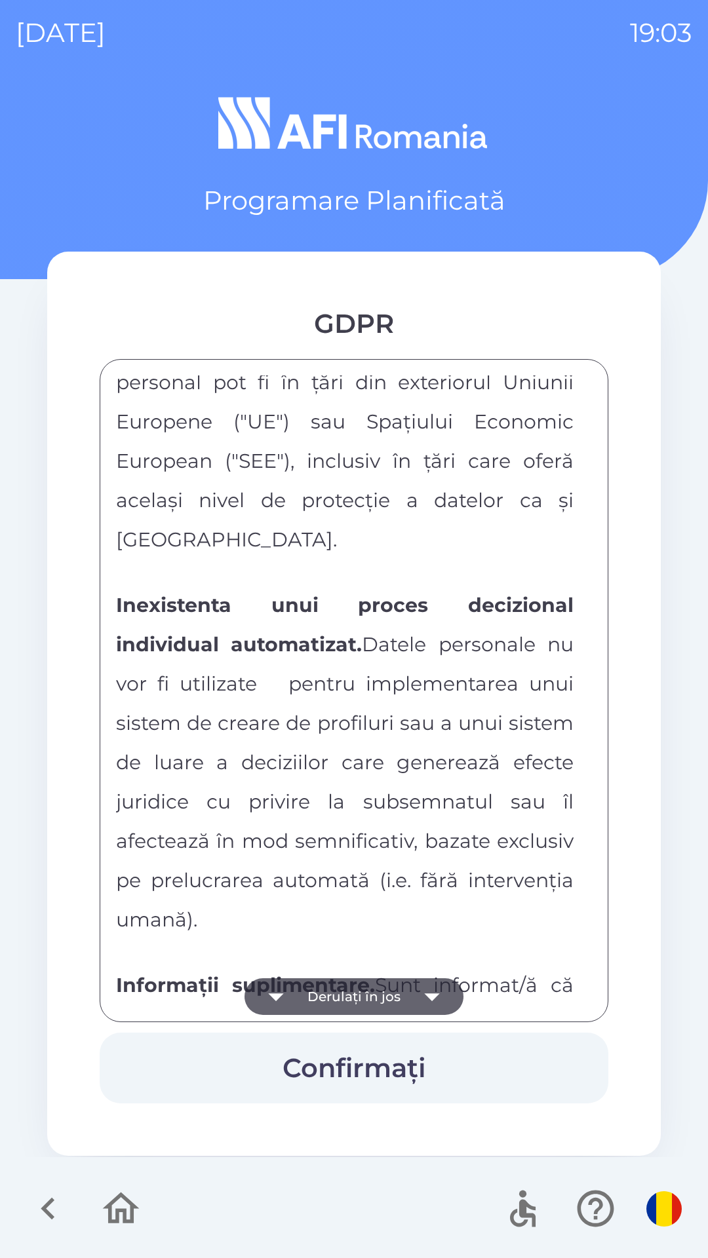
scroll to position [6891, 0]
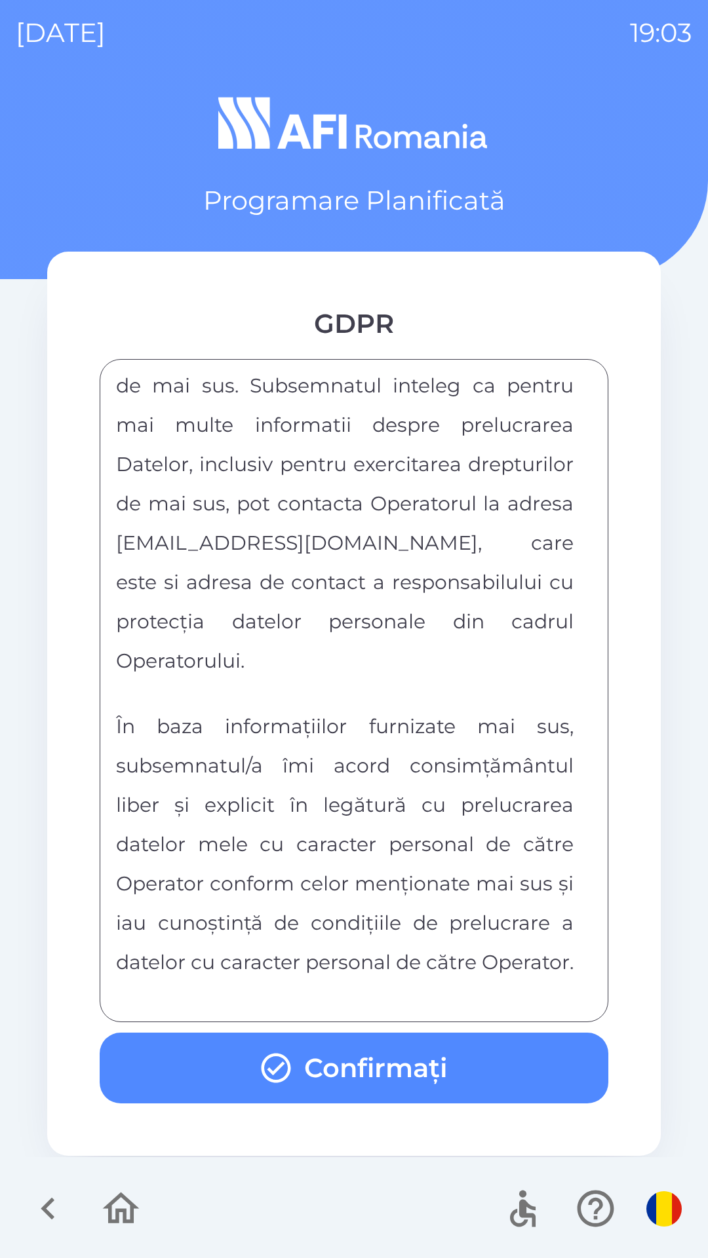
click at [542, 1059] on button "Confirmați" at bounding box center [354, 1067] width 508 height 71
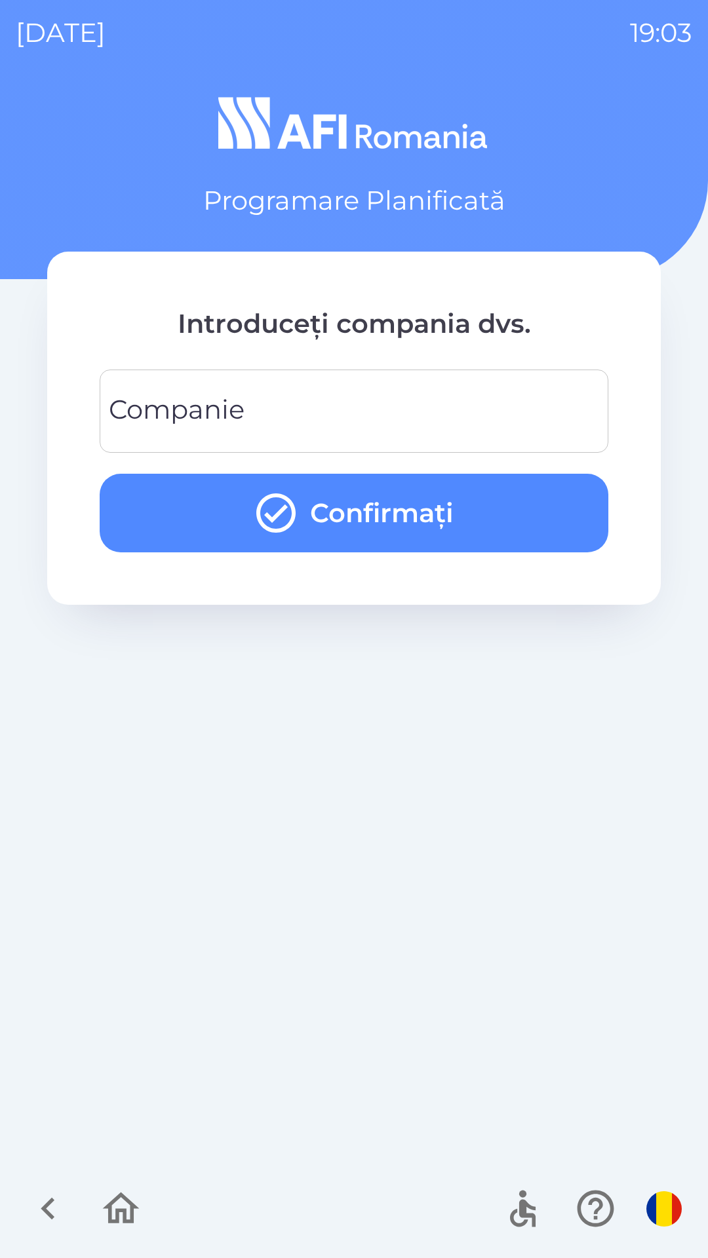
click at [478, 422] on input "Companie" at bounding box center [353, 411] width 477 height 52
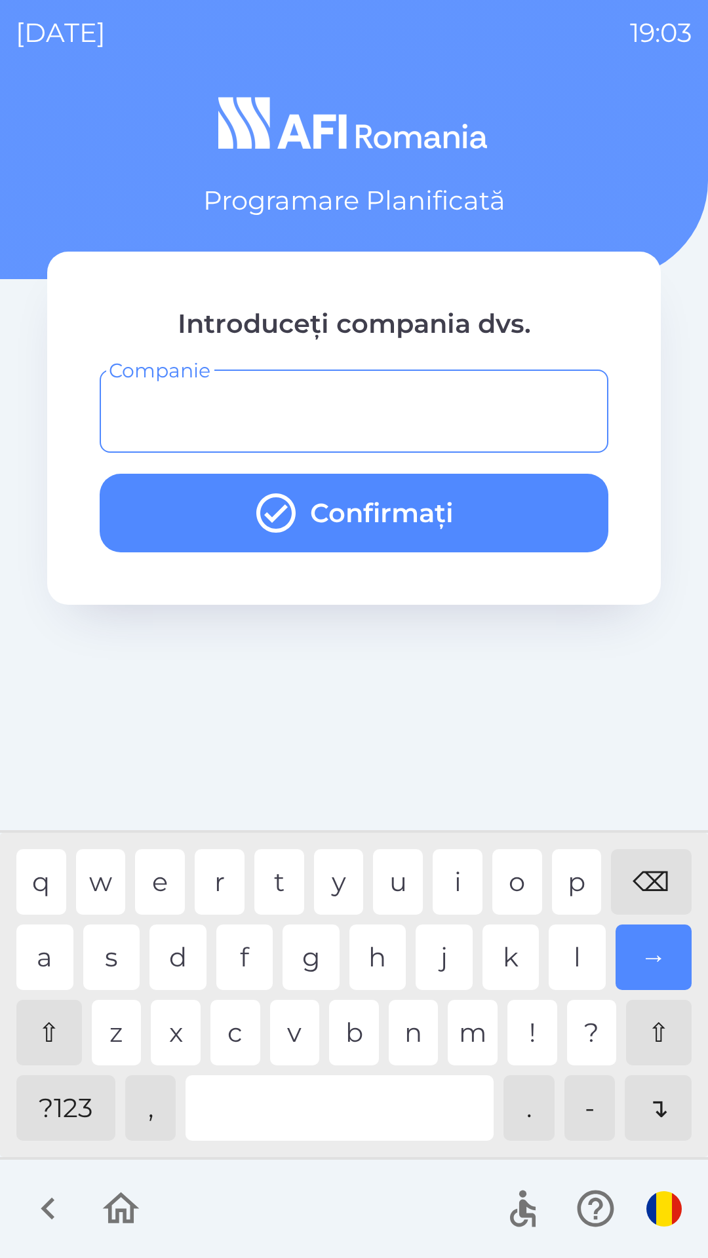
type input "*"
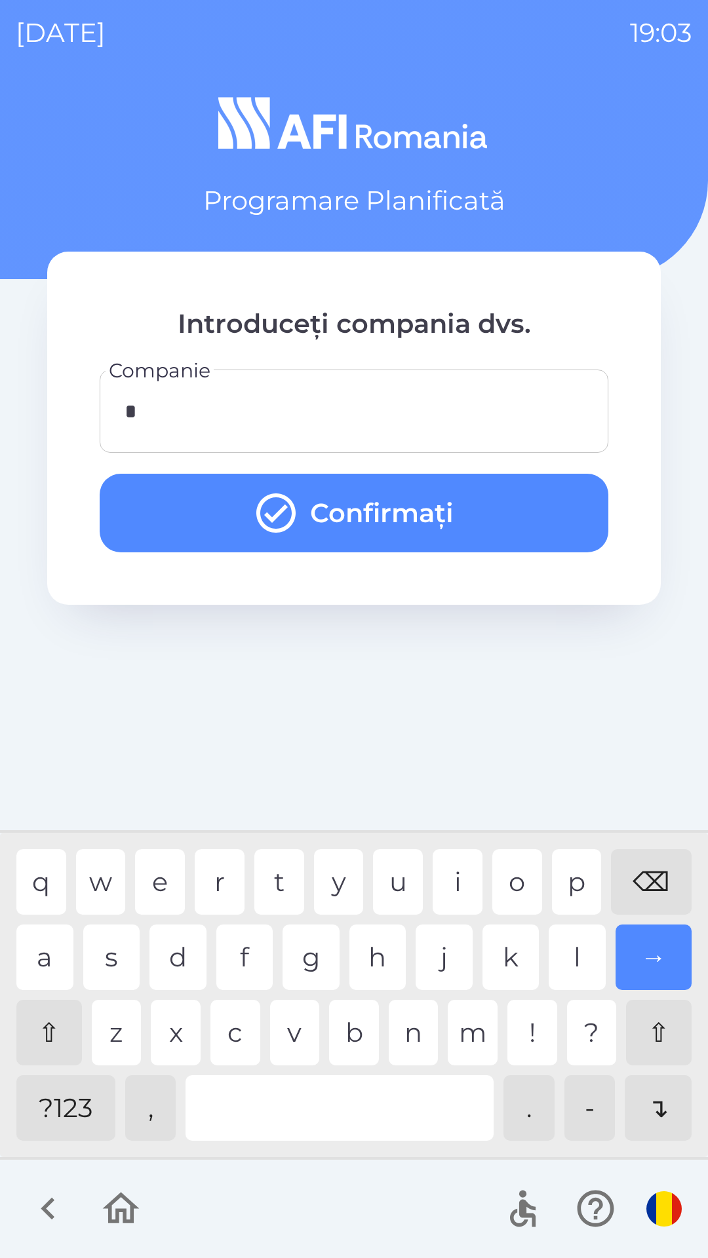
click at [520, 503] on button "Confirmați" at bounding box center [354, 513] width 508 height 79
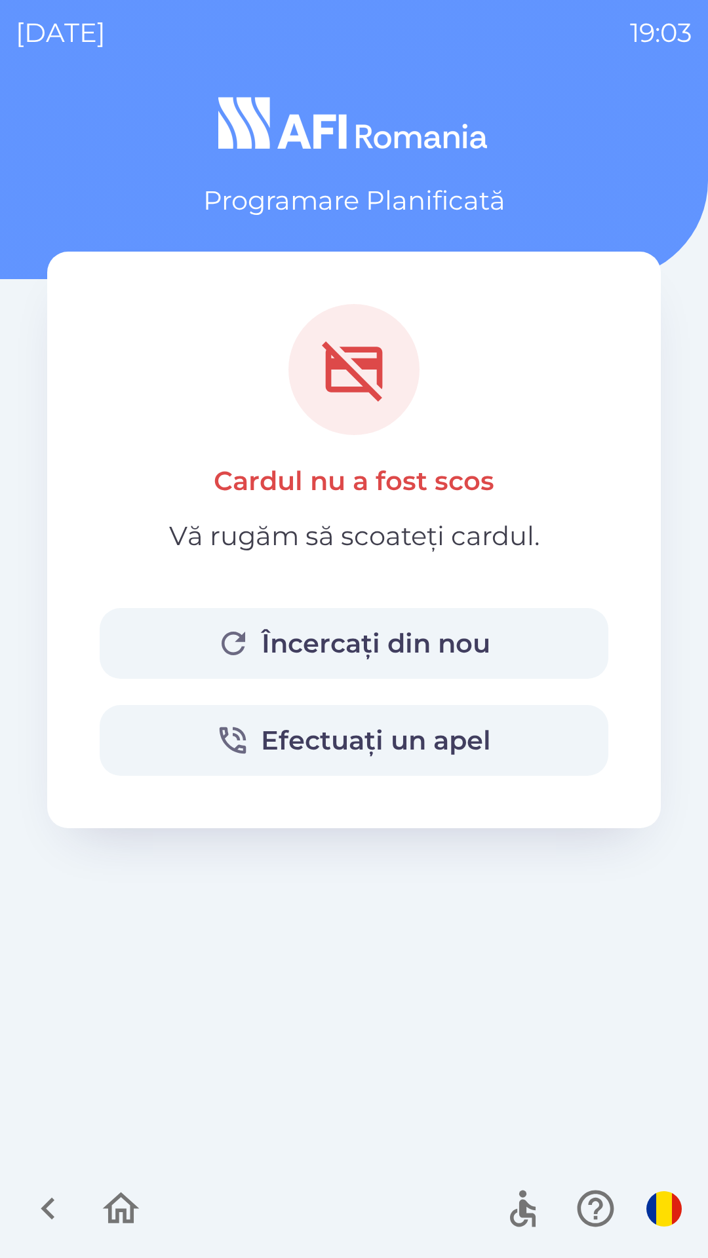
click at [420, 627] on button "Încercați din nou" at bounding box center [354, 643] width 508 height 71
click at [478, 653] on button "Încercați din nou" at bounding box center [354, 643] width 508 height 71
click at [355, 637] on button "Încercați din nou" at bounding box center [354, 643] width 508 height 71
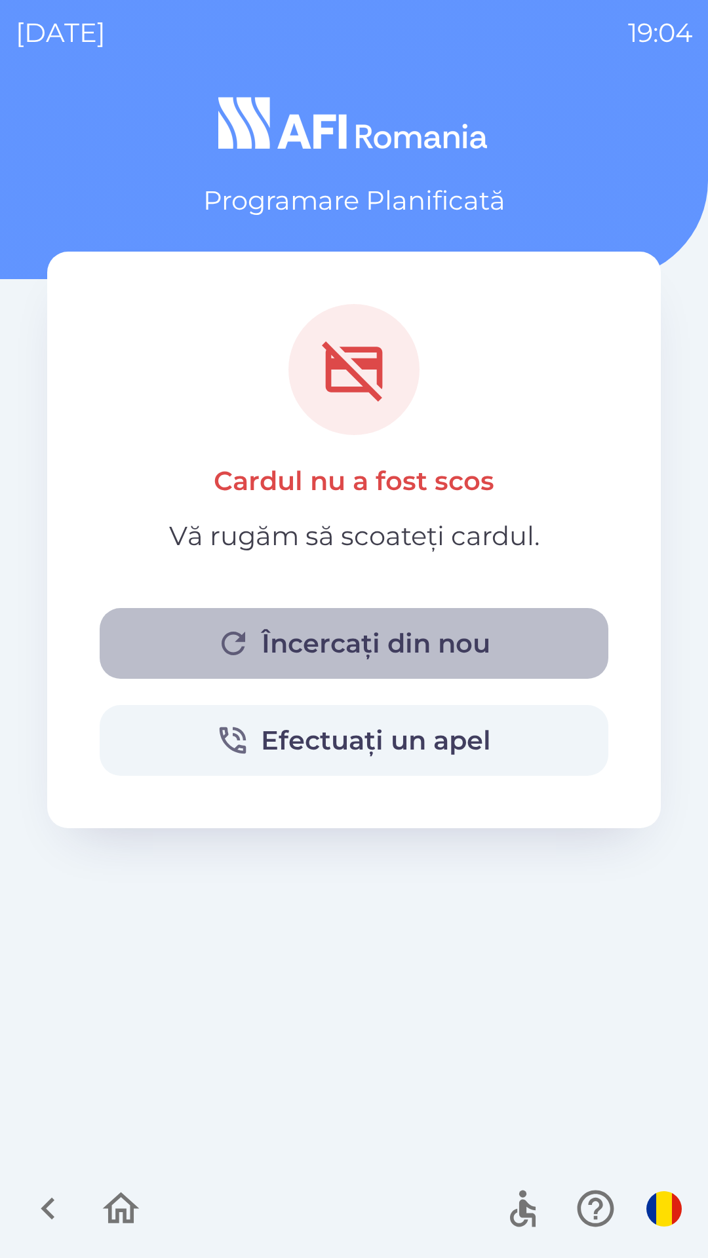
click at [277, 637] on button "Încercați din nou" at bounding box center [354, 643] width 508 height 71
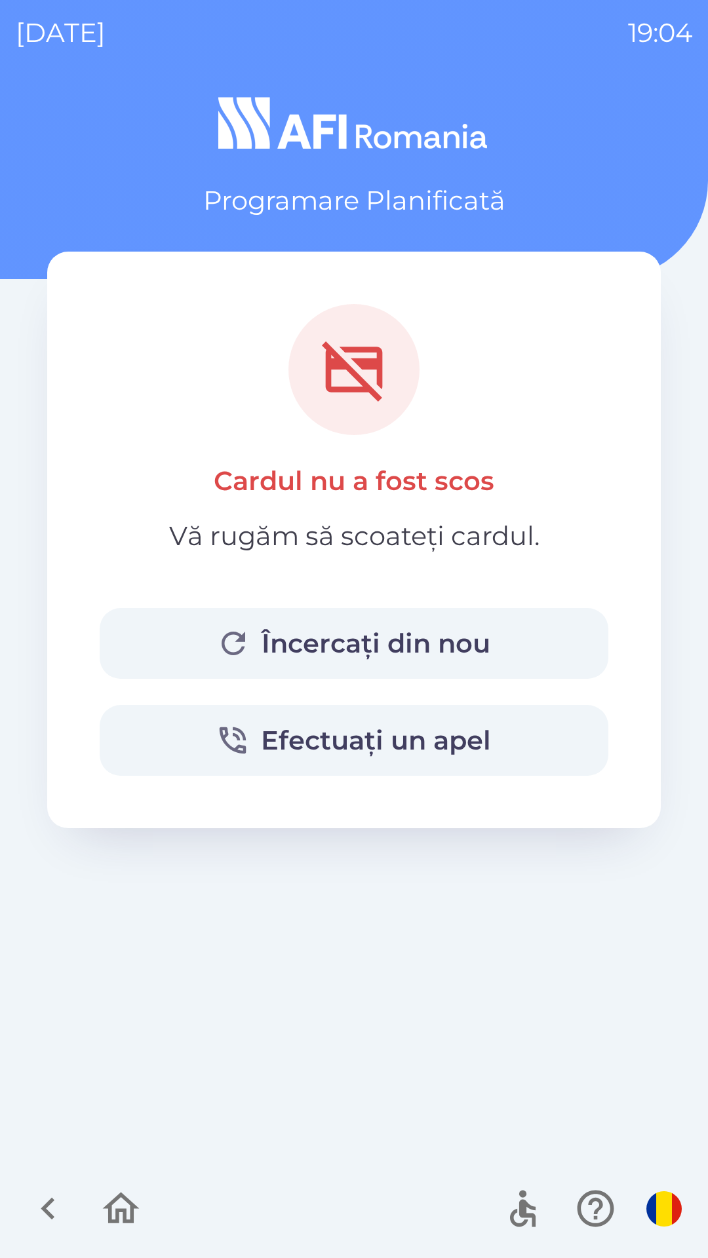
click at [307, 640] on button "Încercați din nou" at bounding box center [354, 643] width 508 height 71
click at [312, 643] on button "Încercați din nou" at bounding box center [354, 643] width 508 height 71
